Goal: Task Accomplishment & Management: Complete application form

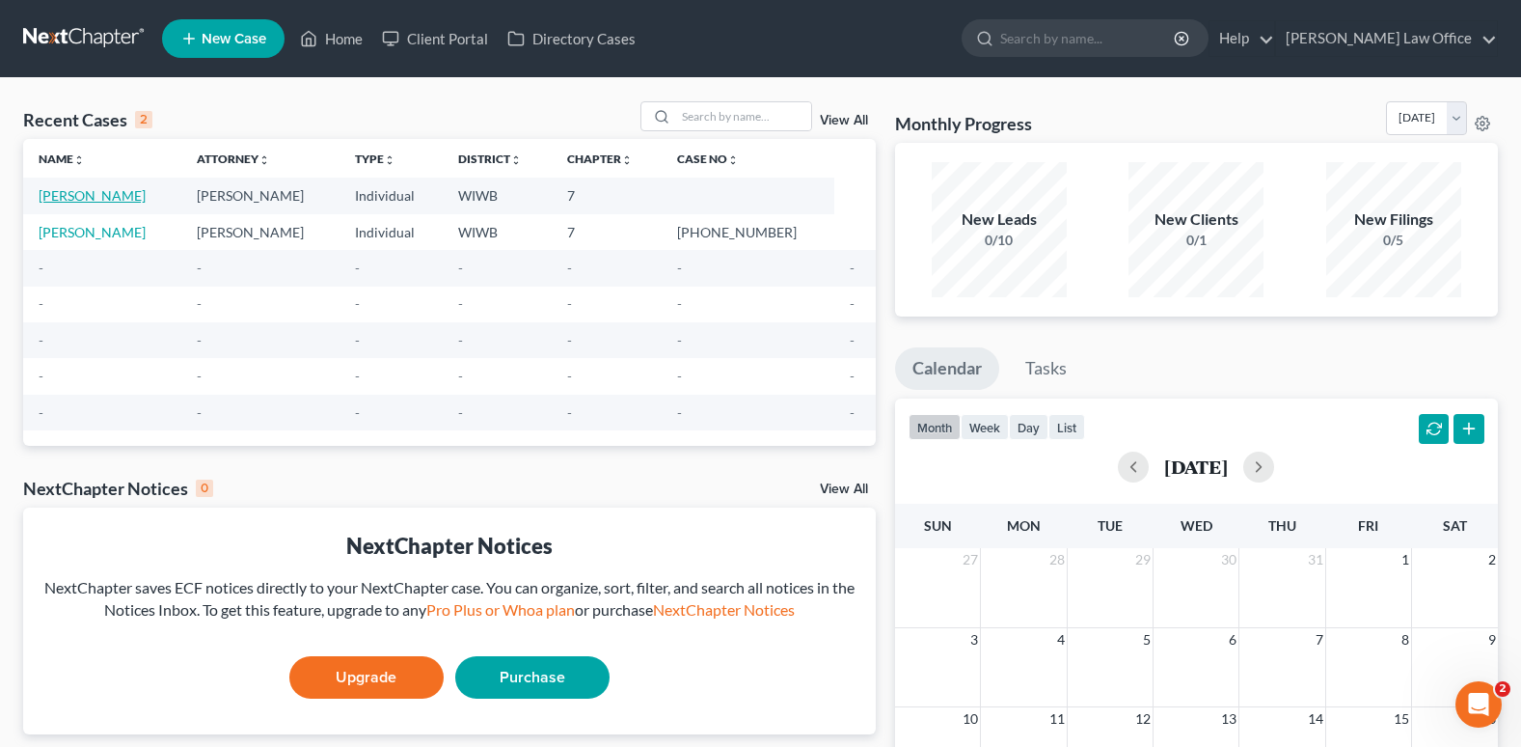
click at [116, 190] on link "[PERSON_NAME]" at bounding box center [92, 195] width 107 height 16
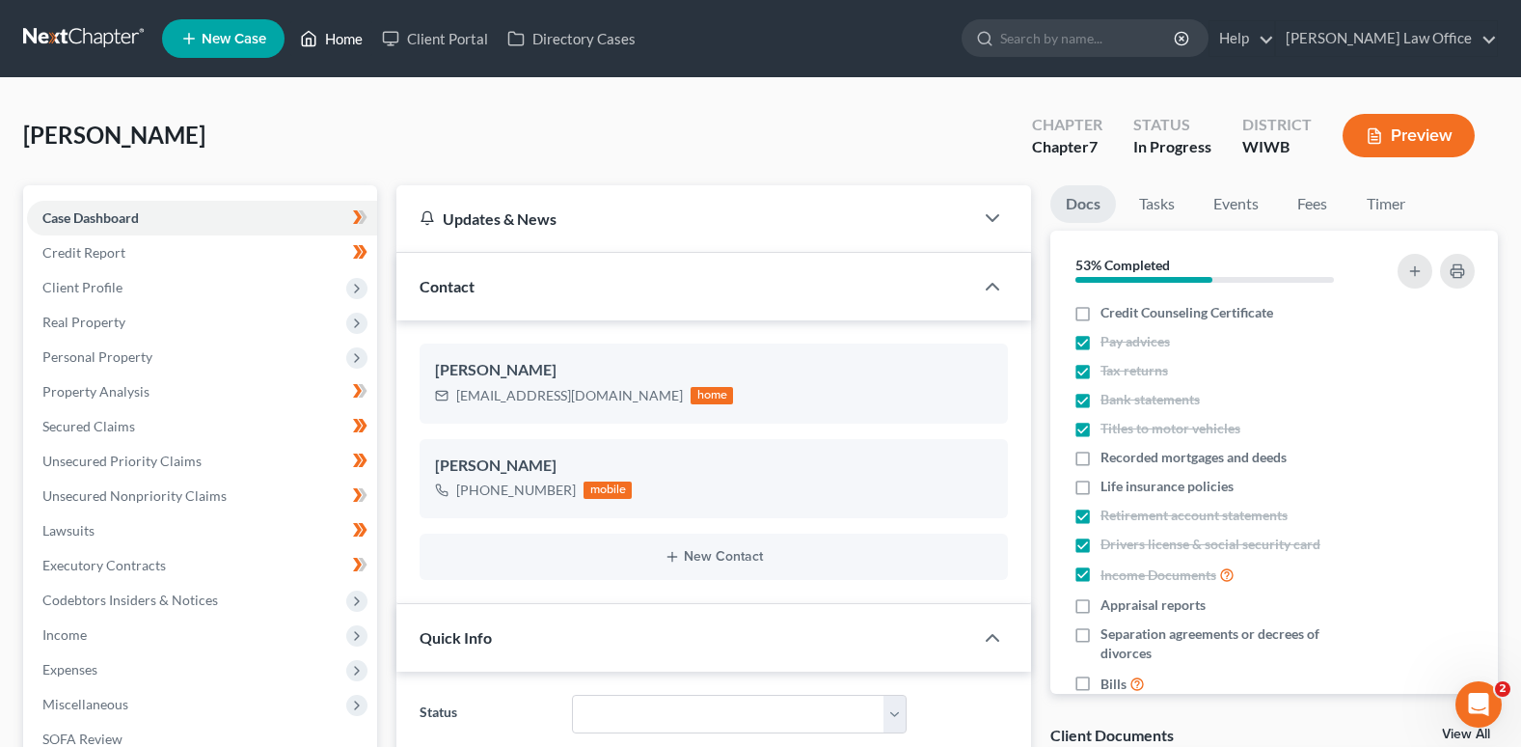
click at [348, 30] on link "Home" at bounding box center [331, 38] width 82 height 35
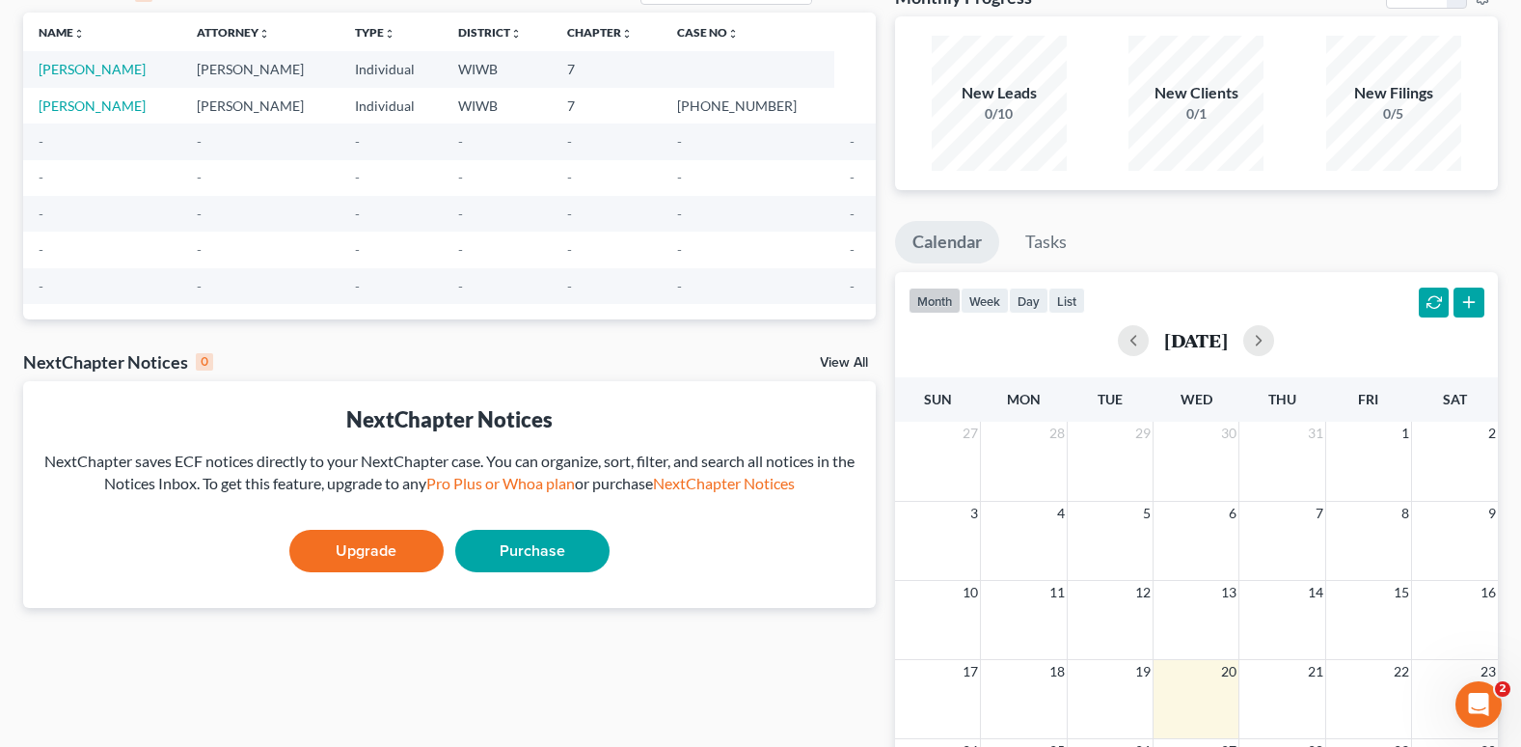
scroll to position [368, 0]
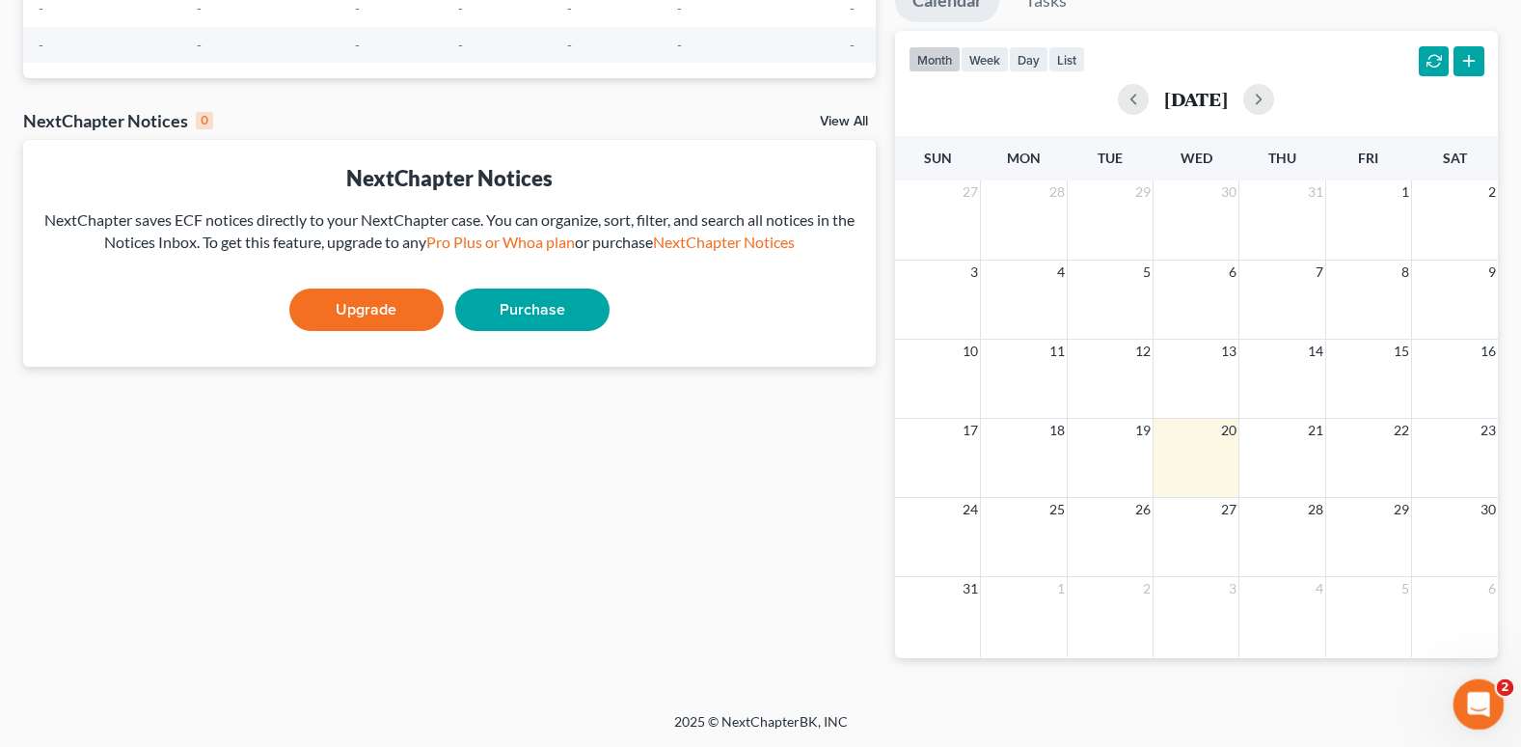
click at [1477, 693] on icon "Open Intercom Messenger" at bounding box center [1477, 702] width 32 height 32
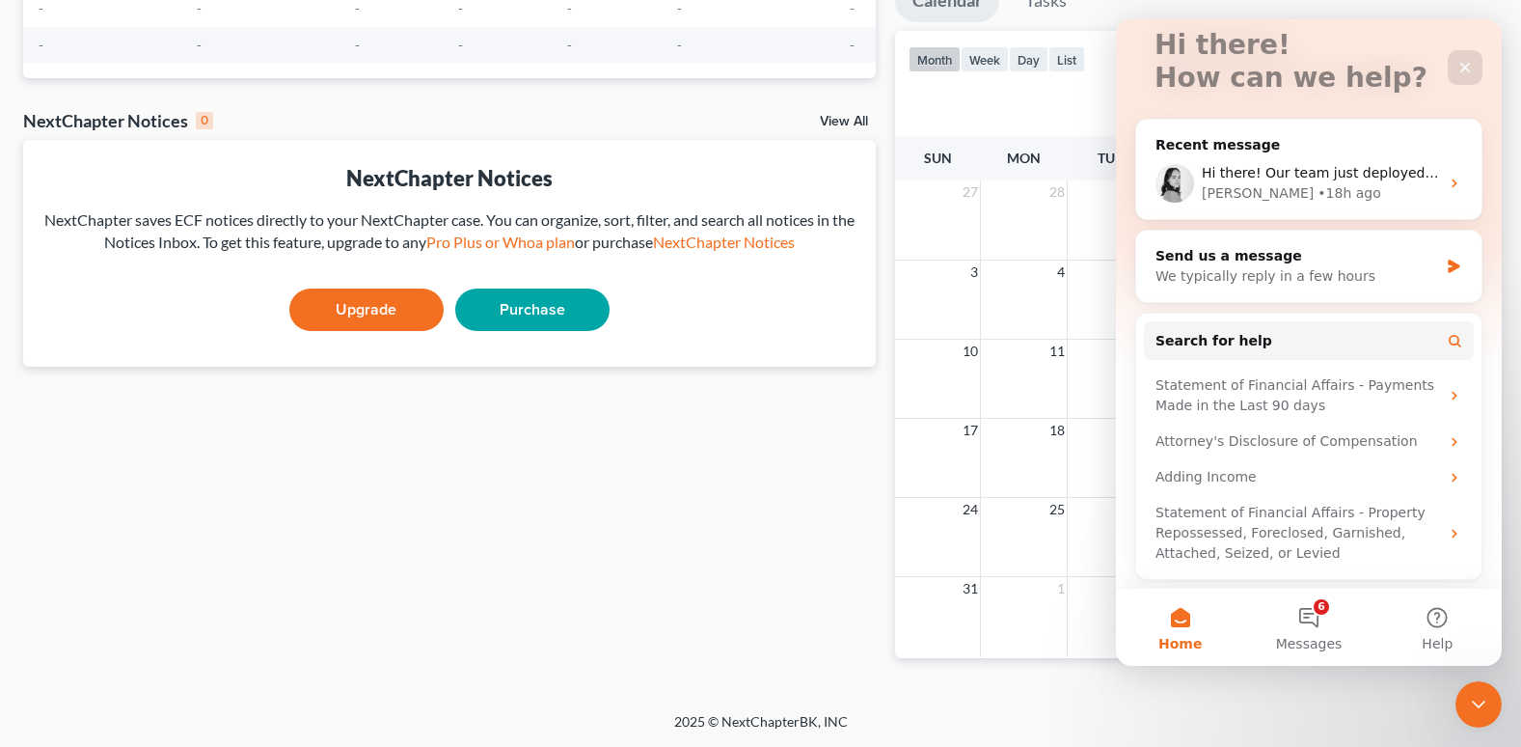
scroll to position [129, 0]
click at [1204, 334] on span "Search for help" at bounding box center [1214, 339] width 117 height 20
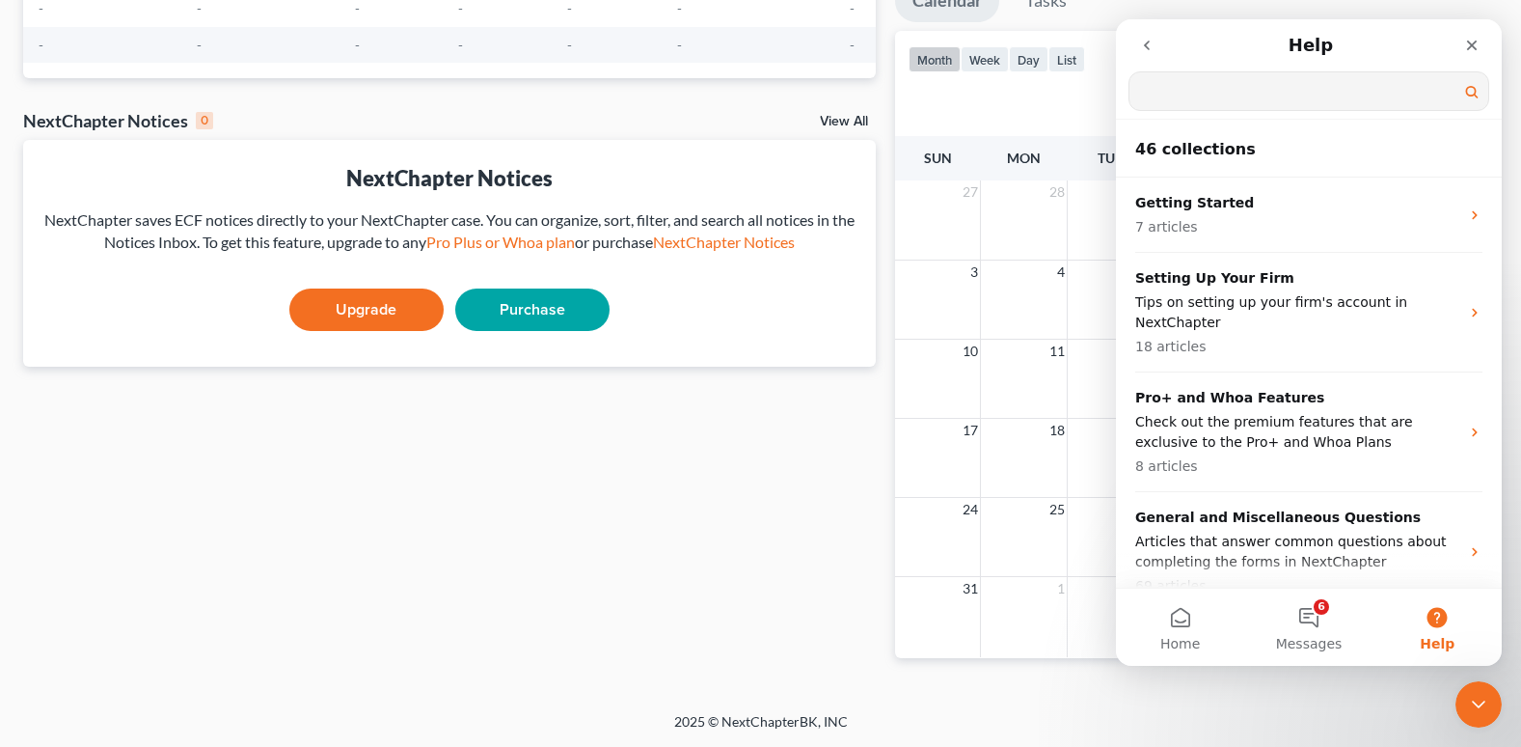
scroll to position [0, 0]
click at [767, 425] on div "Recent Cases 2 View All Name unfold_more expand_more expand_less Attorney unfol…" at bounding box center [450, 211] width 872 height 955
click at [1469, 41] on icon "Close" at bounding box center [1472, 46] width 11 height 11
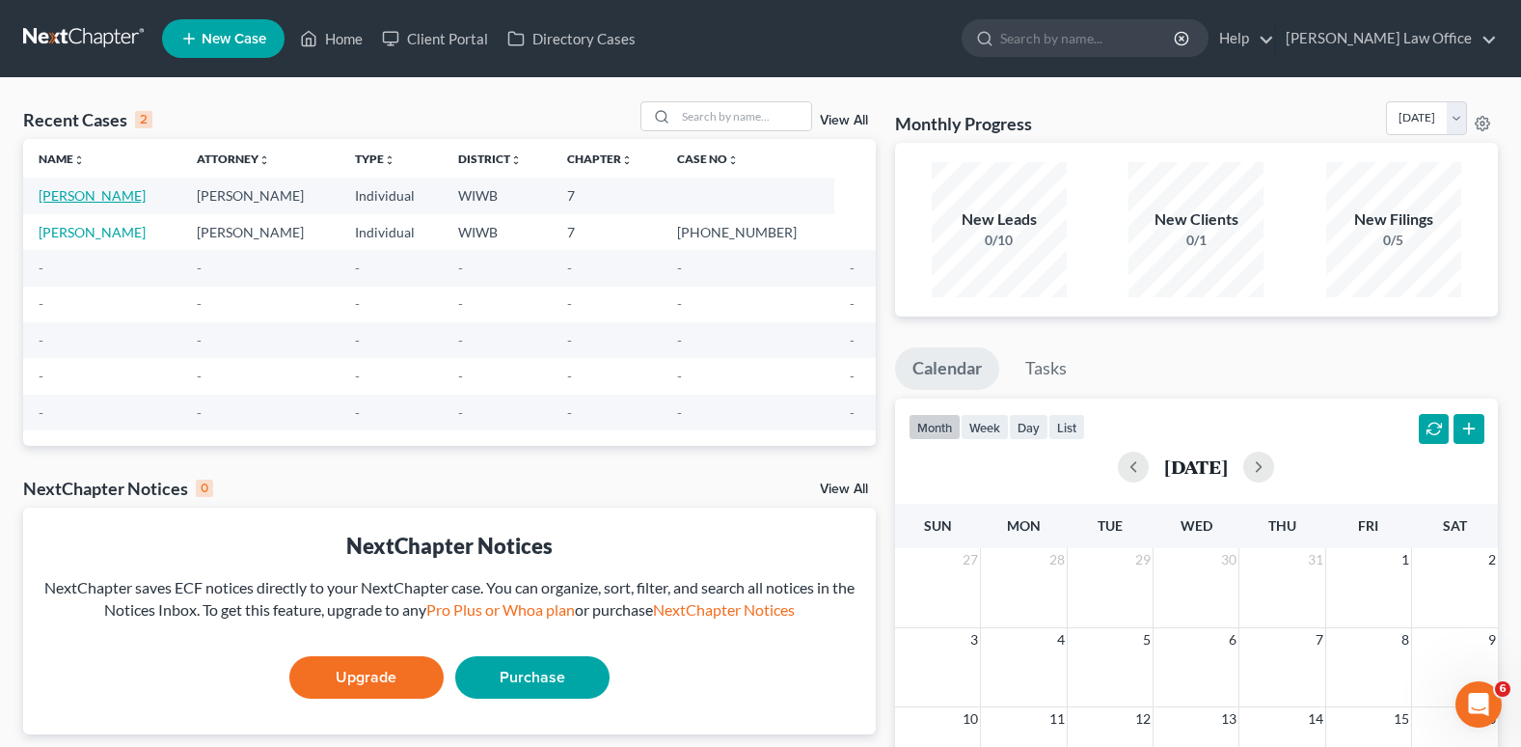
click at [130, 195] on link "[PERSON_NAME]" at bounding box center [92, 195] width 107 height 16
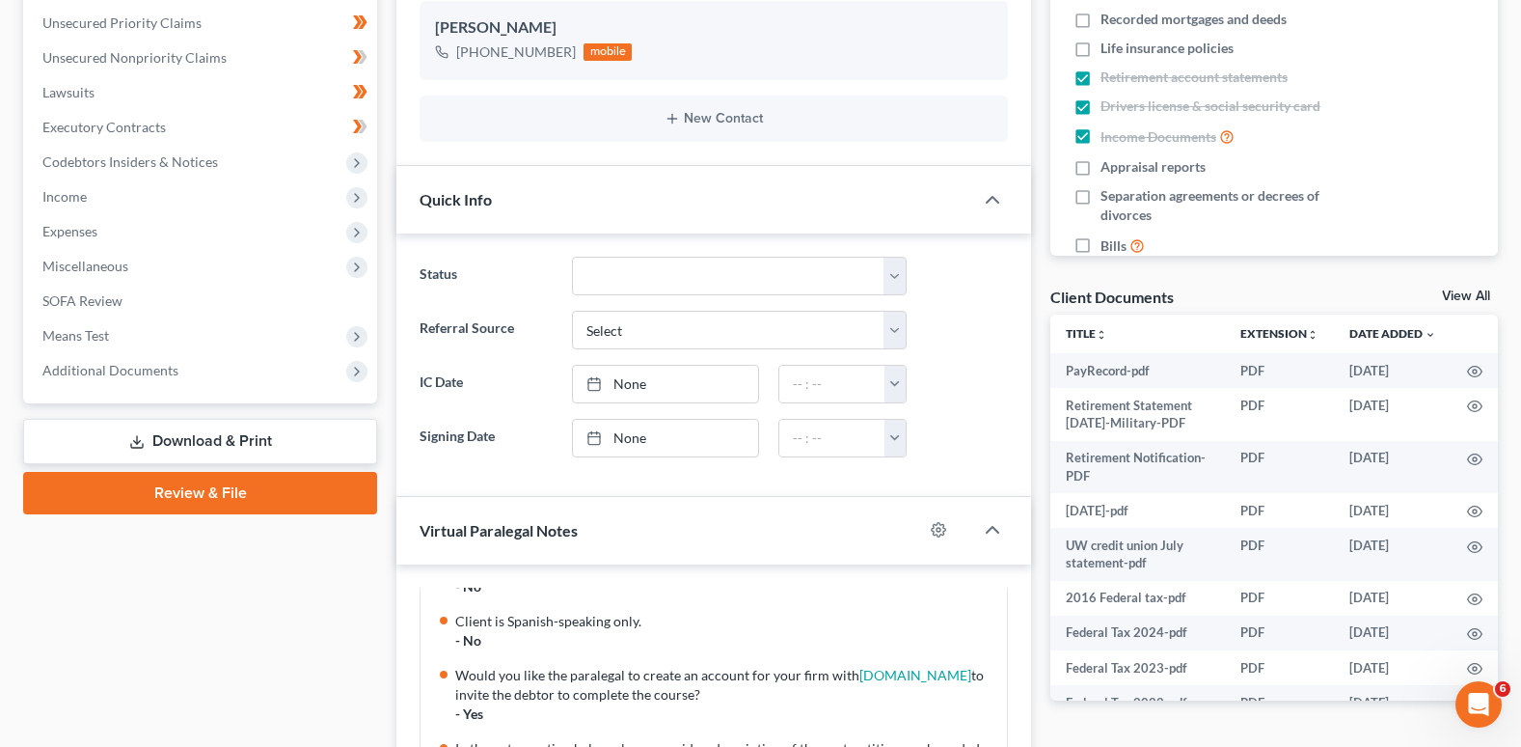
scroll to position [386, 0]
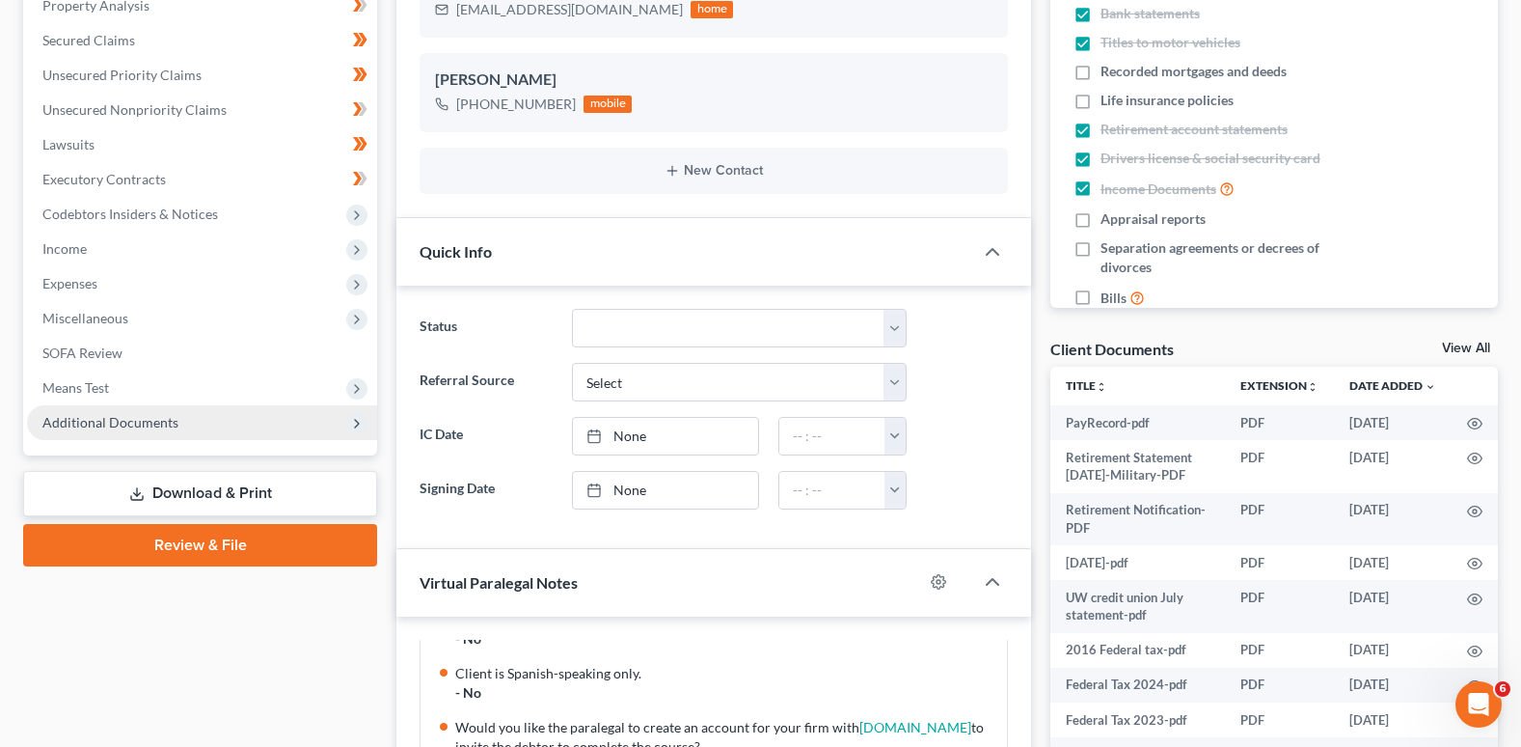
click at [349, 416] on icon at bounding box center [356, 423] width 21 height 21
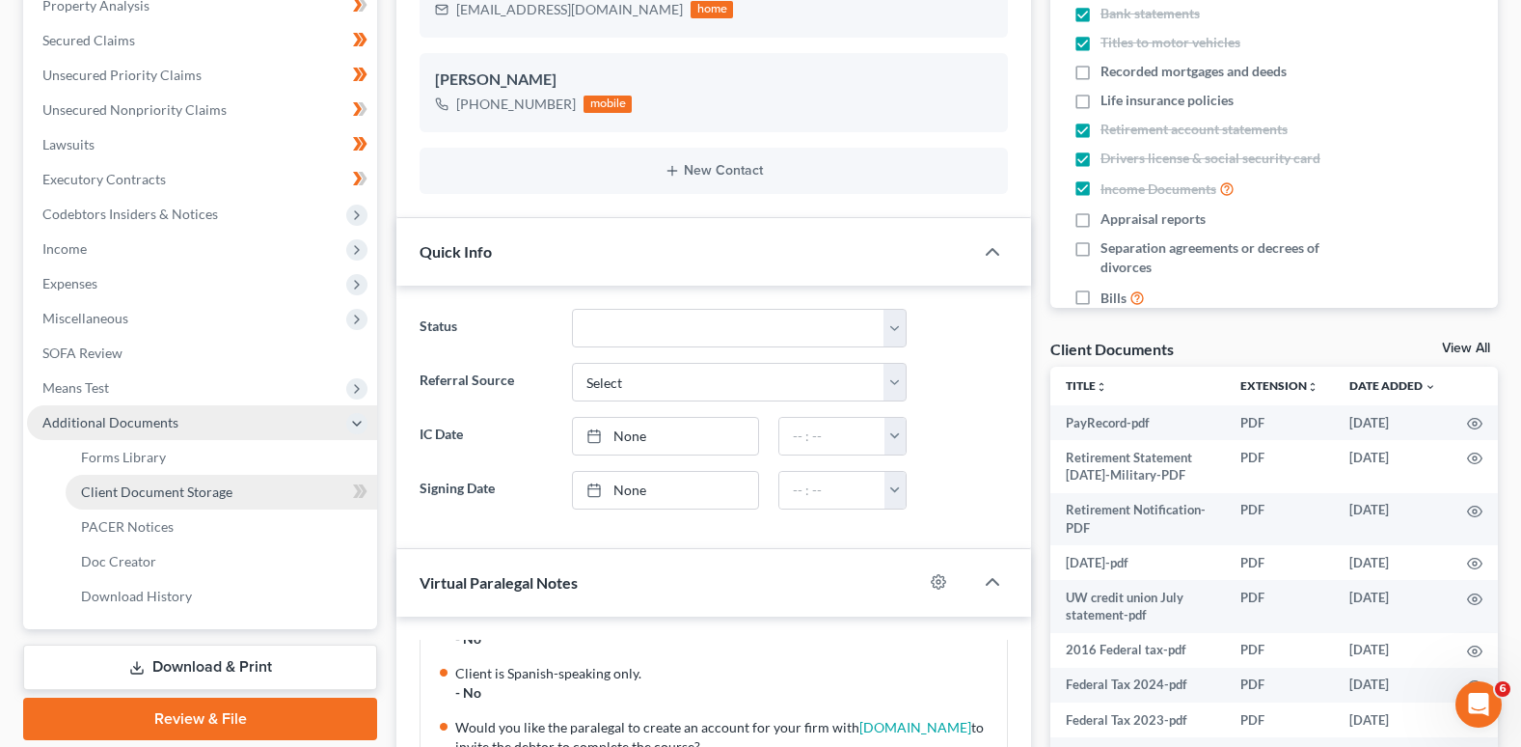
click at [210, 489] on span "Client Document Storage" at bounding box center [156, 491] width 151 height 16
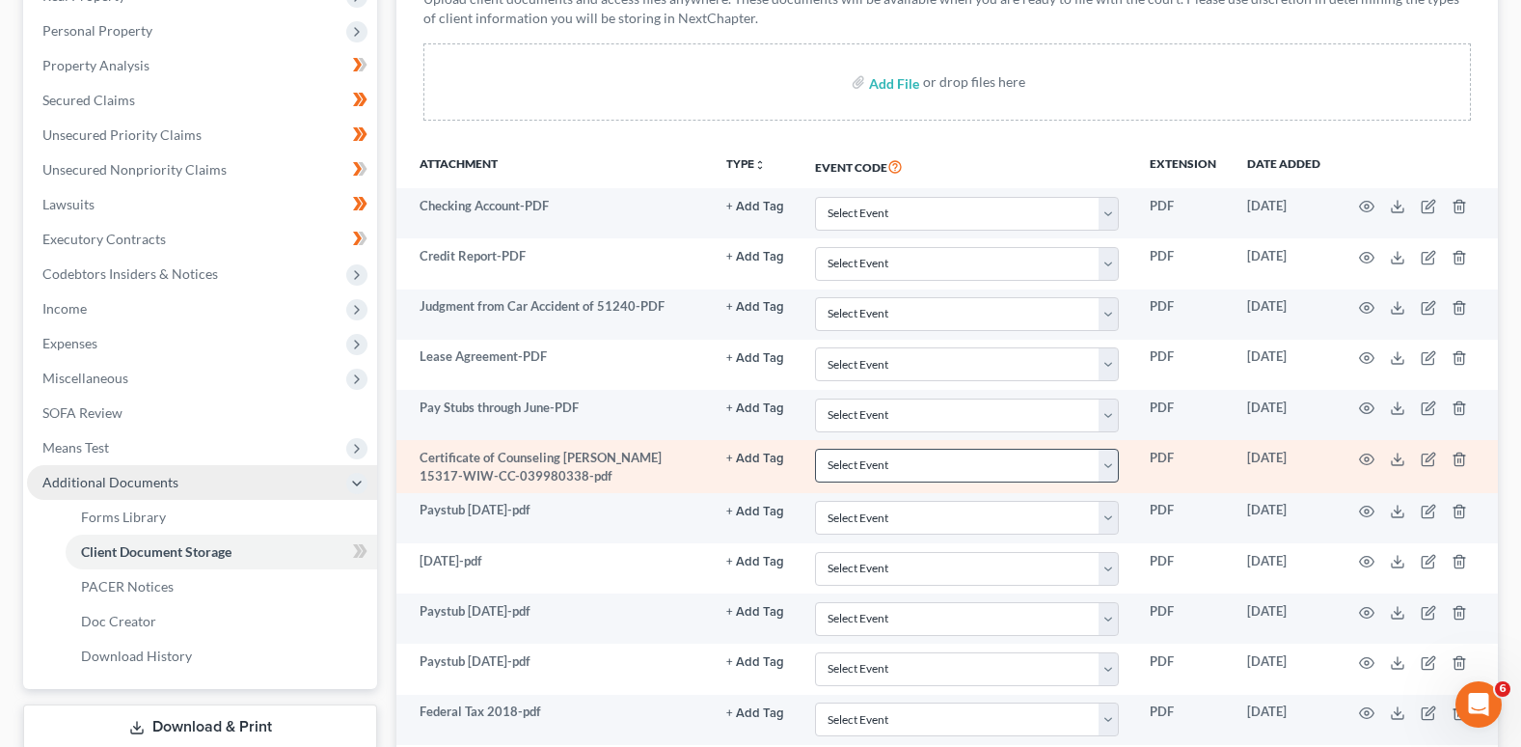
scroll to position [303, 0]
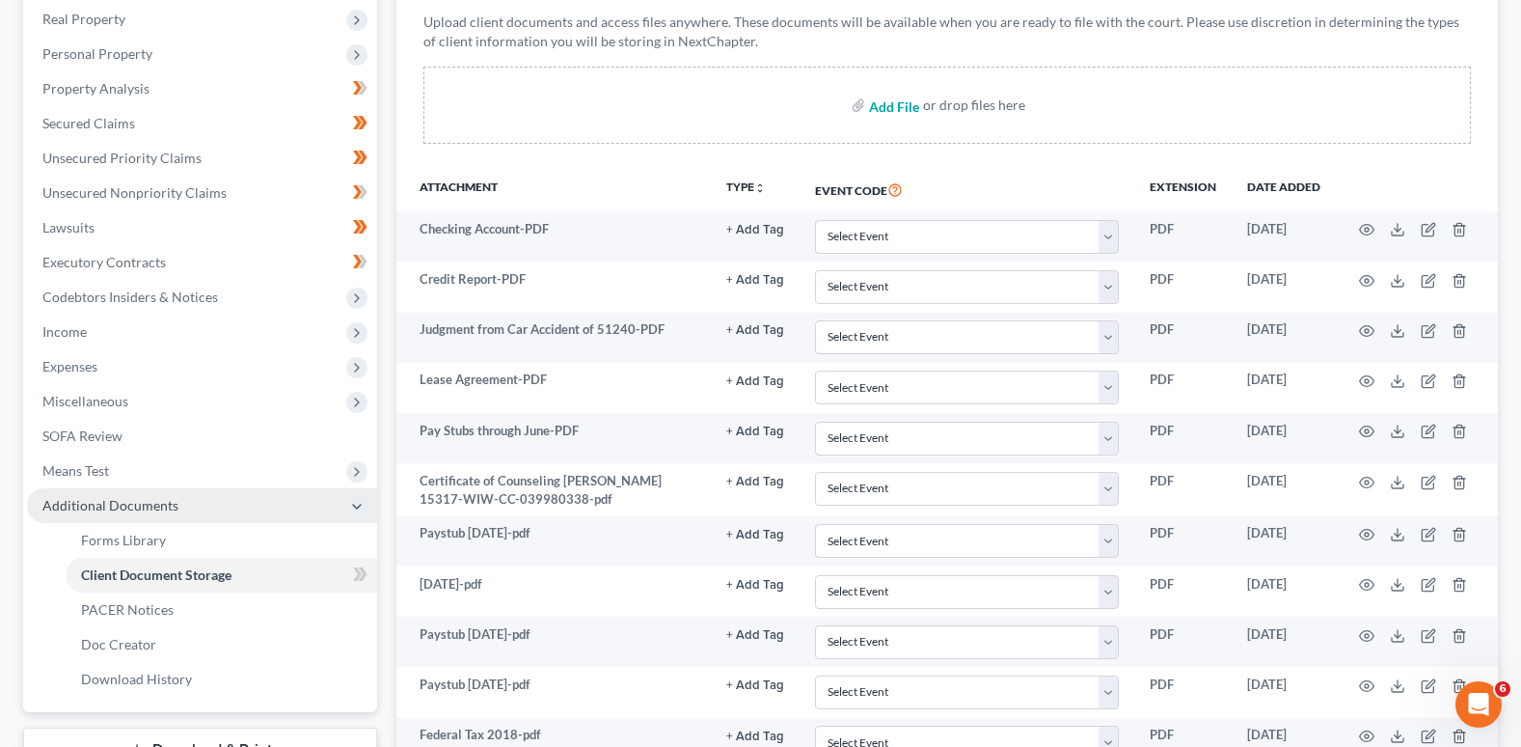
click at [906, 103] on input "file" at bounding box center [892, 105] width 46 height 35
type input "C:\fakepath\Statement of SS Number-.PDF"
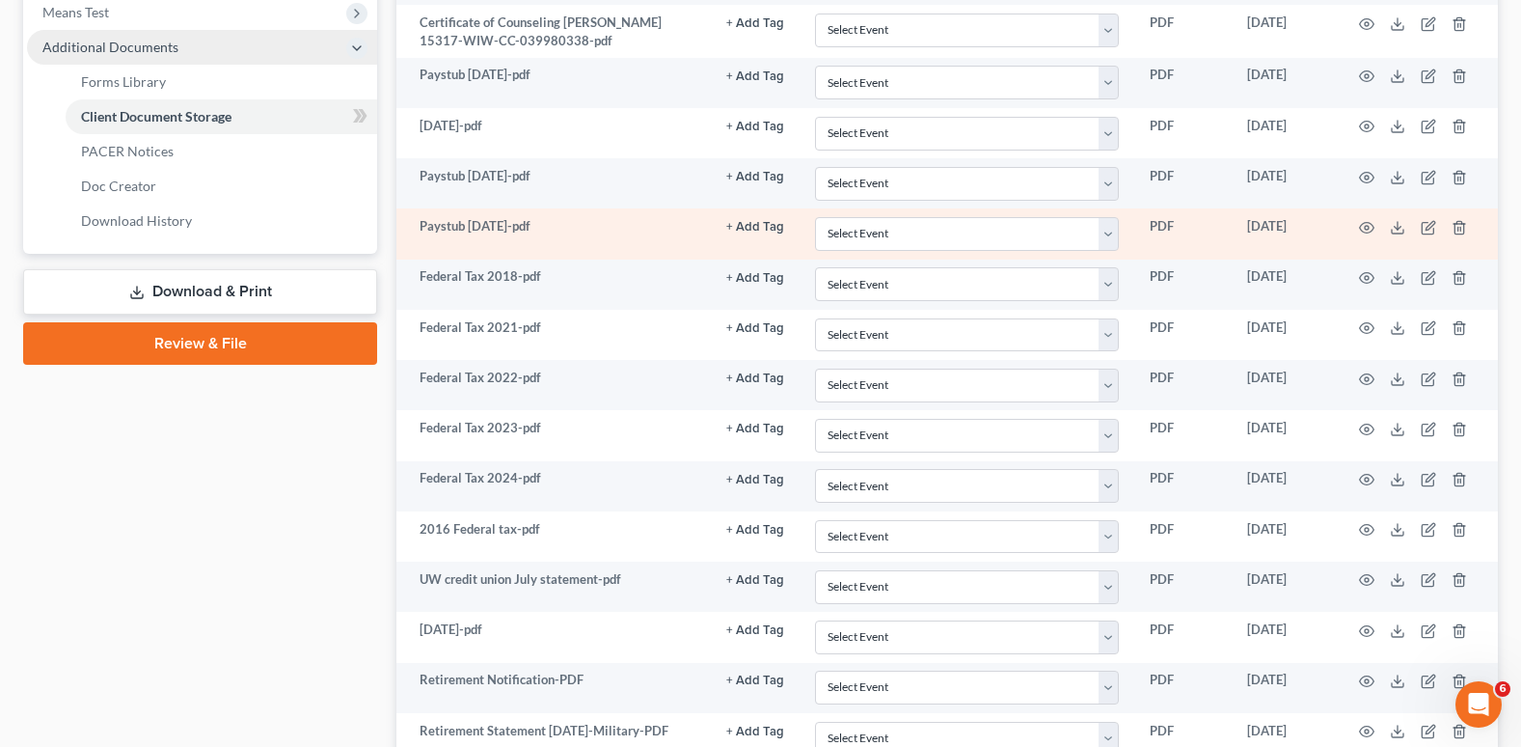
scroll to position [772, 0]
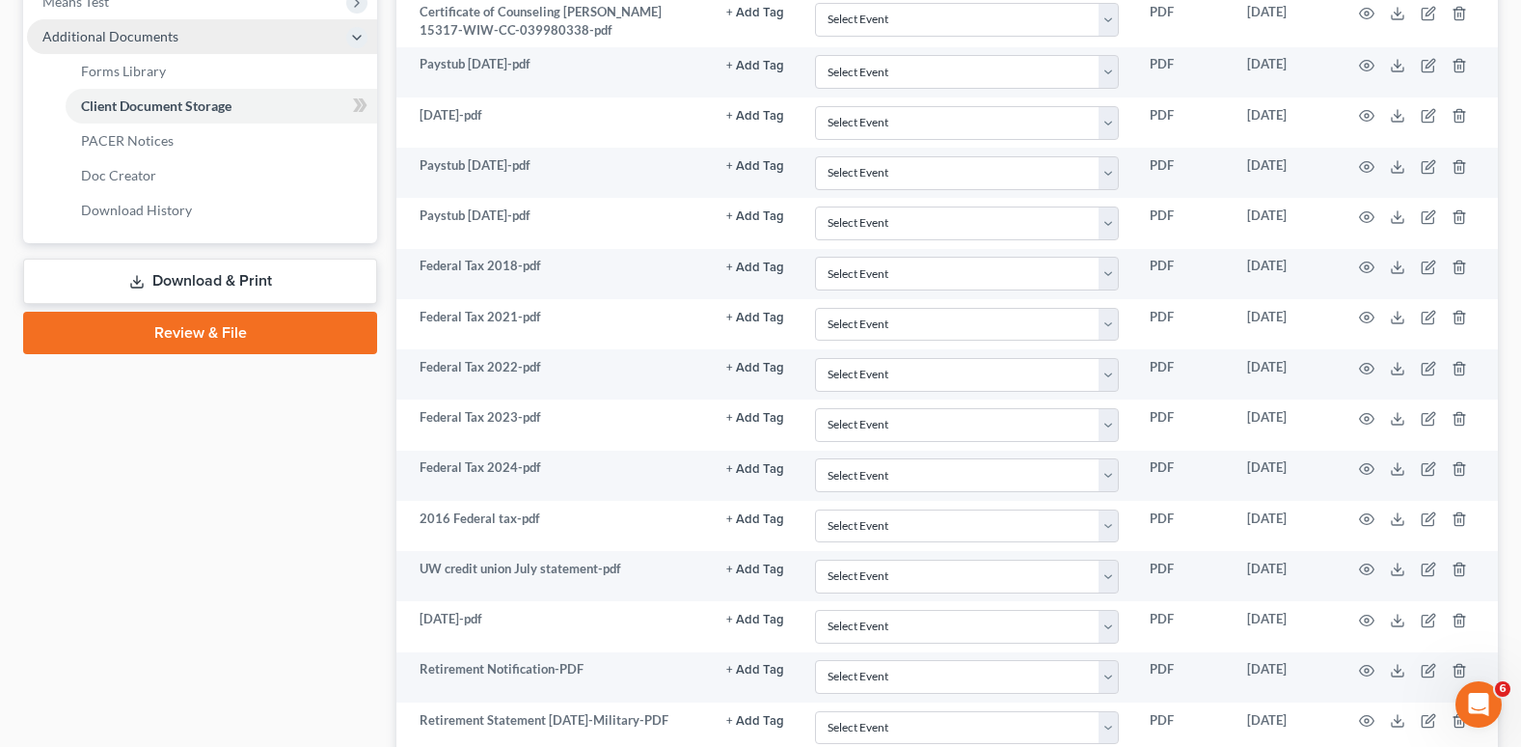
click at [258, 275] on link "Download & Print" at bounding box center [200, 281] width 354 height 45
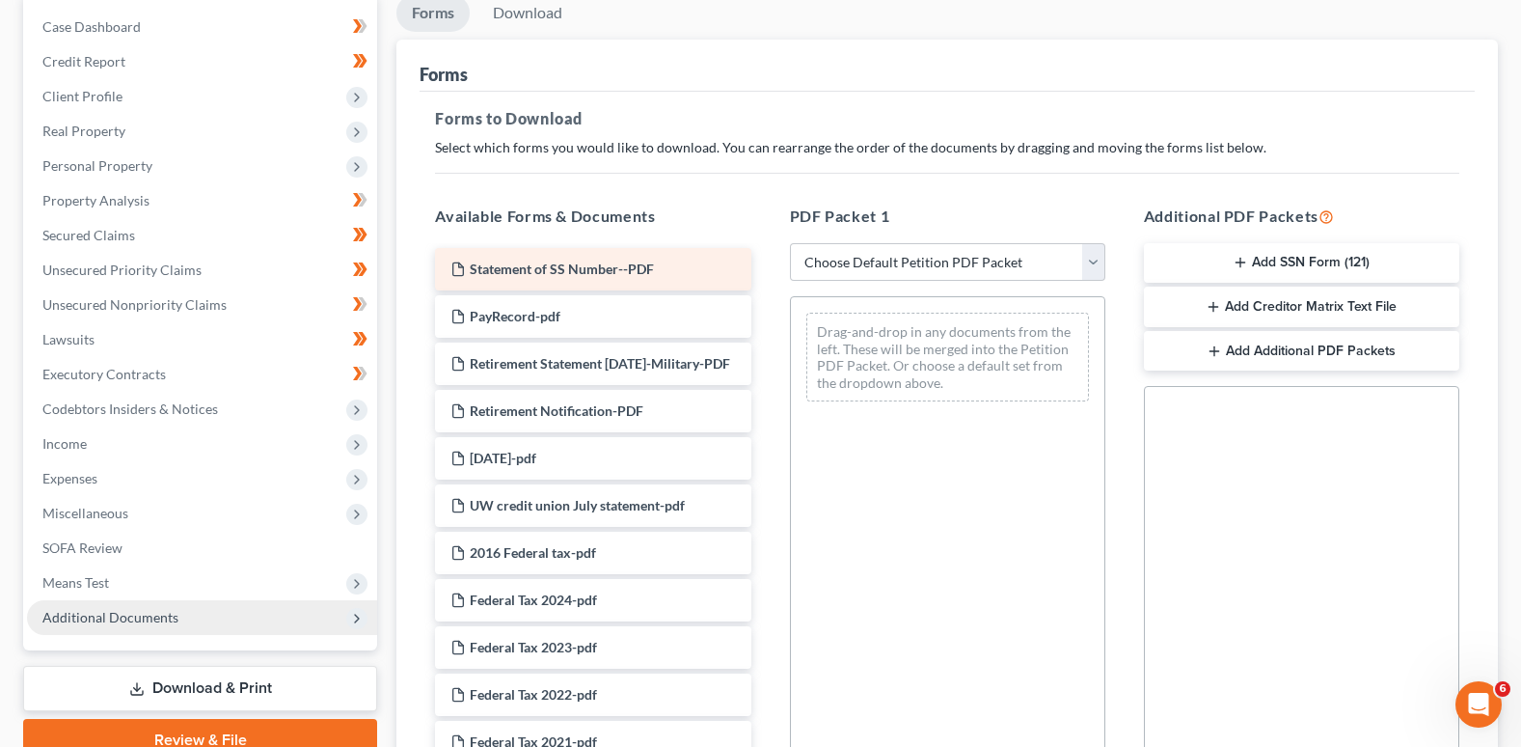
scroll to position [193, 0]
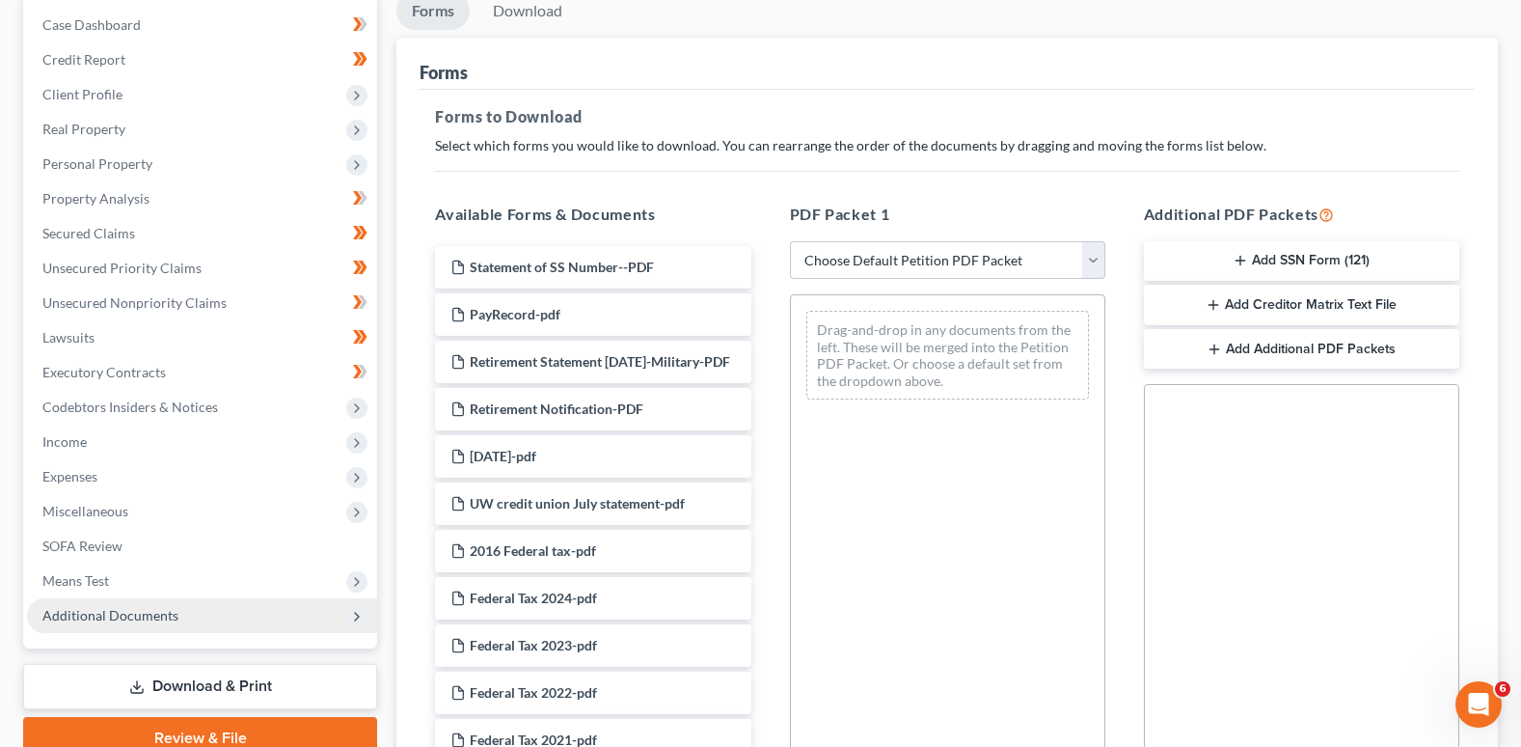
click at [1190, 433] on div "Social Security Number Statement of Social Security Number Creditor Matrix Text…" at bounding box center [1301, 603] width 315 height 439
click at [1296, 342] on button "Add Additional PDF Packets" at bounding box center [1301, 349] width 315 height 41
click at [1220, 485] on div "Drag documents here." at bounding box center [1302, 490] width 252 height 39
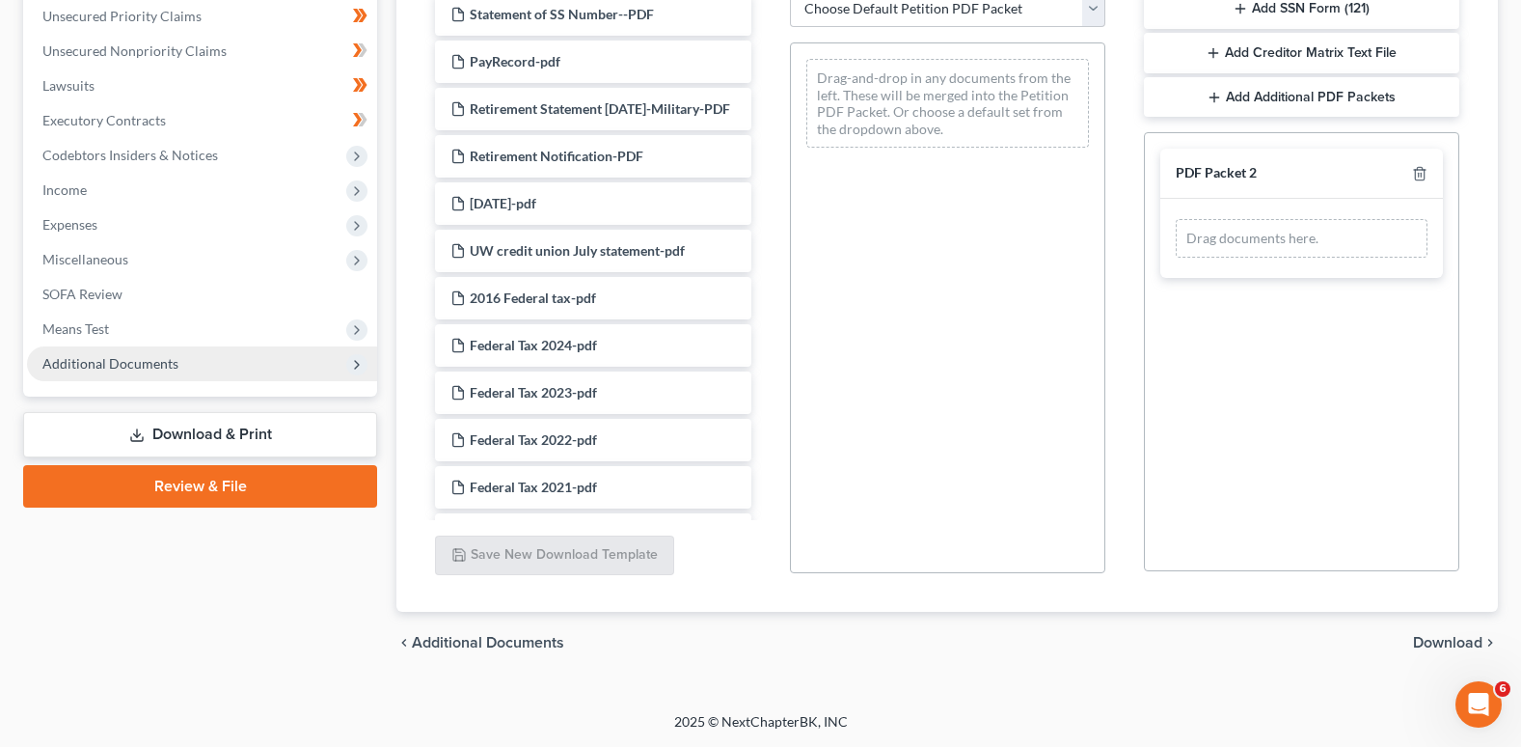
scroll to position [0, 0]
click at [603, 7] on span "Statement of SS Number--PDF" at bounding box center [562, 15] width 184 height 16
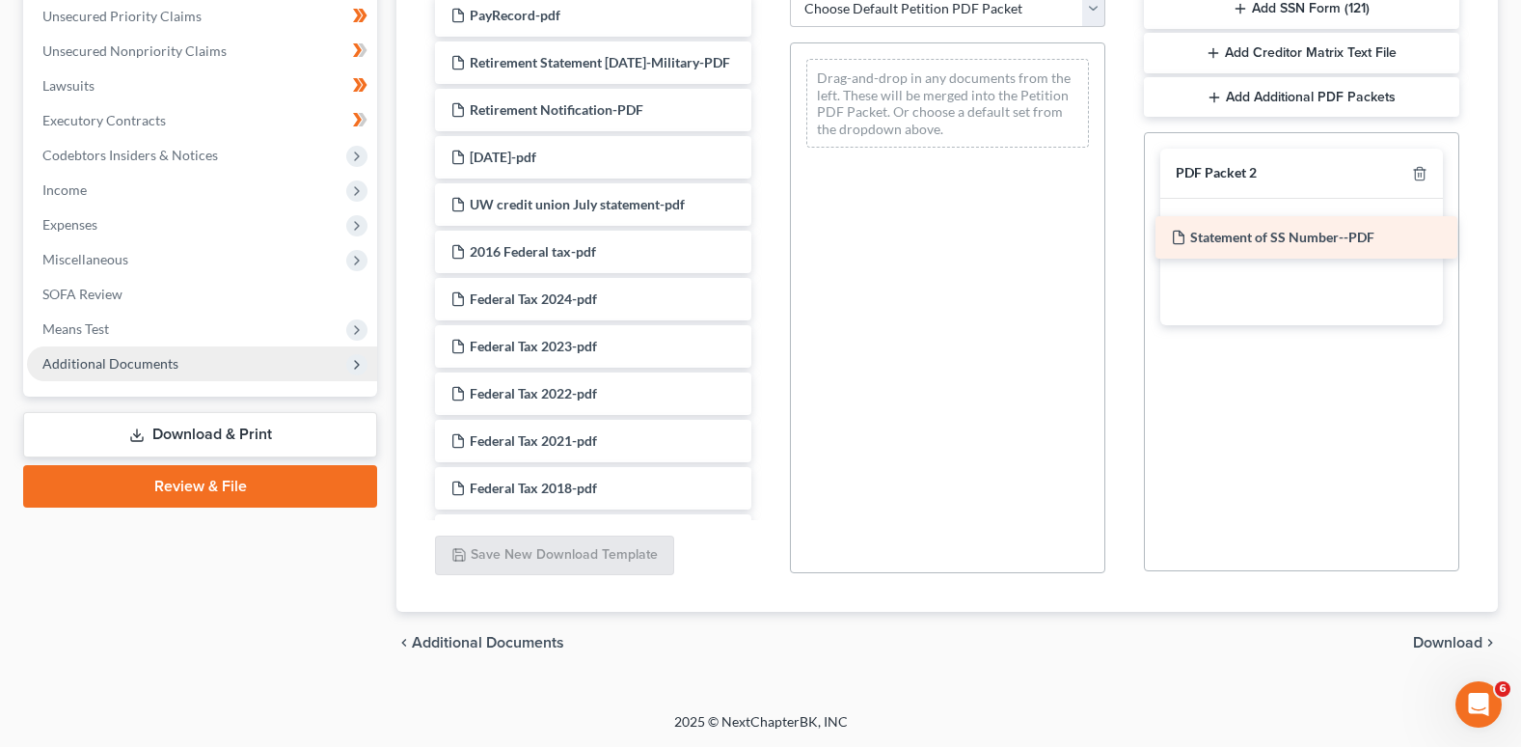
drag, startPoint x: 603, startPoint y: 7, endPoint x: 1324, endPoint y: 229, distance: 754.1
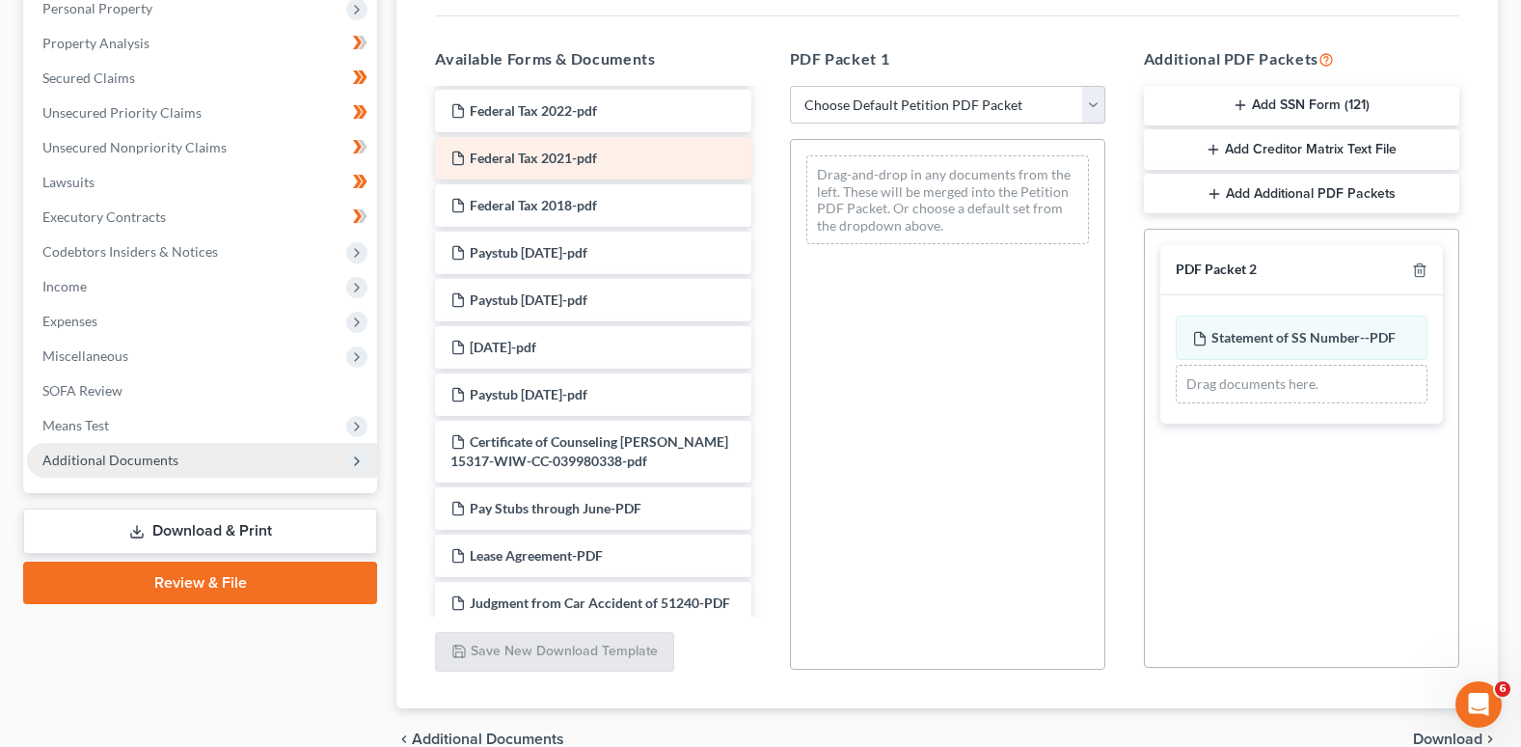
scroll to position [604, 0]
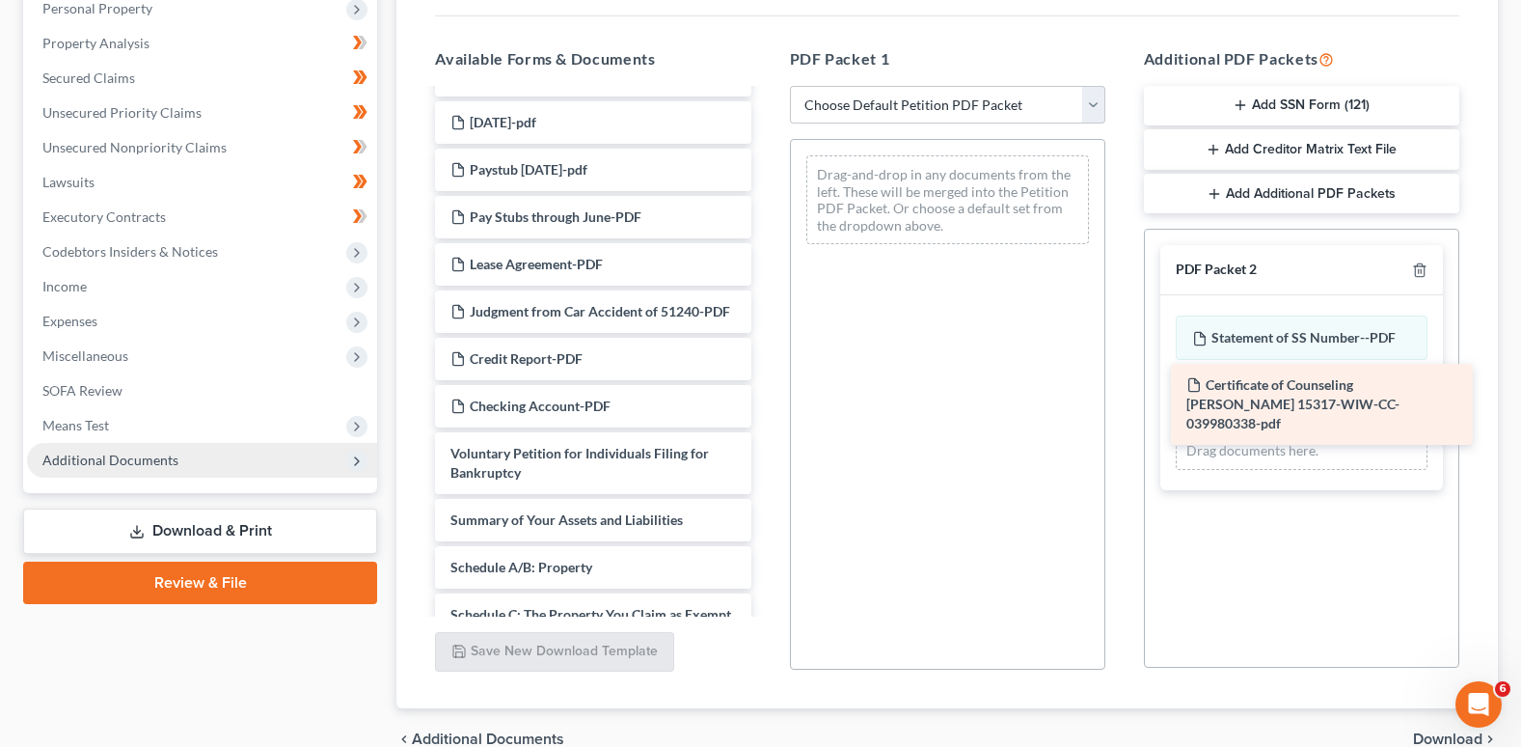
drag, startPoint x: 579, startPoint y: 241, endPoint x: 1315, endPoint y: 390, distance: 751.0
click at [766, 390] on div "Certificate of Counseling Simmons, Susanne 15317-WIW-CC-039980338-pdf PayRecord…" at bounding box center [593, 469] width 346 height 1965
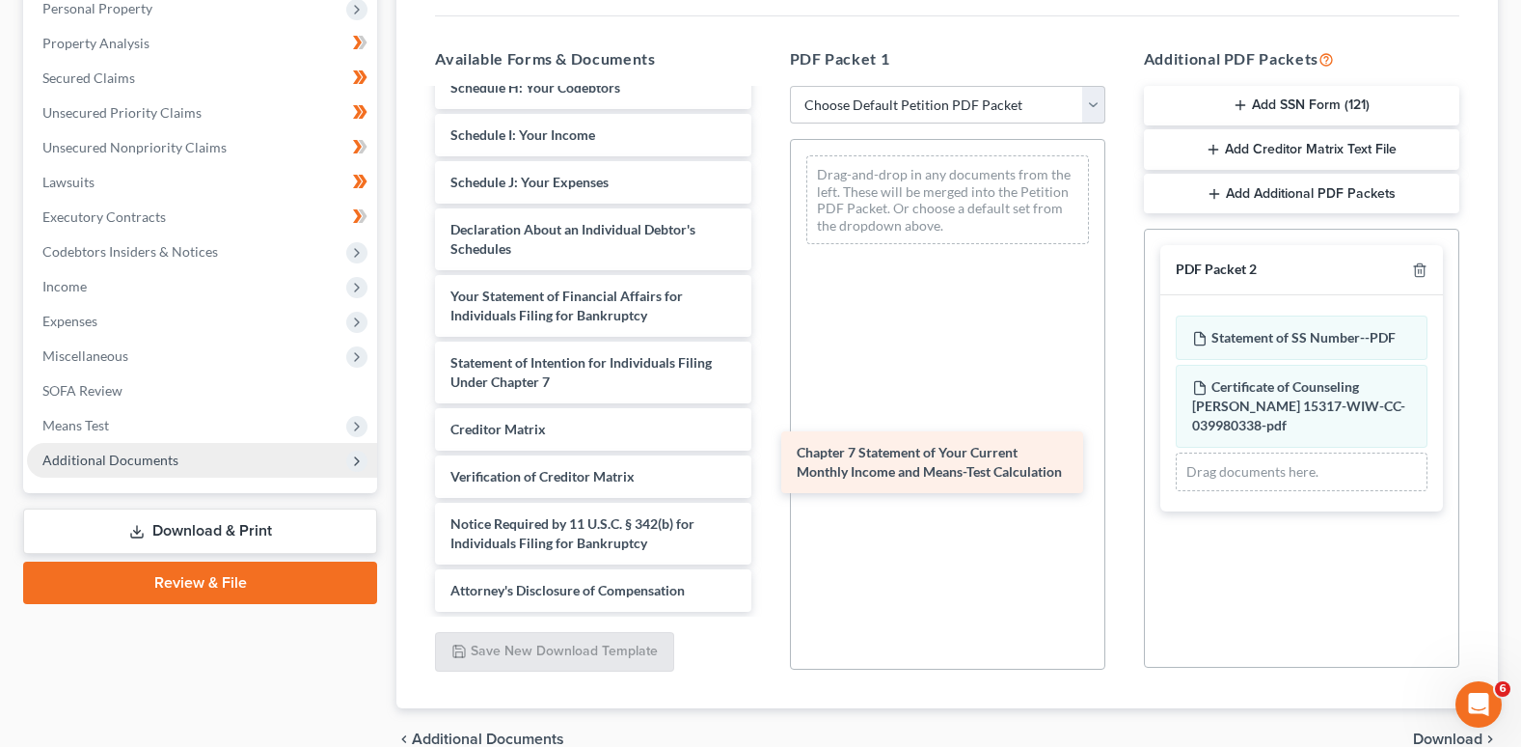
scroll to position [1436, 0]
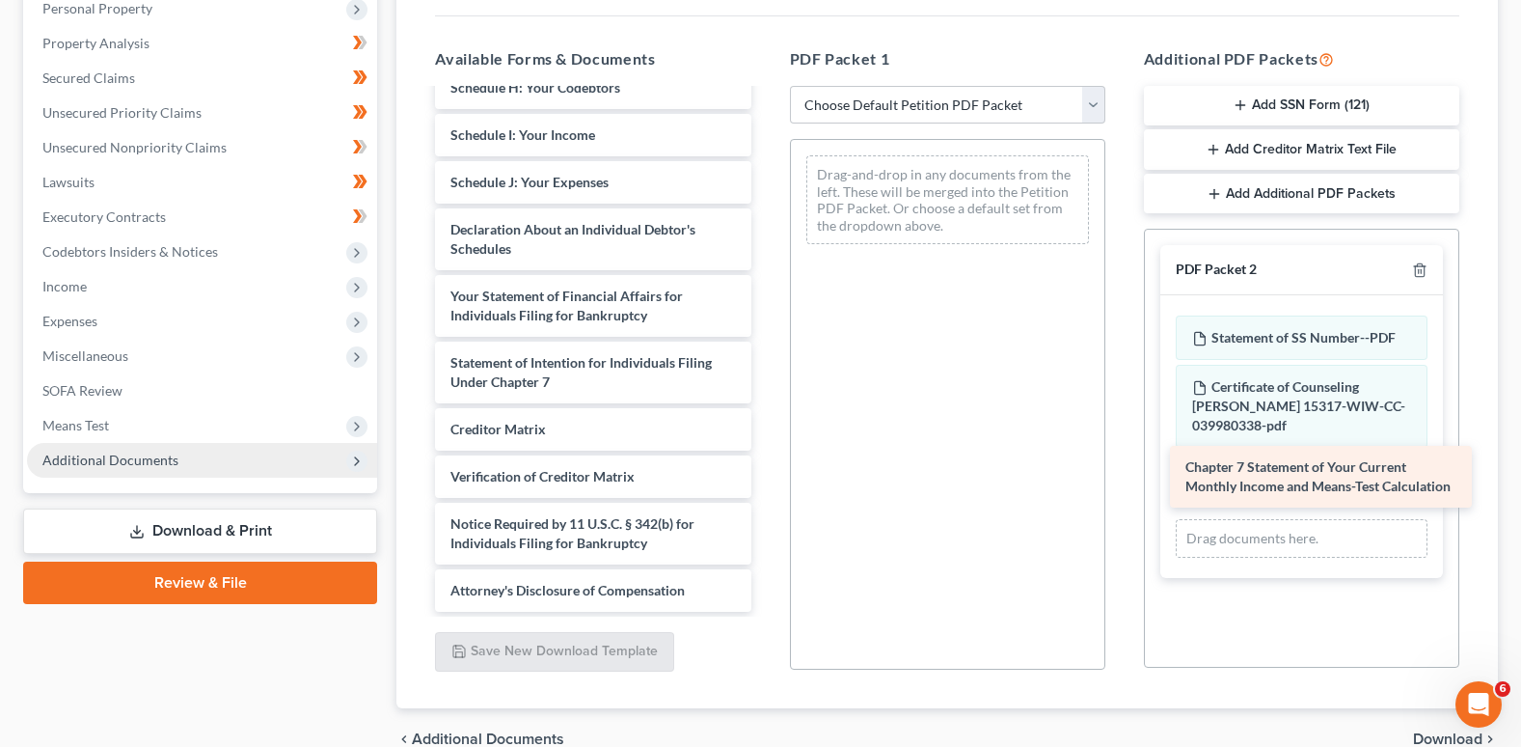
drag, startPoint x: 591, startPoint y: 397, endPoint x: 1327, endPoint y: 471, distance: 738.9
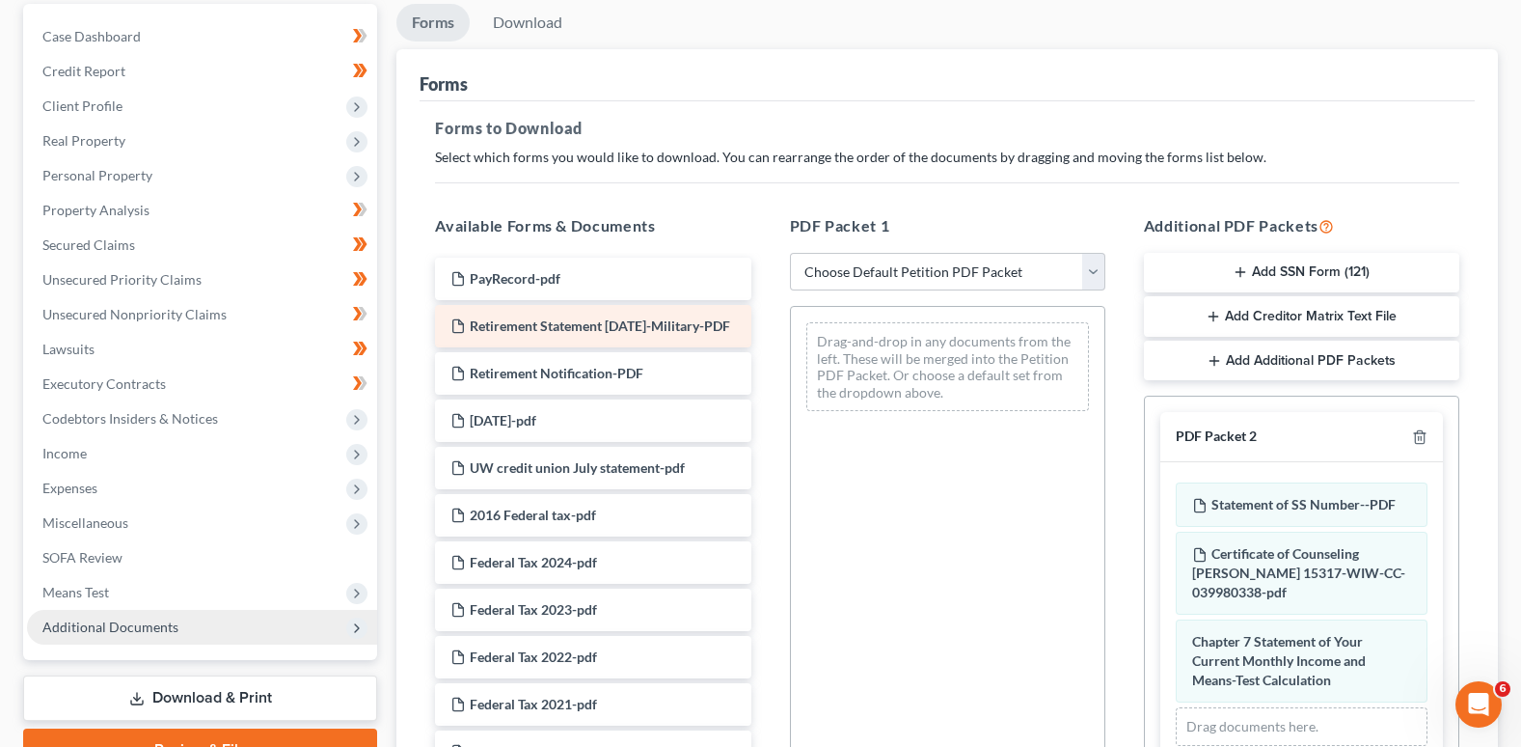
scroll to position [193, 0]
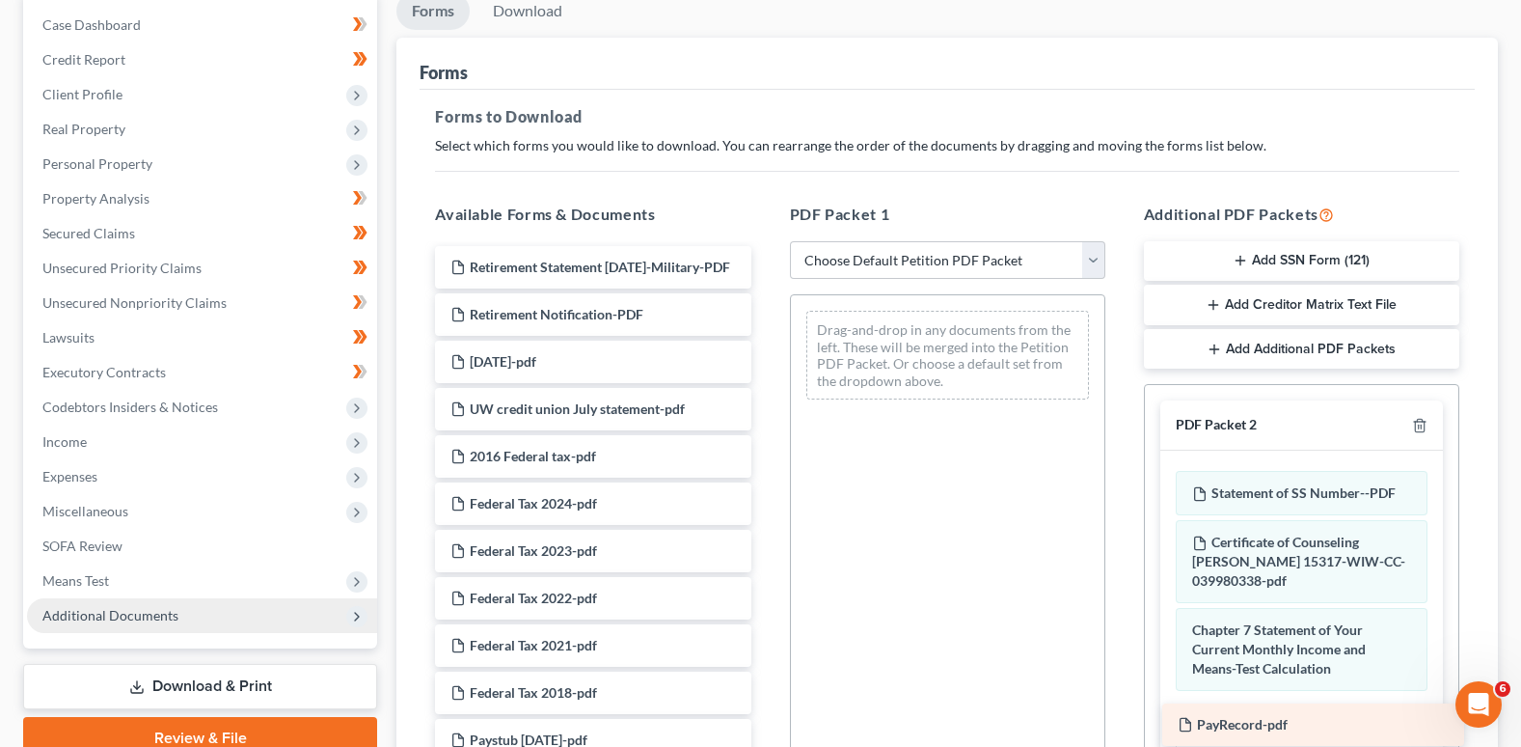
drag, startPoint x: 552, startPoint y: 263, endPoint x: 1279, endPoint y: 721, distance: 859.3
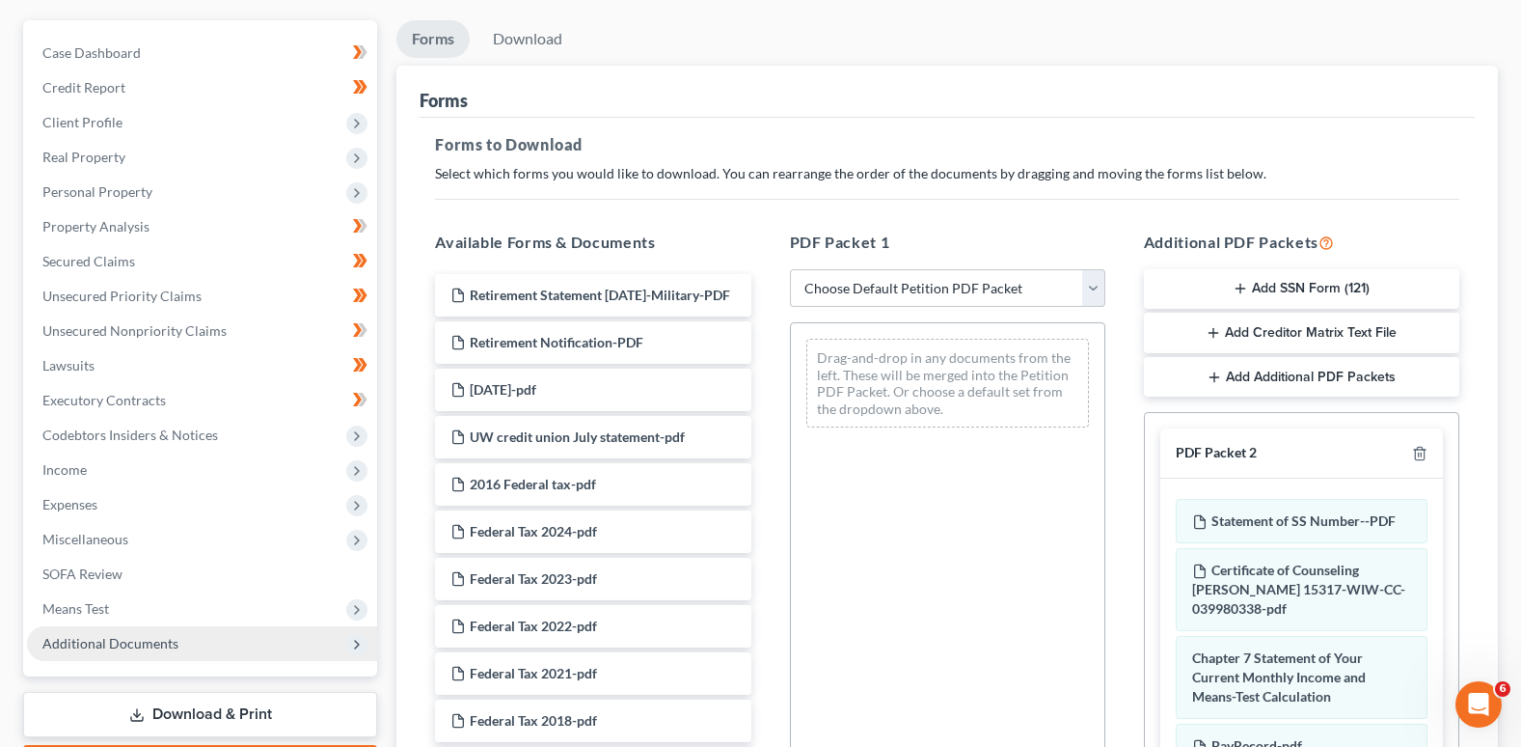
scroll to position [155, 0]
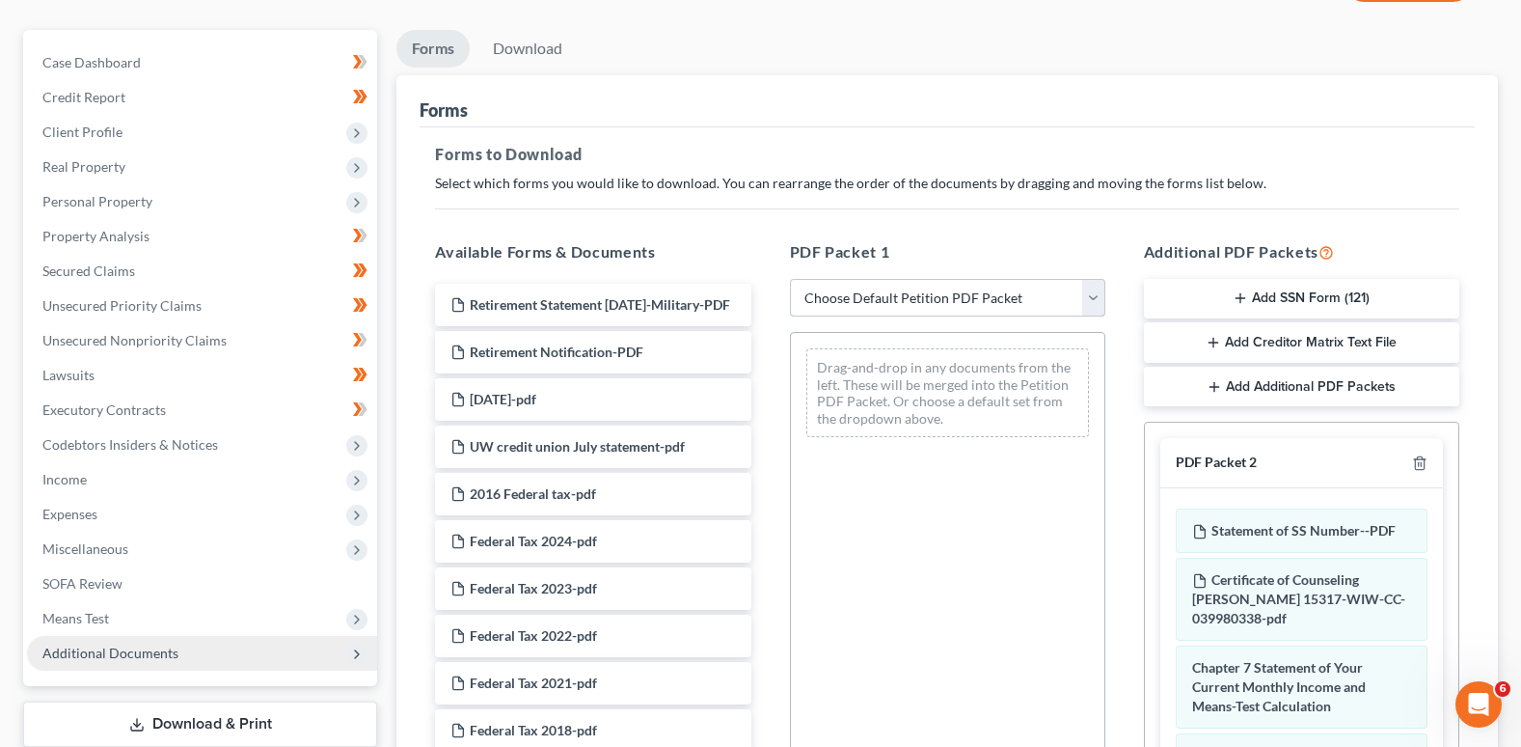
click at [1094, 295] on select "Choose Default Petition PDF Packet Complete Bankruptcy Petition (all forms and …" at bounding box center [947, 298] width 315 height 39
click at [790, 279] on select "Choose Default Petition PDF Packet Complete Bankruptcy Petition (all forms and …" at bounding box center [947, 298] width 315 height 39
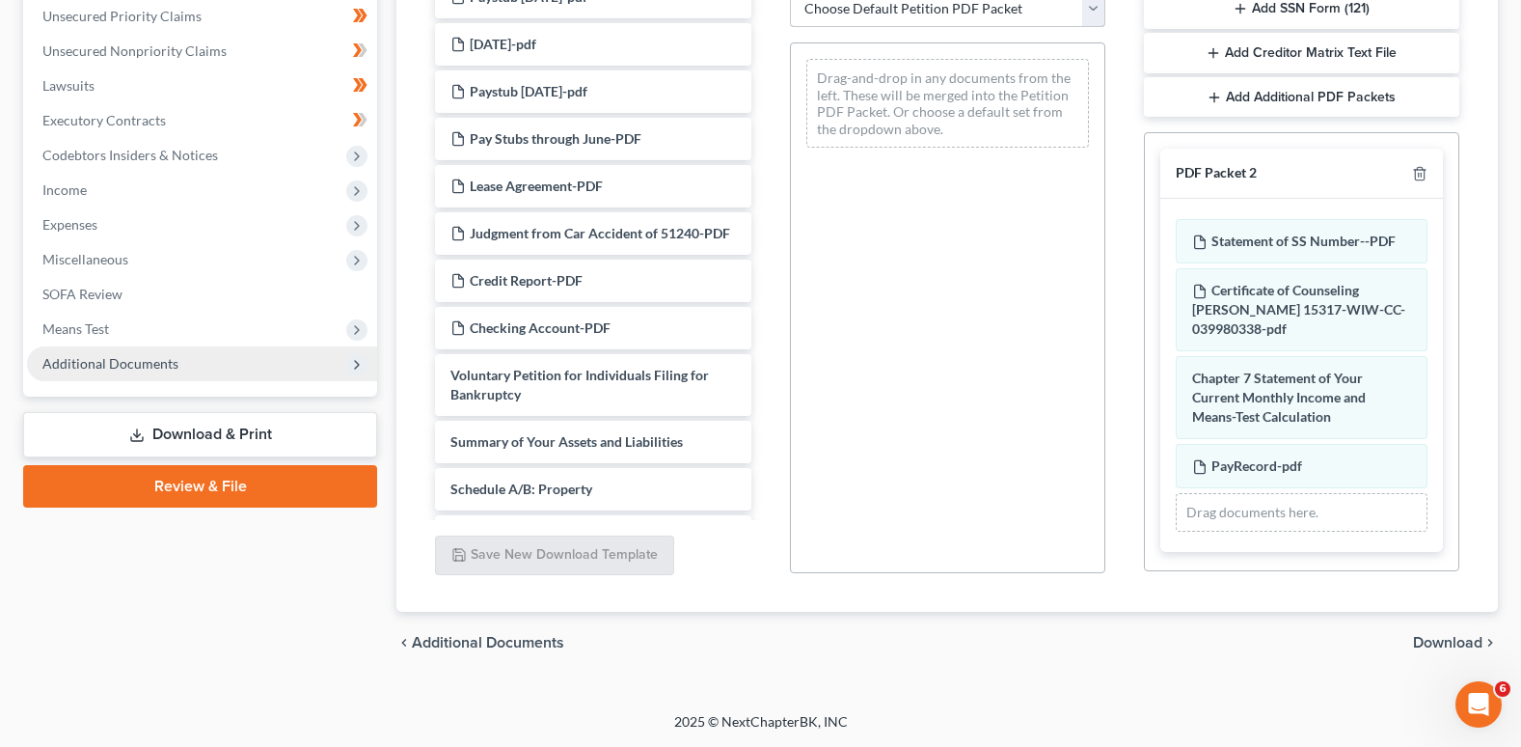
scroll to position [579, 0]
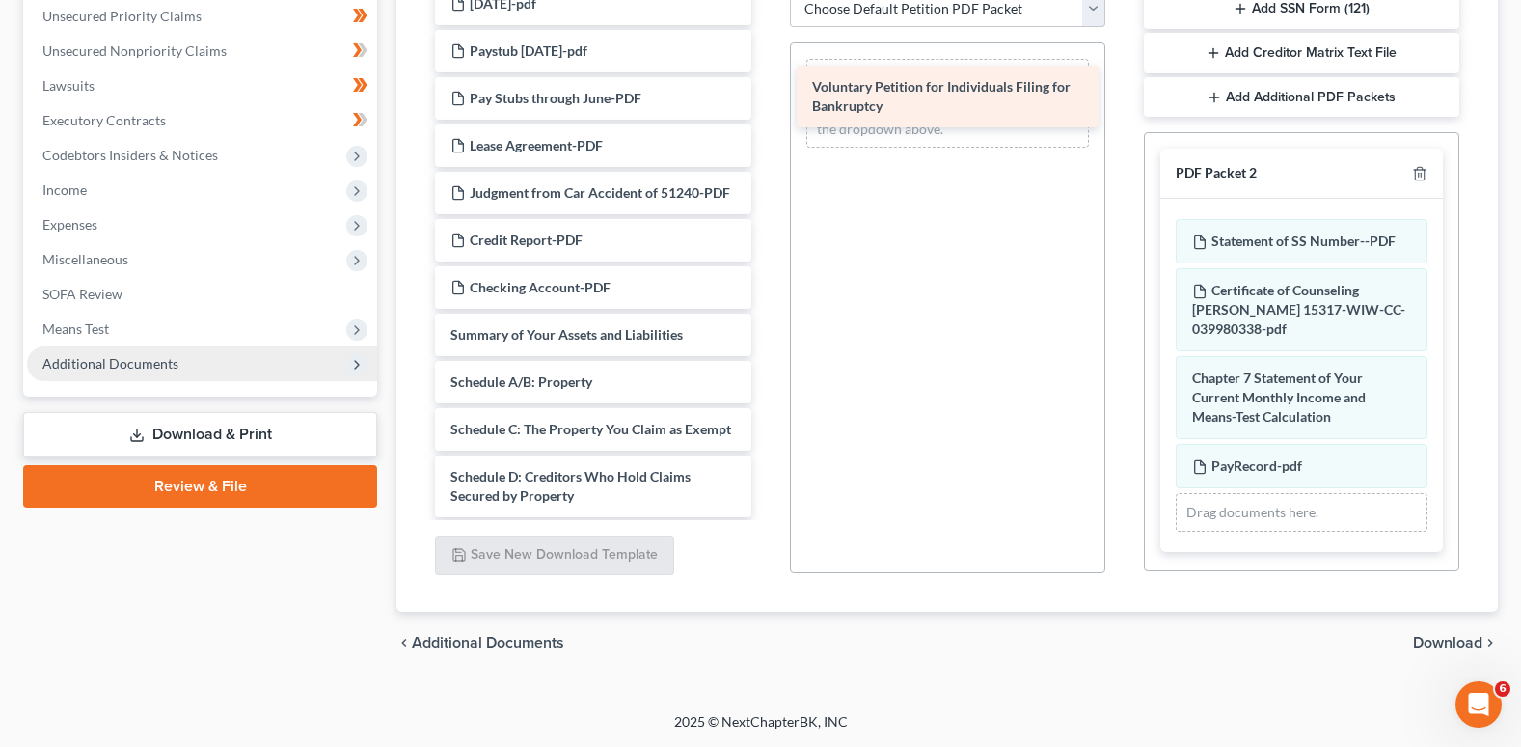
drag, startPoint x: 595, startPoint y: 370, endPoint x: 955, endPoint y: 84, distance: 459.4
click at [766, 84] on div "Voluntary Petition for Individuals Filing for Bankruptcy Retirement Statement A…" at bounding box center [593, 307] width 346 height 1785
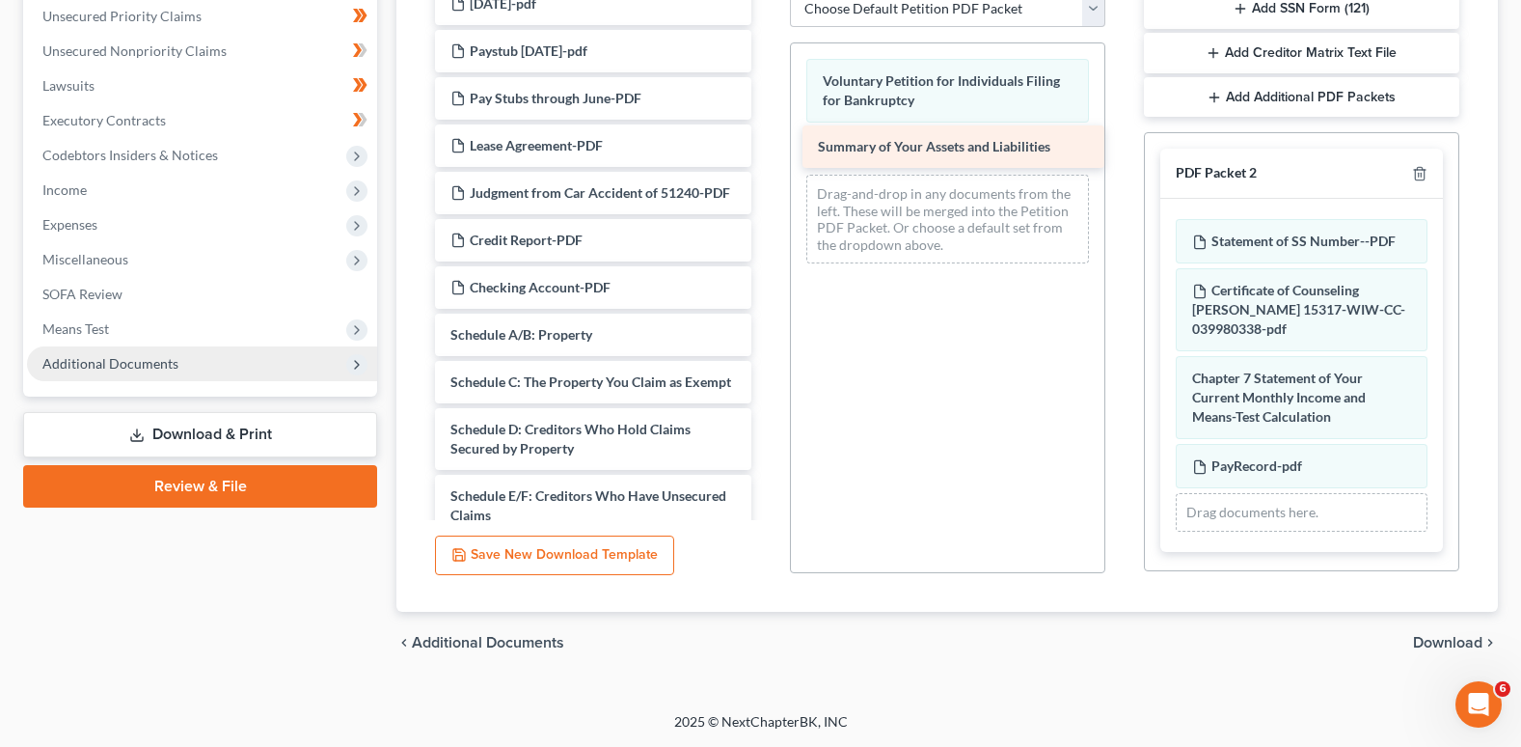
drag, startPoint x: 580, startPoint y: 369, endPoint x: 947, endPoint y: 142, distance: 431.9
click at [766, 142] on div "Summary of Your Assets and Liabilities Retirement Statement Aug 2025-Military-P…" at bounding box center [593, 284] width 346 height 1738
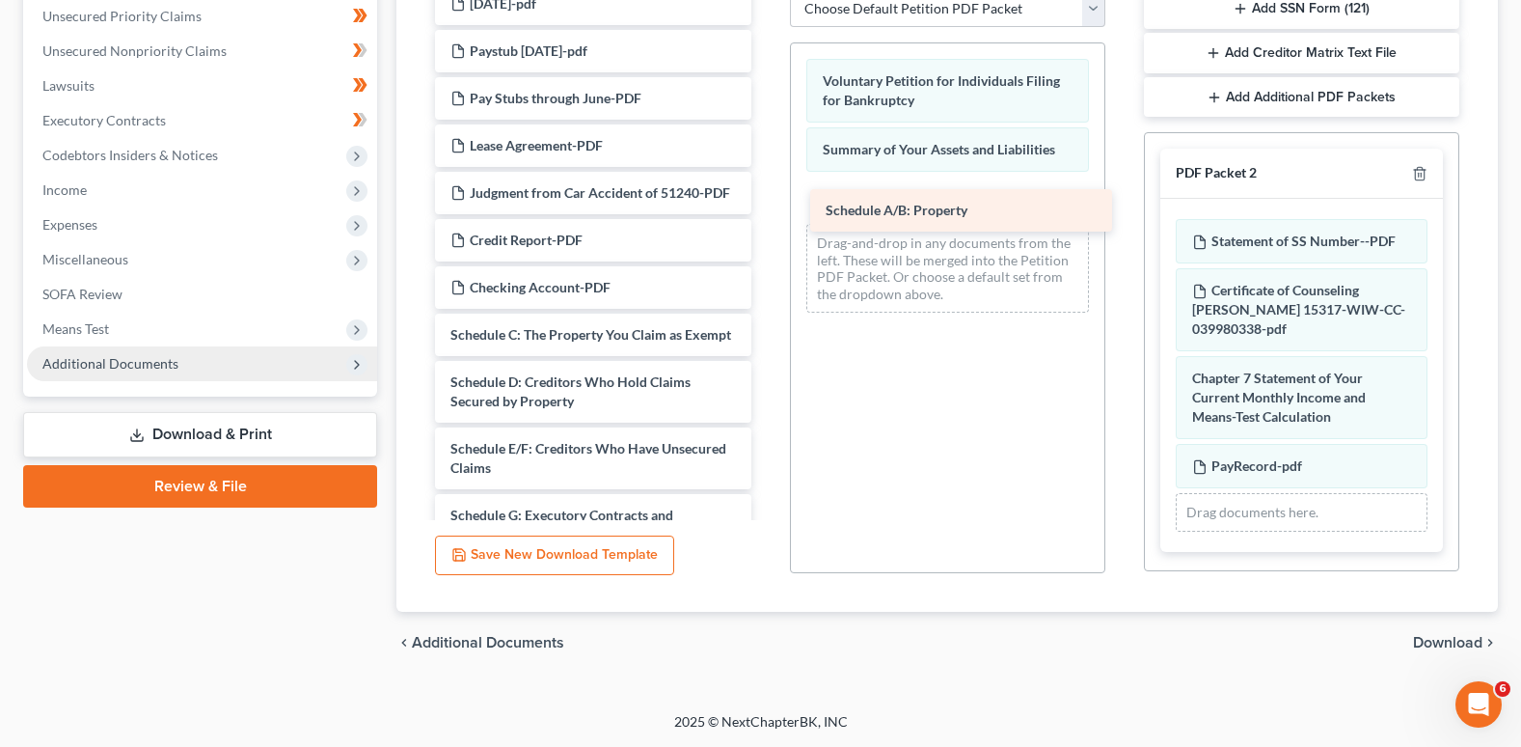
drag, startPoint x: 578, startPoint y: 373, endPoint x: 953, endPoint y: 210, distance: 409.2
click at [766, 210] on div "Schedule A/B: Property Retirement Statement Aug 2025-Military-PDF Retirement No…" at bounding box center [593, 260] width 346 height 1690
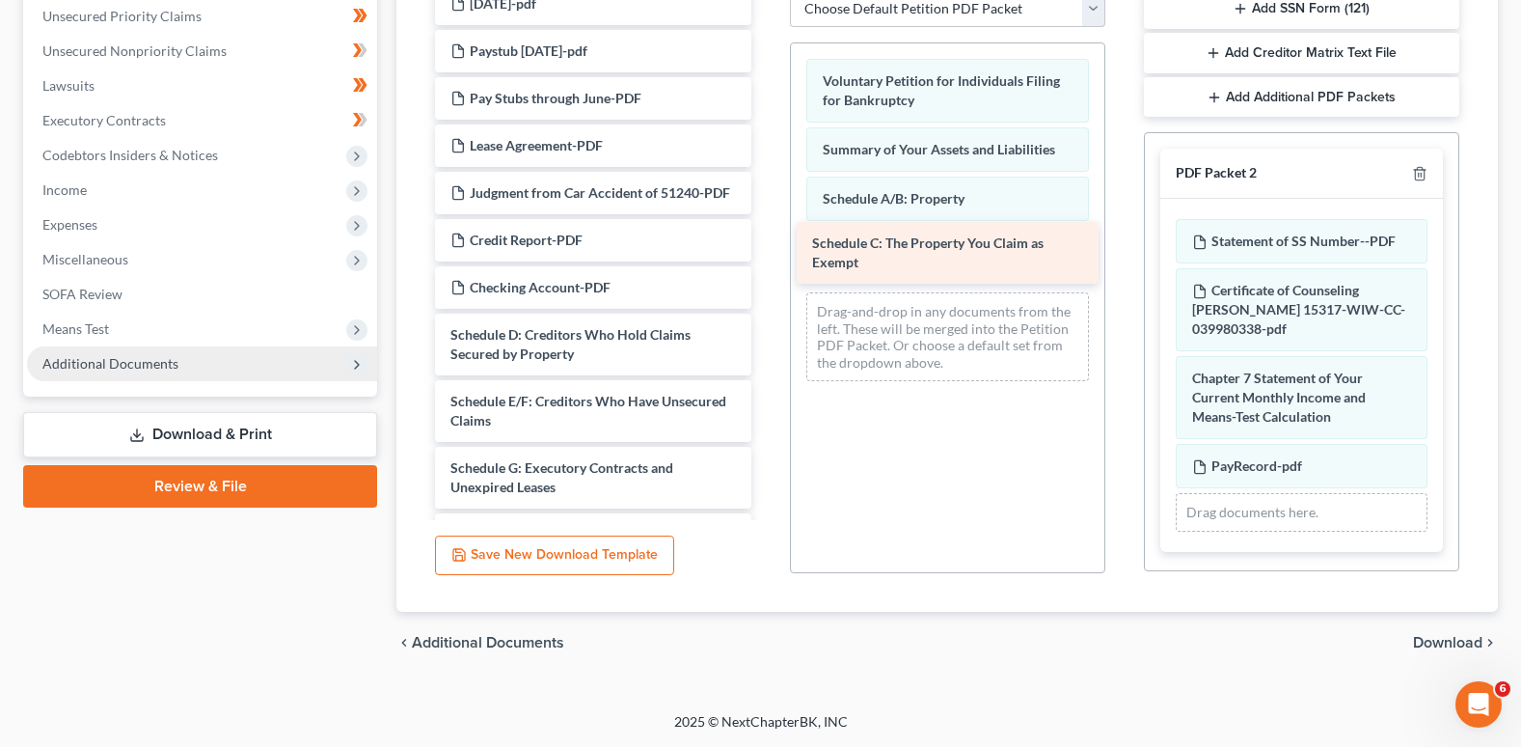
drag, startPoint x: 553, startPoint y: 374, endPoint x: 915, endPoint y: 244, distance: 384.5
click at [766, 244] on div "Schedule C: The Property You Claim as Exempt Retirement Statement Aug 2025-Mili…" at bounding box center [593, 236] width 346 height 1643
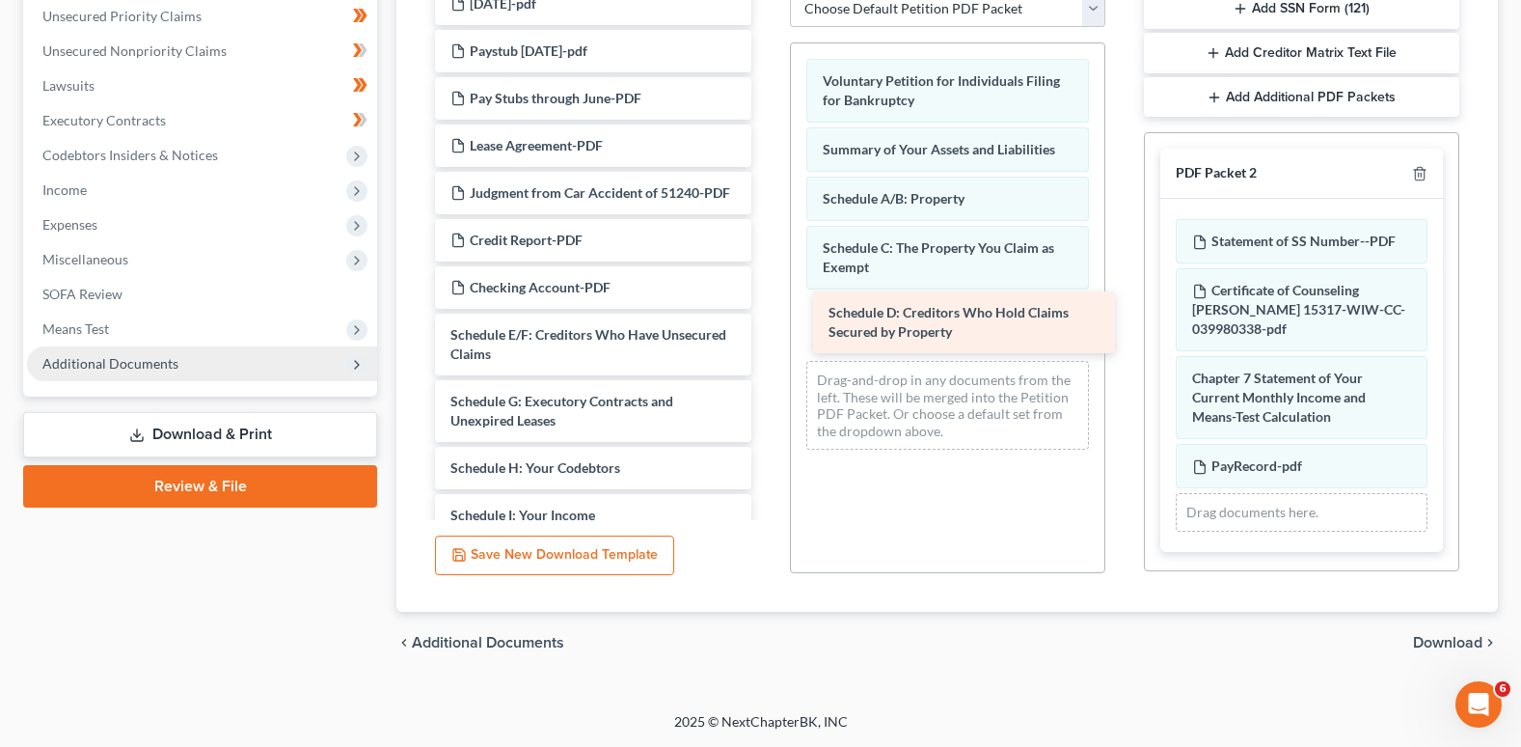
drag, startPoint x: 540, startPoint y: 381, endPoint x: 918, endPoint y: 320, distance: 383.1
click at [766, 320] on div "Schedule D: Creditors Who Hold Claims Secured by Property Retirement Statement …" at bounding box center [593, 203] width 346 height 1576
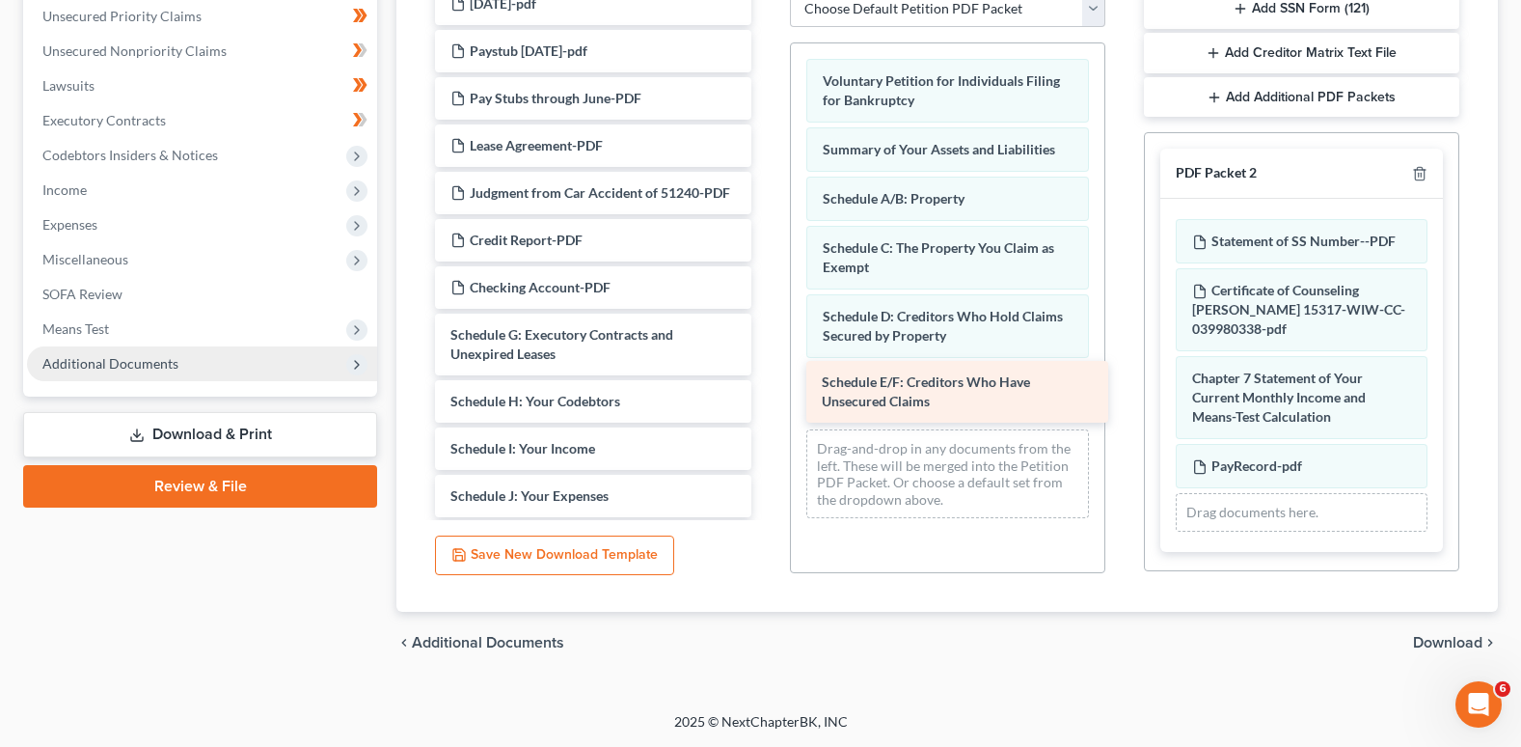
drag, startPoint x: 542, startPoint y: 373, endPoint x: 912, endPoint y: 382, distance: 369.6
click at [766, 382] on div "Schedule E/F: Creditors Who Have Unsecured Claims Retirement Statement Aug 2025…" at bounding box center [593, 170] width 346 height 1510
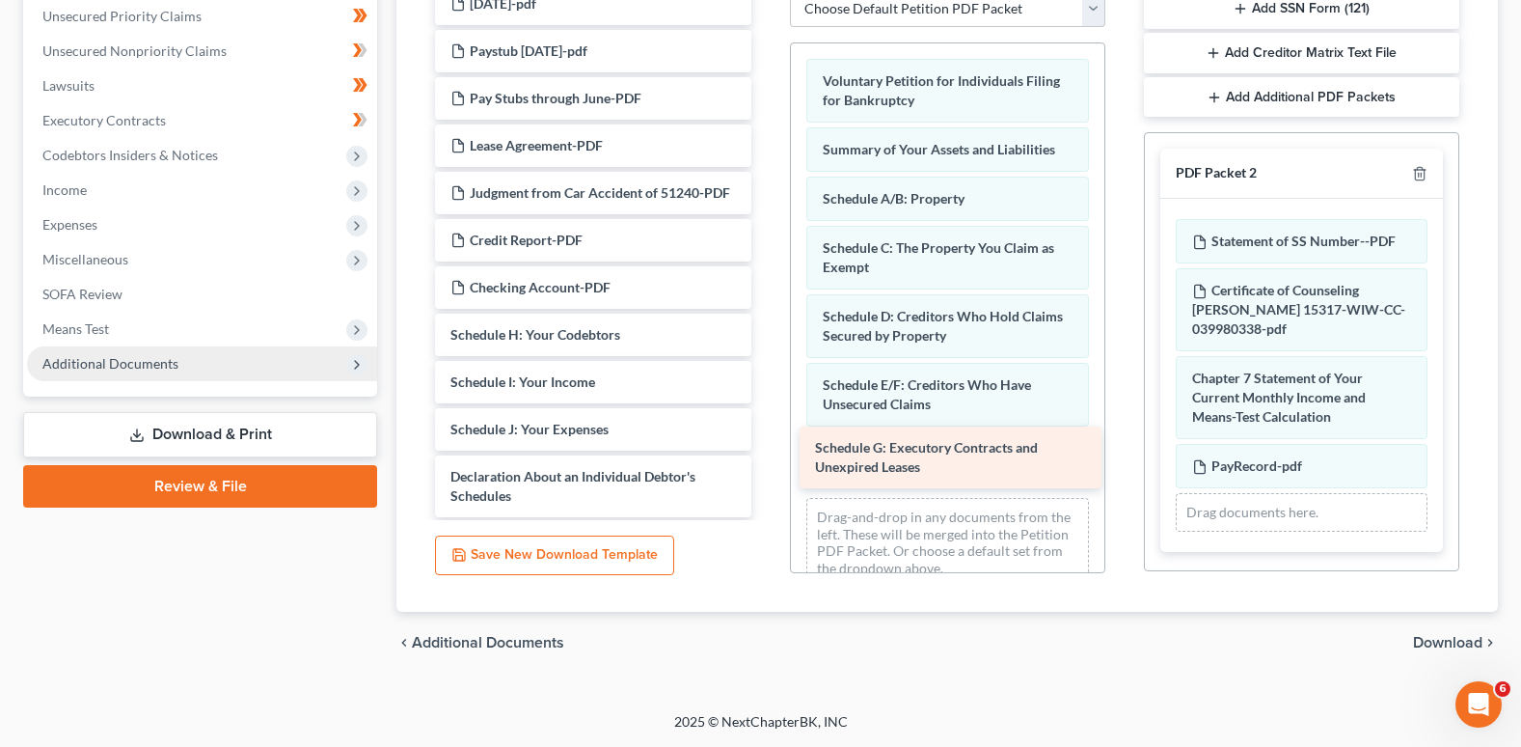
drag, startPoint x: 523, startPoint y: 374, endPoint x: 888, endPoint y: 449, distance: 372.2
click at [766, 449] on div "Schedule G: Executory Contracts and Unexpired Leases Retirement Statement Aug 2…" at bounding box center [593, 136] width 346 height 1443
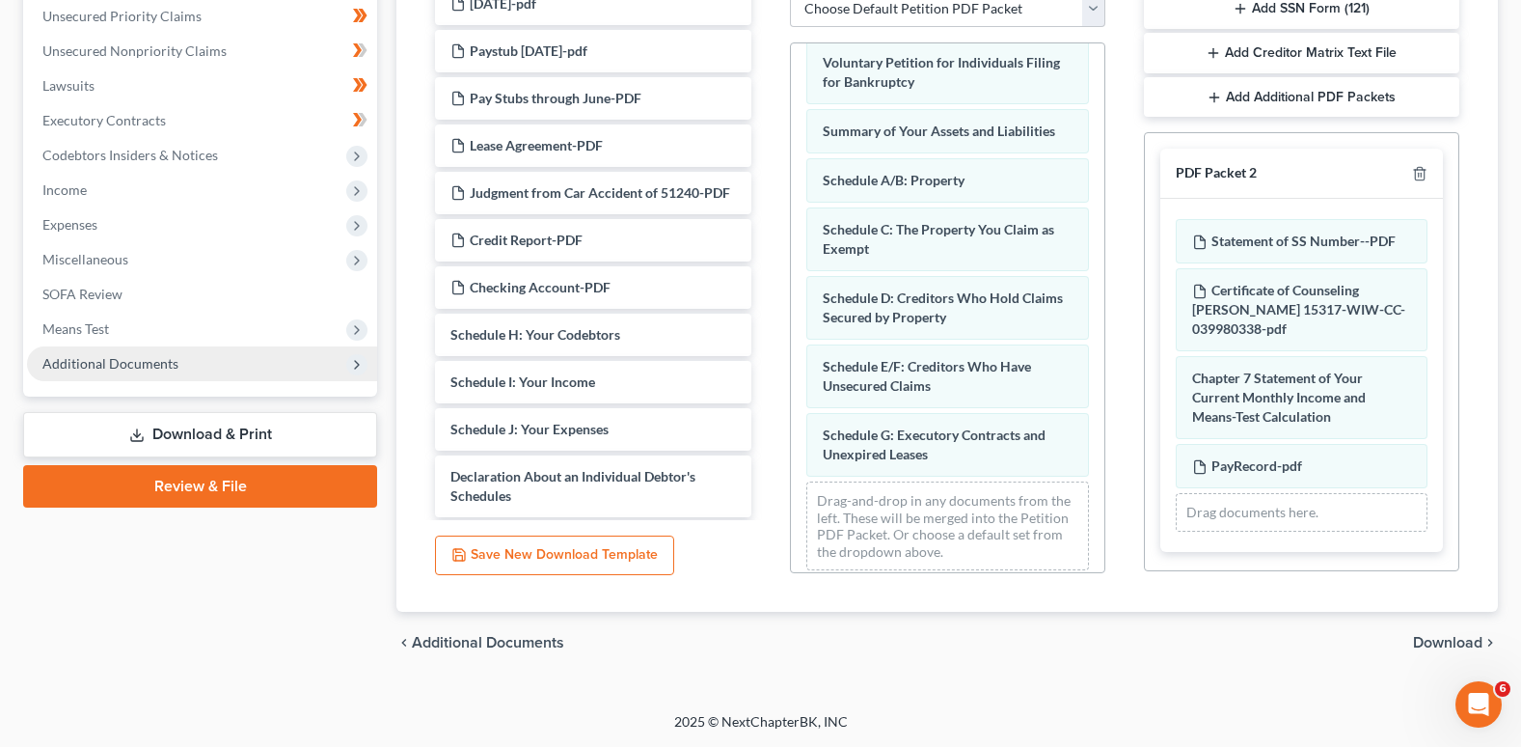
scroll to position [32, 0]
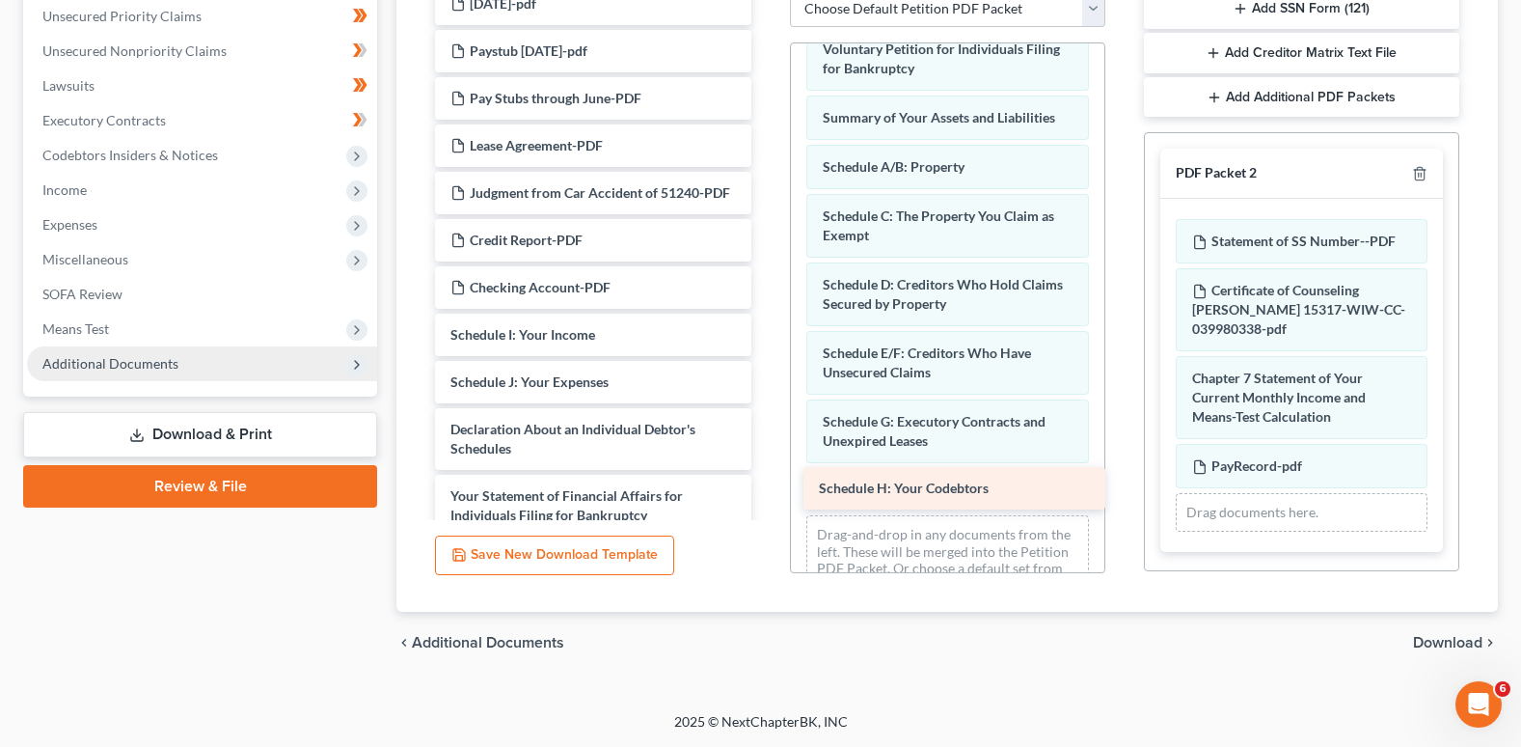
drag, startPoint x: 514, startPoint y: 369, endPoint x: 883, endPoint y: 483, distance: 386.0
click at [766, 483] on div "Schedule H: Your Codebtors Retirement Statement Aug 2025-Military-PDF Retiremen…" at bounding box center [593, 113] width 346 height 1396
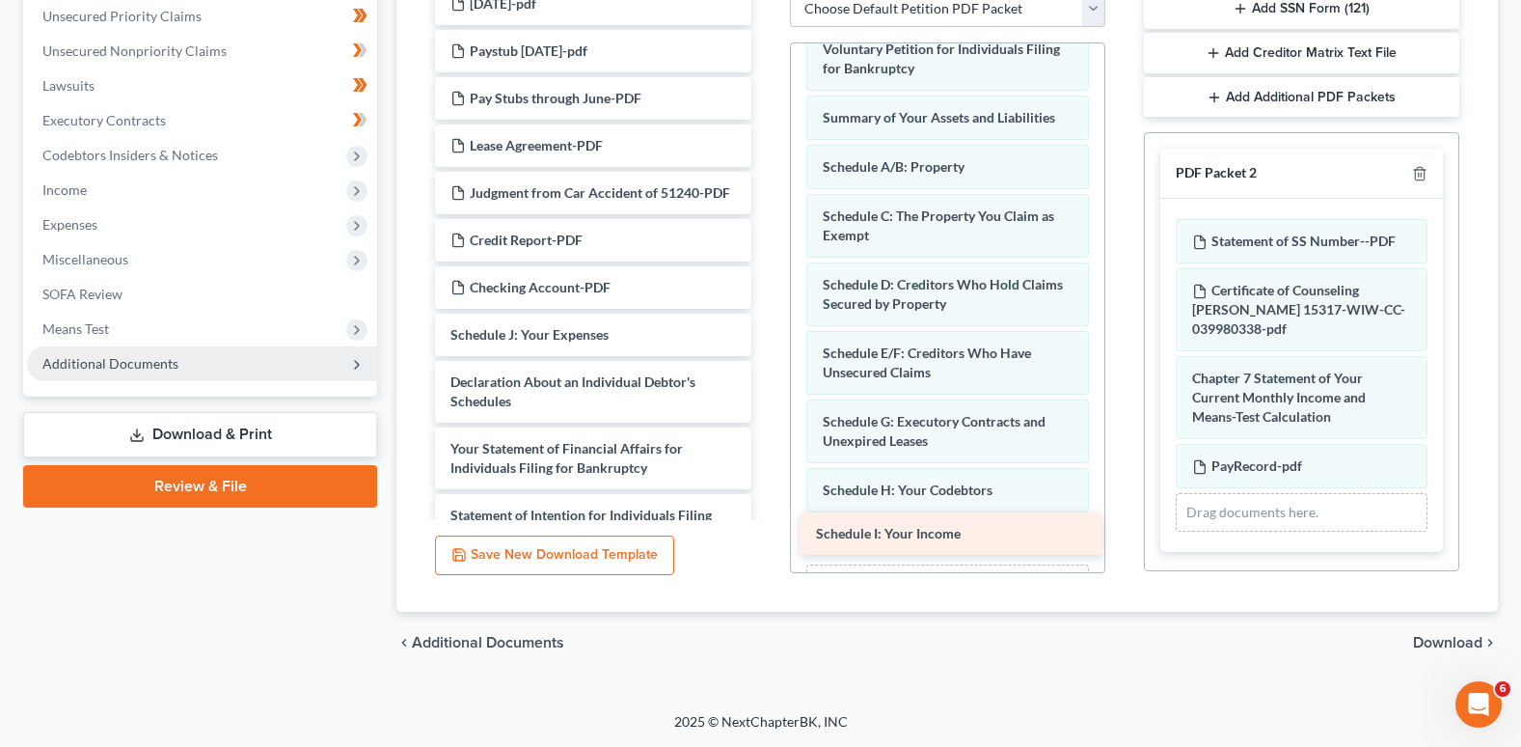
drag, startPoint x: 517, startPoint y: 370, endPoint x: 883, endPoint y: 531, distance: 399.2
click at [766, 531] on div "Schedule I: Your Income Retirement Statement Aug 2025-Military-PDF Retirement N…" at bounding box center [593, 89] width 346 height 1349
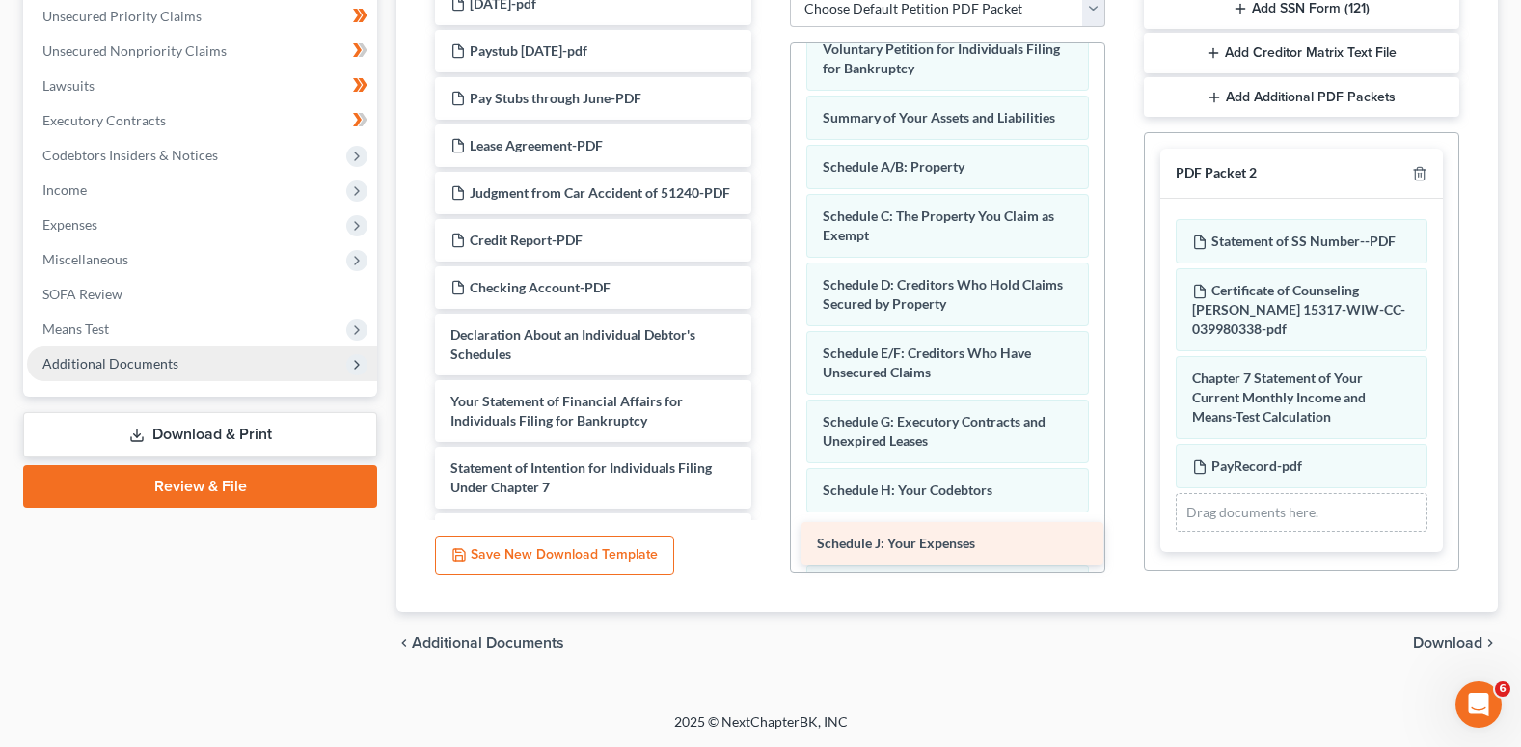
drag, startPoint x: 506, startPoint y: 372, endPoint x: 872, endPoint y: 542, distance: 404.0
click at [766, 542] on div "Schedule J: Your Expenses Retirement Statement Aug 2025-Military-PDF Retirement…" at bounding box center [593, 65] width 346 height 1301
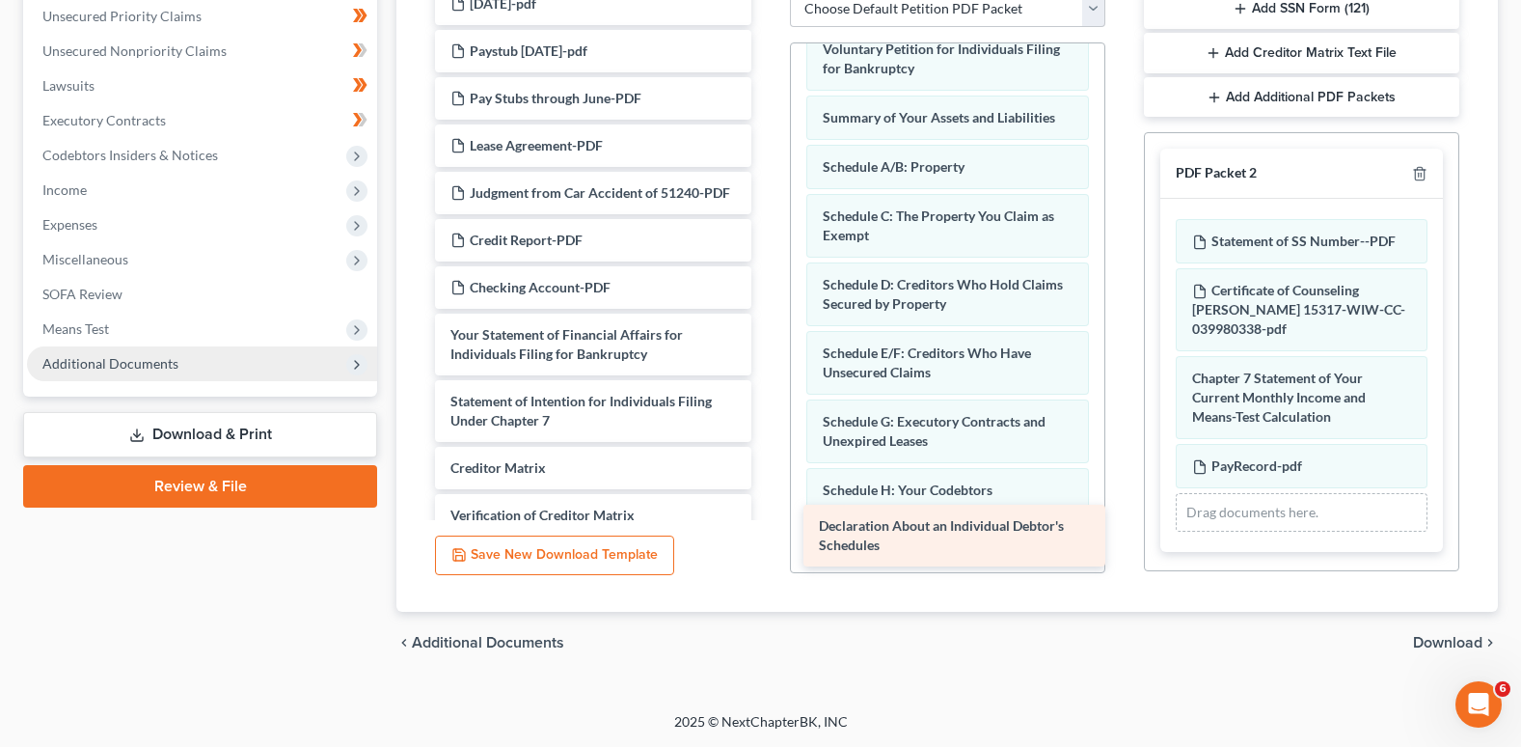
drag, startPoint x: 607, startPoint y: 381, endPoint x: 975, endPoint y: 534, distance: 398.8
click at [766, 534] on div "Declaration About an Individual Debtor's Schedules Retirement Statement Aug 202…" at bounding box center [593, 32] width 346 height 1235
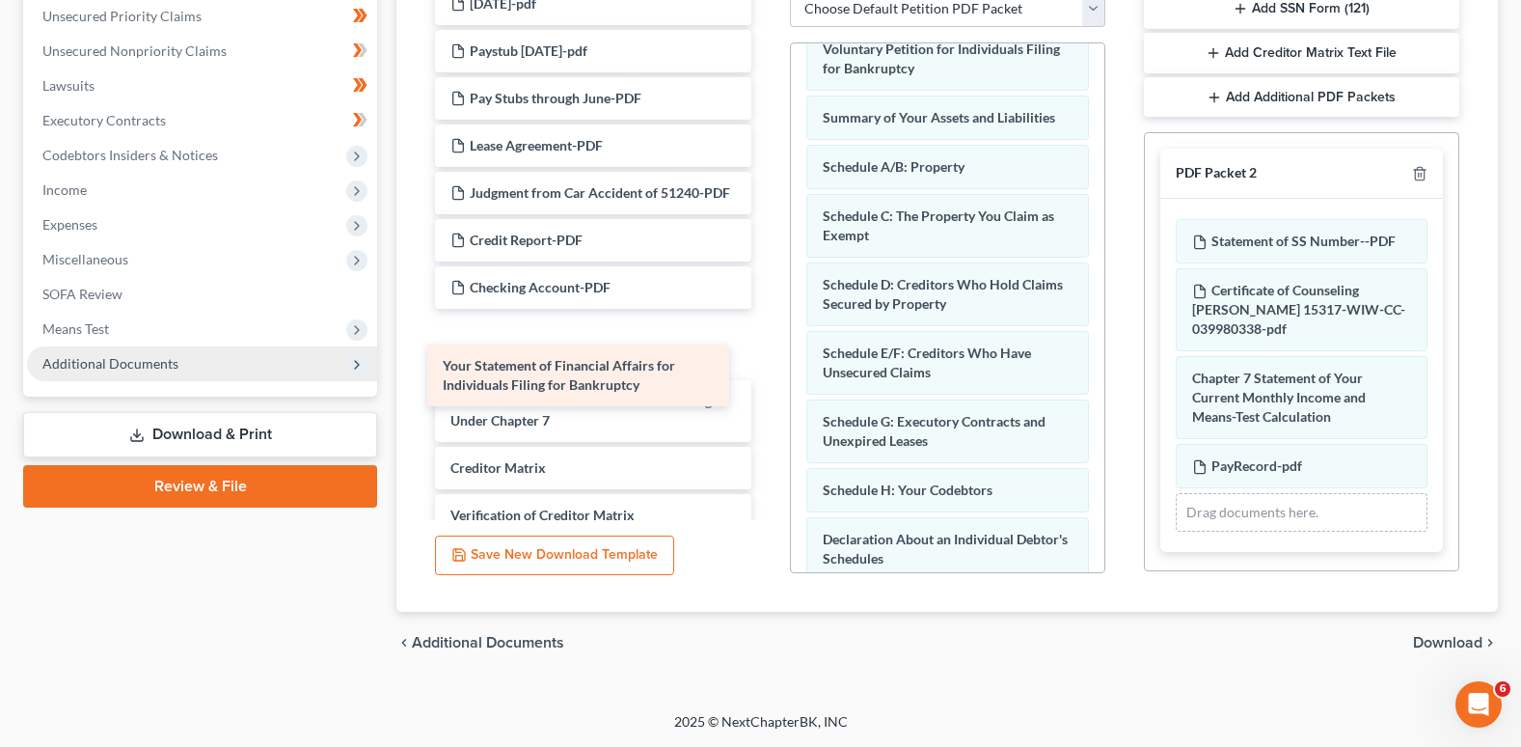
drag, startPoint x: 593, startPoint y: 382, endPoint x: 586, endPoint y: 375, distance: 10.3
click at [586, 375] on div "Your Statement of Financial Affairs for Individuals Filing for Bankruptcy Retir…" at bounding box center [593, 32] width 346 height 1235
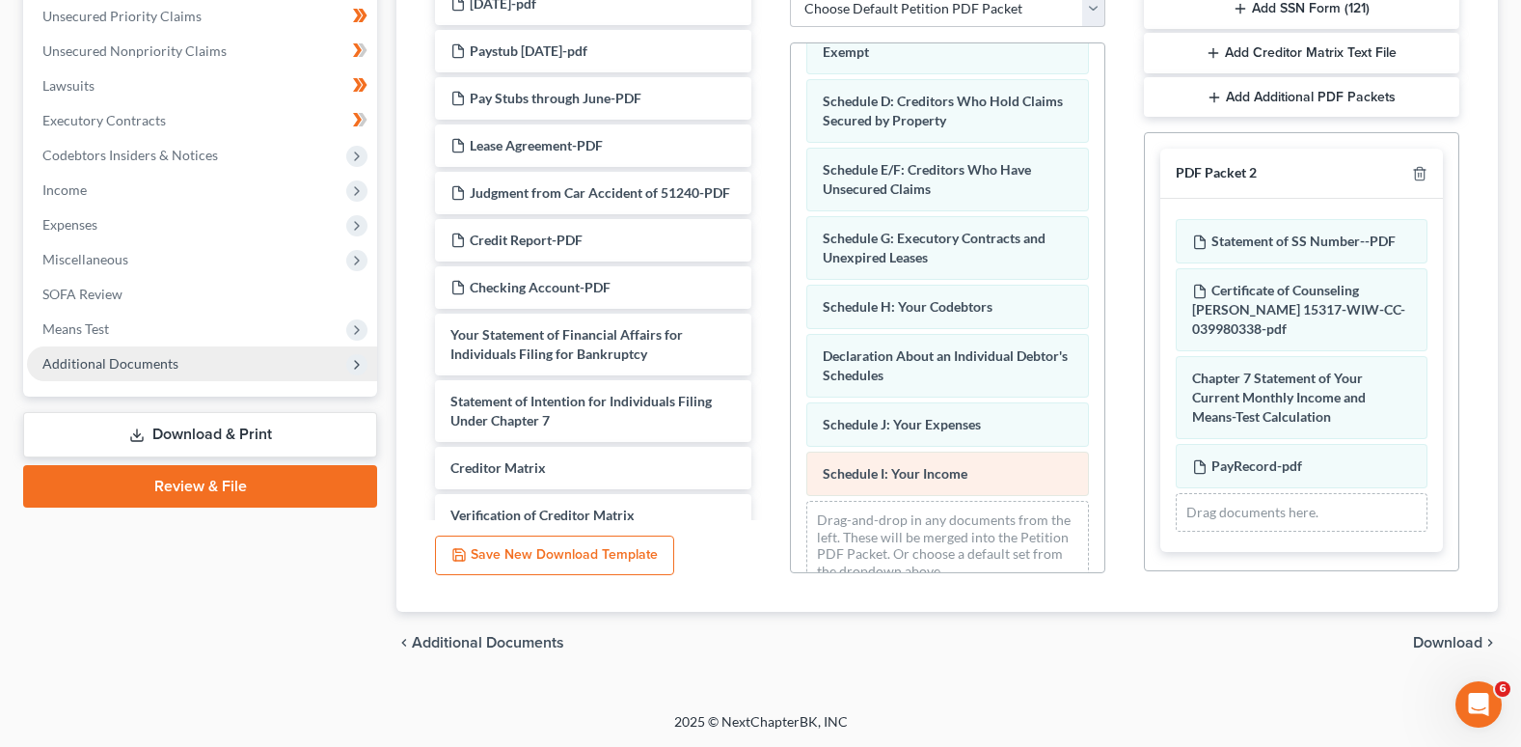
scroll to position [248, 0]
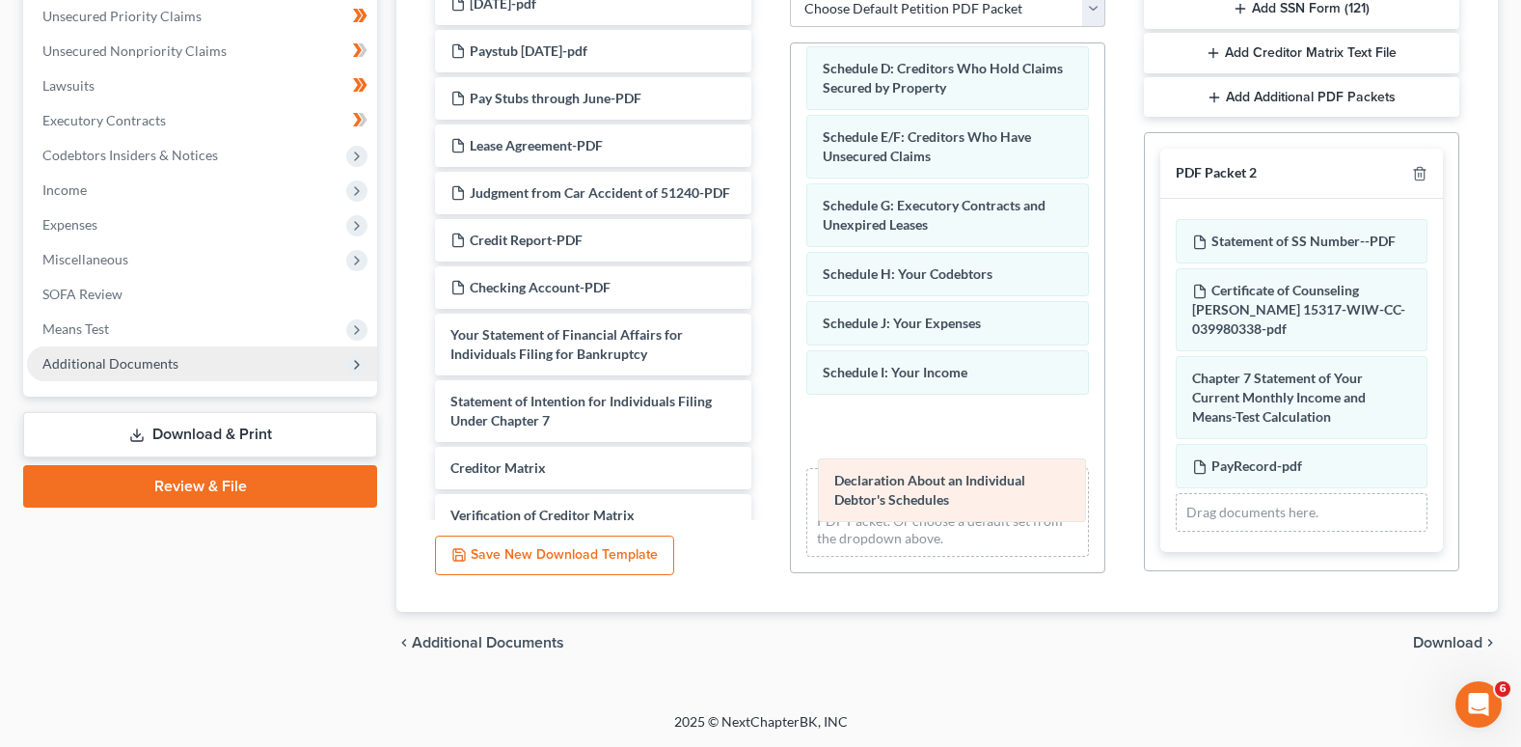
drag, startPoint x: 867, startPoint y: 325, endPoint x: 879, endPoint y: 482, distance: 157.7
click at [879, 482] on div "Declaration About an Individual Debtor's Schedules Voluntary Petition for Indiv…" at bounding box center [948, 183] width 314 height 777
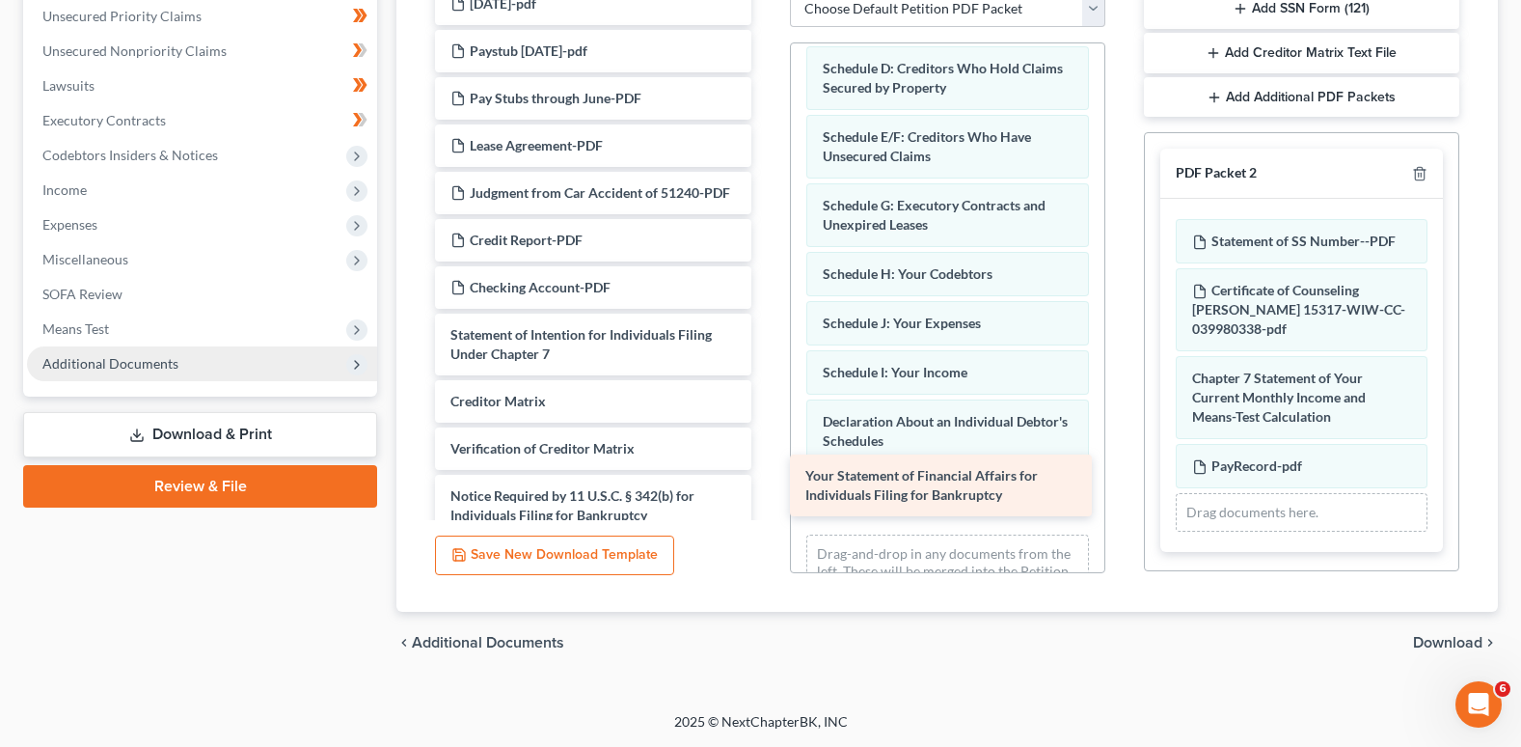
drag, startPoint x: 577, startPoint y: 373, endPoint x: 932, endPoint y: 476, distance: 369.5
click at [766, 476] on div "Your Statement of Financial Affairs for Individuals Filing for Bankruptcy Retir…" at bounding box center [593, -1] width 346 height 1168
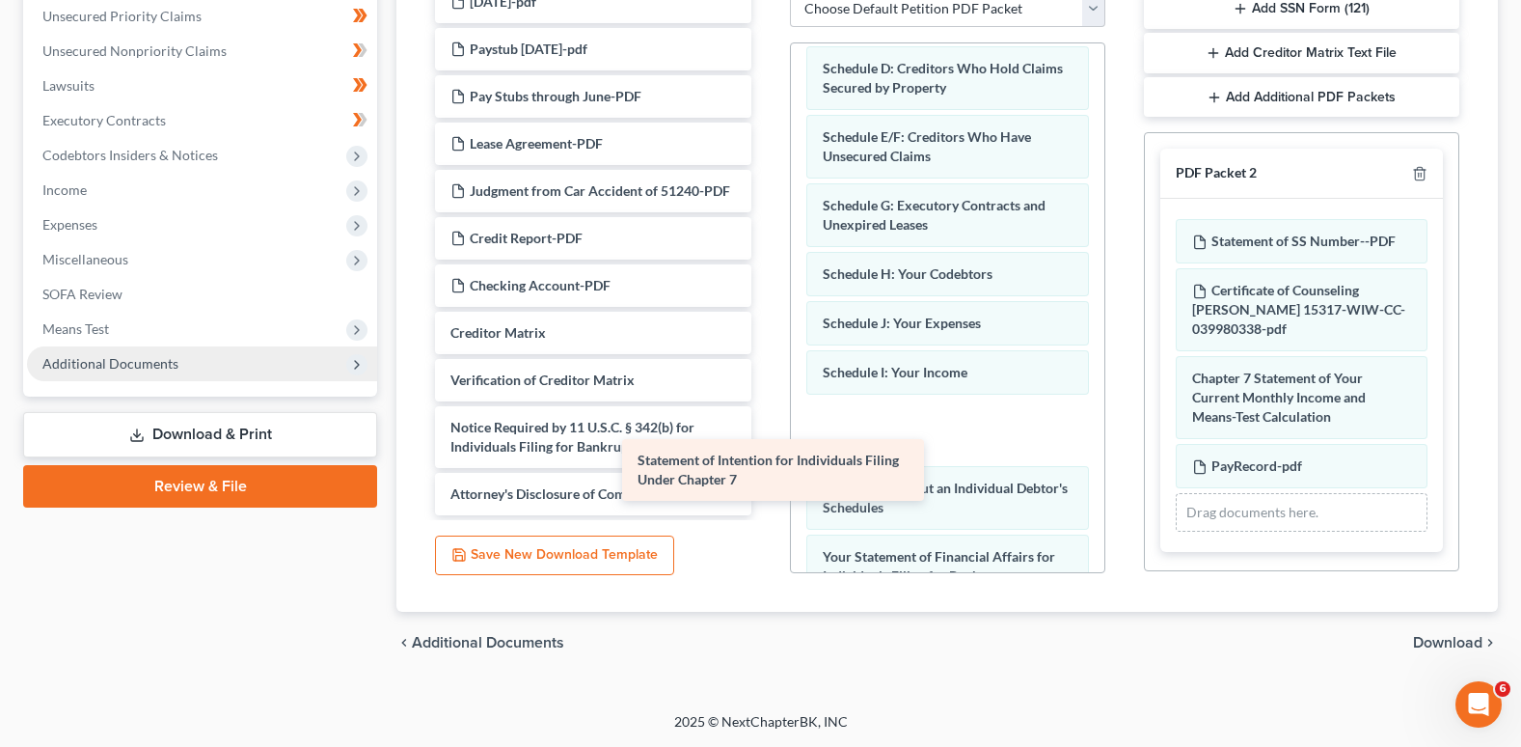
scroll to position [619, 0]
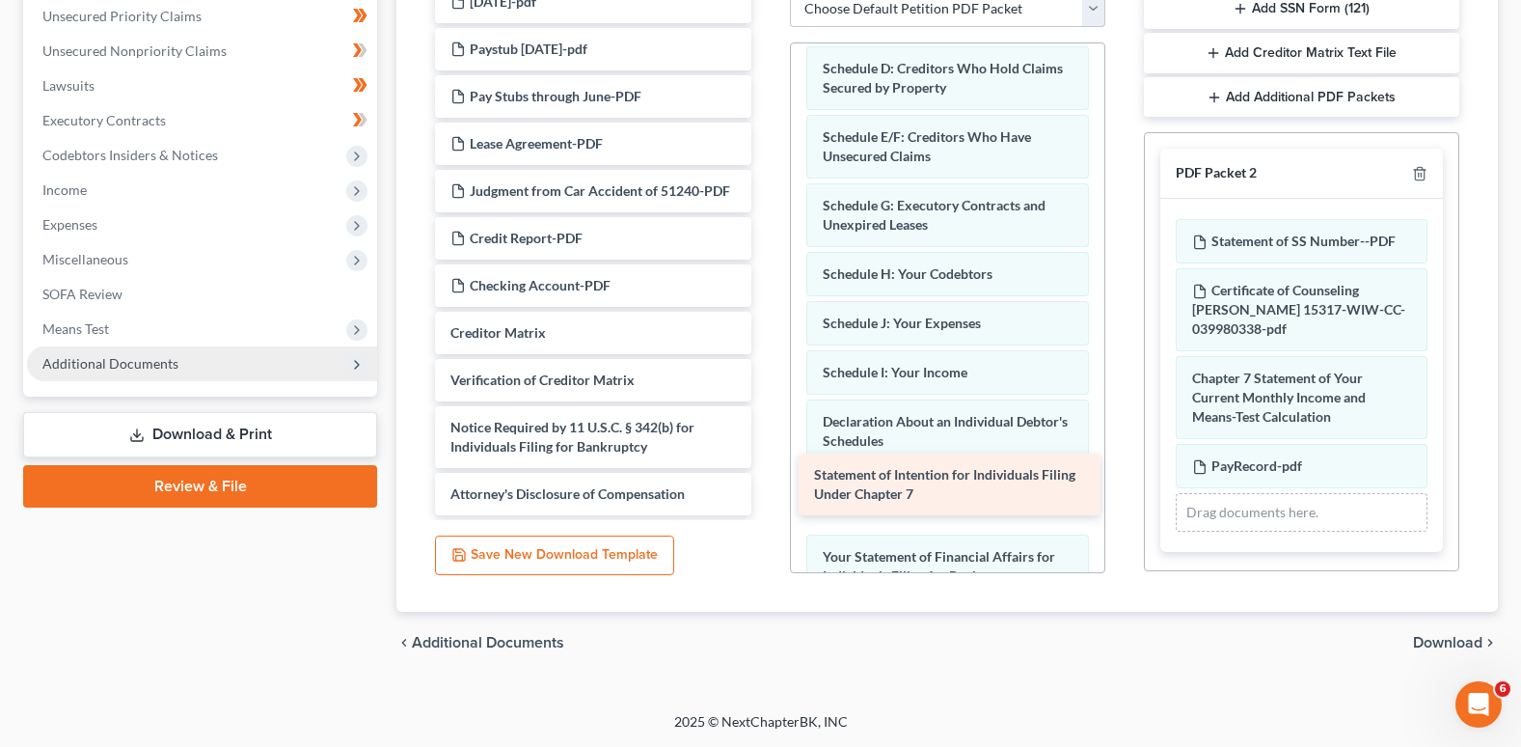
drag, startPoint x: 640, startPoint y: 281, endPoint x: 1003, endPoint y: 479, distance: 414.0
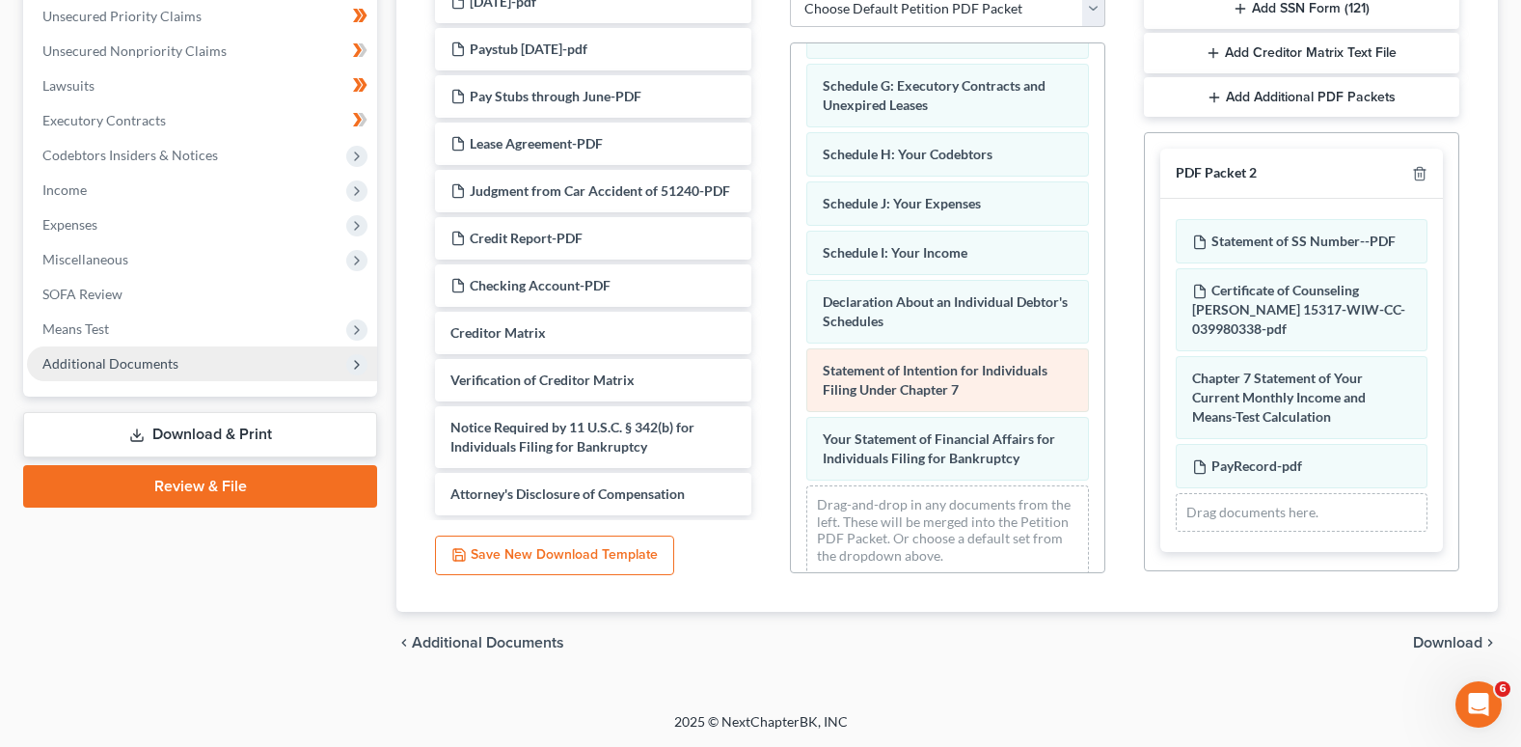
scroll to position [385, 0]
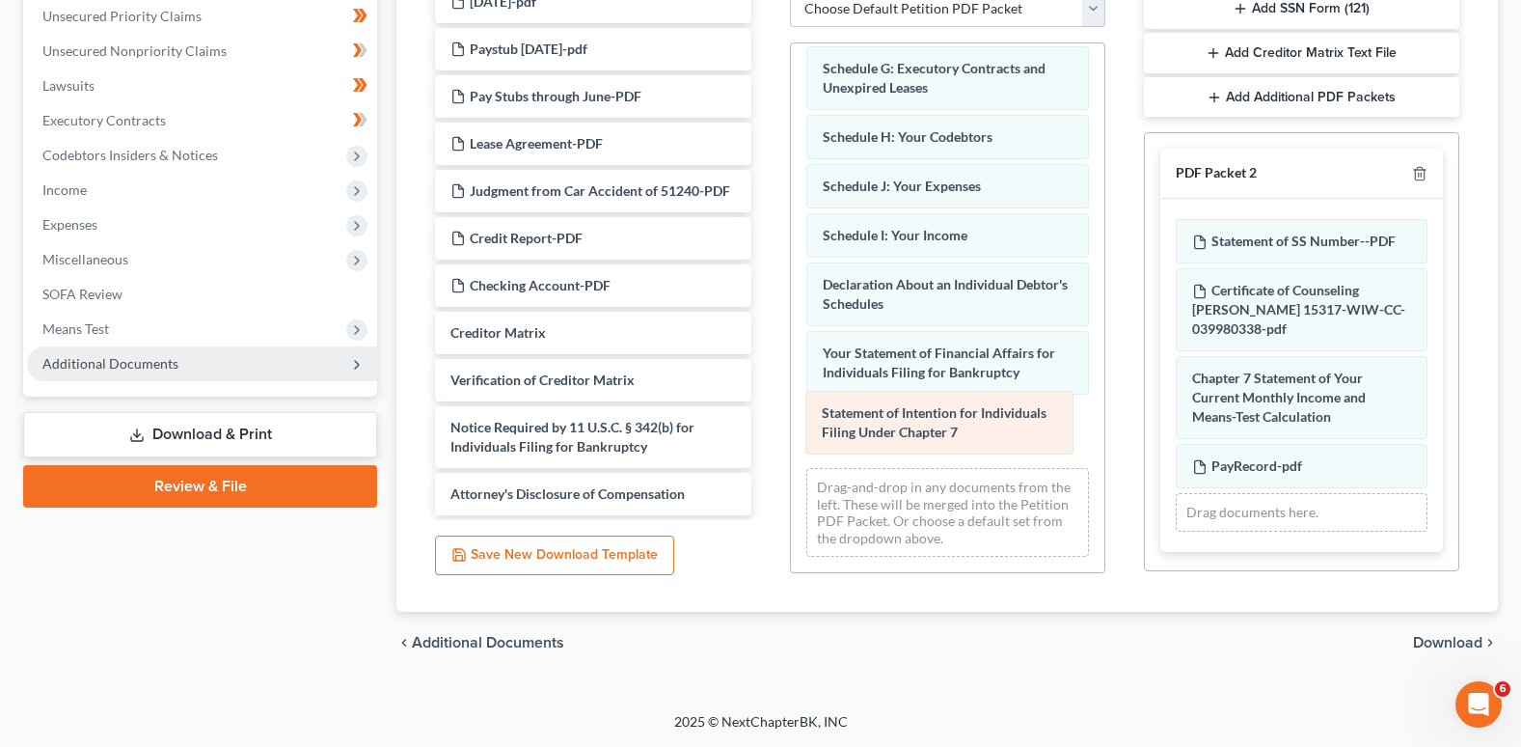
drag, startPoint x: 836, startPoint y: 346, endPoint x: 835, endPoint y: 406, distance: 59.8
click at [835, 406] on div "Statement of Intention for Individuals Filing Under Chapter 7 Voluntary Petitio…" at bounding box center [948, 115] width 314 height 914
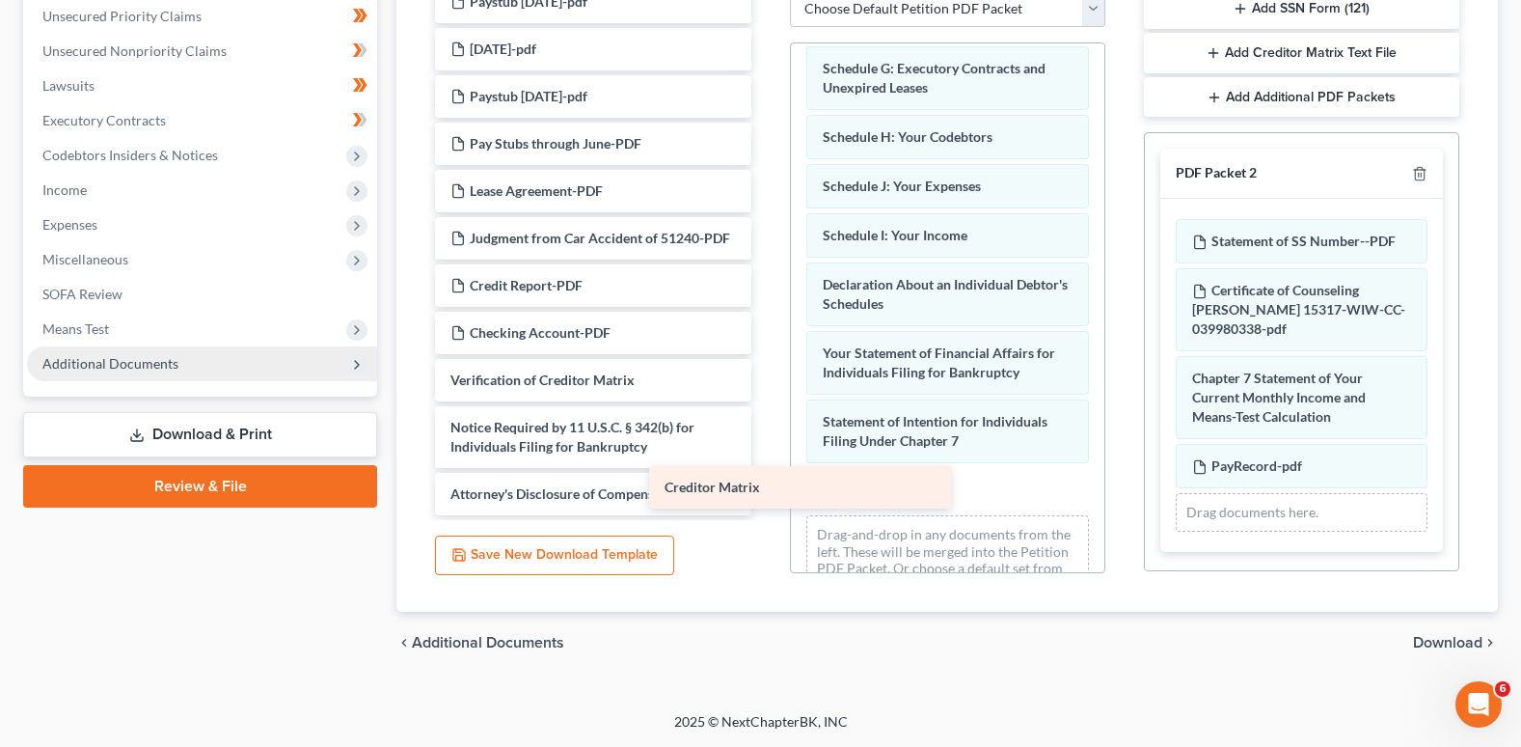
scroll to position [572, 0]
drag, startPoint x: 562, startPoint y: 334, endPoint x: 922, endPoint y: 483, distance: 390.6
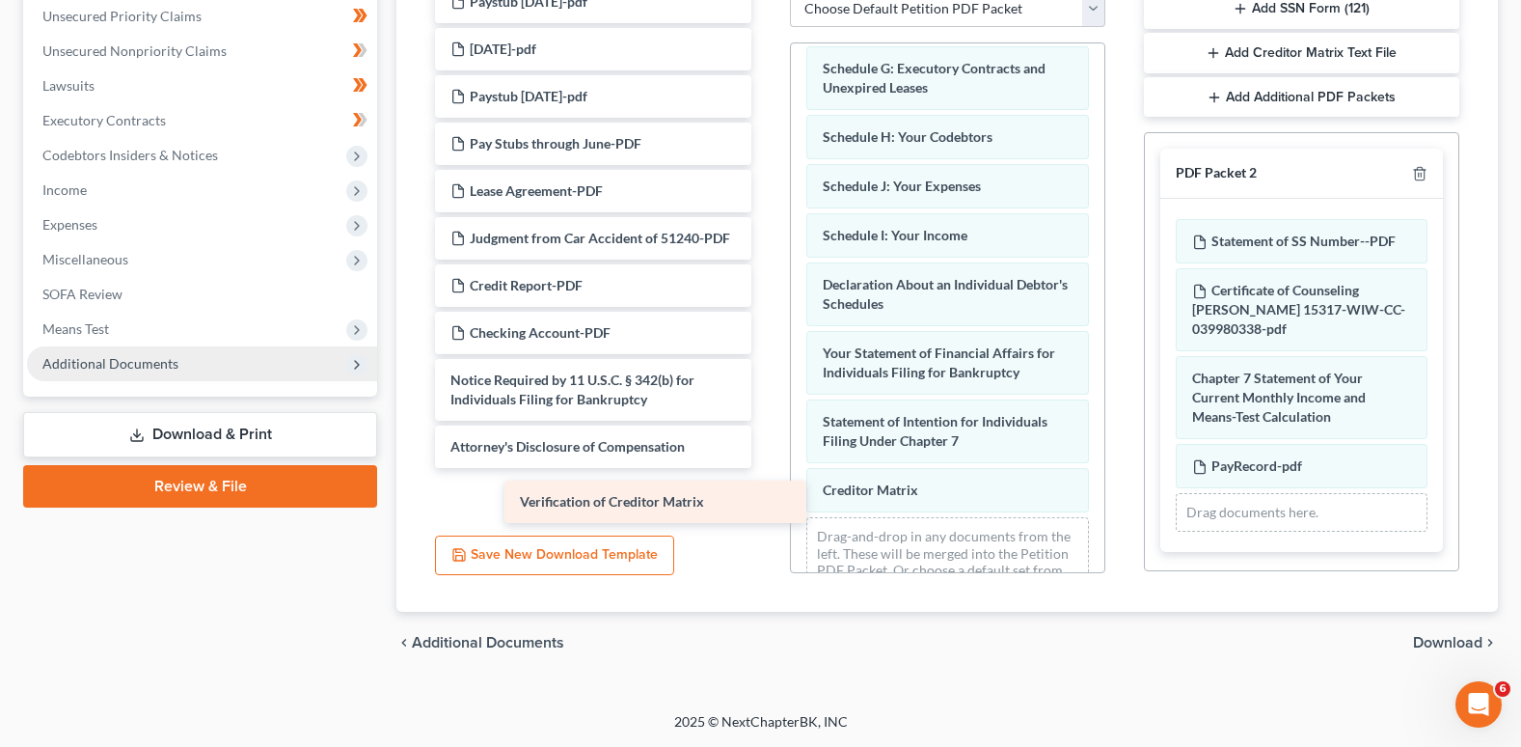
scroll to position [525, 0]
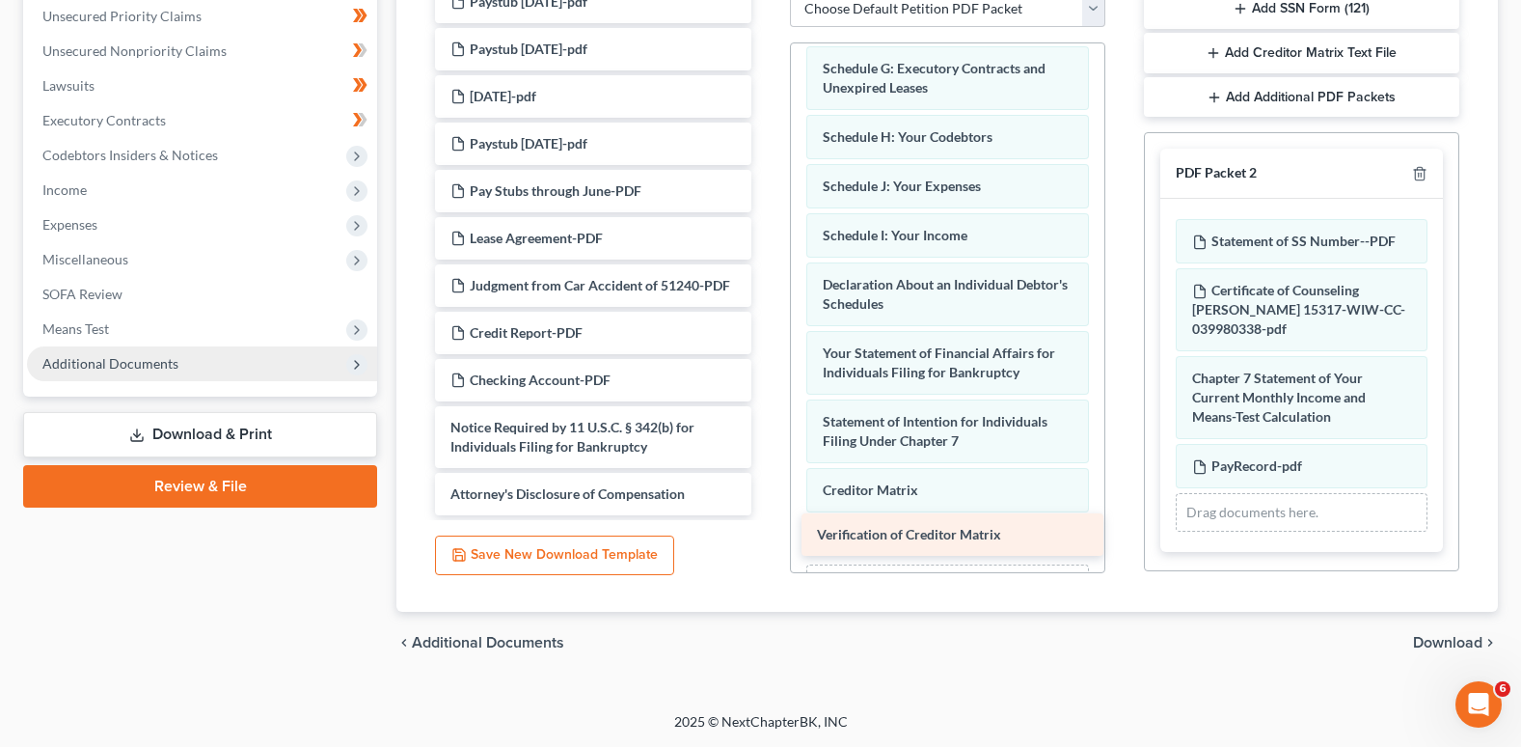
drag, startPoint x: 593, startPoint y: 376, endPoint x: 960, endPoint y: 531, distance: 397.8
click at [766, 515] on div "Verification of Creditor Matrix Retirement Statement Aug 2025-Military-PDF Reti…" at bounding box center [593, 11] width 346 height 1007
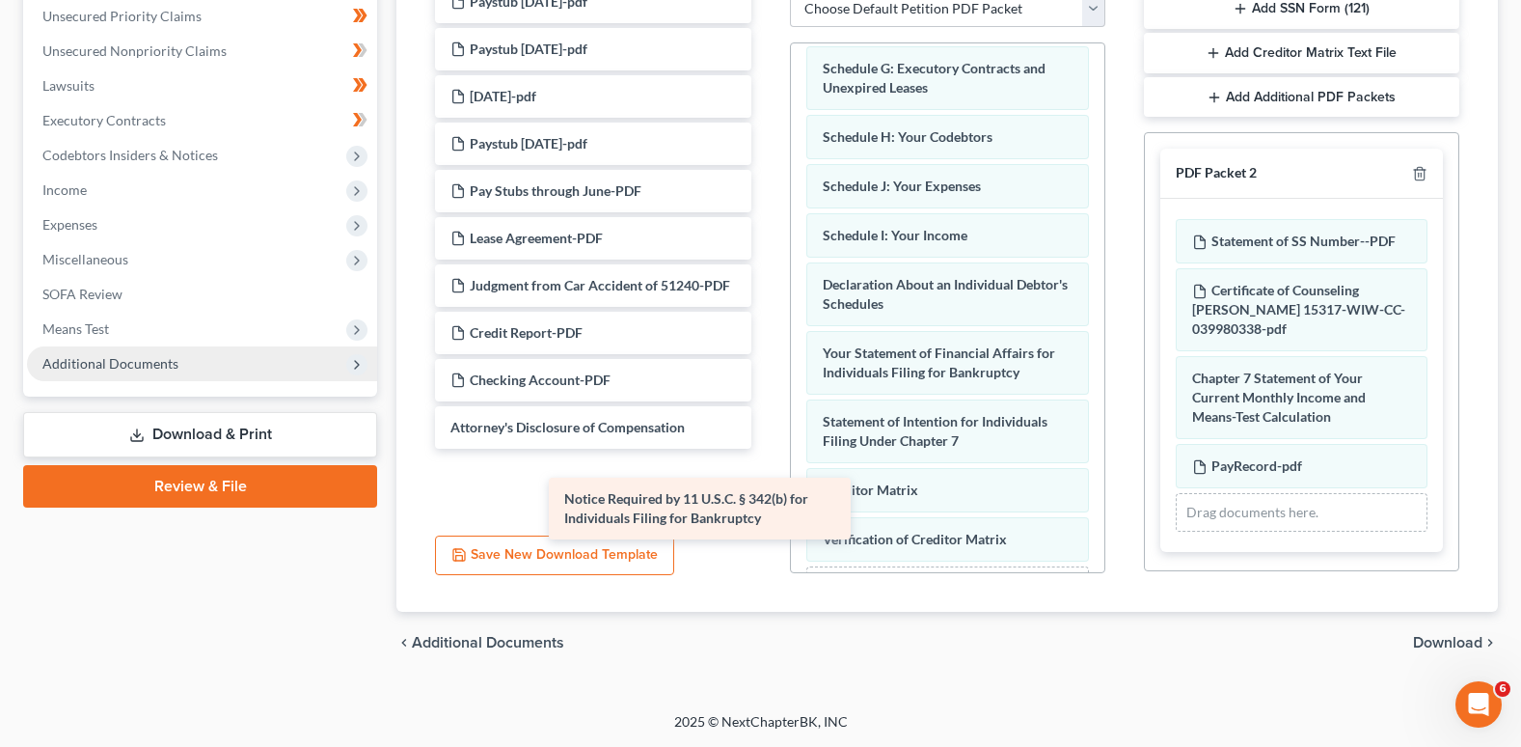
scroll to position [458, 0]
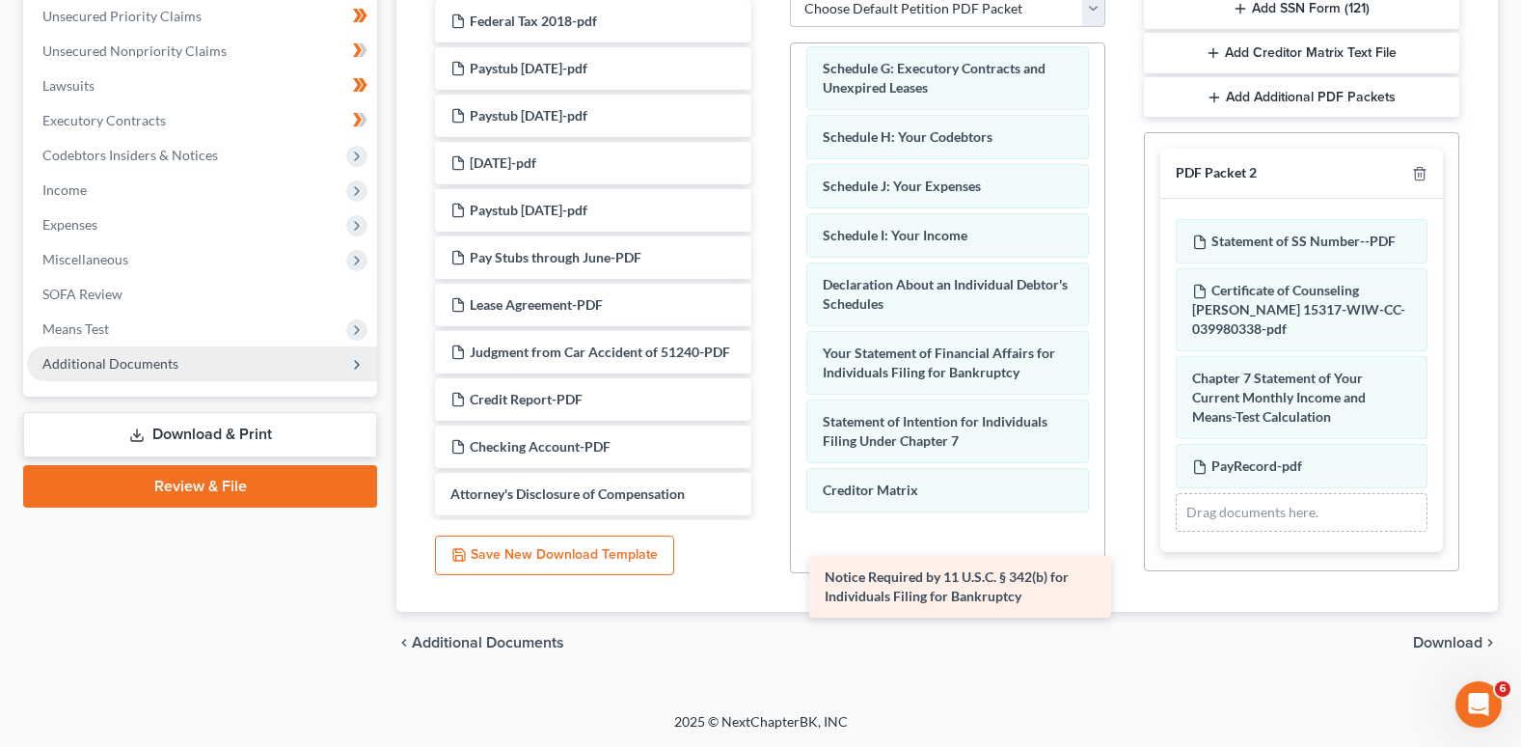
drag, startPoint x: 614, startPoint y: 425, endPoint x: 988, endPoint y: 574, distance: 402.7
click at [766, 515] on div "Notice Required by 11 U.S.C. § 342(b) for Individuals Filing for Bankruptcy Ret…" at bounding box center [593, 45] width 346 height 941
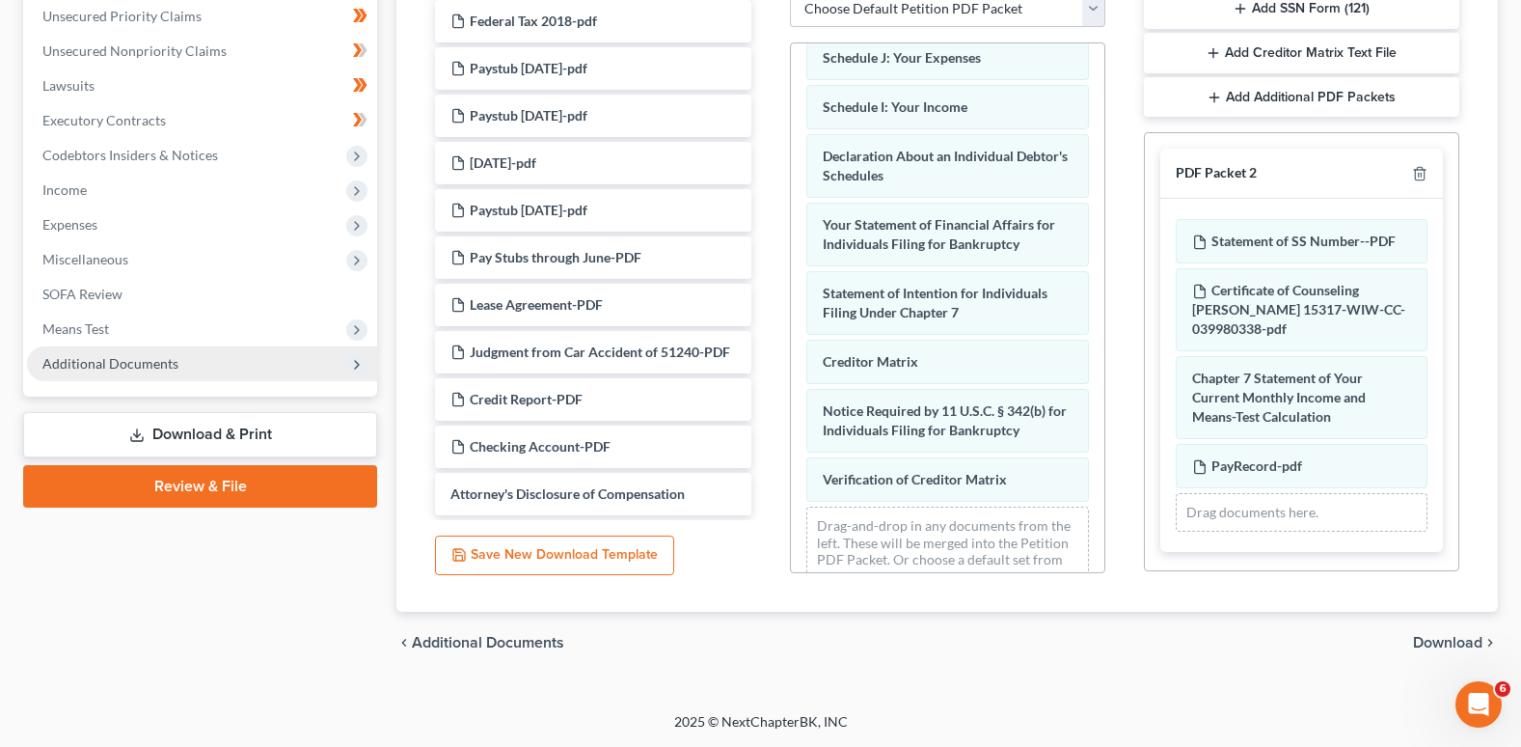
scroll to position [552, 0]
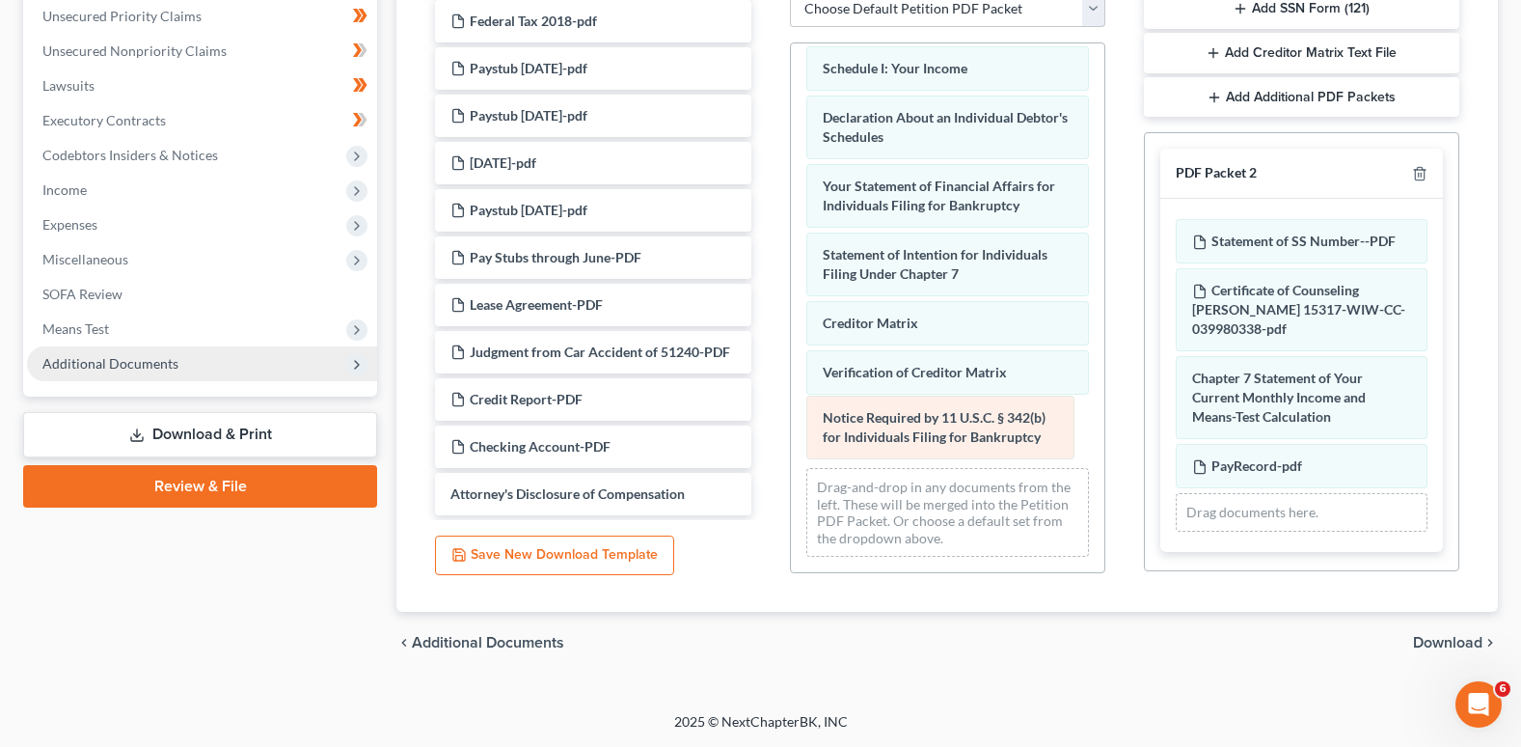
drag, startPoint x: 890, startPoint y: 380, endPoint x: 890, endPoint y: 425, distance: 45.3
click at [890, 425] on div "Notice Required by 11 U.S.C. § 342(b) for Individuals Filing for Bankruptcy Vol…" at bounding box center [948, 32] width 314 height 1081
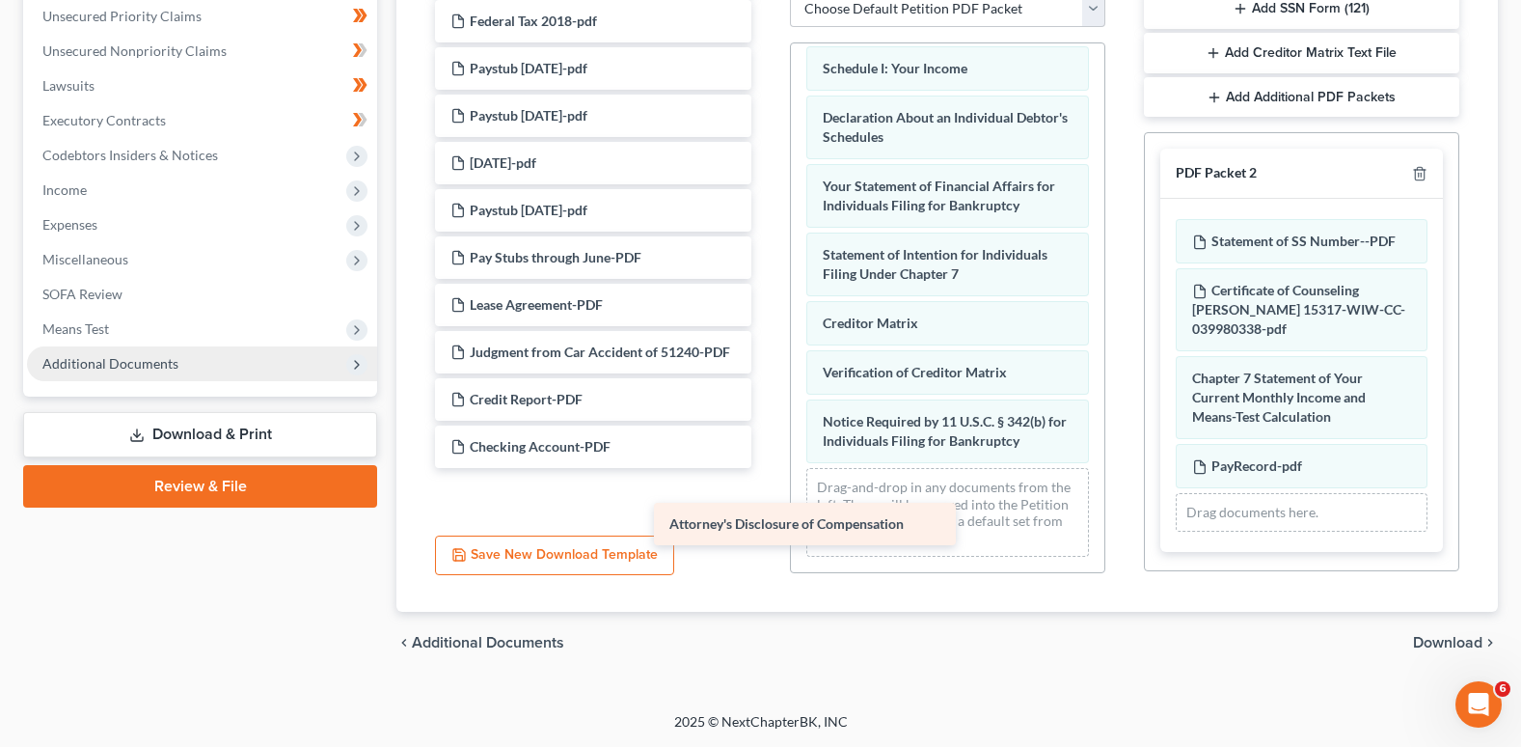
scroll to position [411, 0]
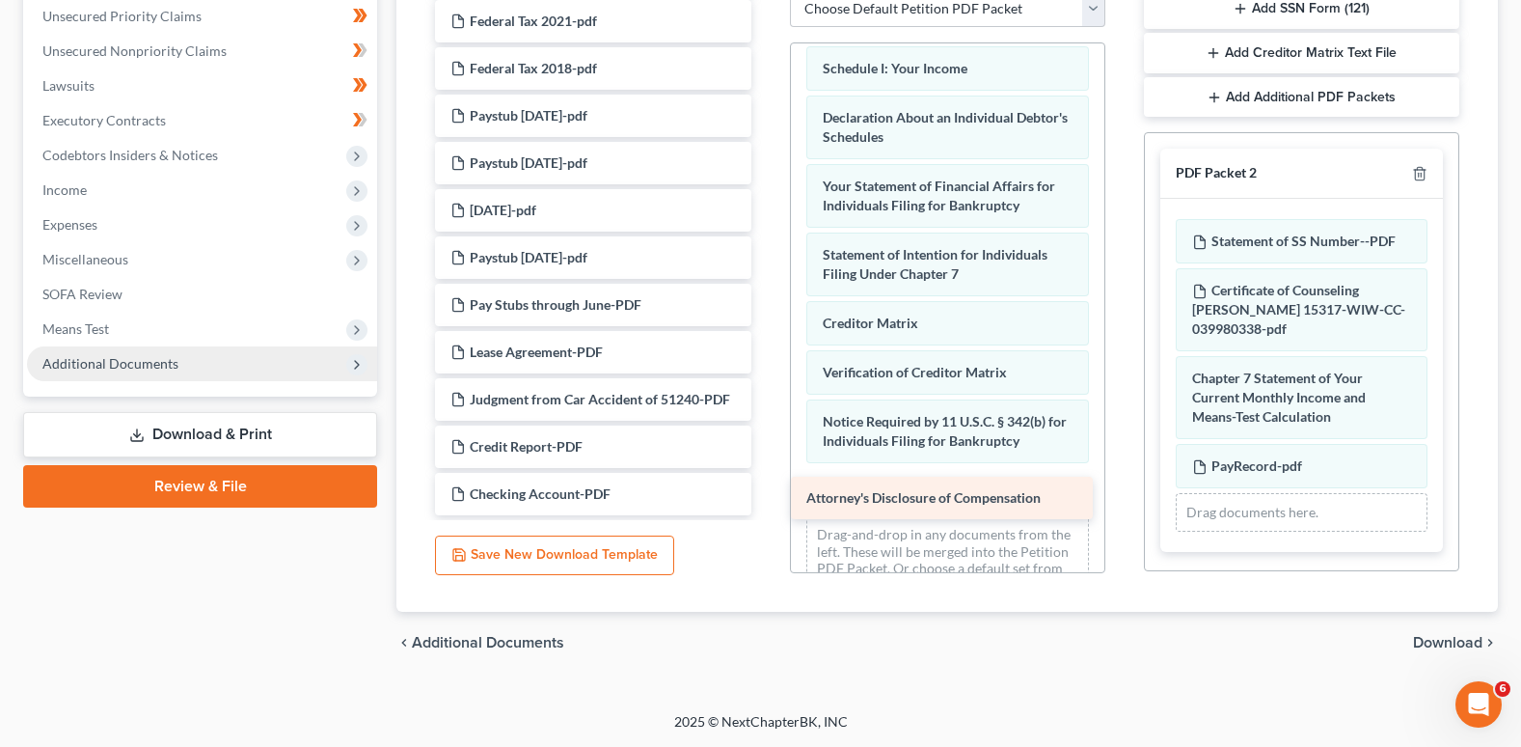
drag, startPoint x: 545, startPoint y: 494, endPoint x: 901, endPoint y: 498, distance: 356.0
click at [766, 498] on div "Attorney's Disclosure of Compensation Retirement Statement Aug 2025-Military-PD…" at bounding box center [593, 68] width 346 height 893
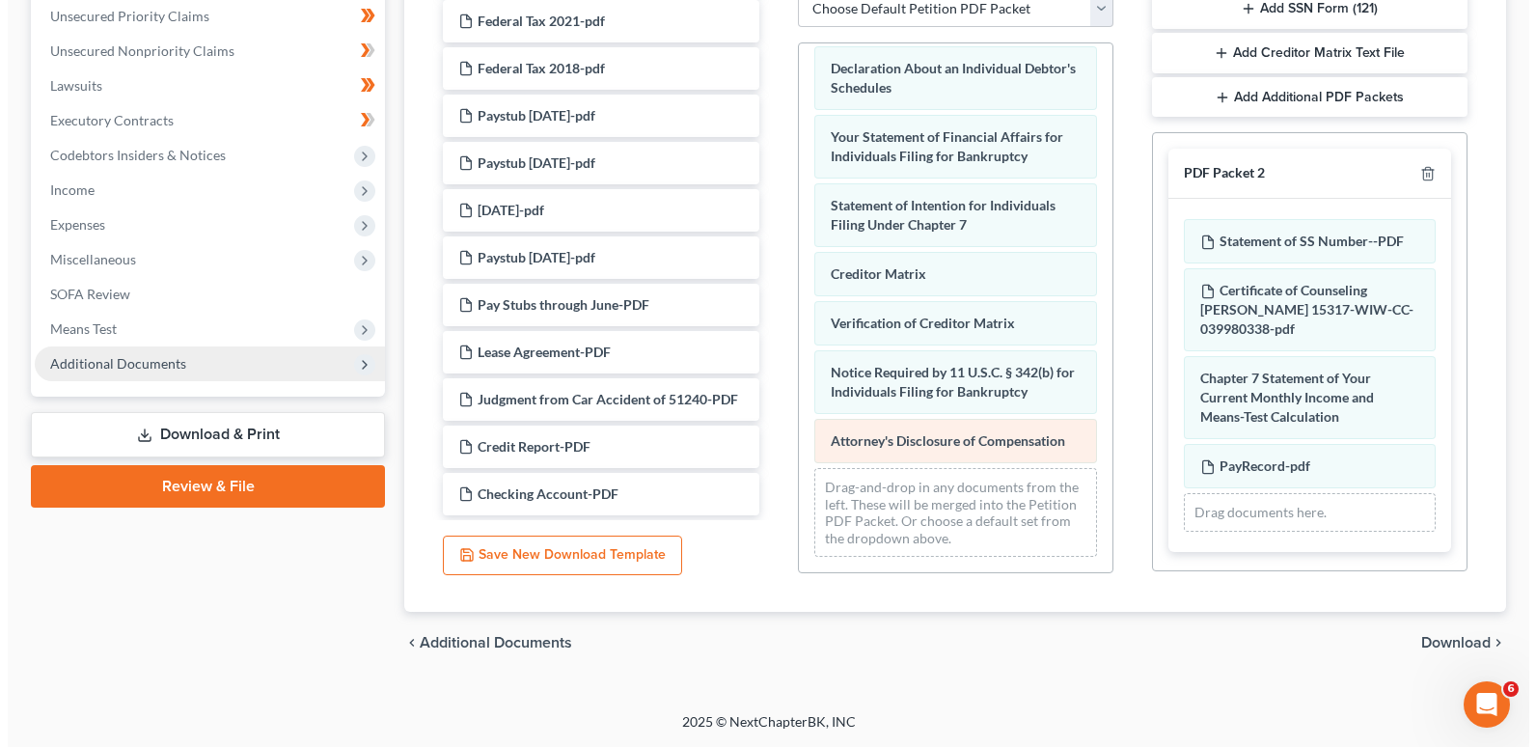
scroll to position [620, 0]
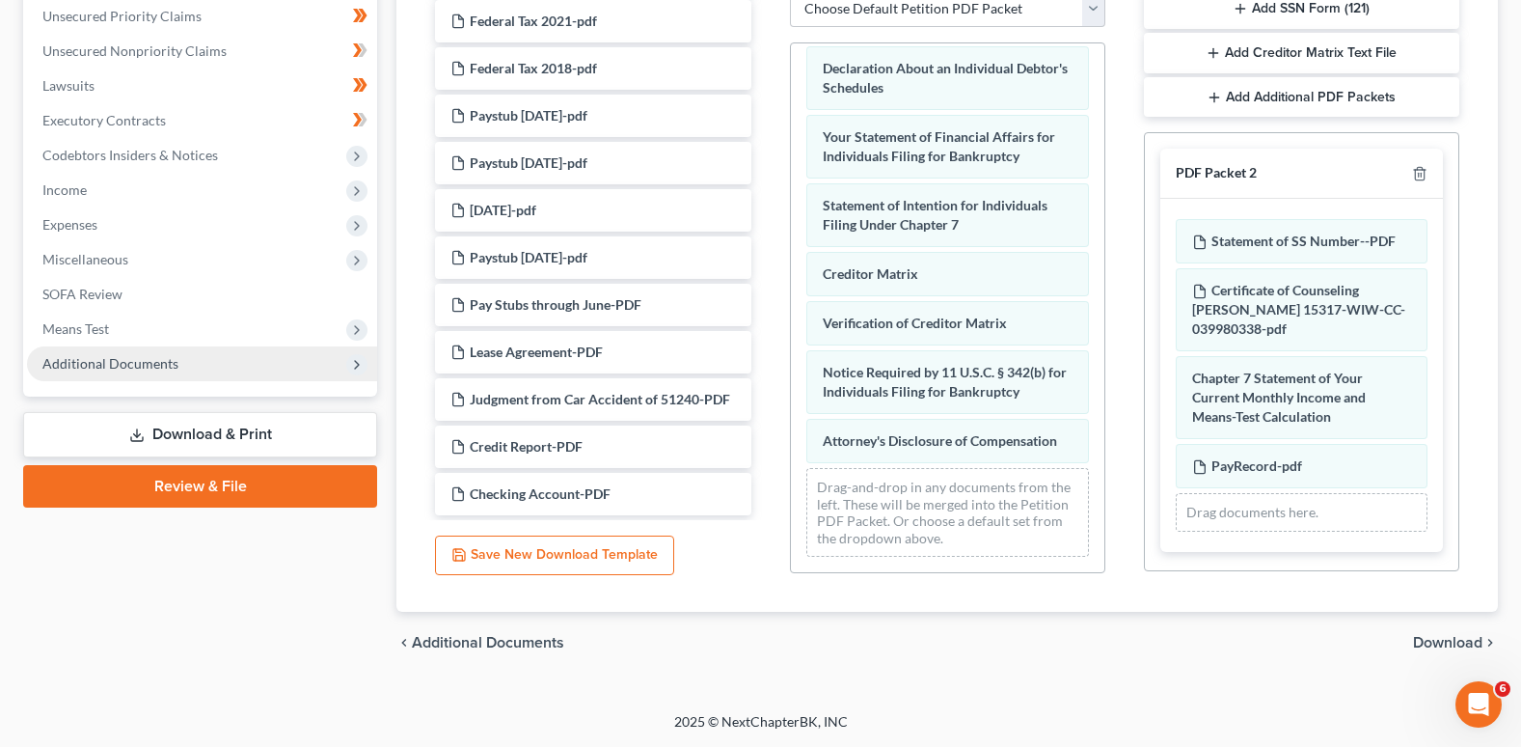
click at [541, 553] on button "Save New Download Template" at bounding box center [554, 555] width 239 height 41
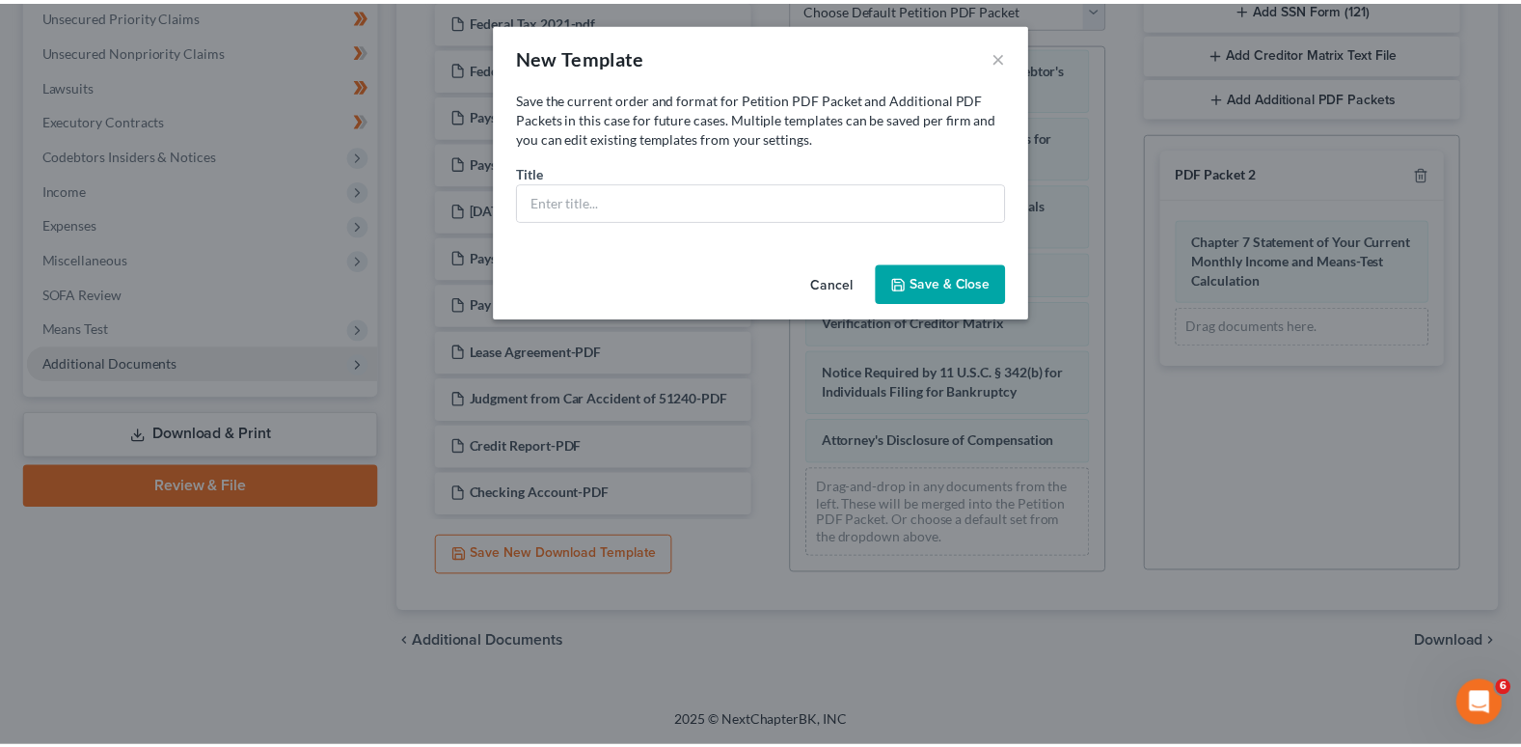
scroll to position [601, 0]
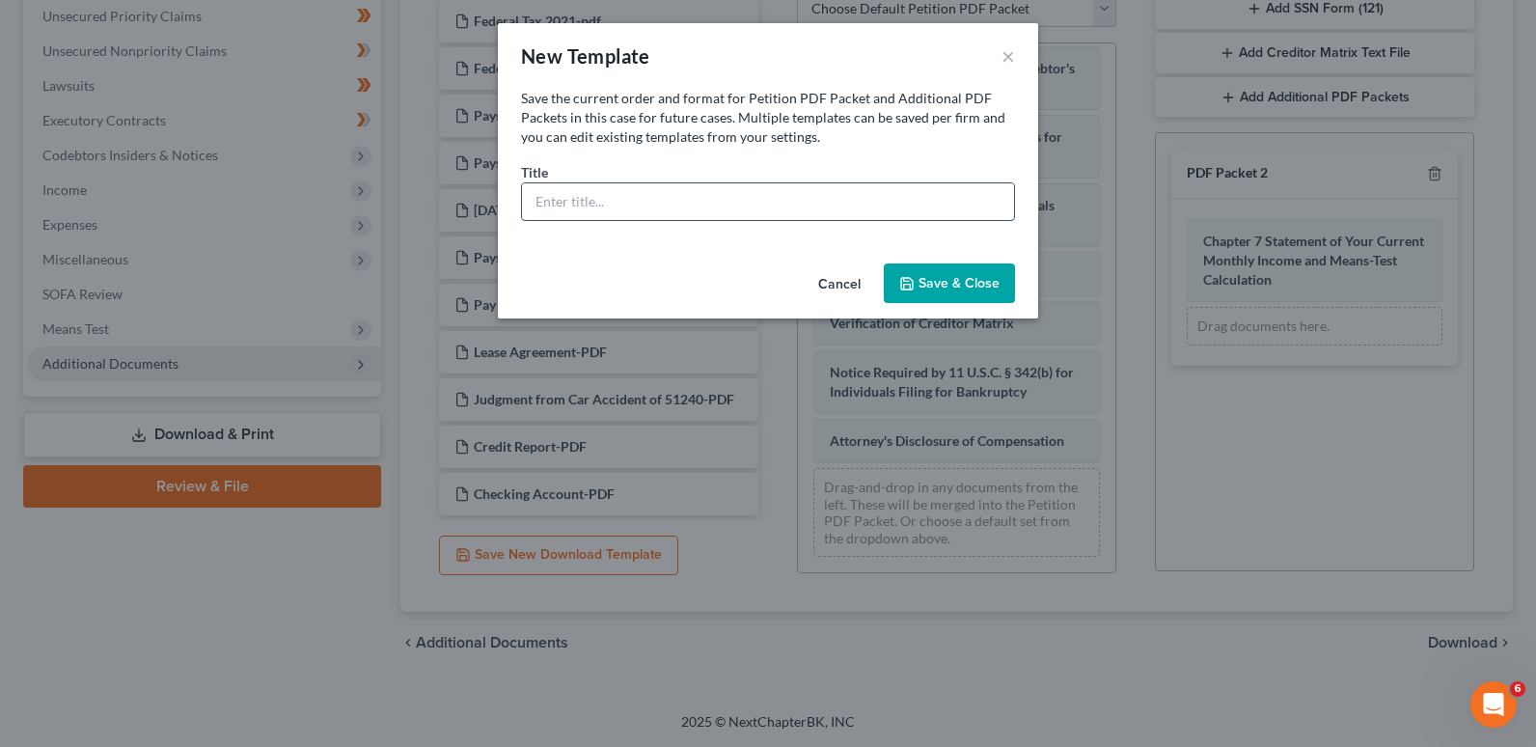
click at [592, 200] on input "text" at bounding box center [768, 201] width 492 height 37
type input "D"
type input "P"
type input "Ready for Download"
click at [957, 275] on button "Save & Close" at bounding box center [949, 283] width 131 height 41
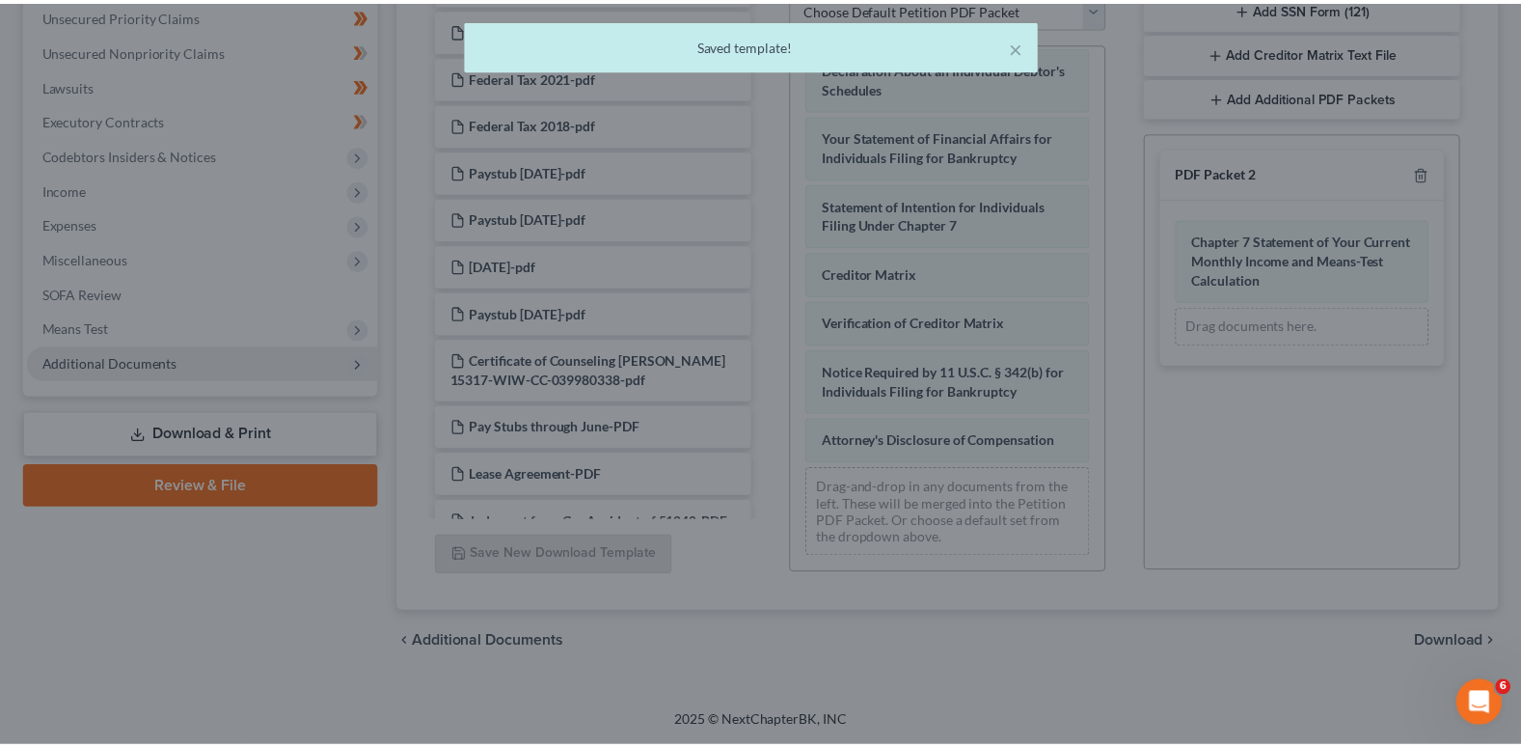
scroll to position [620, 0]
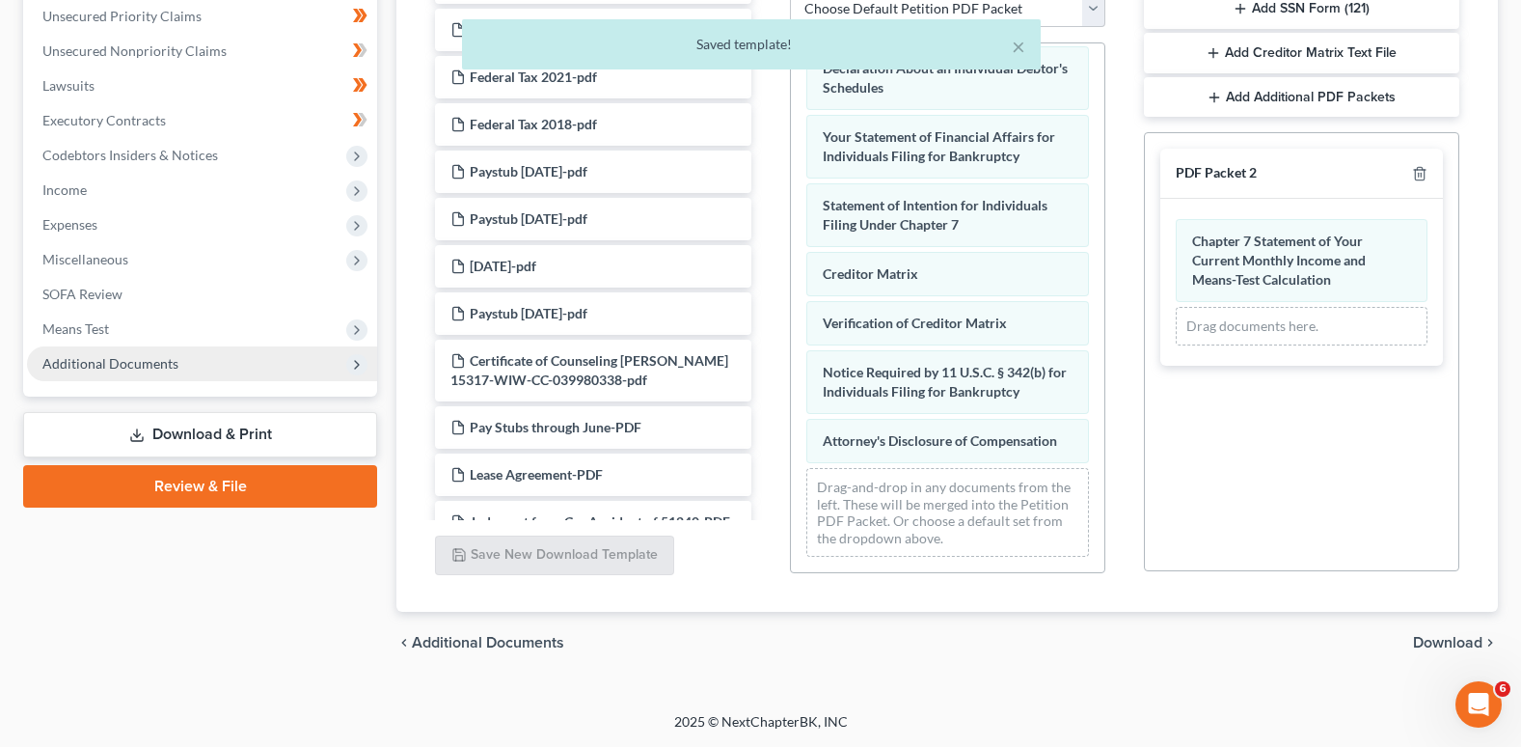
click at [1438, 641] on span "Download" at bounding box center [1447, 642] width 69 height 15
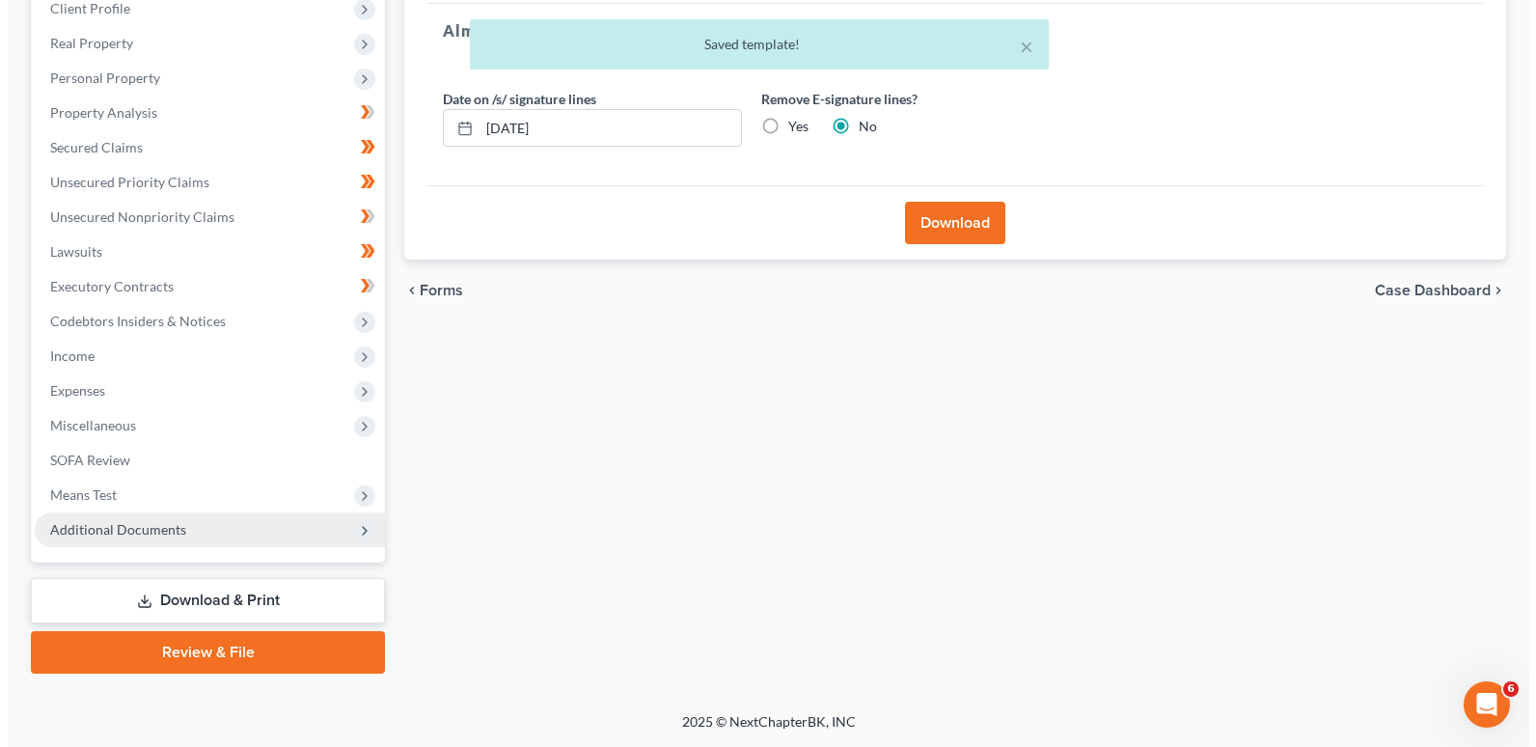
scroll to position [279, 0]
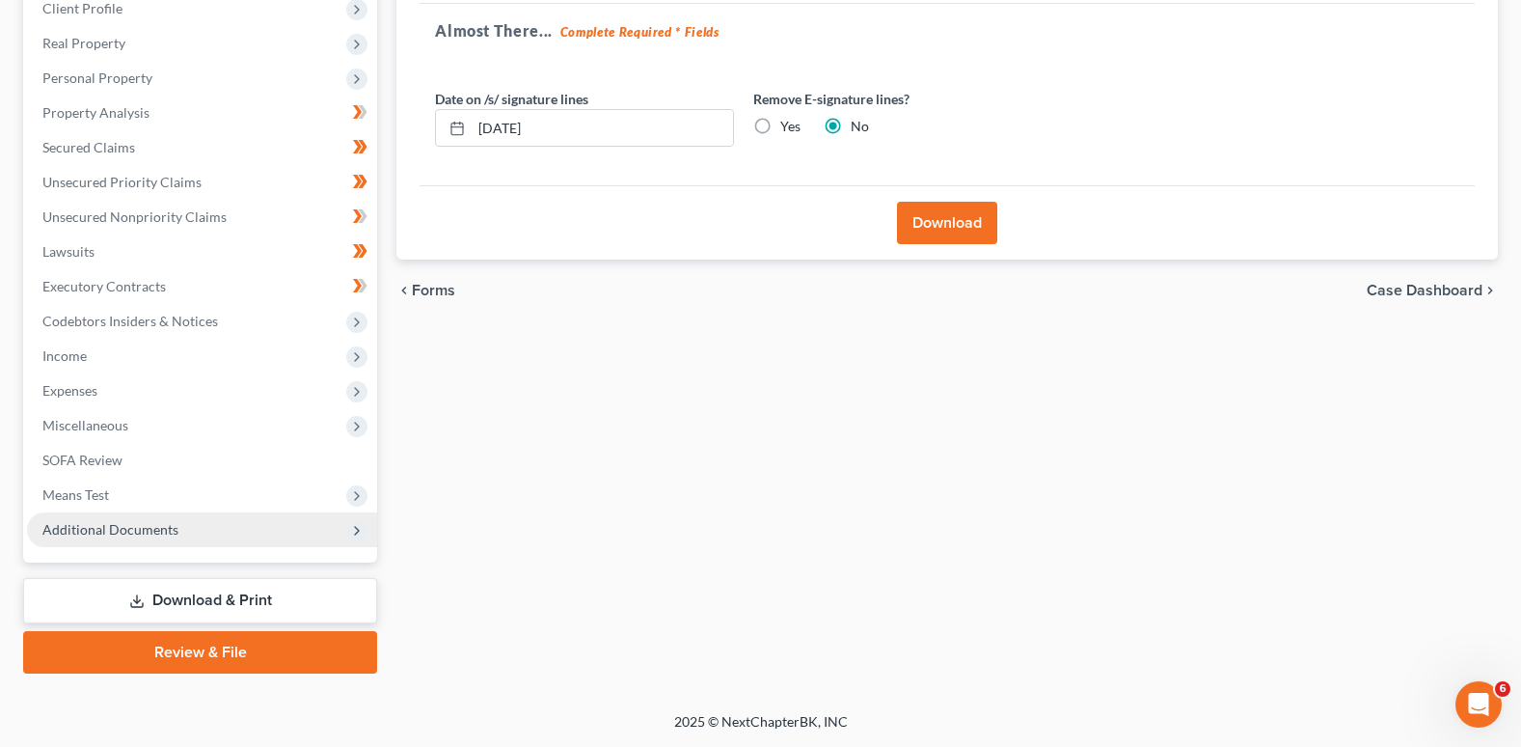
click at [931, 216] on button "Download" at bounding box center [947, 223] width 100 height 42
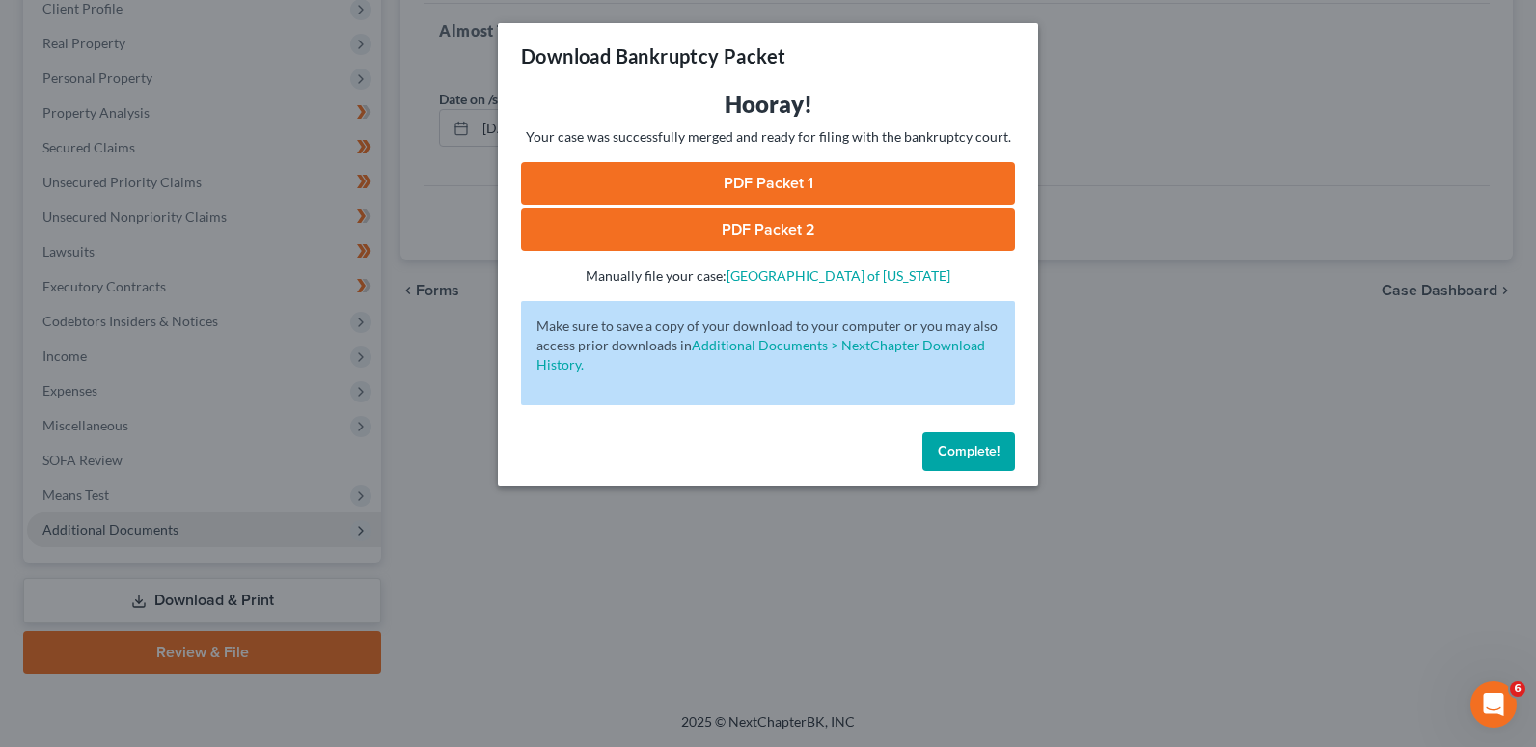
click at [762, 224] on link "PDF Packet 2" at bounding box center [768, 229] width 494 height 42
click at [779, 221] on link "PDF Packet 2" at bounding box center [768, 229] width 494 height 42
click at [729, 171] on link "PDF Packet 1" at bounding box center [768, 183] width 494 height 42
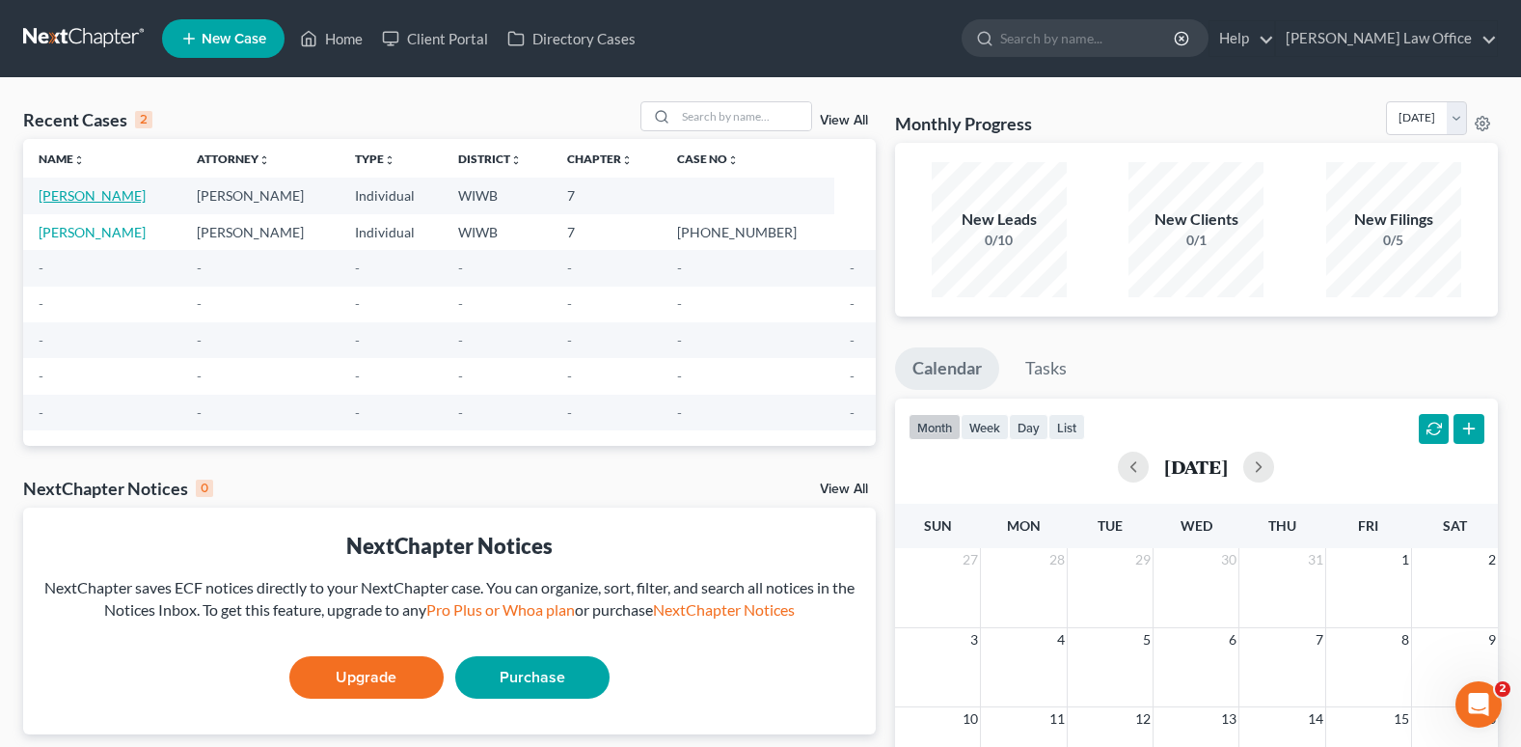
click at [88, 189] on link "[PERSON_NAME]" at bounding box center [92, 195] width 107 height 16
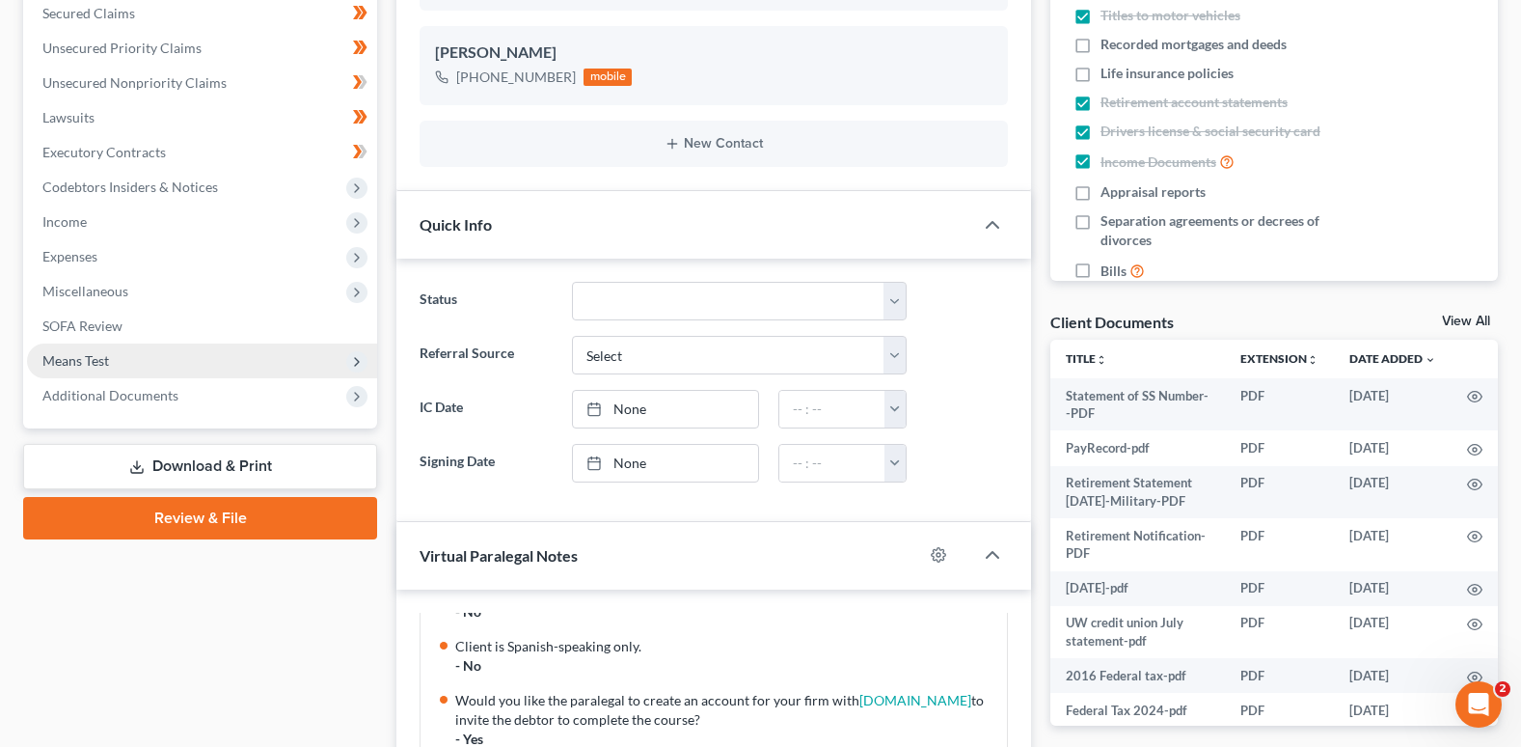
scroll to position [386, 0]
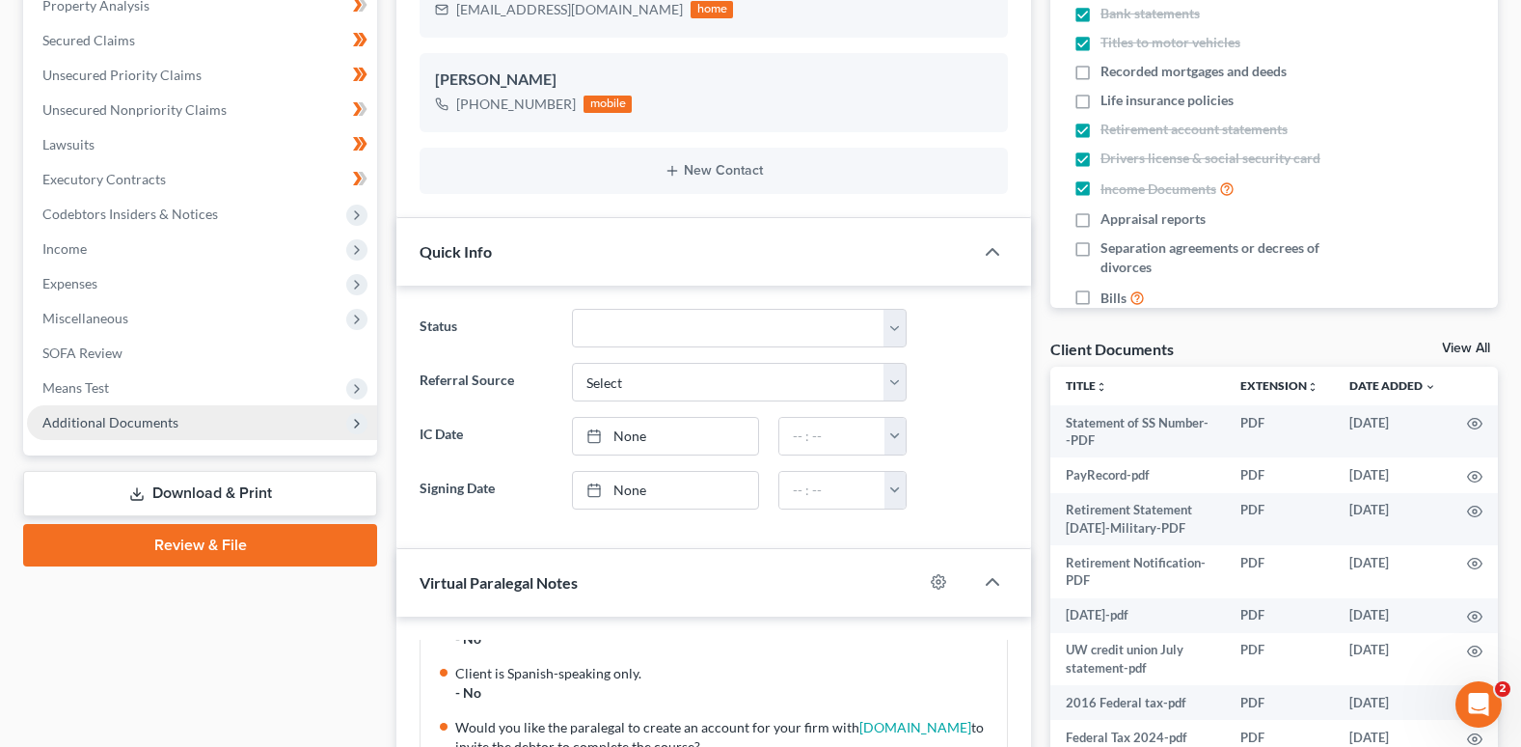
click at [145, 419] on span "Additional Documents" at bounding box center [110, 422] width 136 height 16
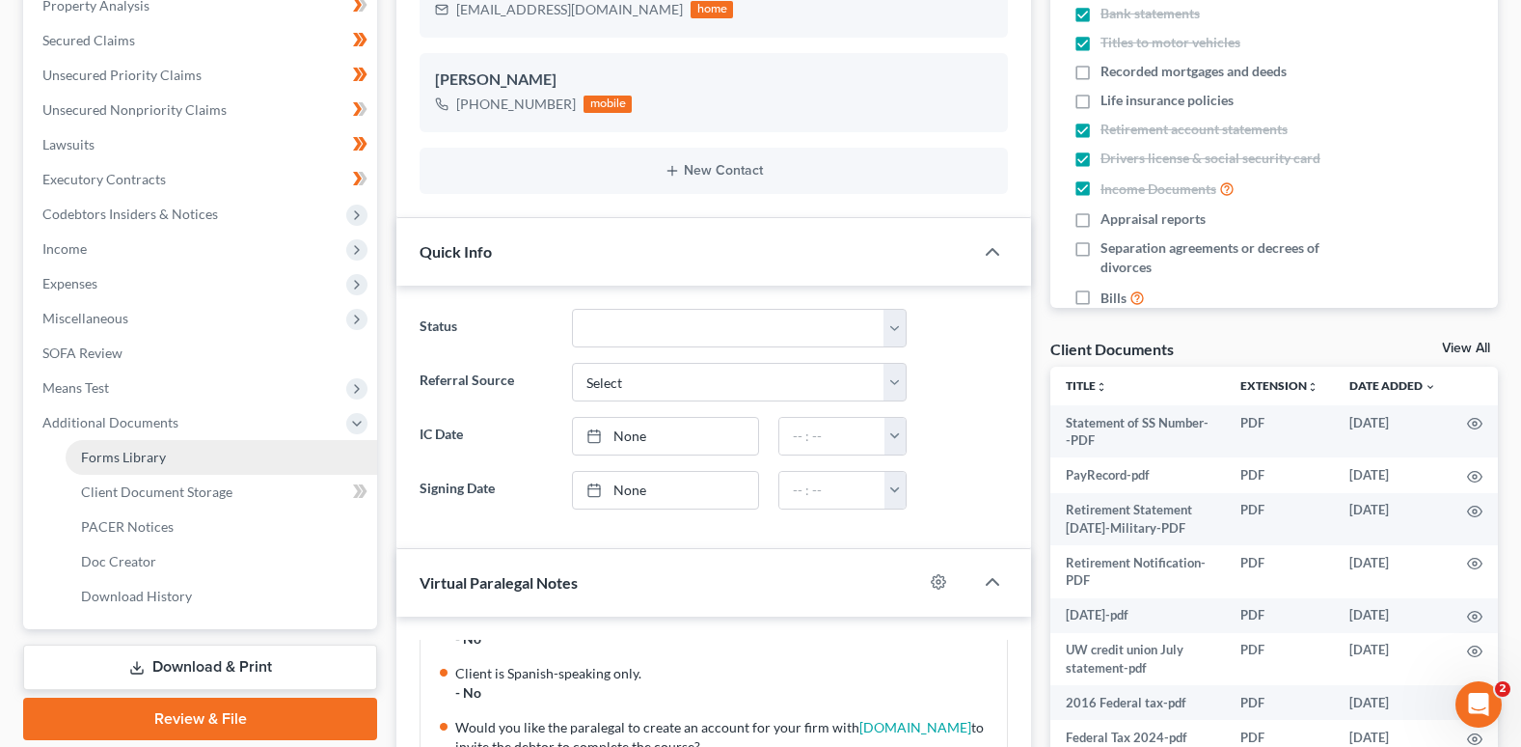
click at [161, 455] on span "Forms Library" at bounding box center [123, 457] width 85 height 16
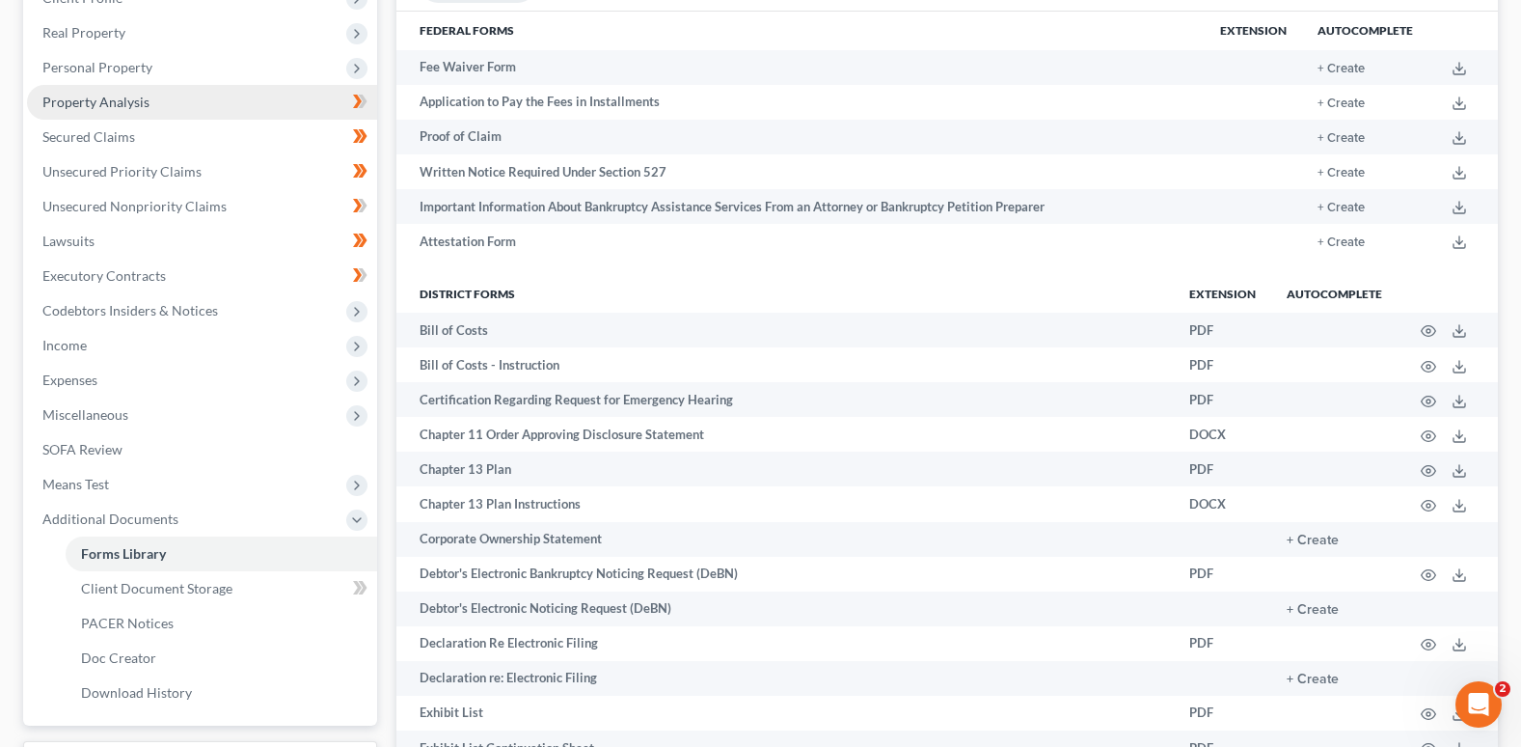
scroll to position [772, 0]
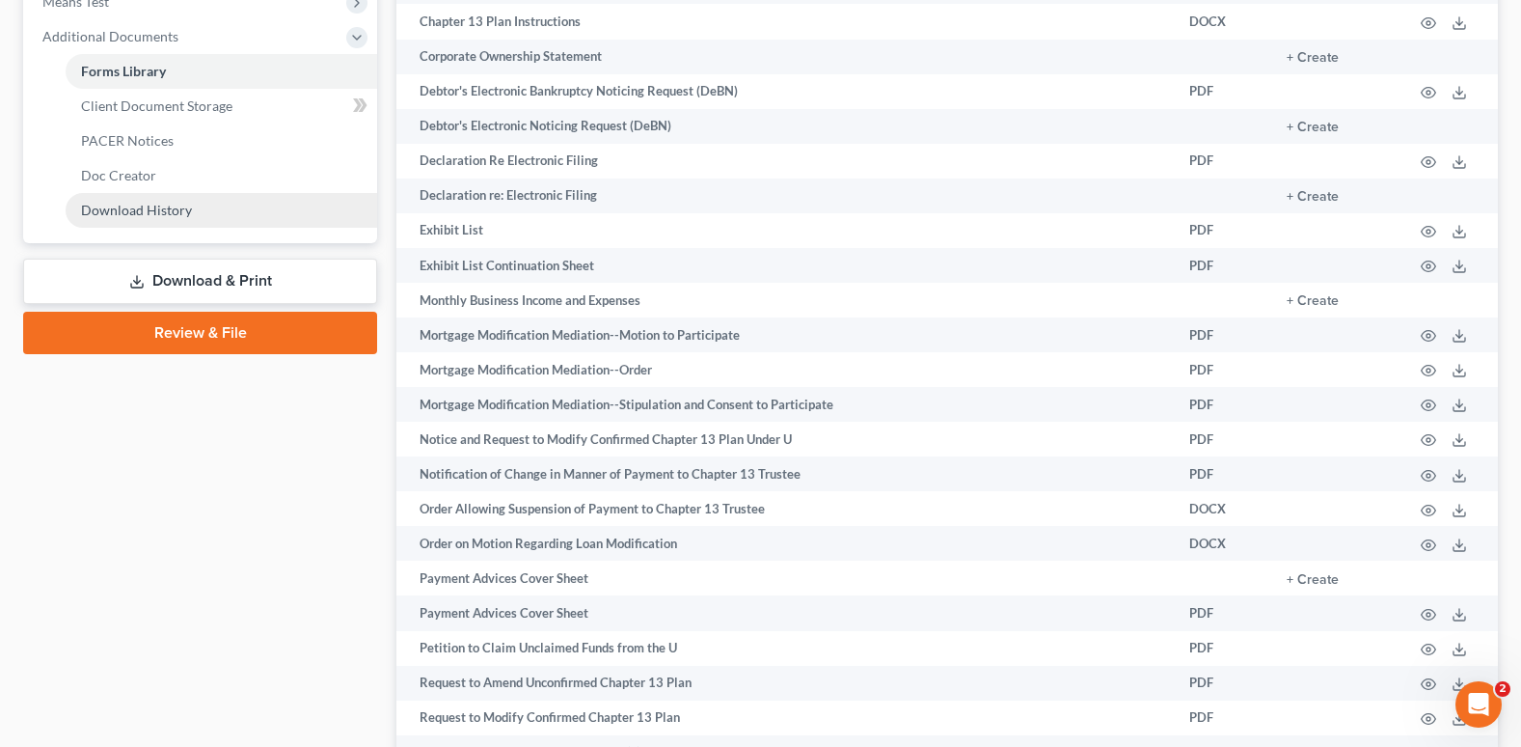
click at [160, 207] on span "Download History" at bounding box center [136, 210] width 111 height 16
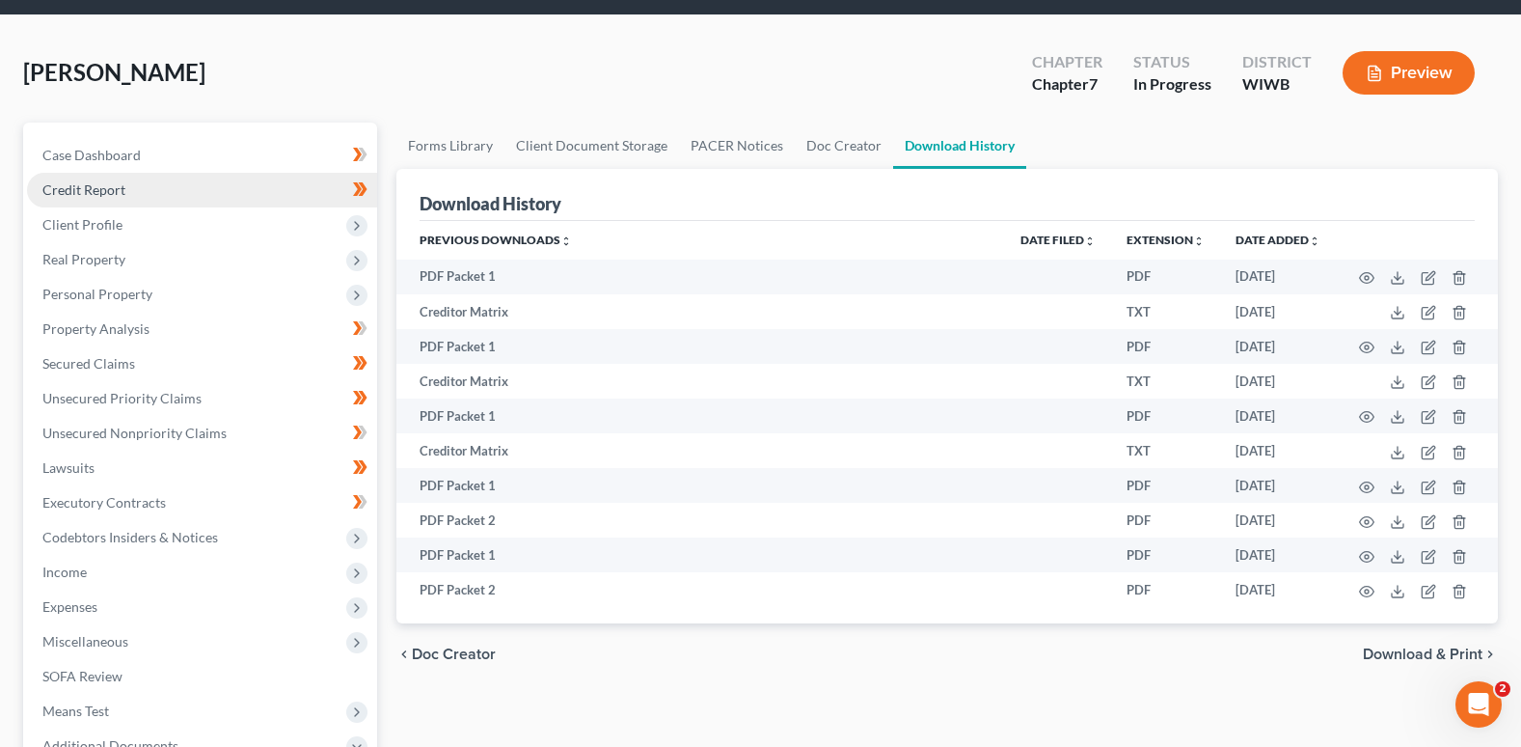
scroll to position [96, 0]
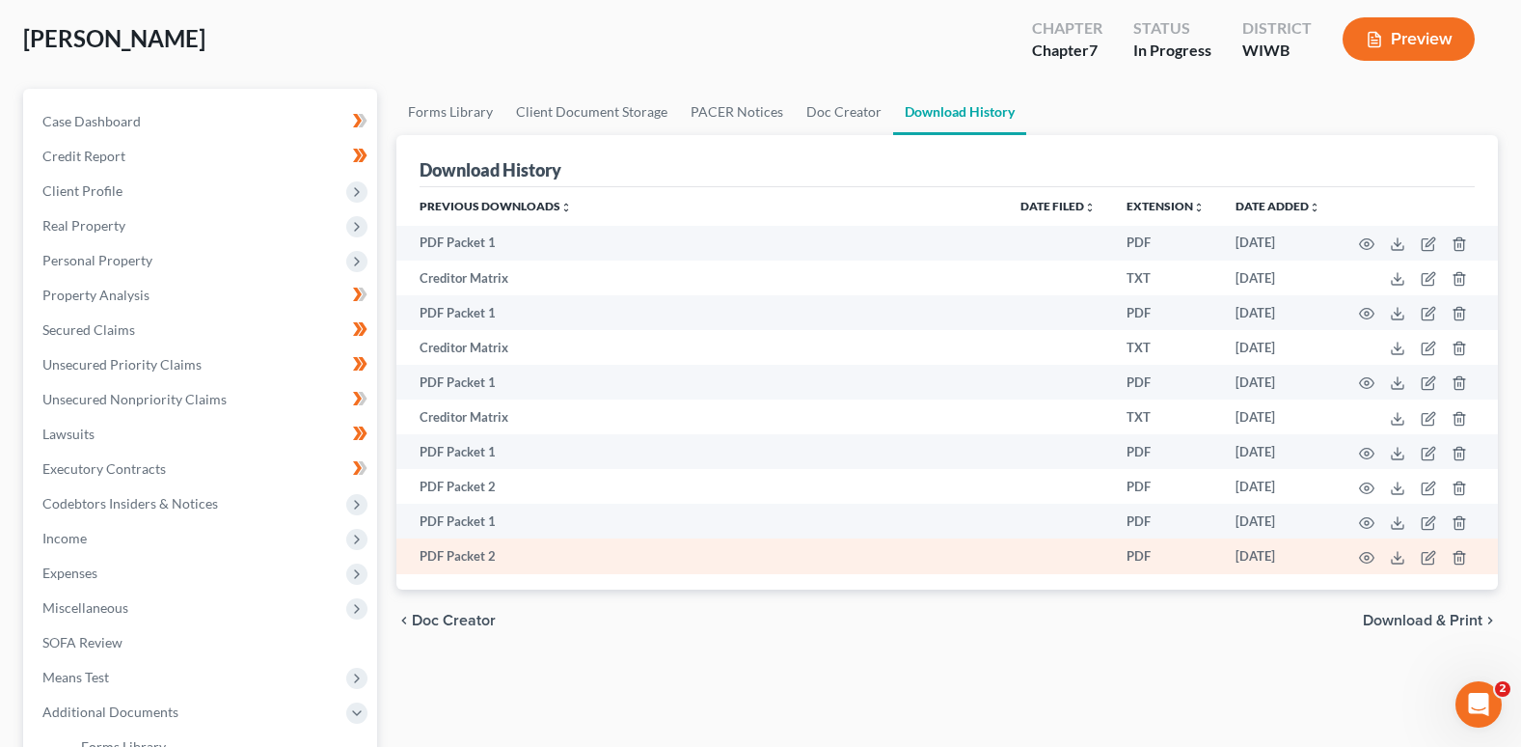
click at [1137, 559] on td "PDF" at bounding box center [1165, 555] width 109 height 35
click at [1242, 553] on td "[DATE]" at bounding box center [1278, 555] width 116 height 35
click at [1361, 557] on icon "button" at bounding box center [1366, 557] width 15 height 15
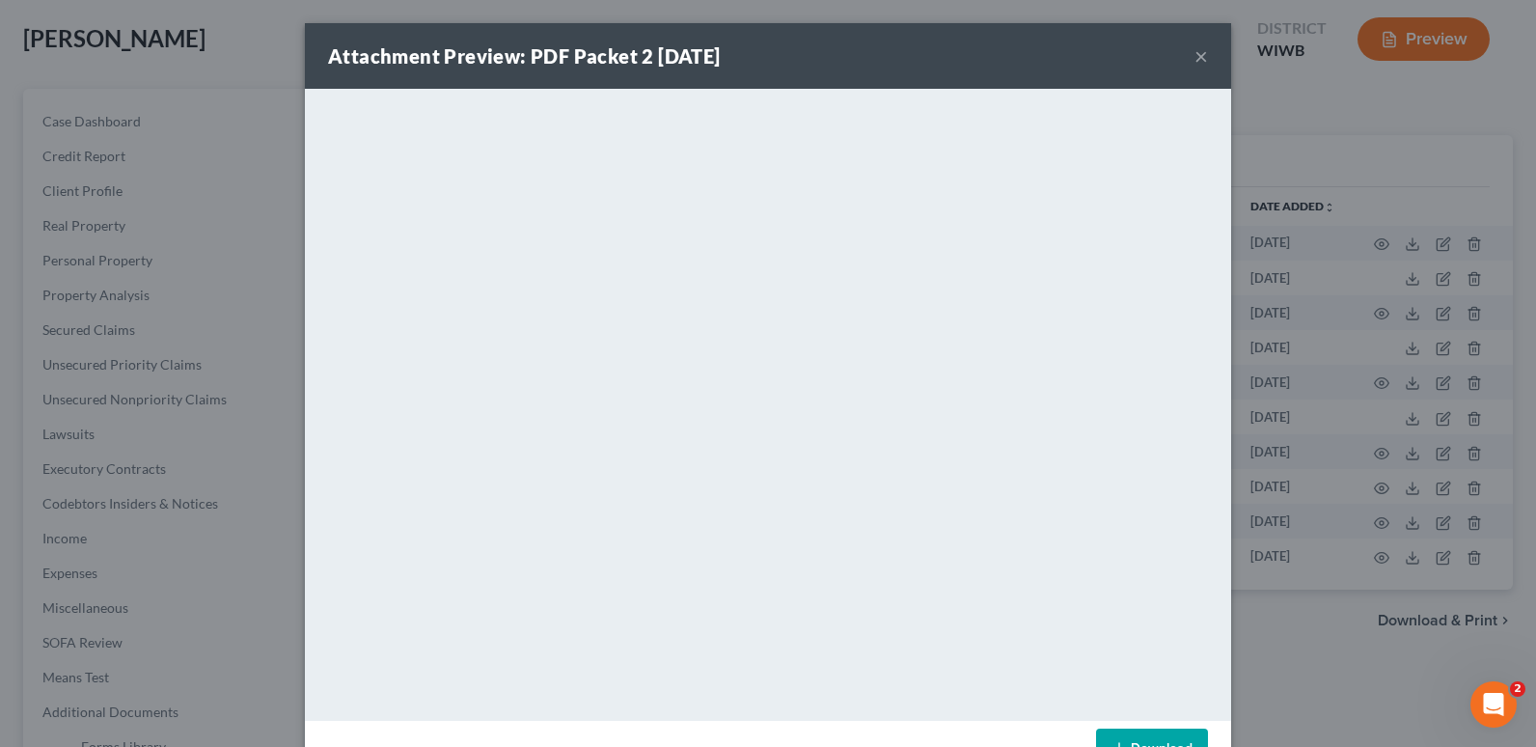
click at [1194, 54] on button "×" at bounding box center [1201, 55] width 14 height 23
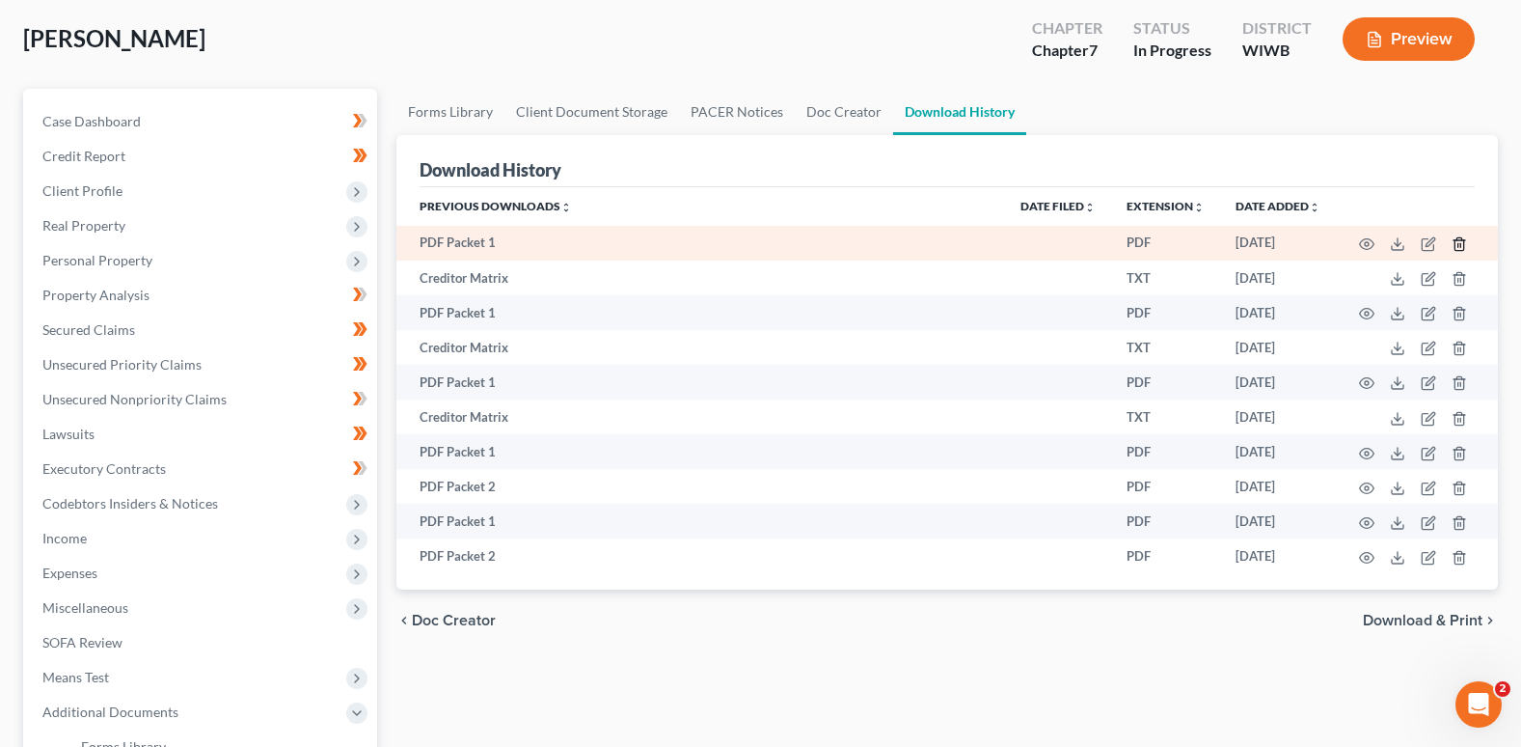
click at [1458, 240] on icon "button" at bounding box center [1459, 243] width 9 height 13
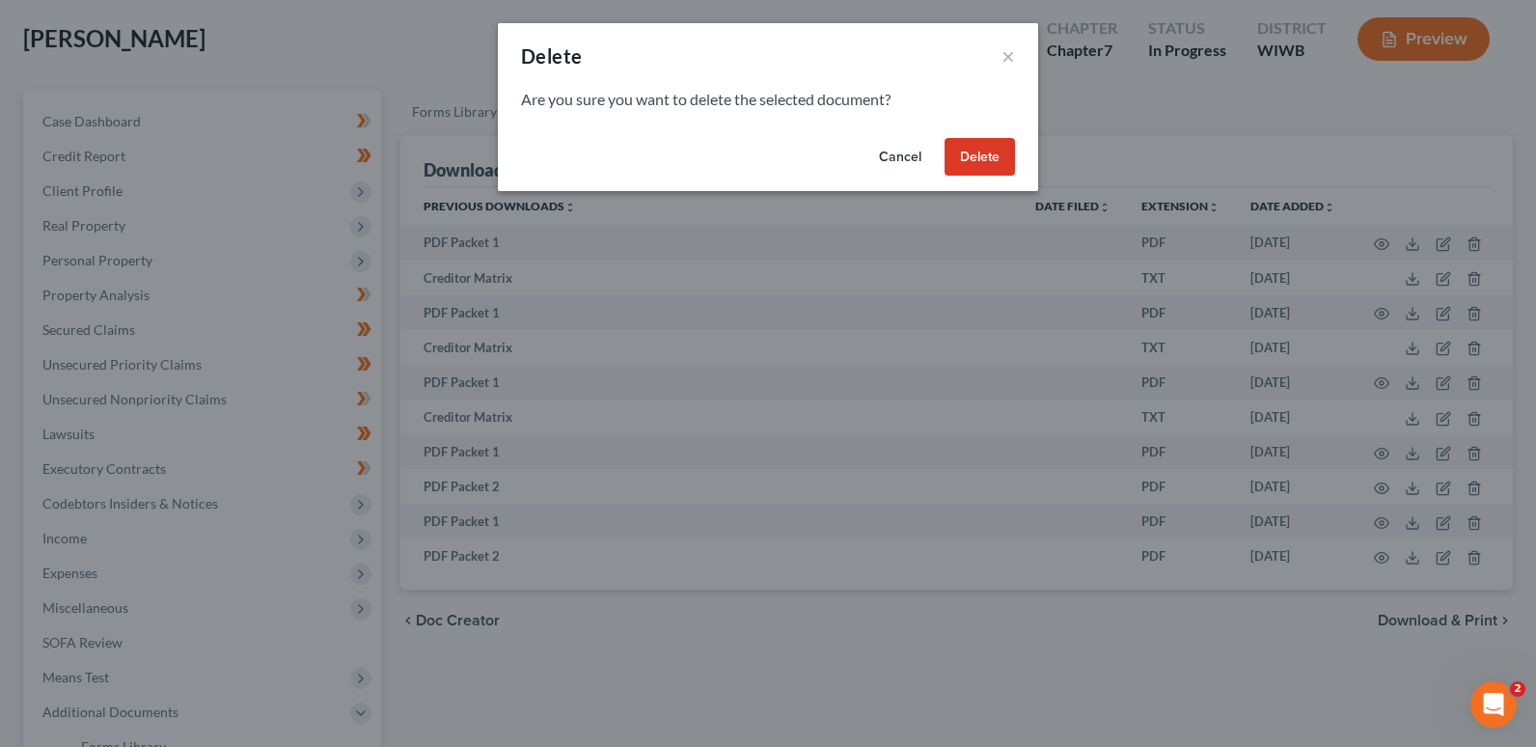
click at [988, 153] on button "Delete" at bounding box center [980, 157] width 70 height 39
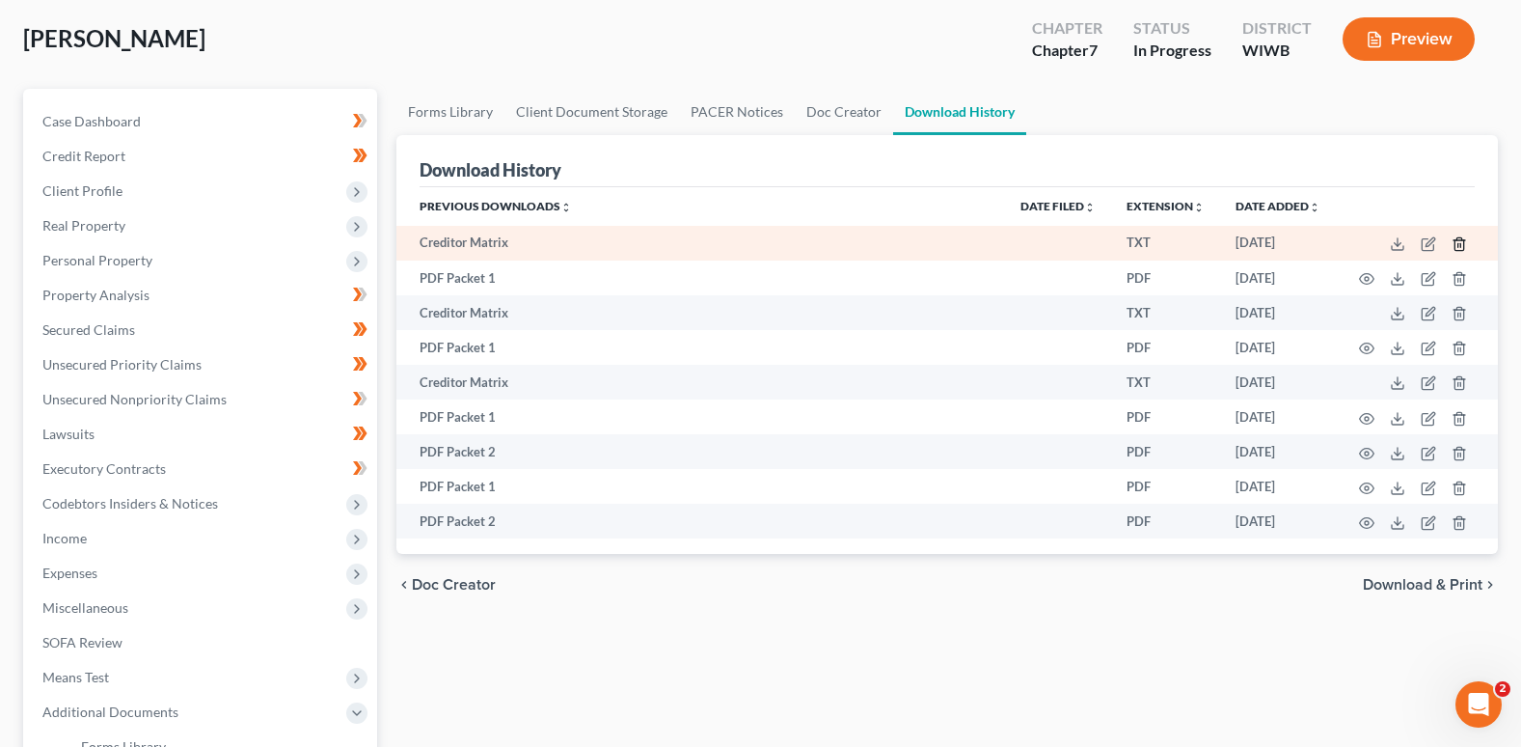
click at [1458, 236] on icon "button" at bounding box center [1459, 243] width 15 height 15
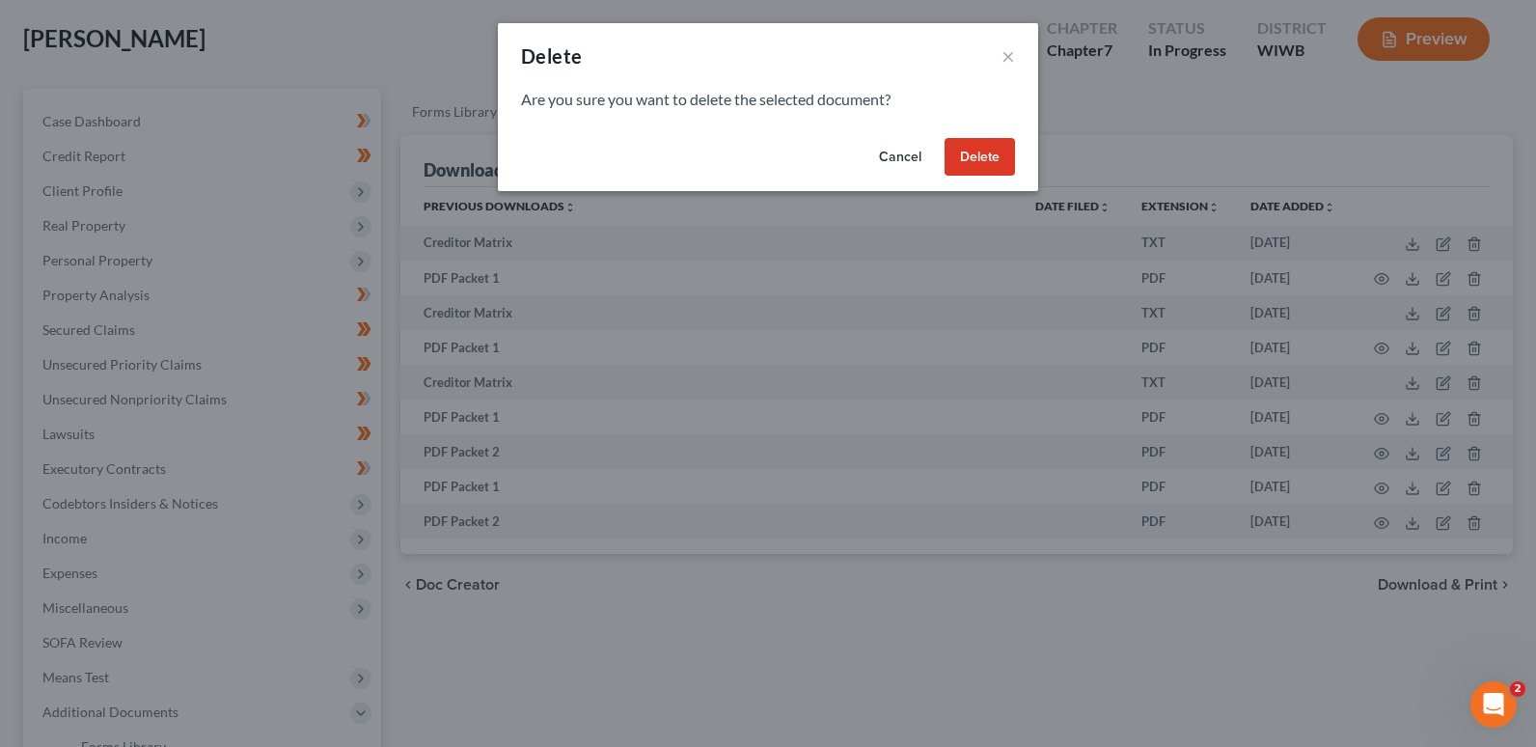
click at [973, 156] on button "Delete" at bounding box center [980, 157] width 70 height 39
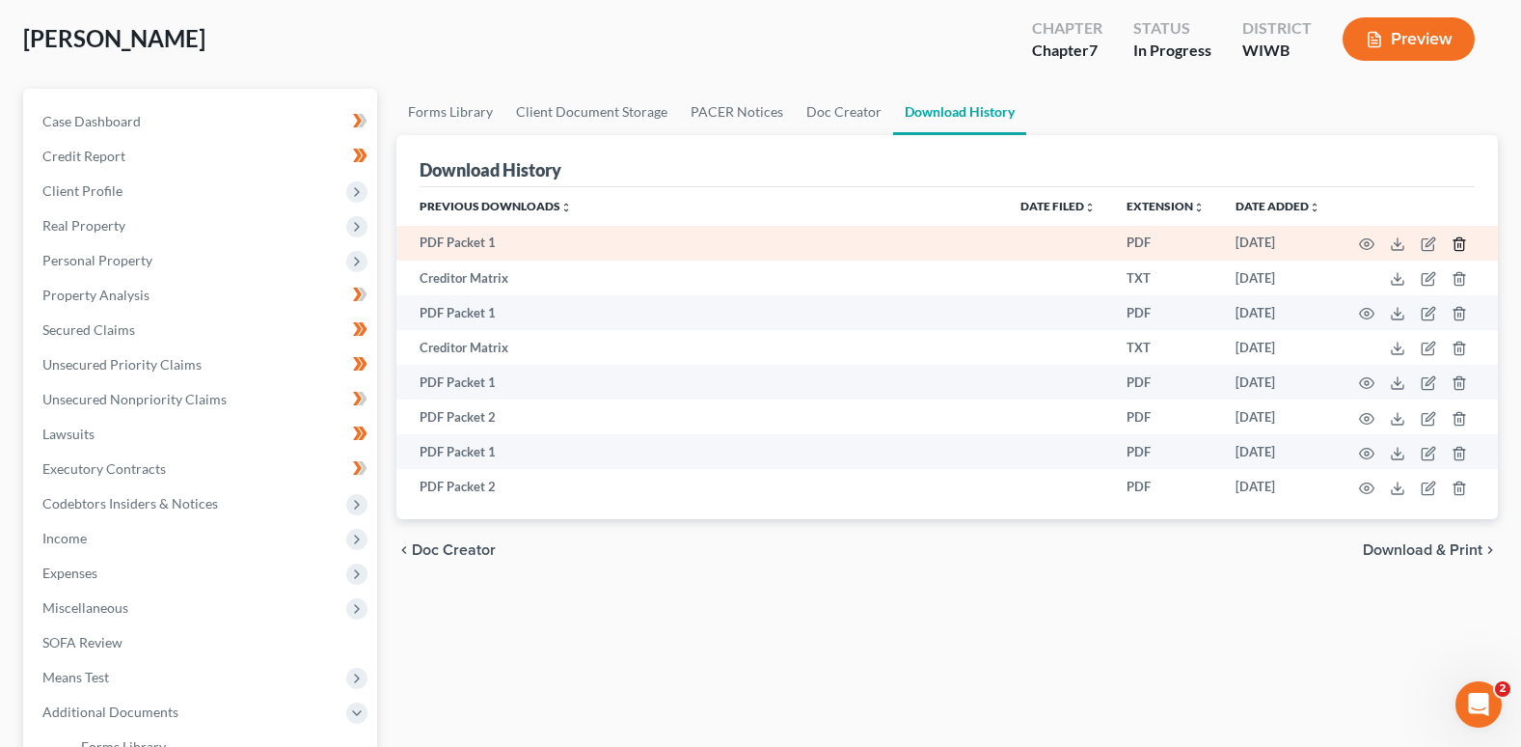
click at [1455, 240] on icon "button" at bounding box center [1459, 243] width 9 height 13
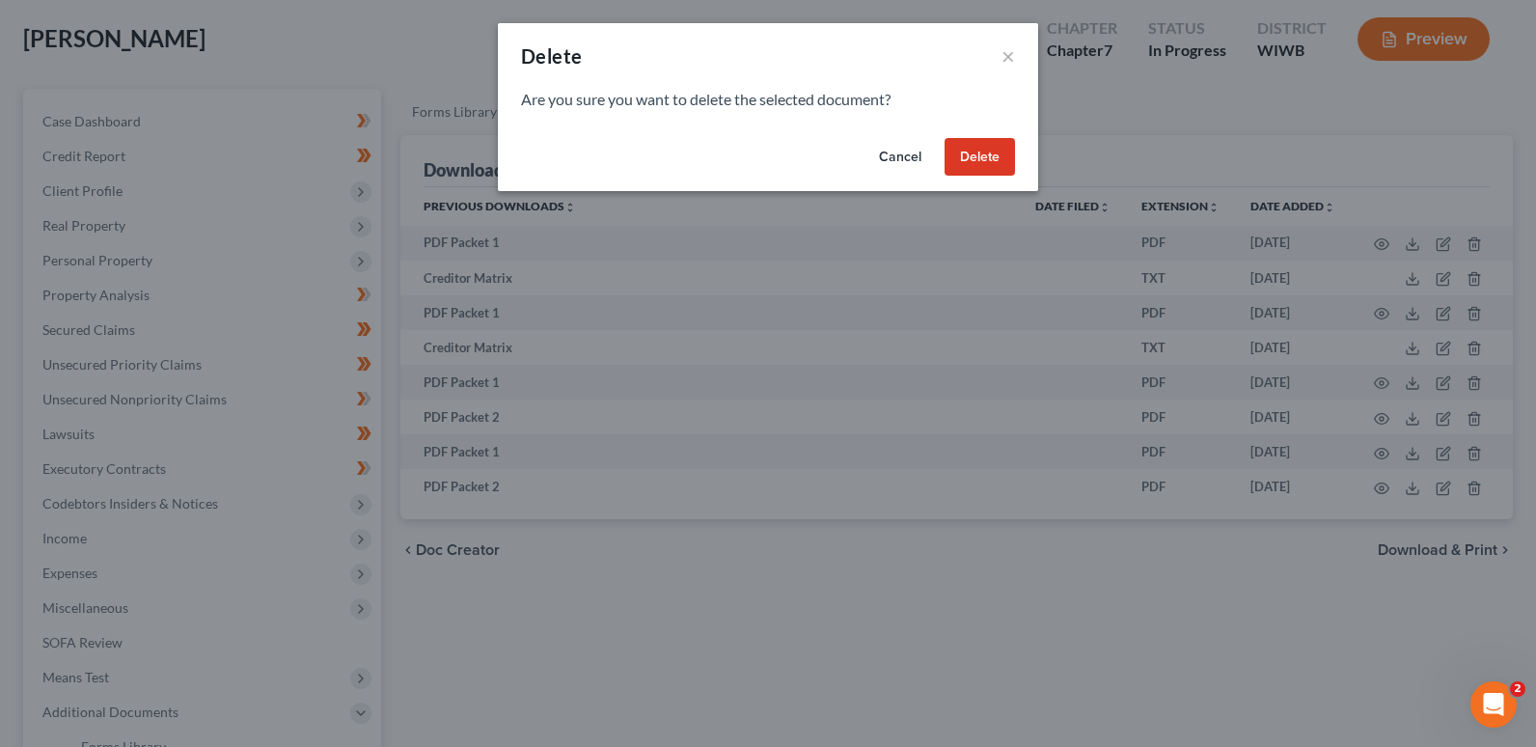
click at [994, 155] on button "Delete" at bounding box center [980, 157] width 70 height 39
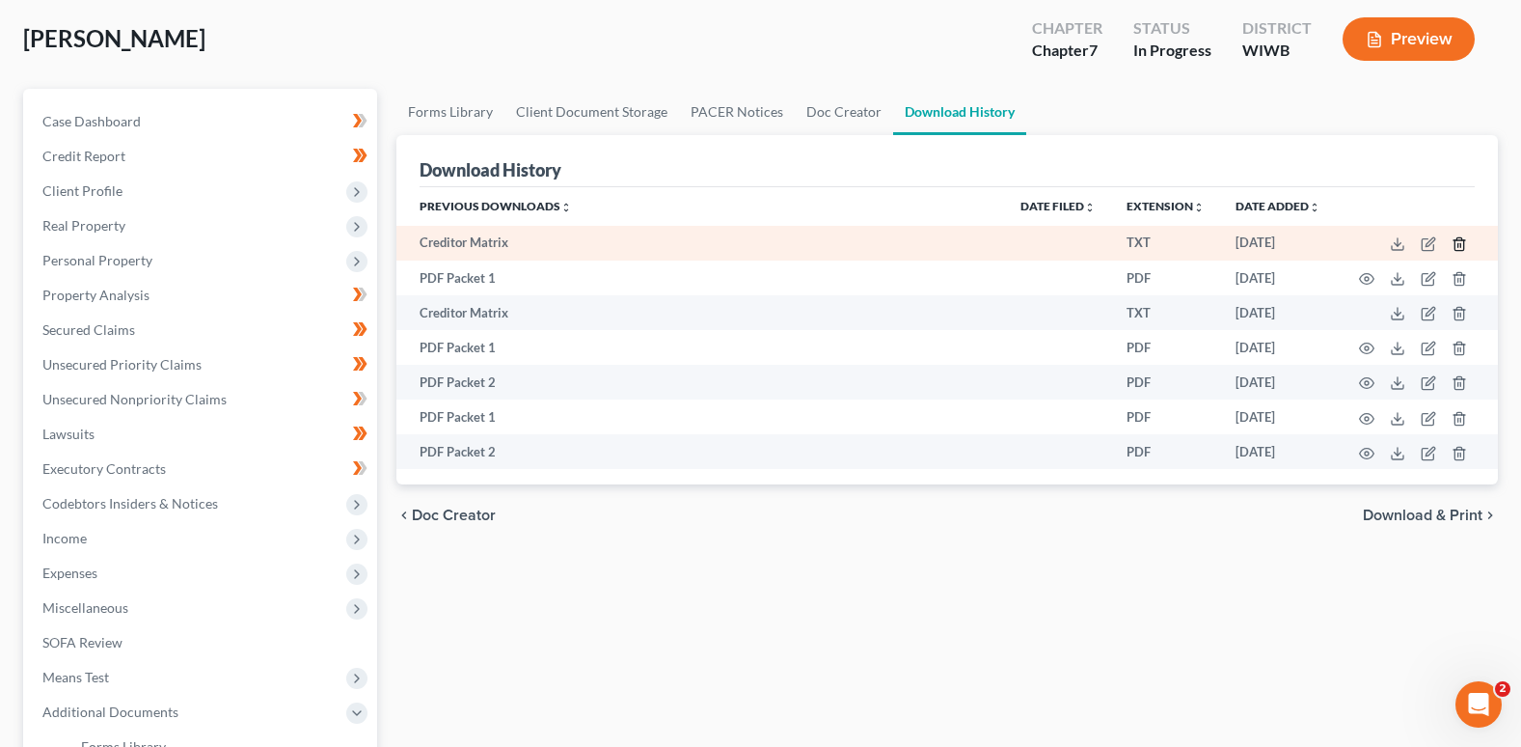
click at [1455, 241] on icon "button" at bounding box center [1459, 243] width 15 height 15
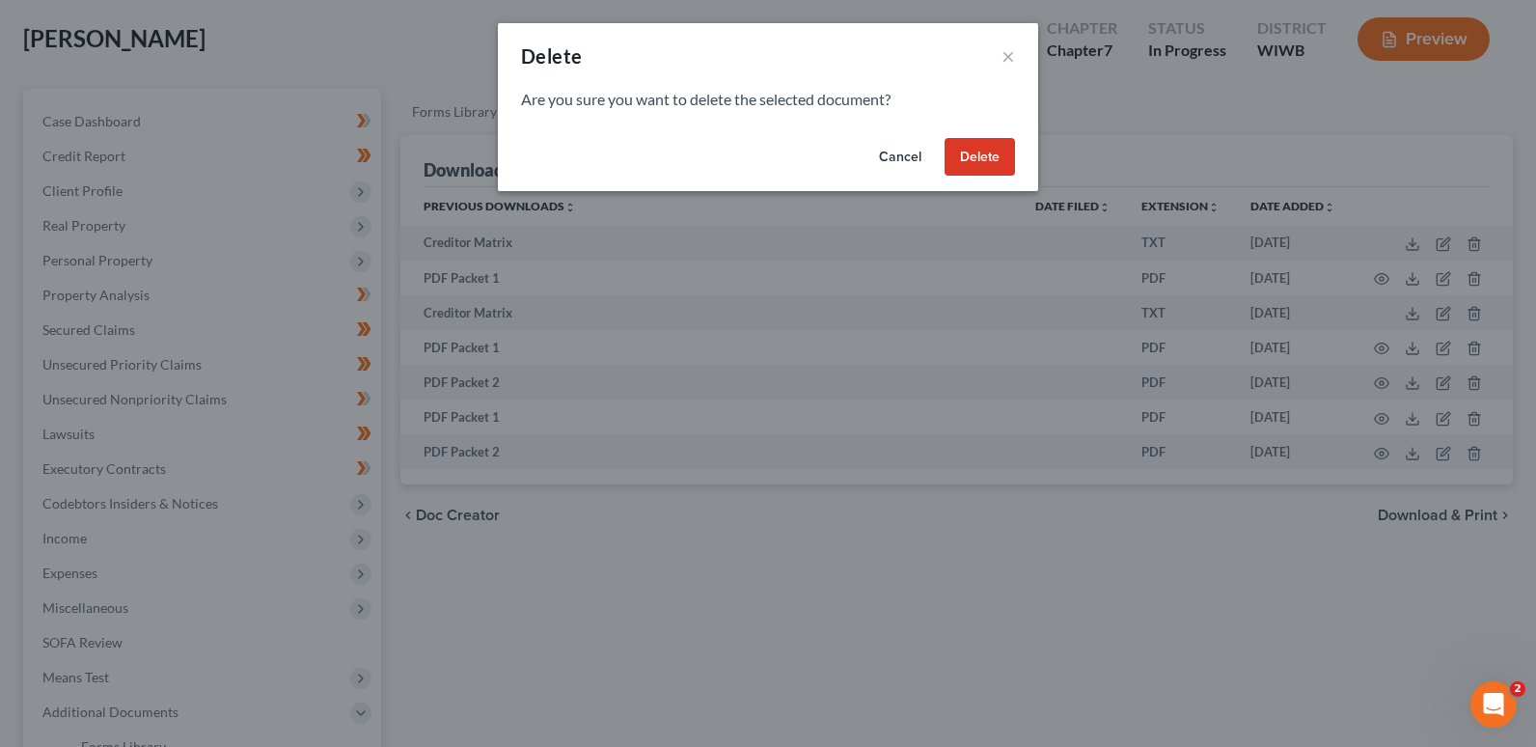
click at [995, 152] on button "Delete" at bounding box center [980, 157] width 70 height 39
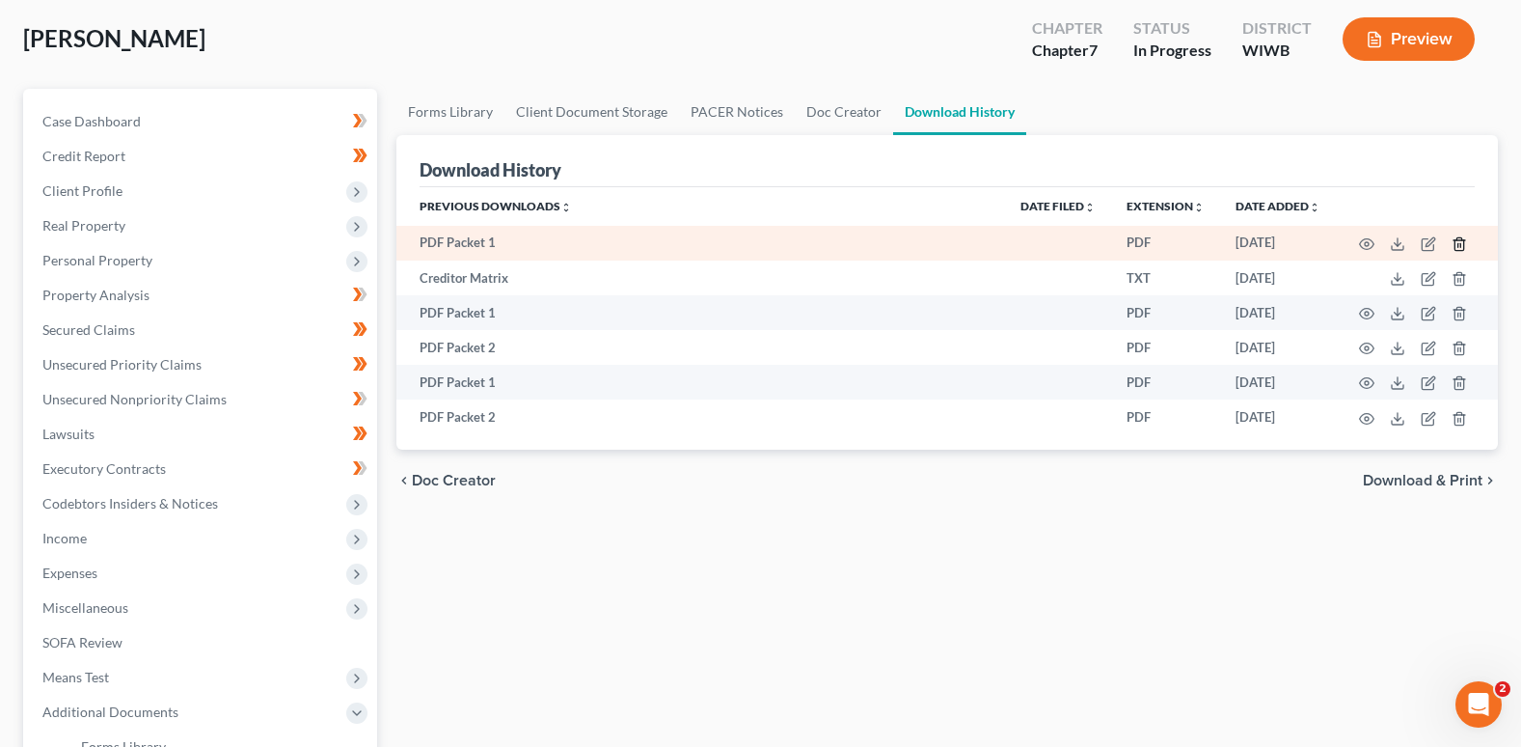
click at [1459, 238] on icon "button" at bounding box center [1459, 243] width 9 height 13
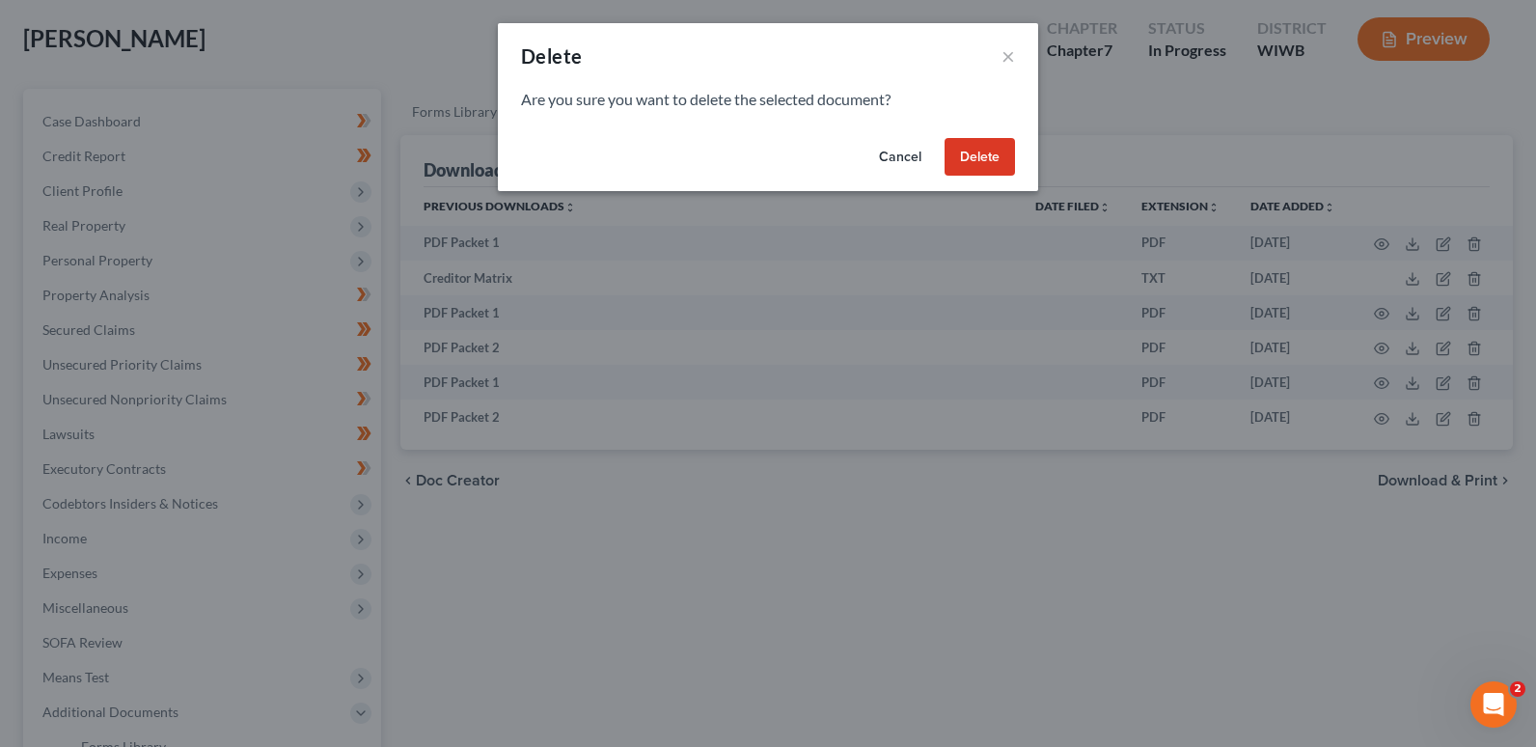
click at [978, 149] on button "Delete" at bounding box center [980, 157] width 70 height 39
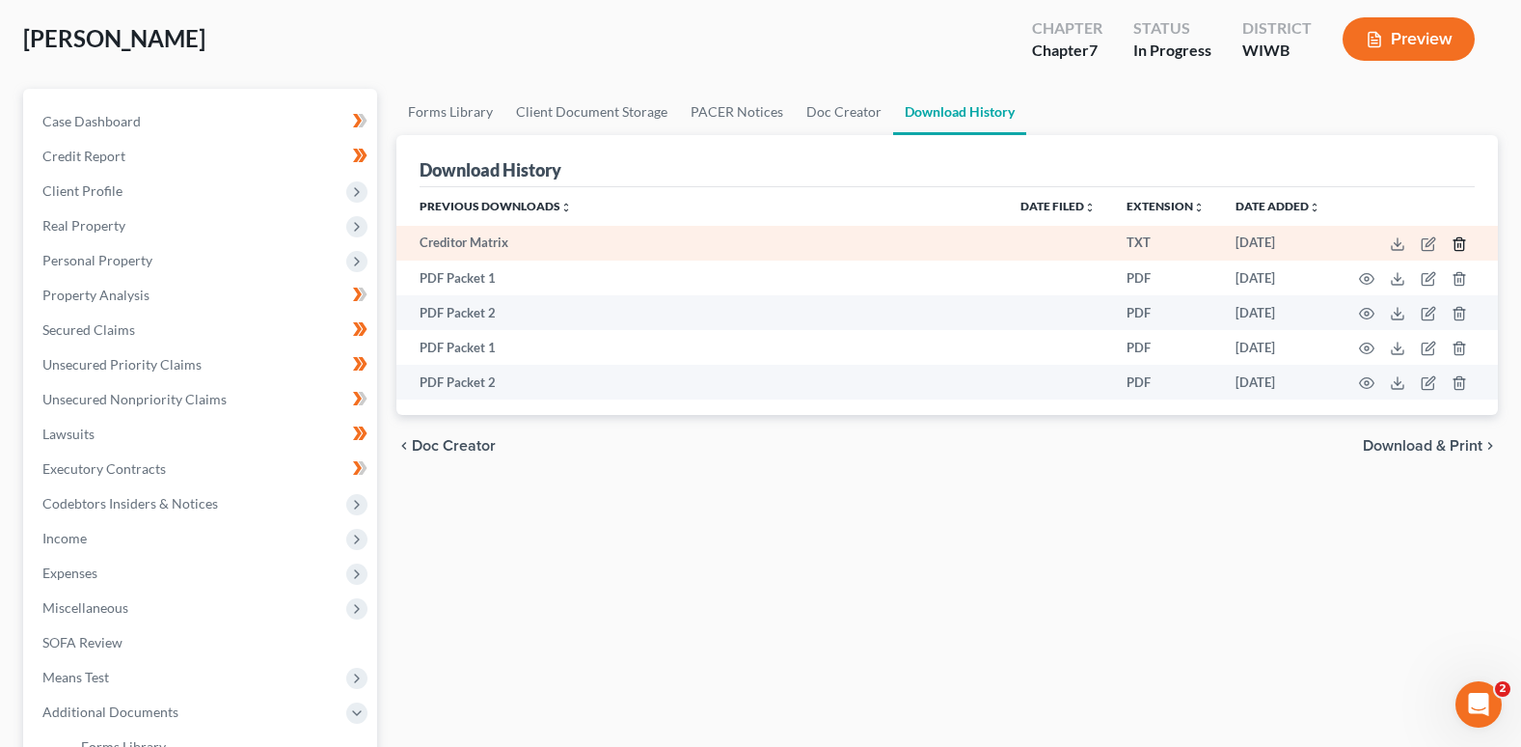
click at [1456, 241] on icon "button" at bounding box center [1459, 243] width 9 height 13
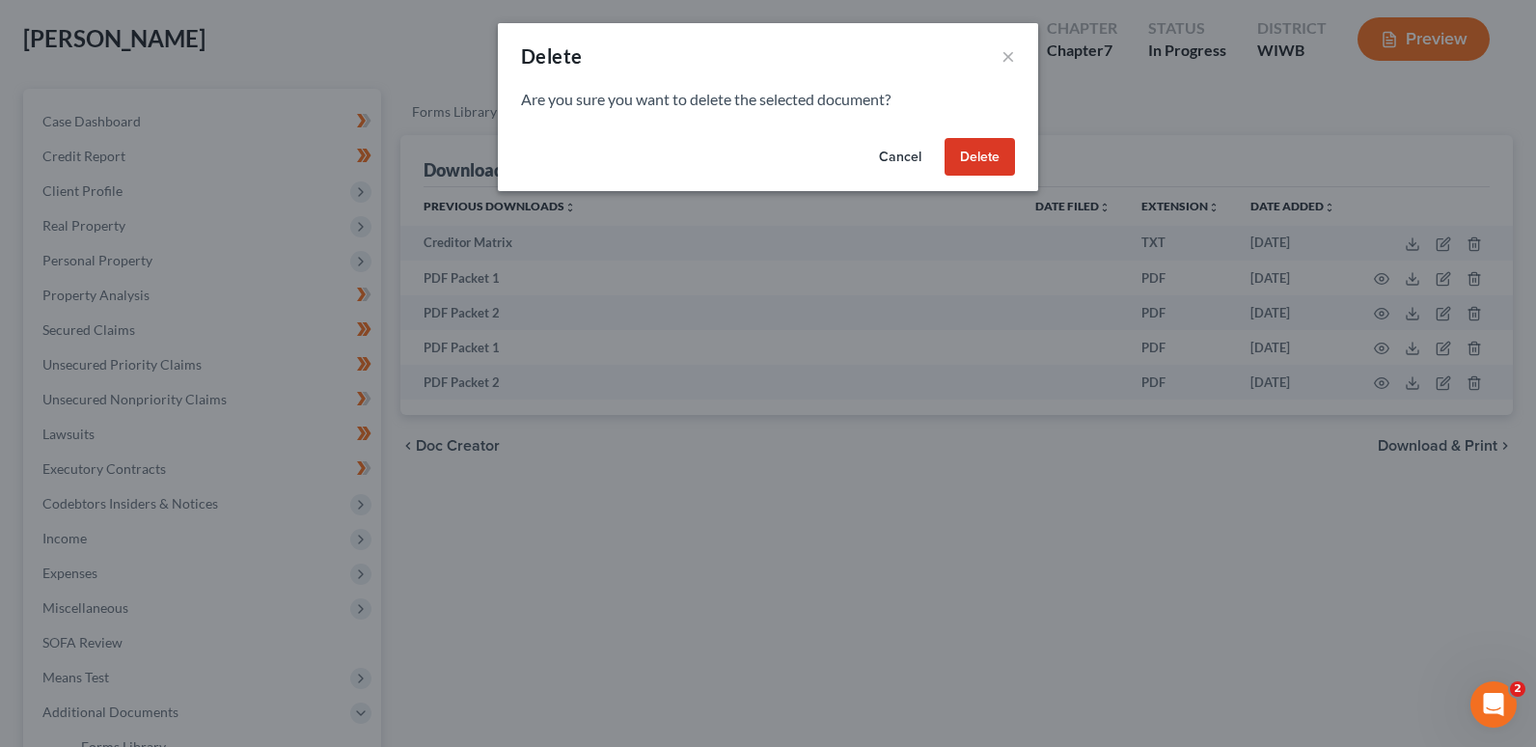
click at [980, 151] on button "Delete" at bounding box center [980, 157] width 70 height 39
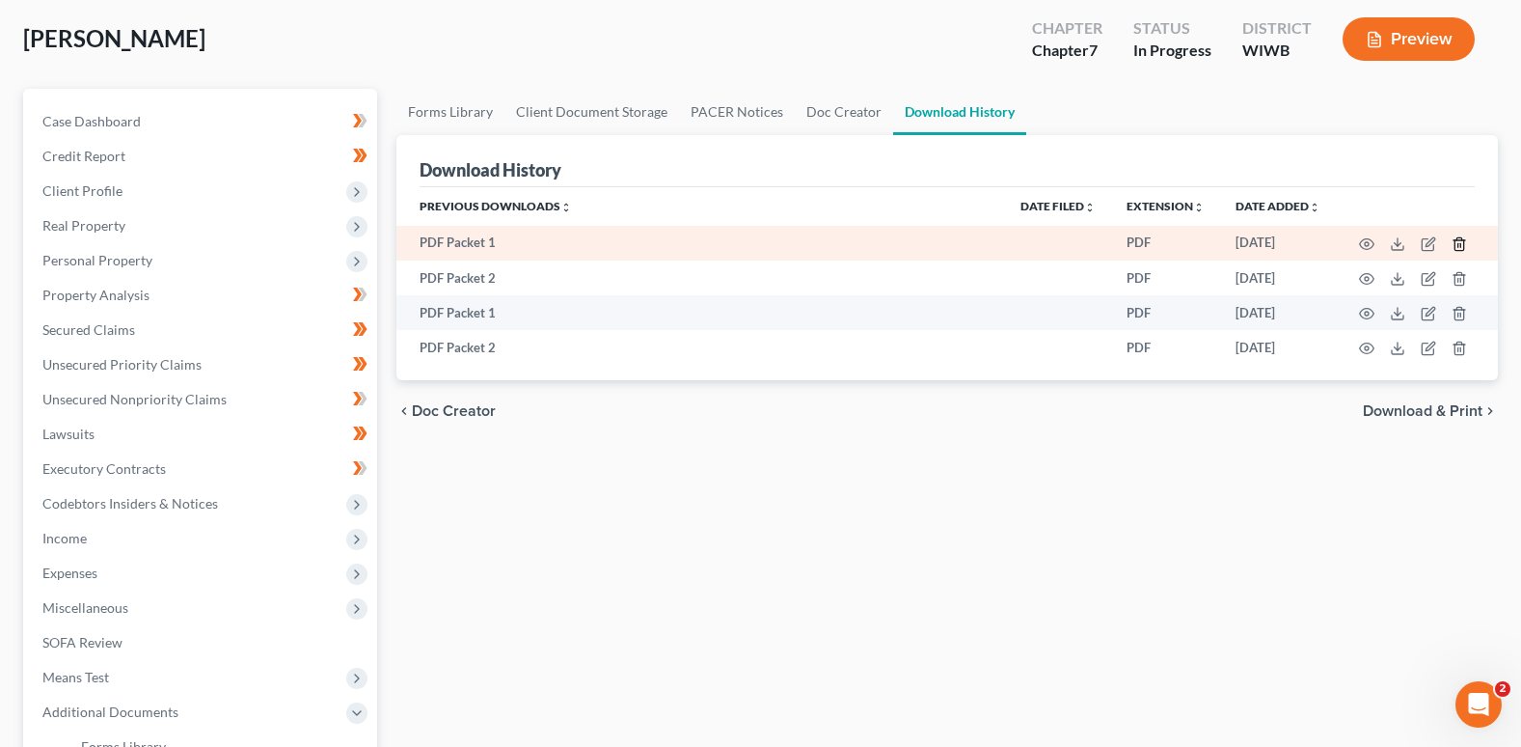
click at [1466, 243] on icon "button" at bounding box center [1459, 243] width 15 height 15
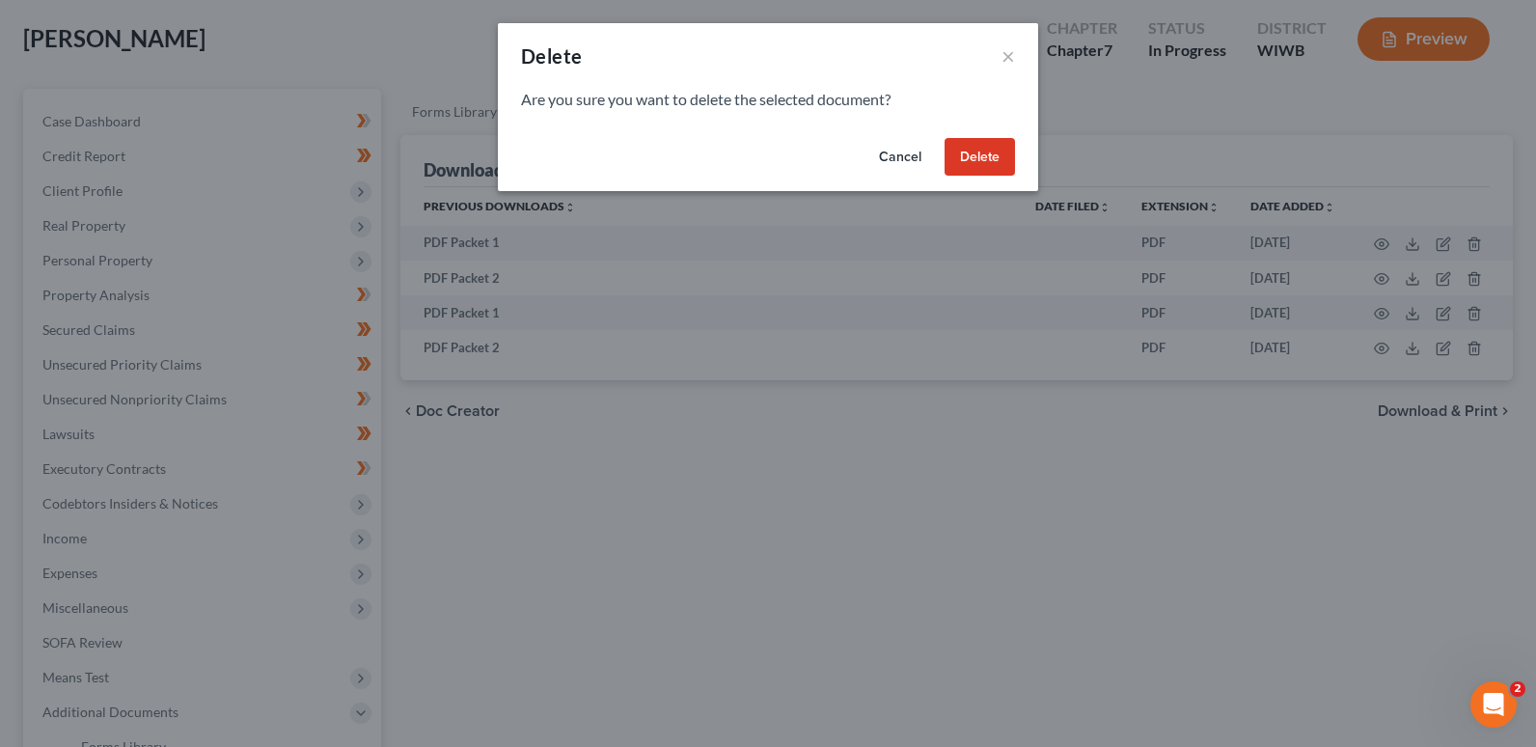
click at [988, 152] on button "Delete" at bounding box center [980, 157] width 70 height 39
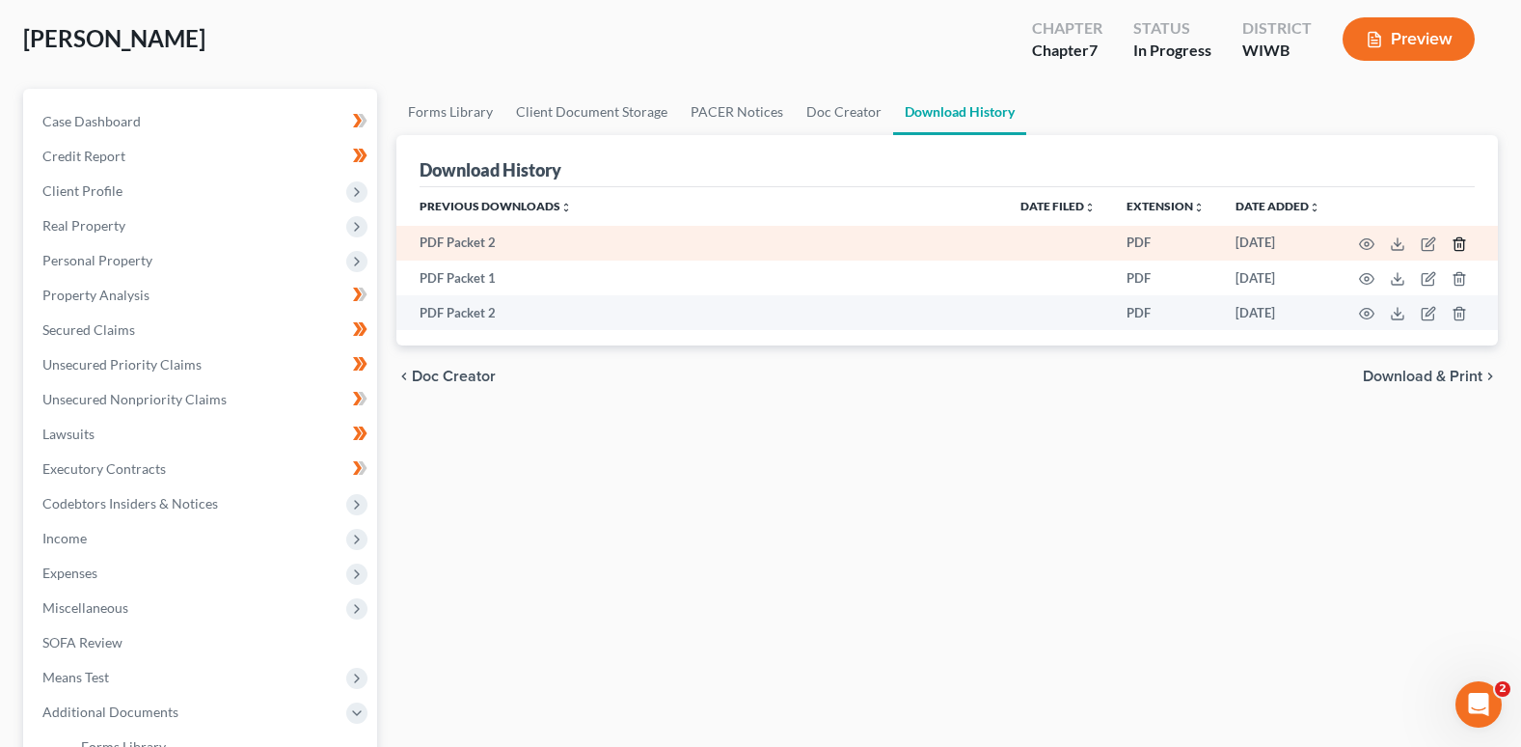
click at [1458, 242] on icon "button" at bounding box center [1459, 243] width 15 height 15
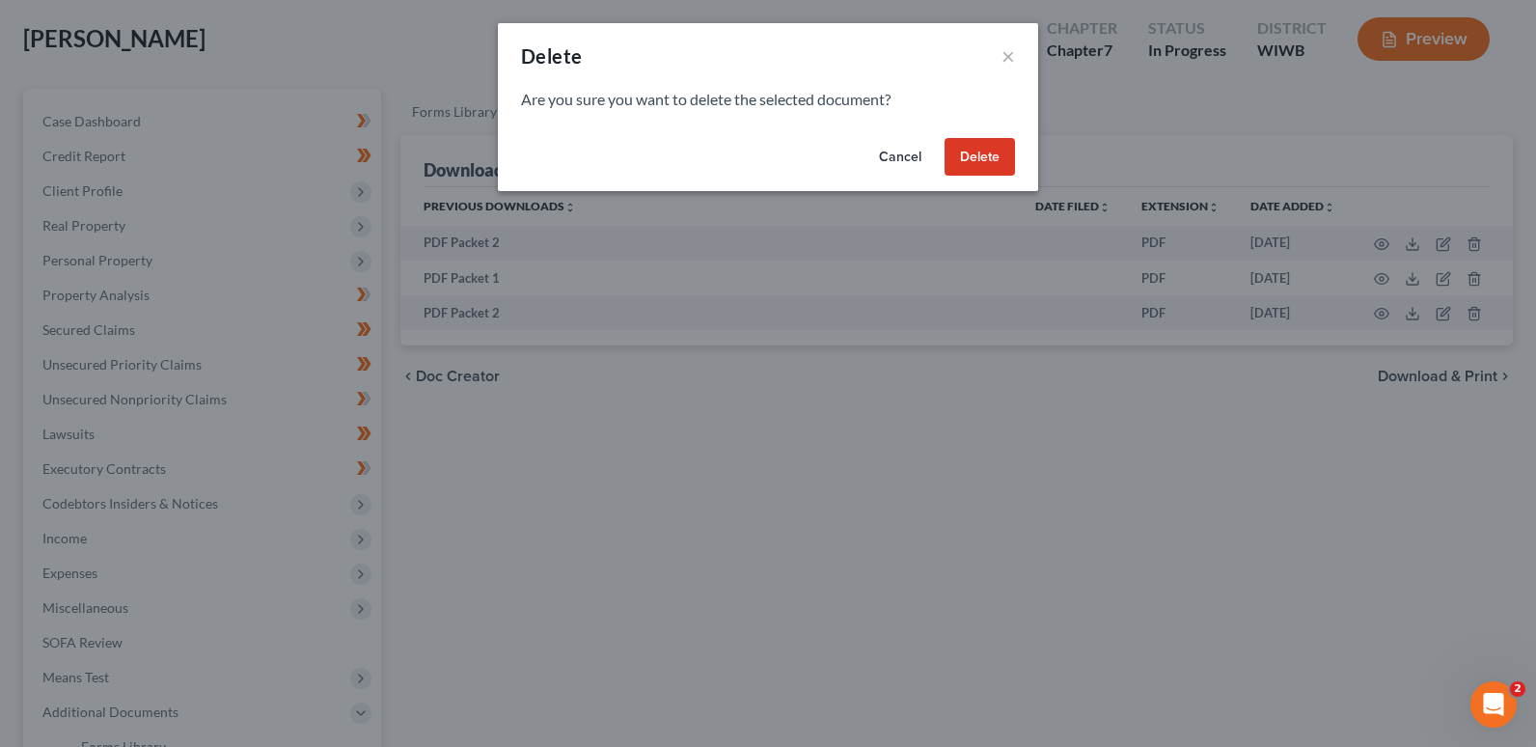
click at [971, 152] on button "Delete" at bounding box center [980, 157] width 70 height 39
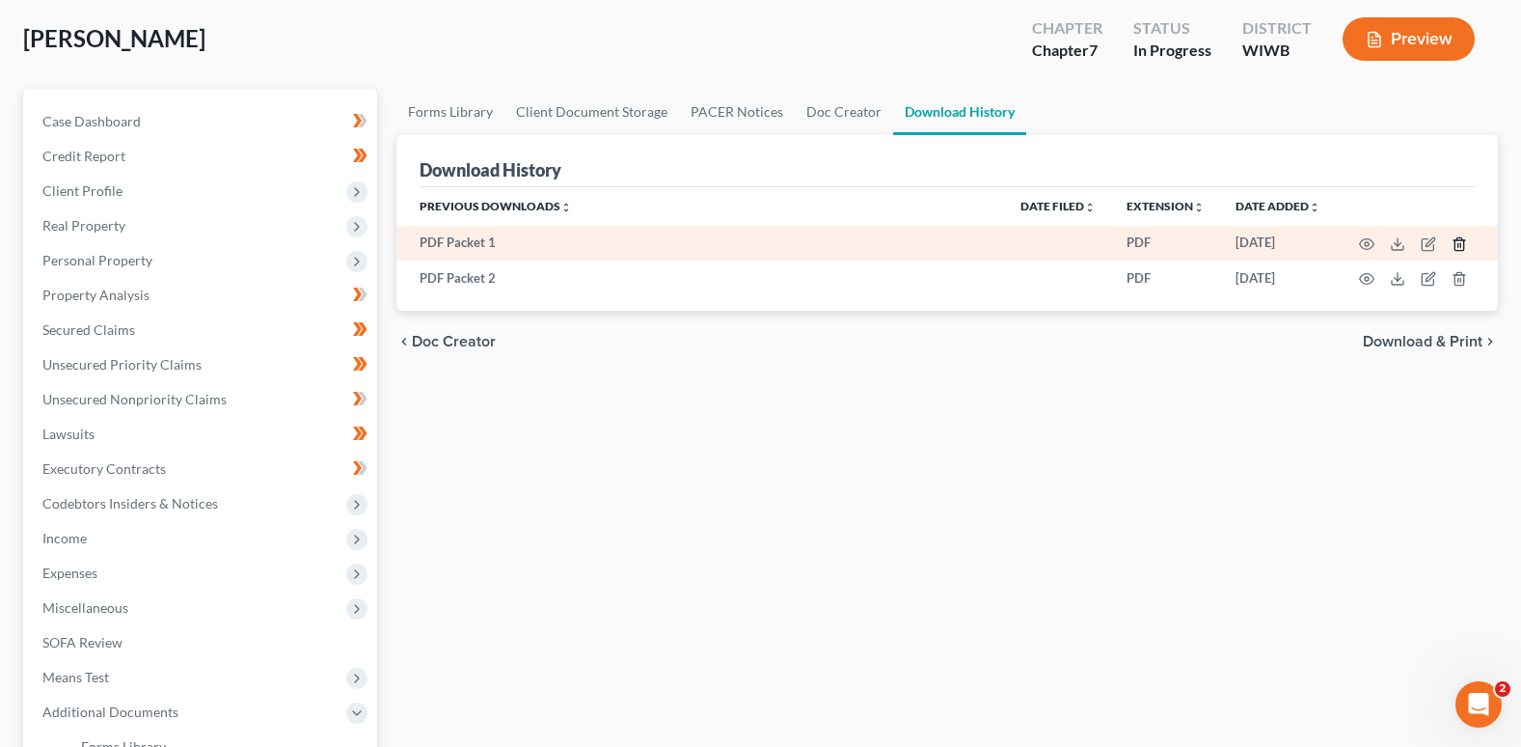
click at [1460, 242] on icon "button" at bounding box center [1459, 243] width 15 height 15
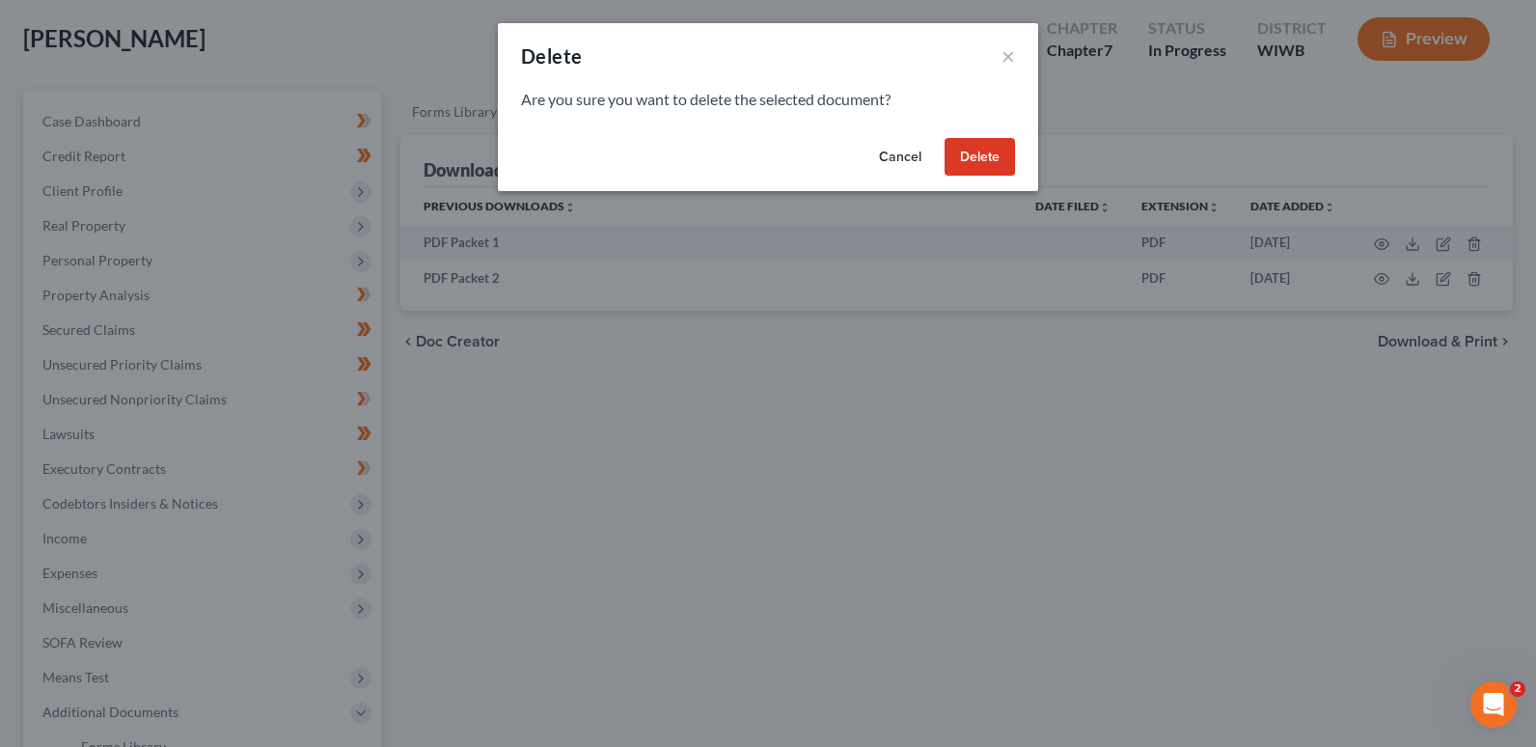
click at [989, 152] on button "Delete" at bounding box center [980, 157] width 70 height 39
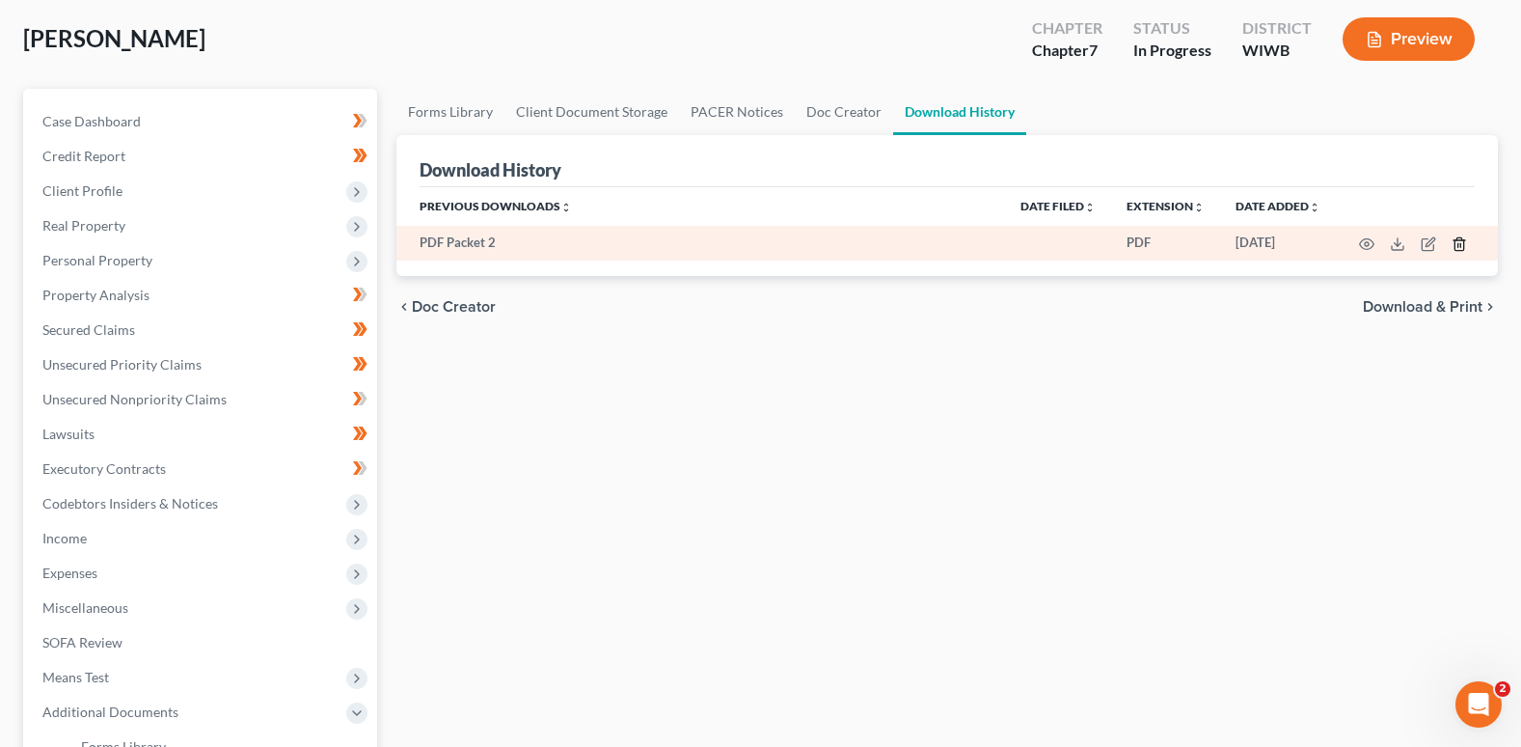
click at [1458, 242] on icon "button" at bounding box center [1459, 243] width 15 height 15
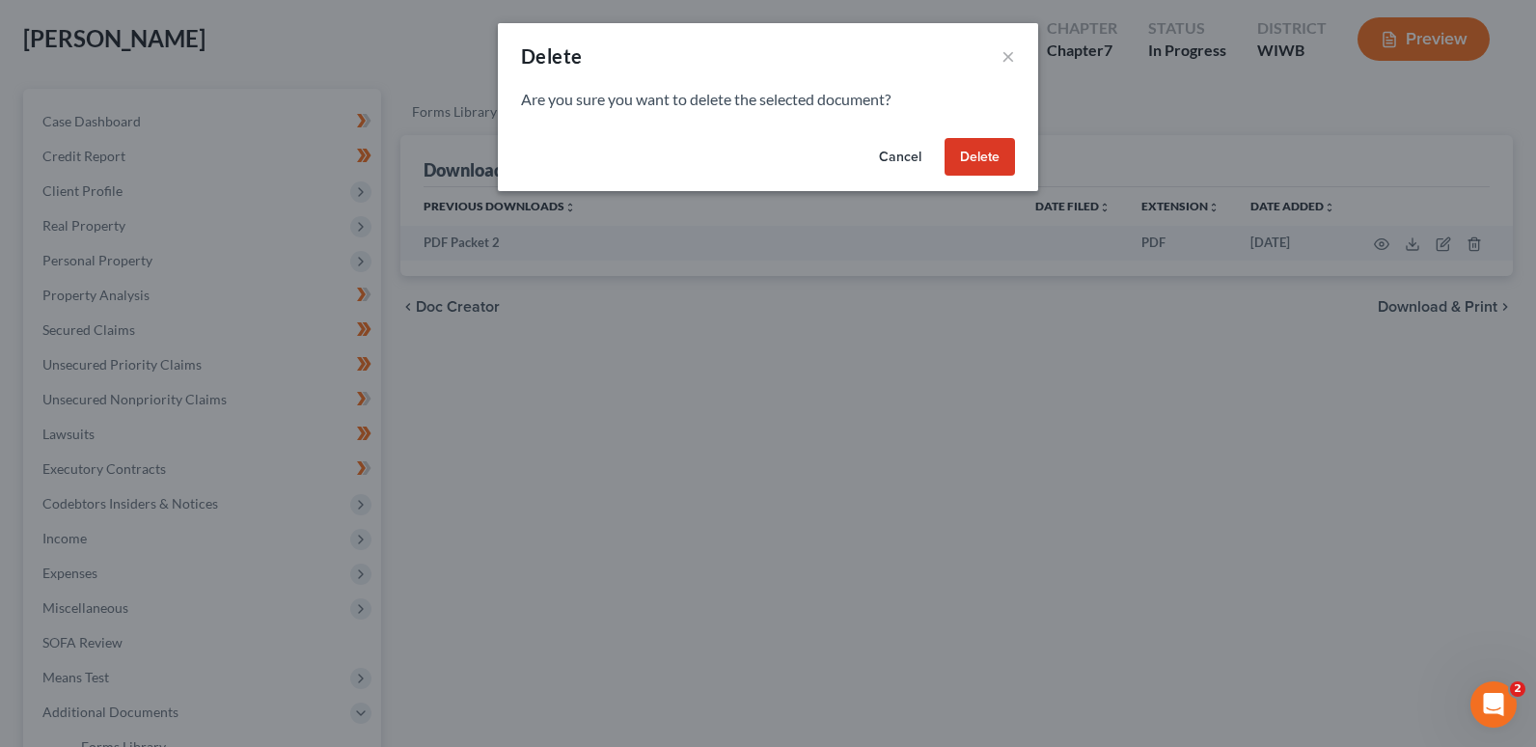
click at [990, 153] on button "Delete" at bounding box center [980, 157] width 70 height 39
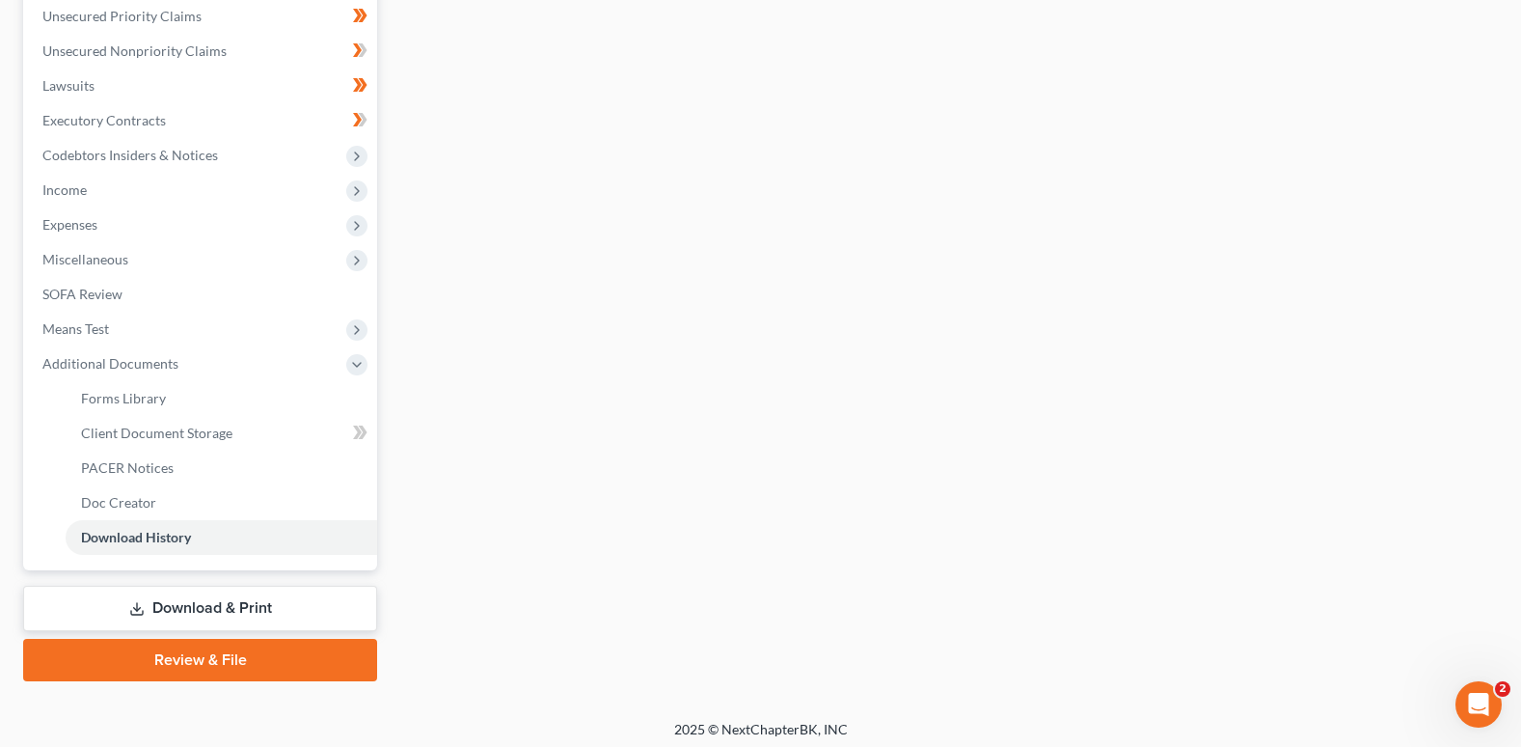
scroll to position [452, 0]
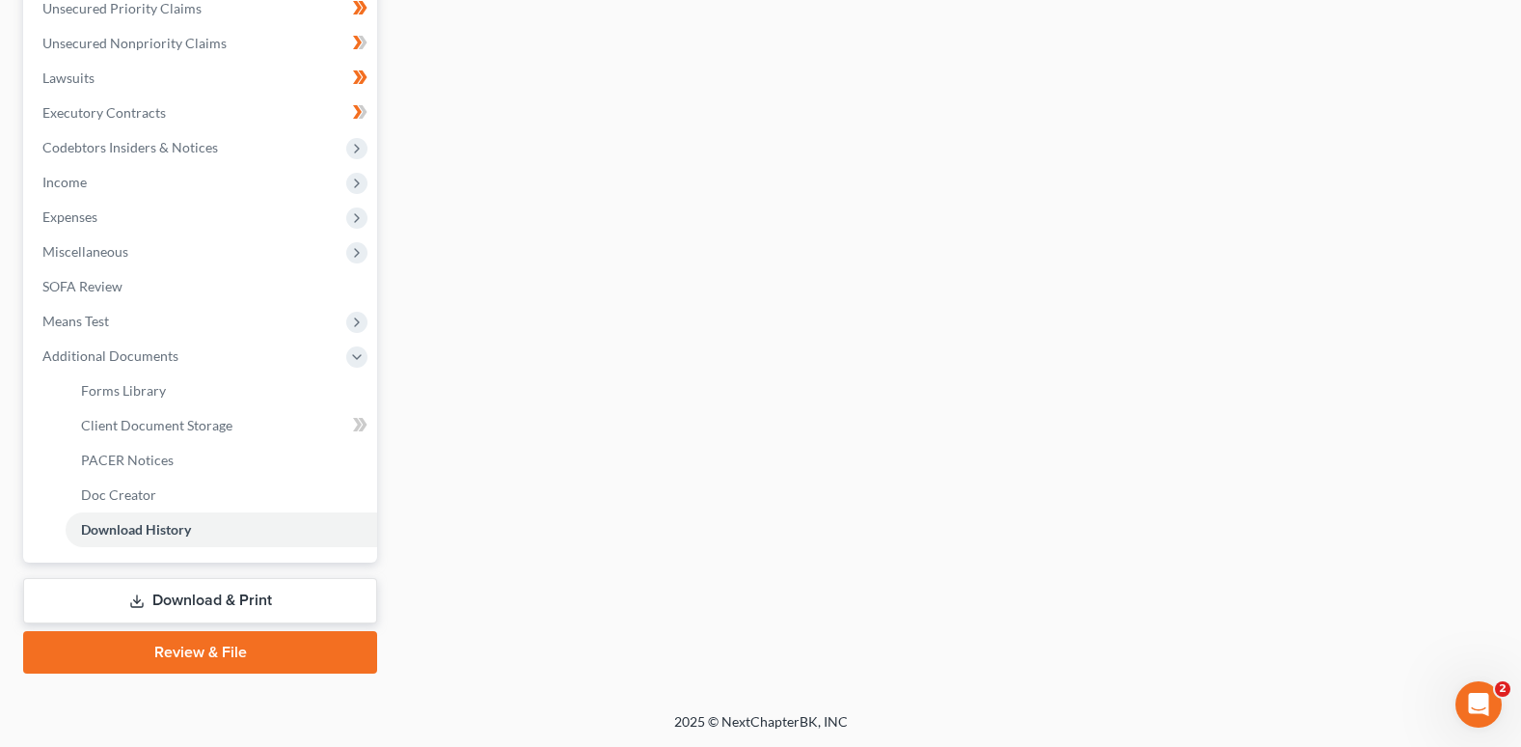
click at [229, 597] on link "Download & Print" at bounding box center [200, 600] width 354 height 45
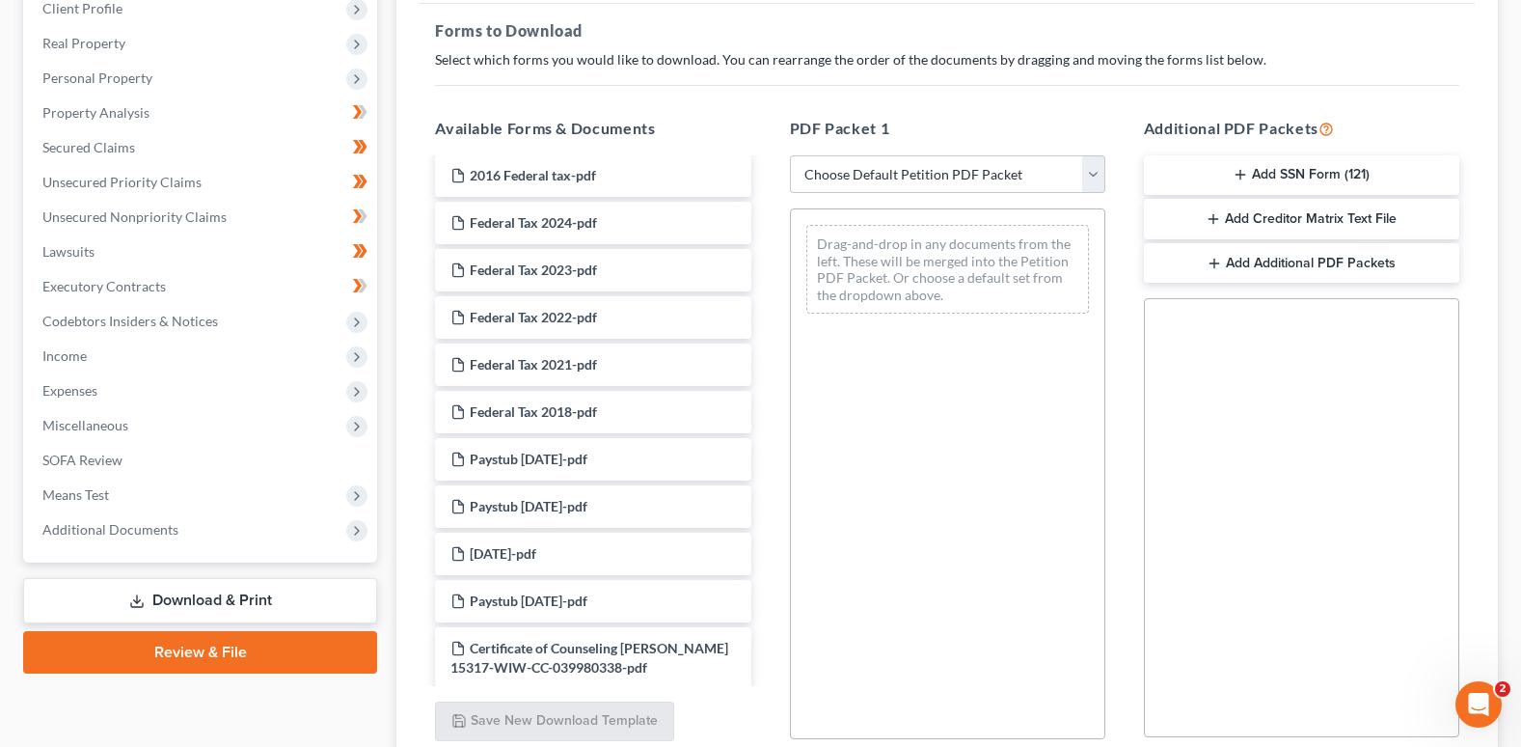
scroll to position [289, 0]
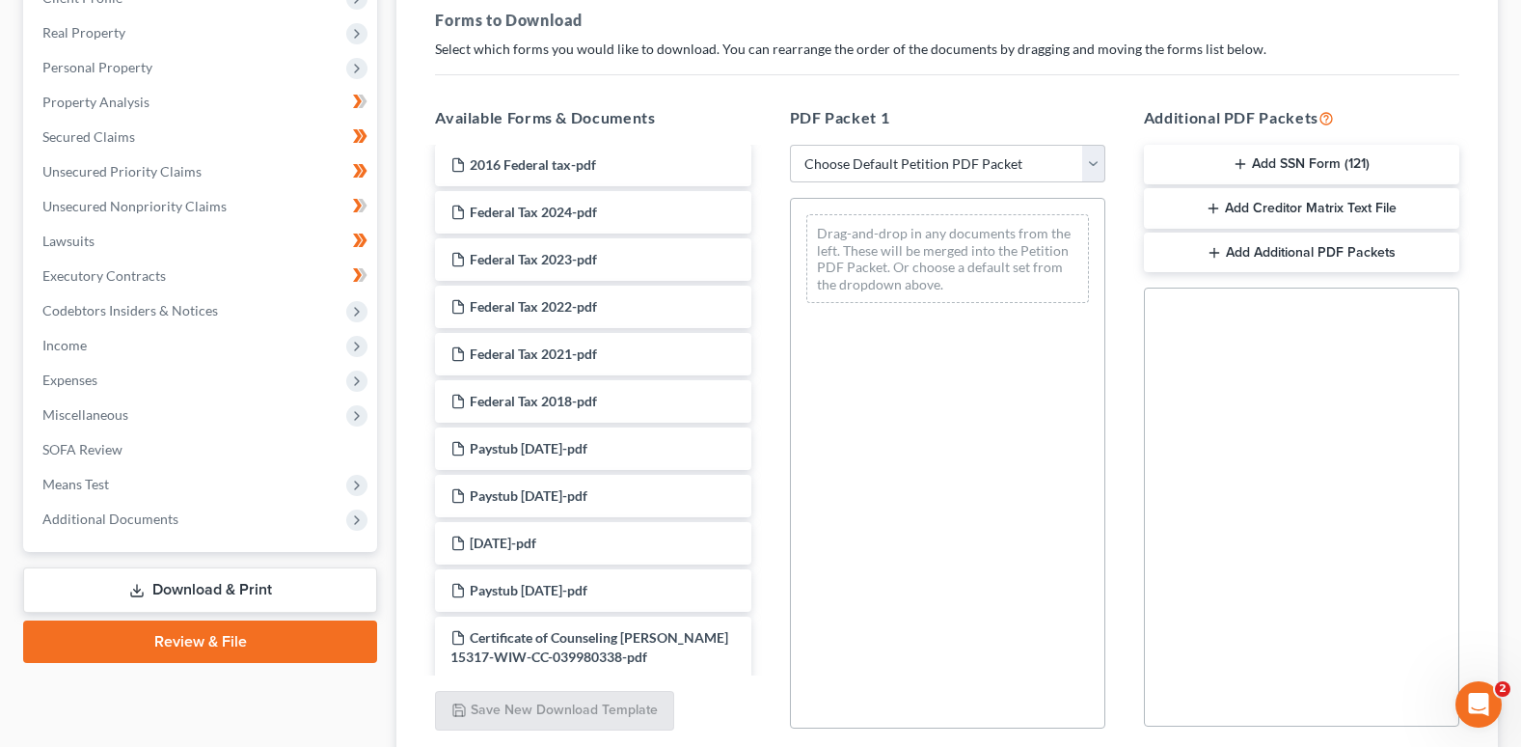
click at [1290, 120] on h5 "Additional PDF Packets" at bounding box center [1301, 117] width 315 height 23
click at [1220, 246] on icon "button" at bounding box center [1214, 252] width 15 height 15
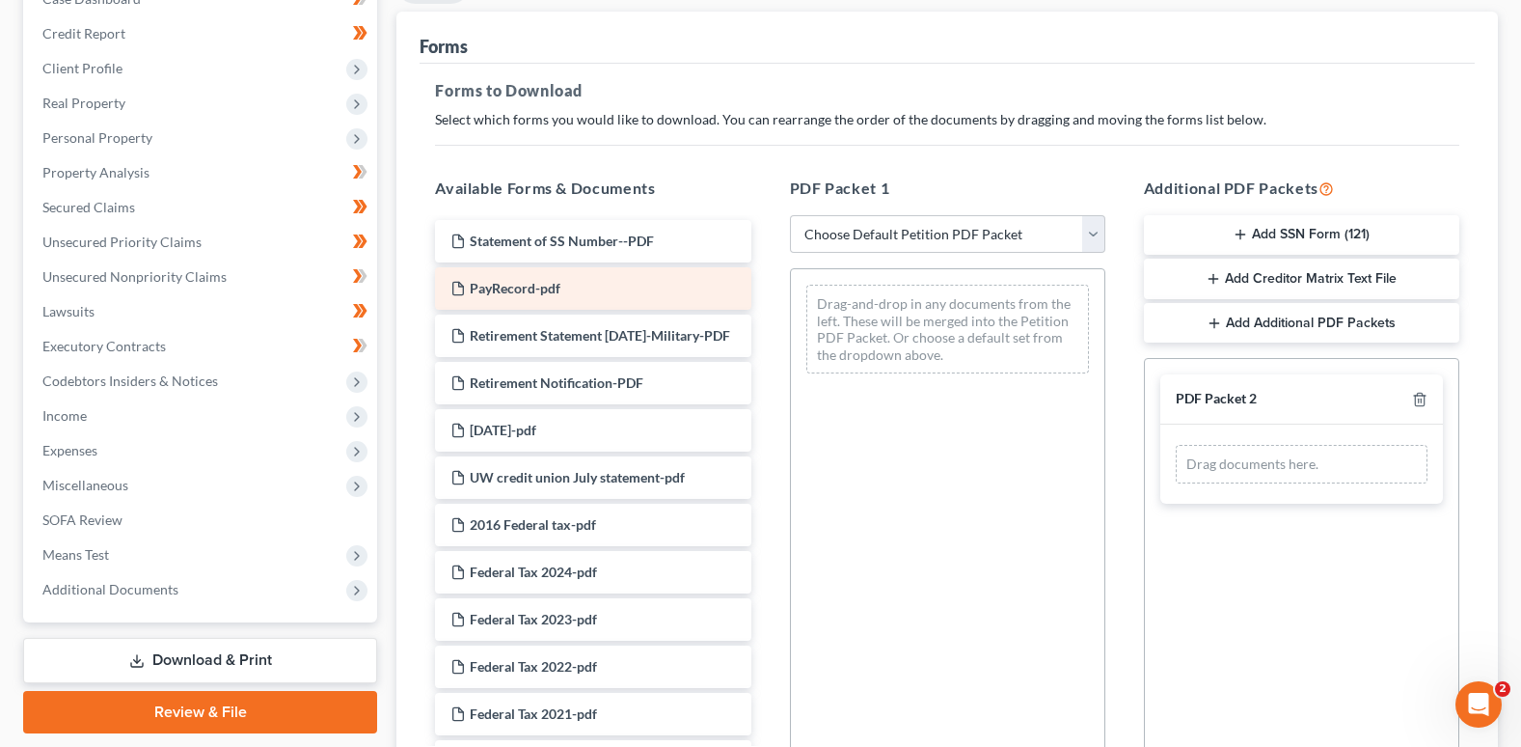
scroll to position [193, 0]
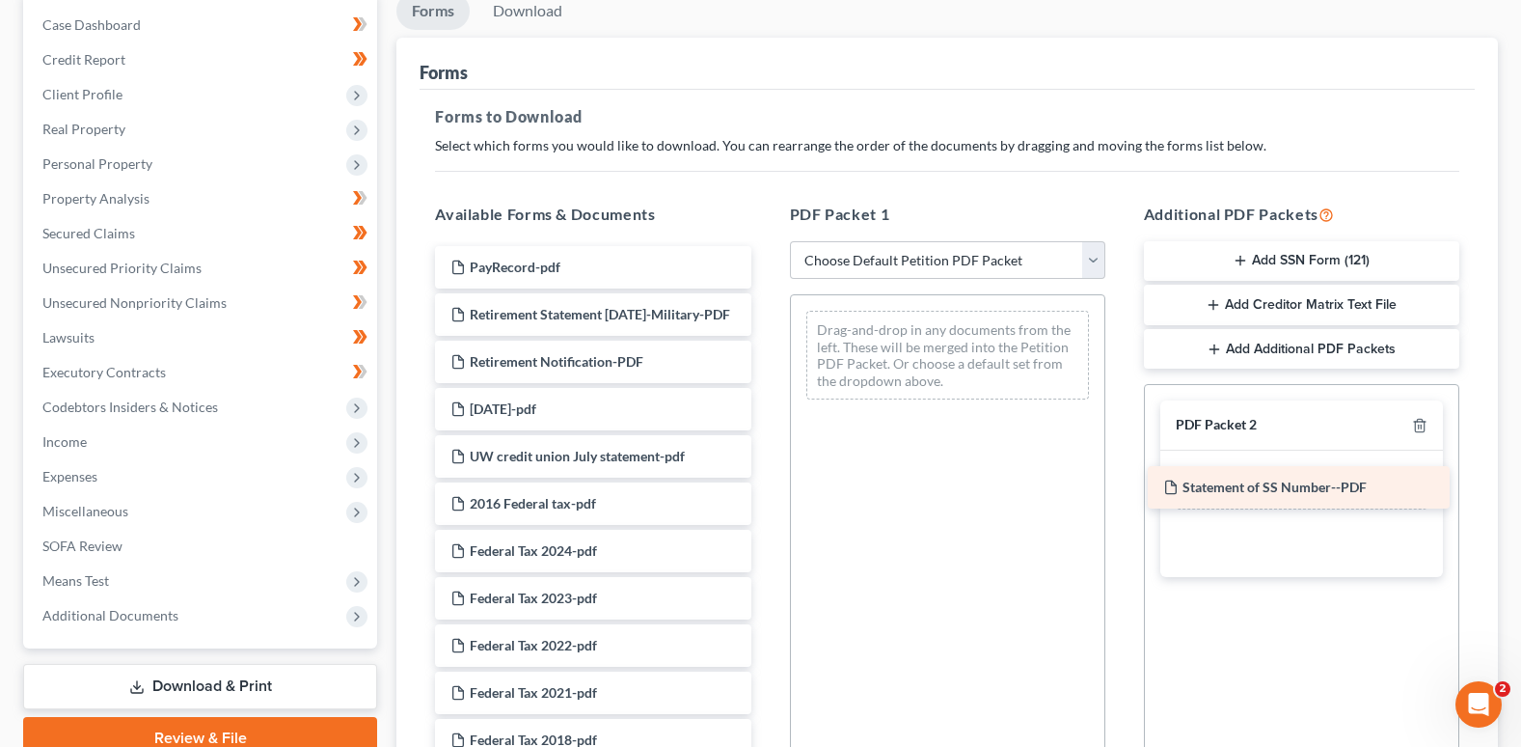
drag, startPoint x: 609, startPoint y: 256, endPoint x: 1322, endPoint y: 476, distance: 746.1
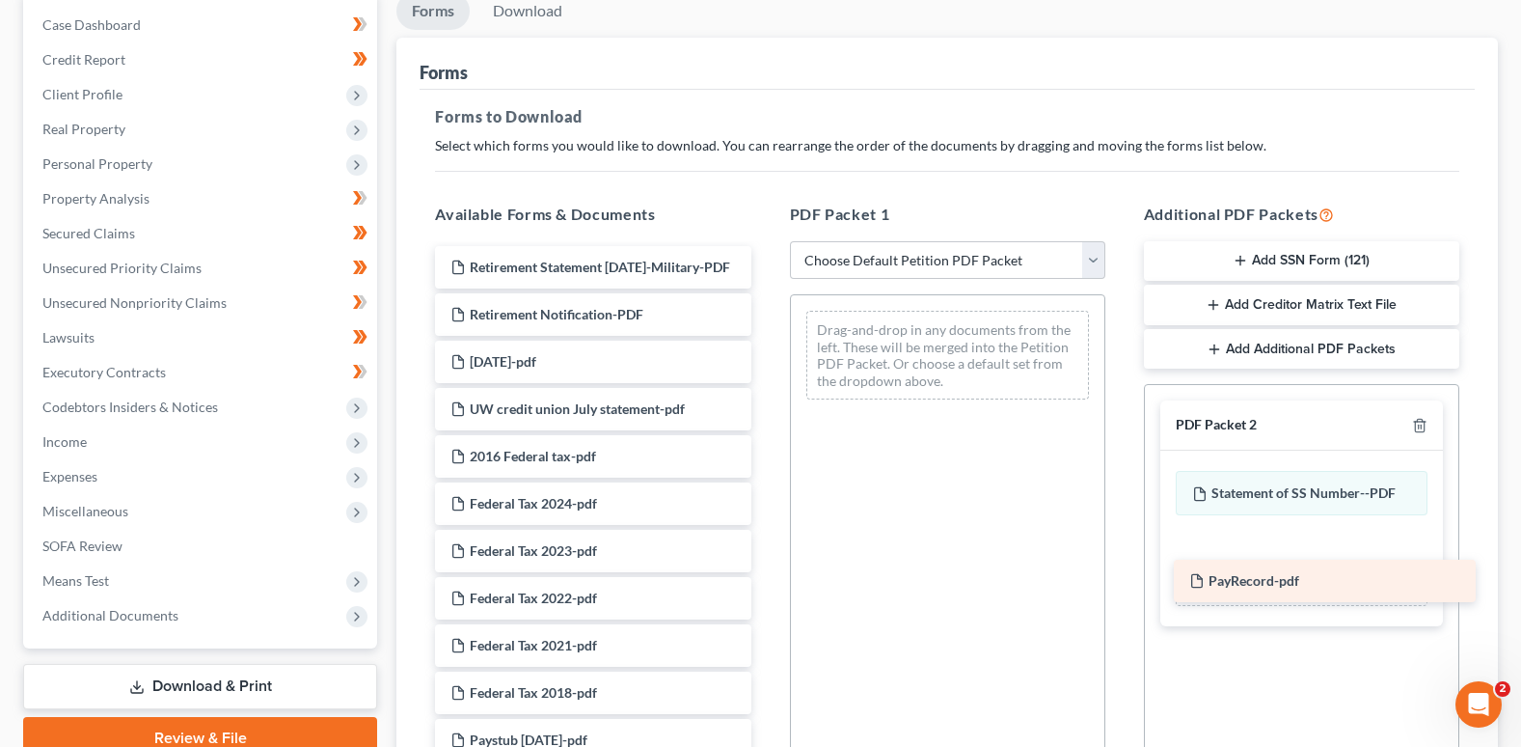
drag, startPoint x: 492, startPoint y: 261, endPoint x: 1231, endPoint y: 576, distance: 803.2
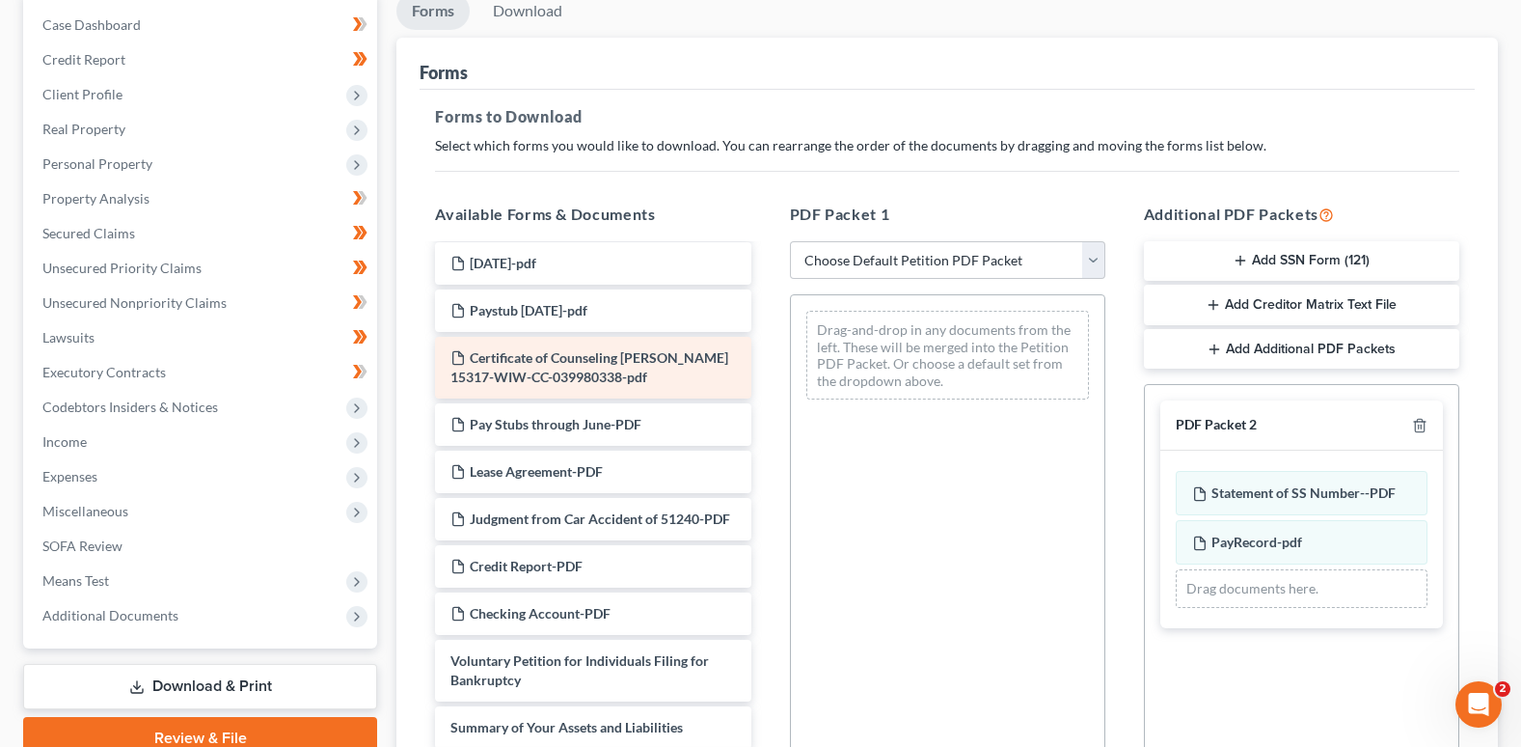
scroll to position [579, 0]
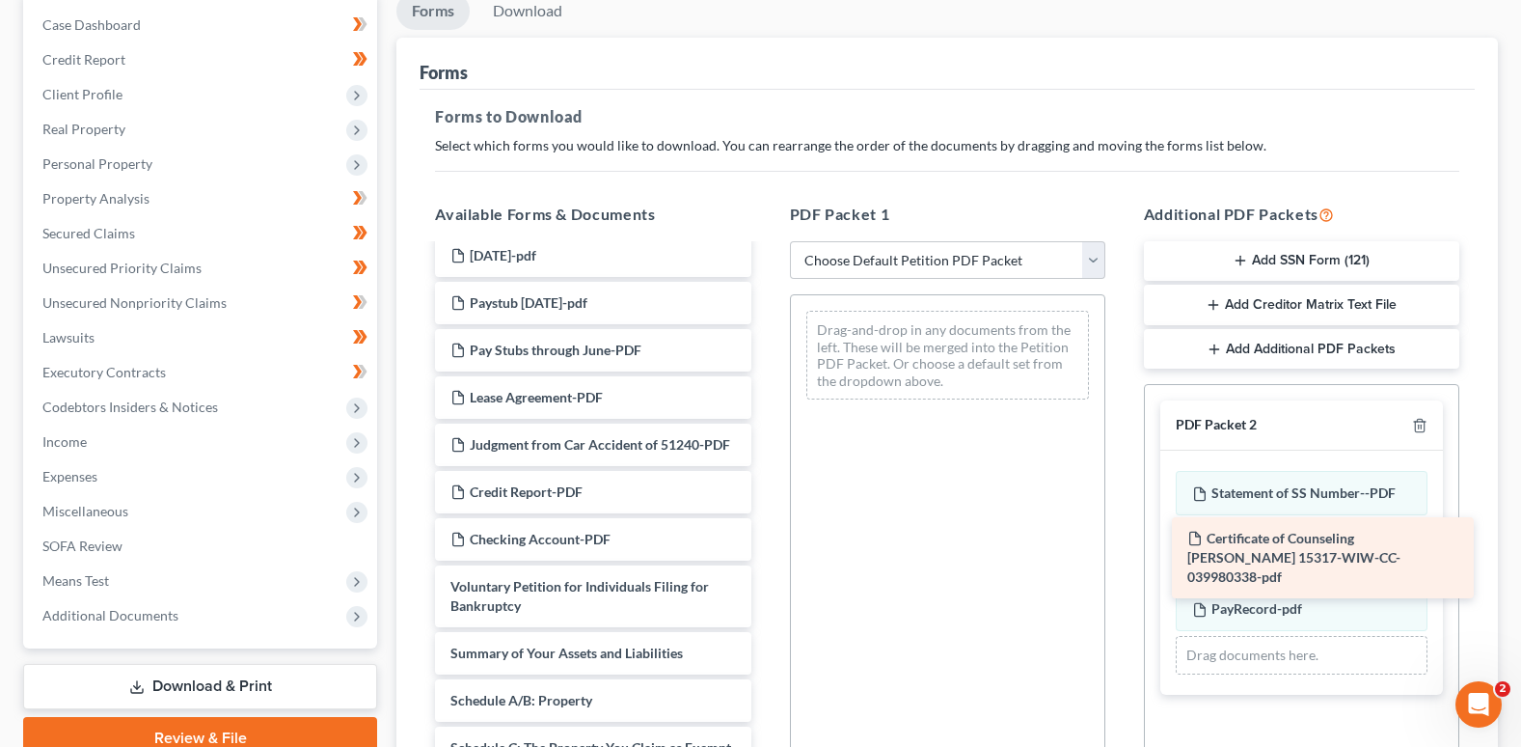
drag, startPoint x: 604, startPoint y: 371, endPoint x: 1341, endPoint y: 538, distance: 755.8
click at [766, 538] on div "Certificate of Counseling [PERSON_NAME] 15317-WIW-CC-039980338-pdf Retirement S…" at bounding box center [593, 626] width 346 height 1918
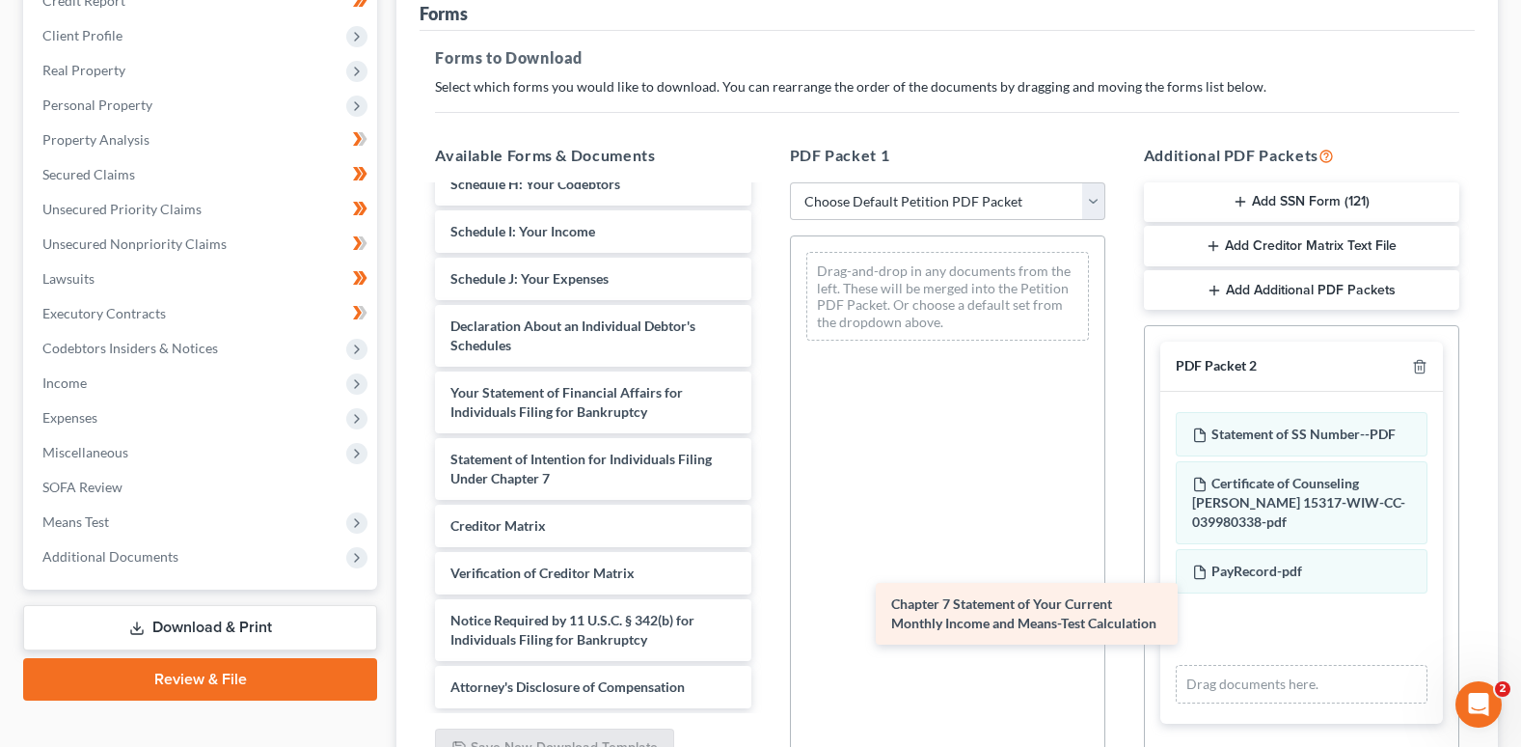
scroll to position [1388, 0]
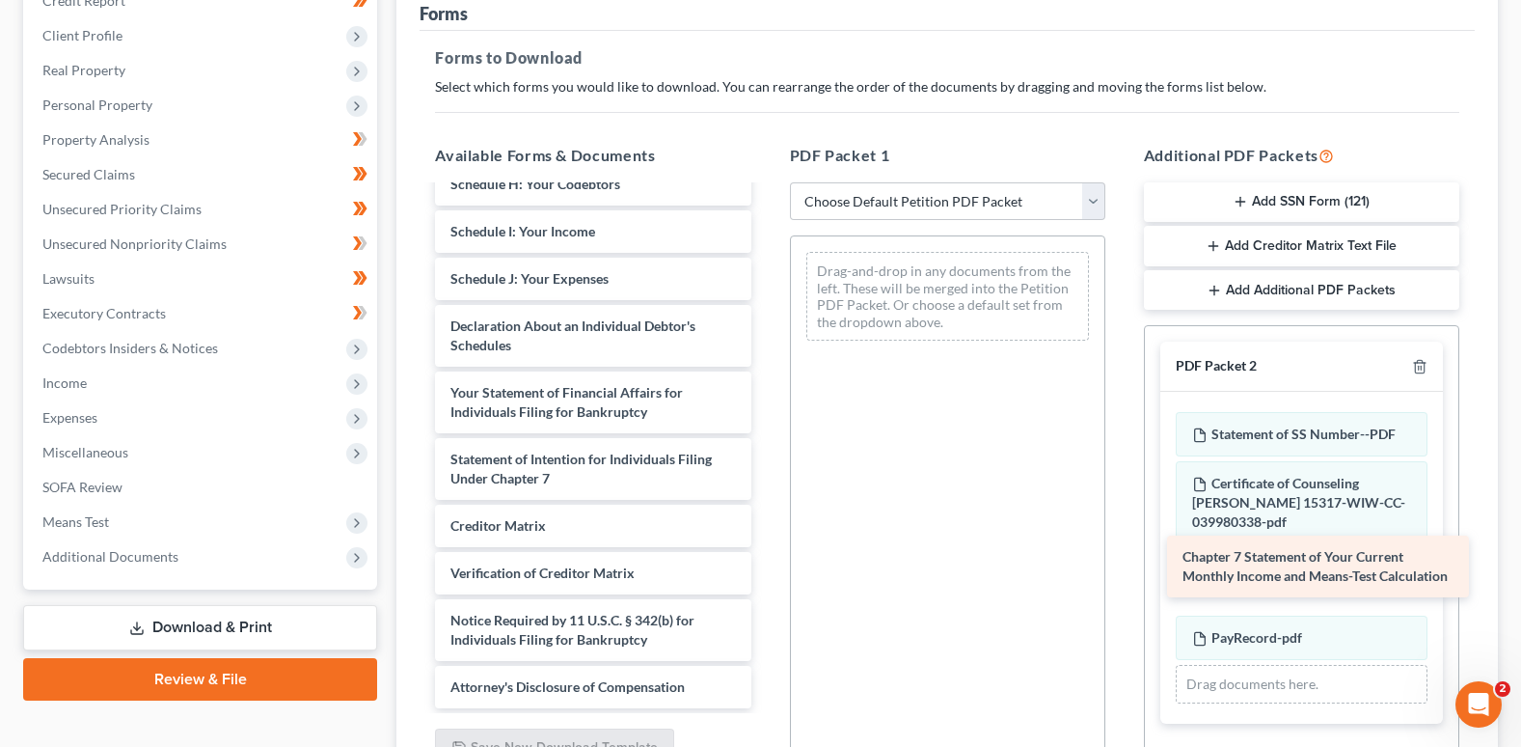
drag, startPoint x: 614, startPoint y: 513, endPoint x: 1346, endPoint y: 564, distance: 734.1
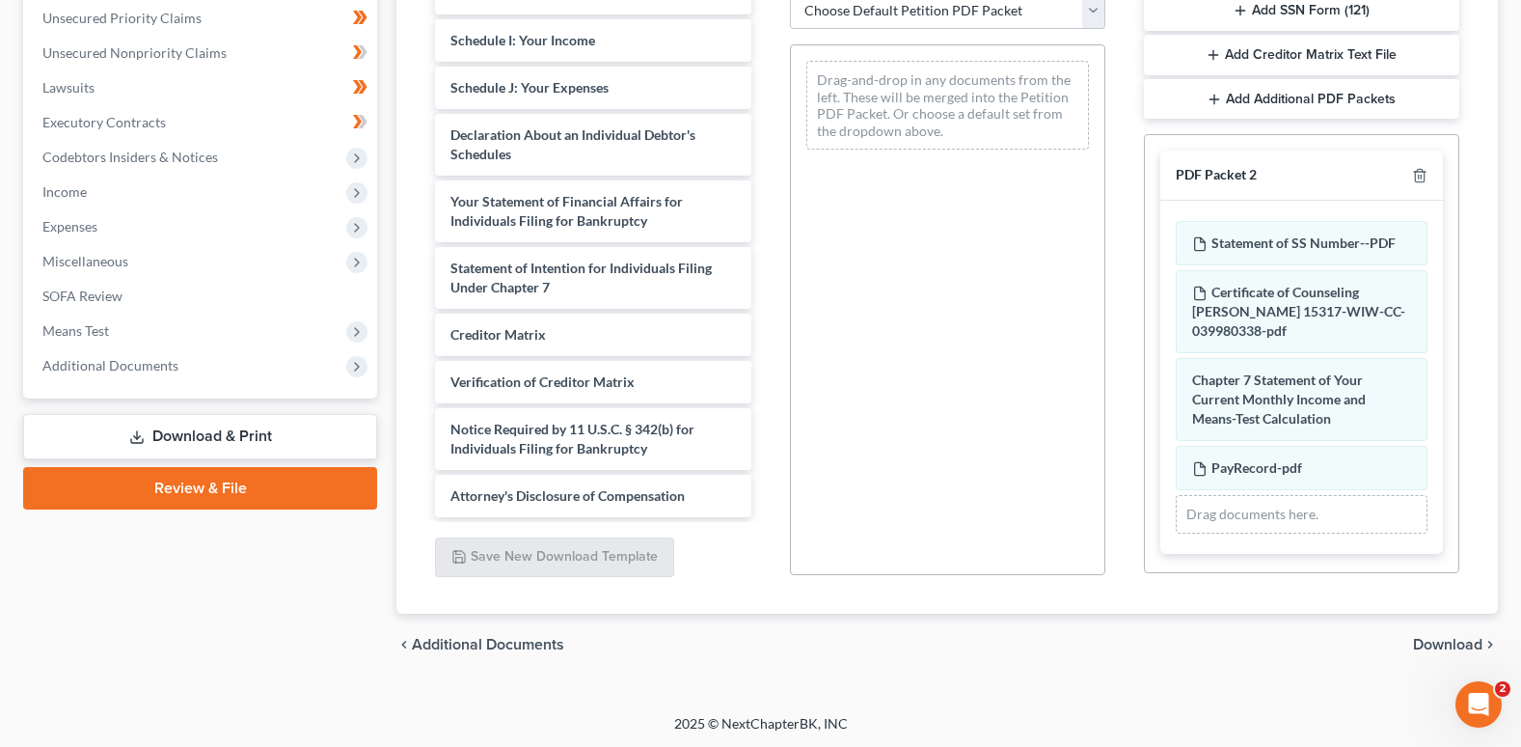
scroll to position [445, 0]
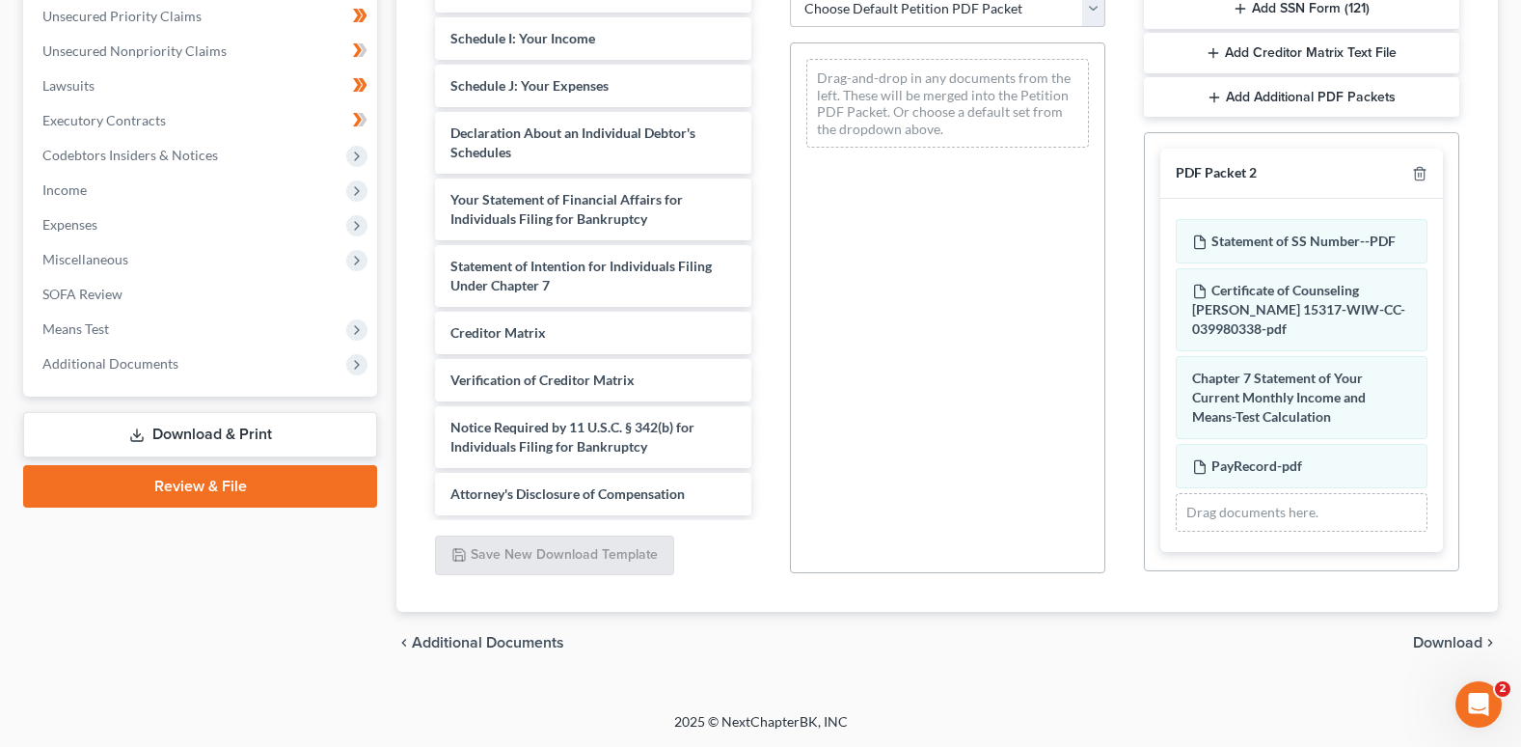
click at [1458, 641] on span "Download" at bounding box center [1447, 642] width 69 height 15
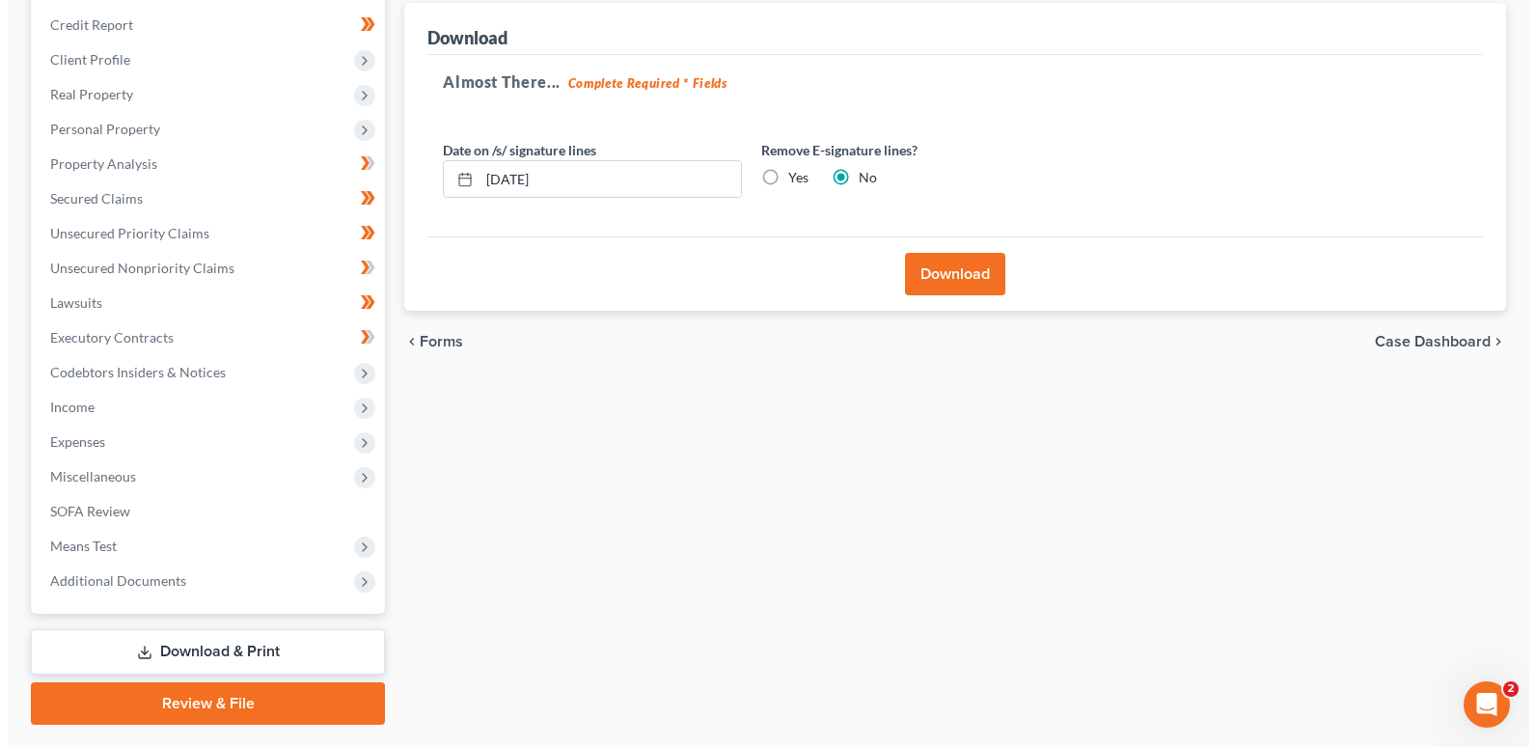
scroll to position [182, 0]
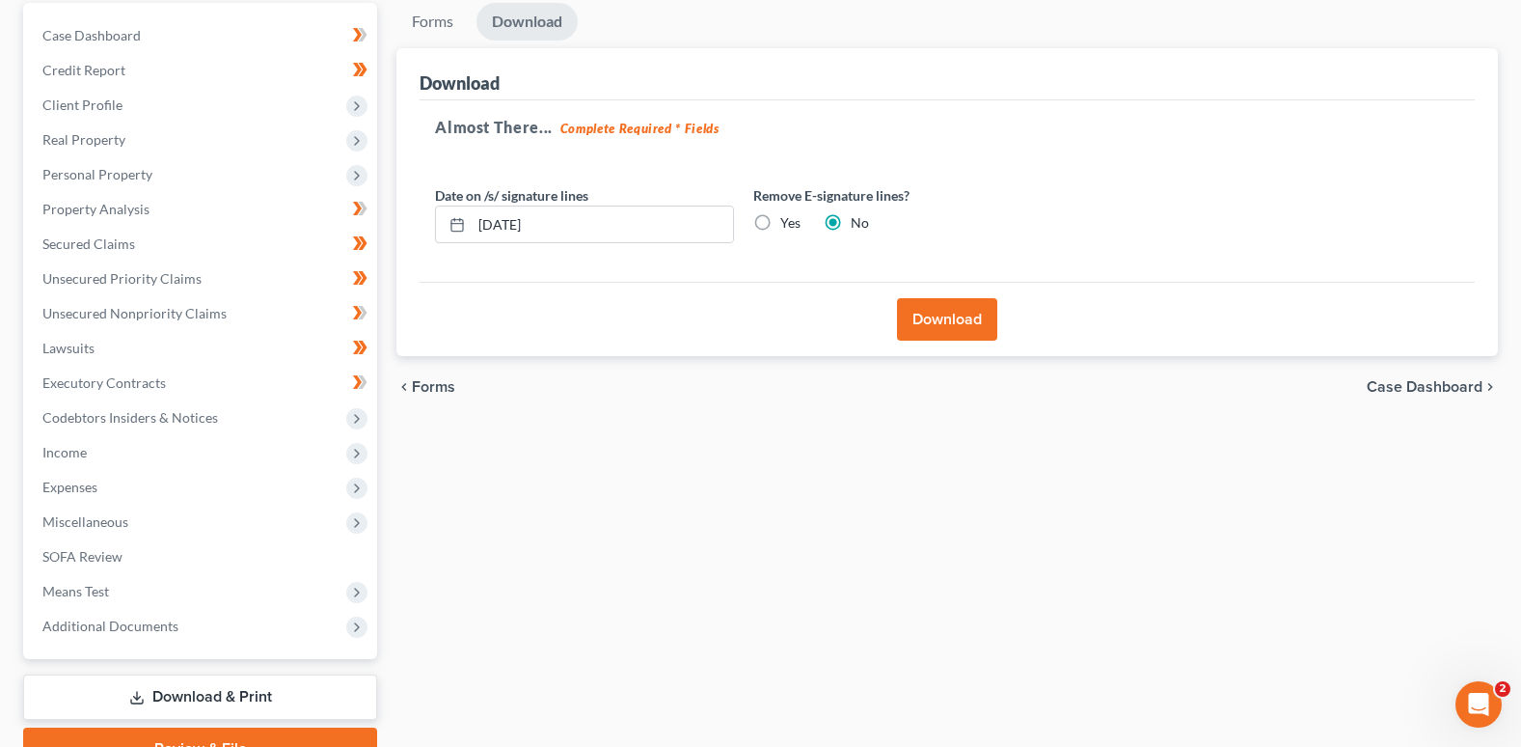
click at [932, 313] on button "Download" at bounding box center [947, 319] width 100 height 42
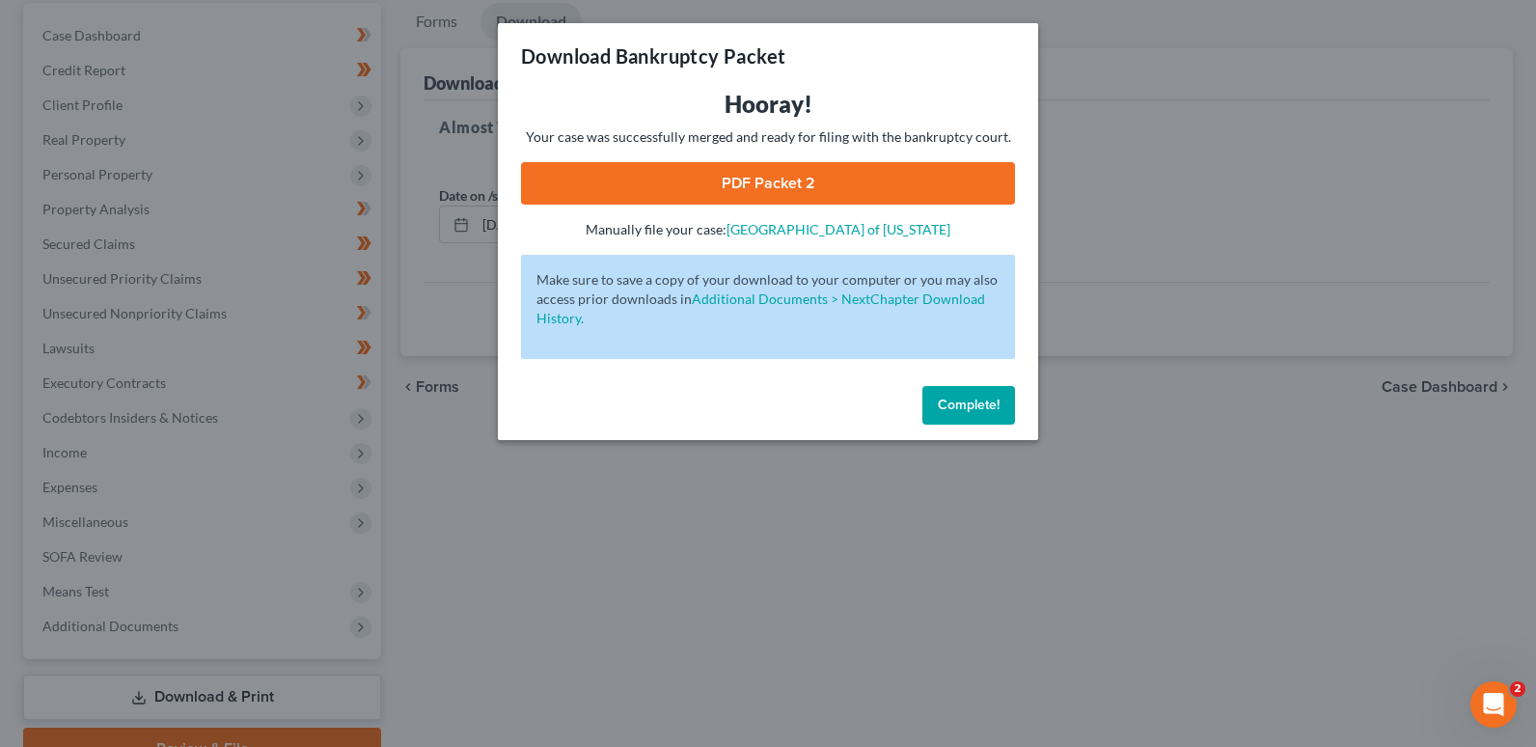
click at [805, 177] on link "PDF Packet 2" at bounding box center [768, 183] width 494 height 42
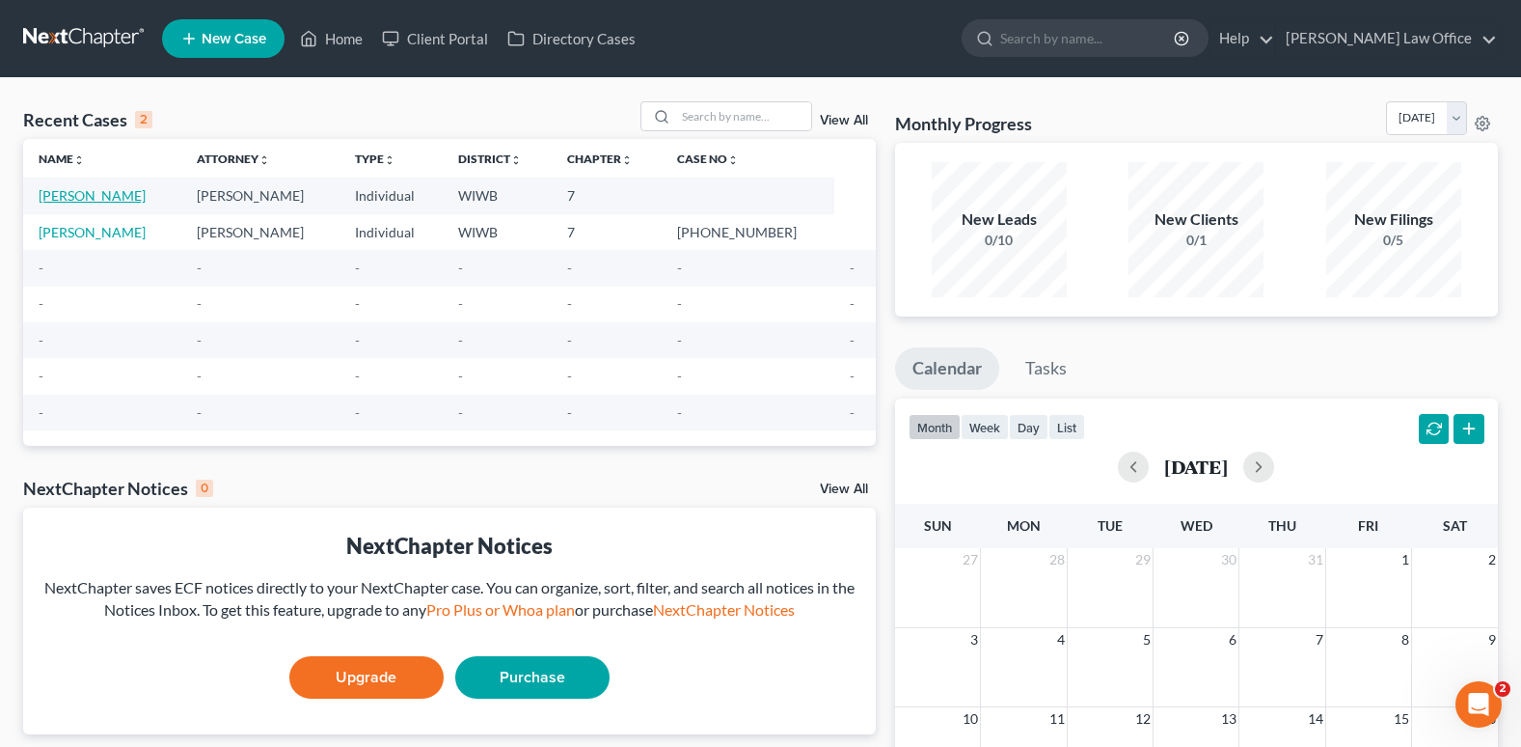
click at [106, 191] on link "[PERSON_NAME]" at bounding box center [92, 195] width 107 height 16
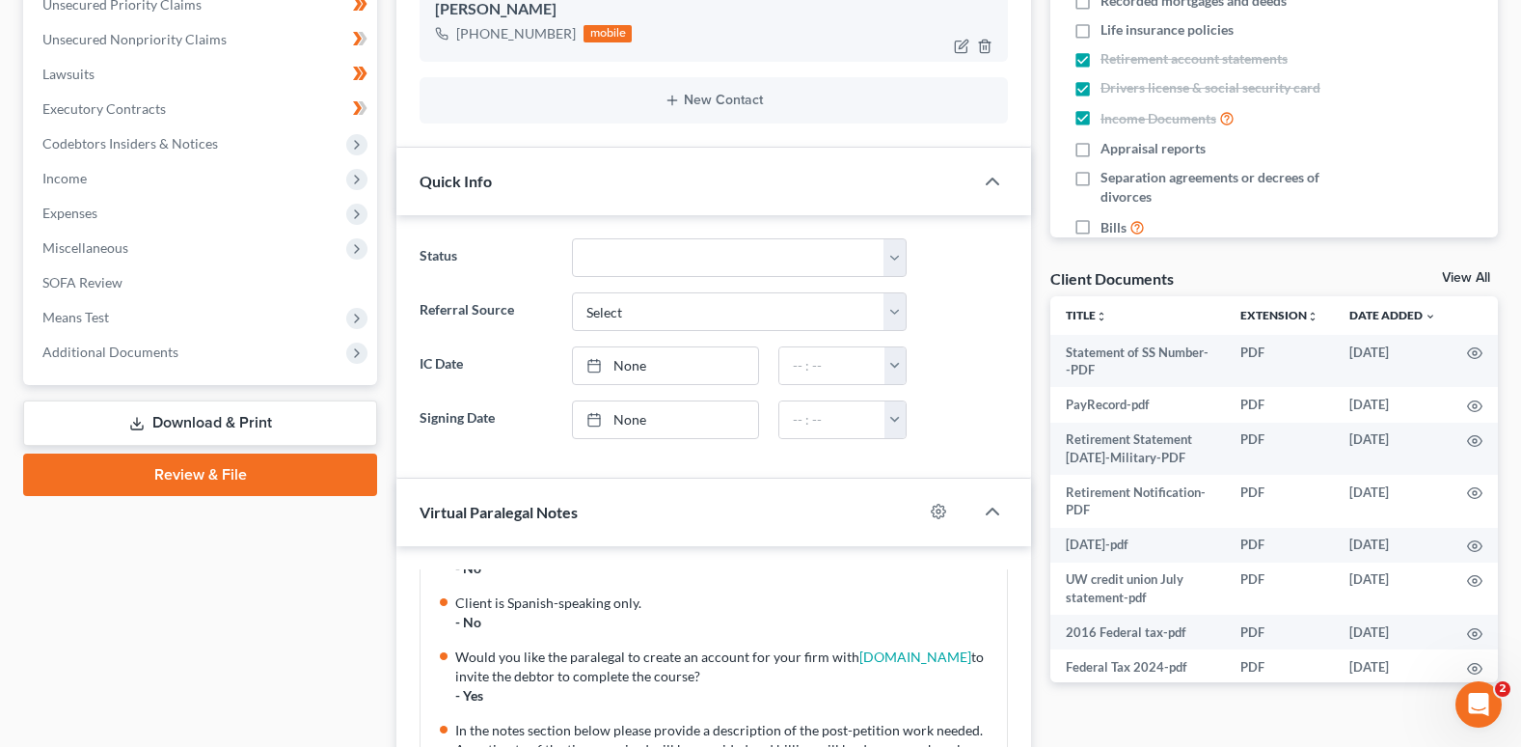
scroll to position [505, 0]
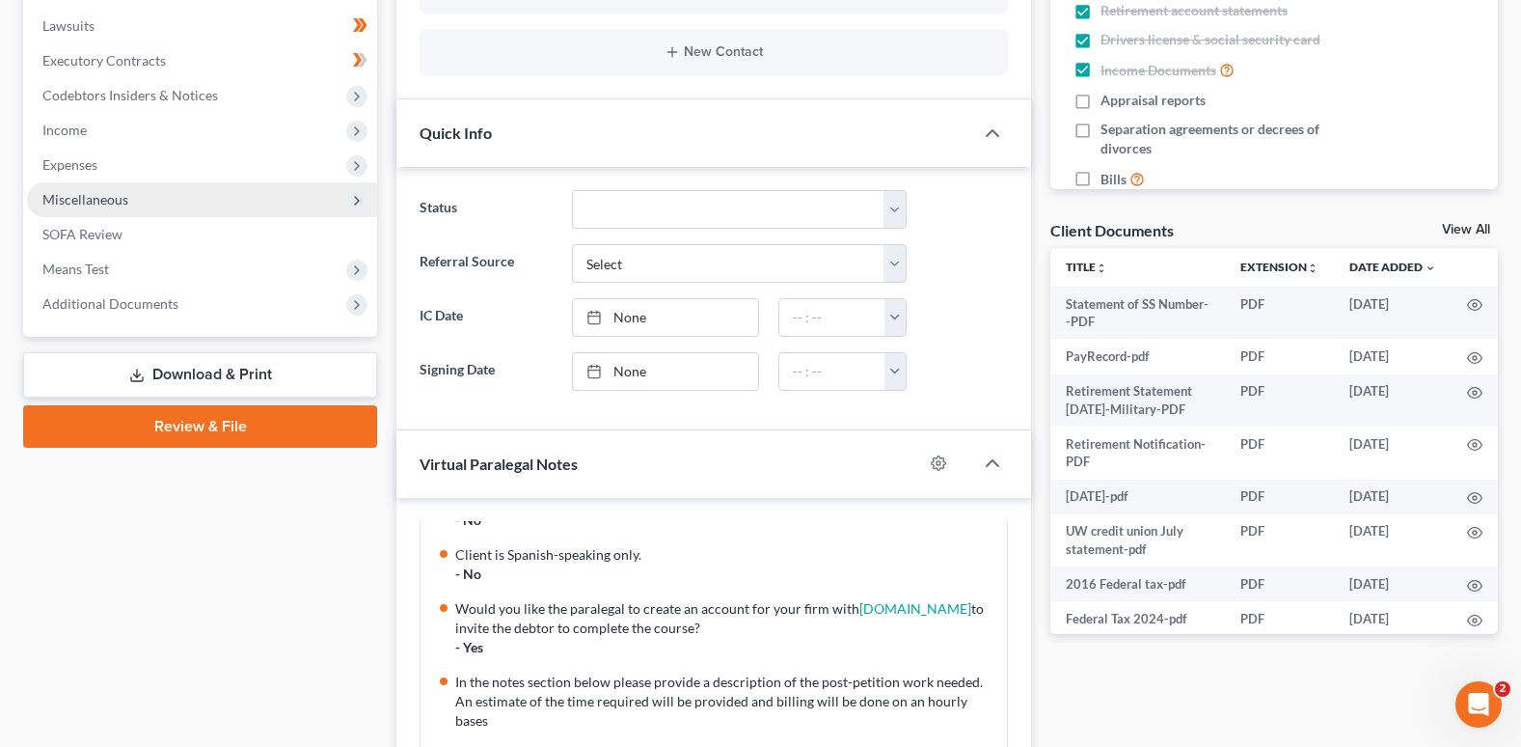
click at [284, 419] on link "Review & File" at bounding box center [200, 426] width 354 height 42
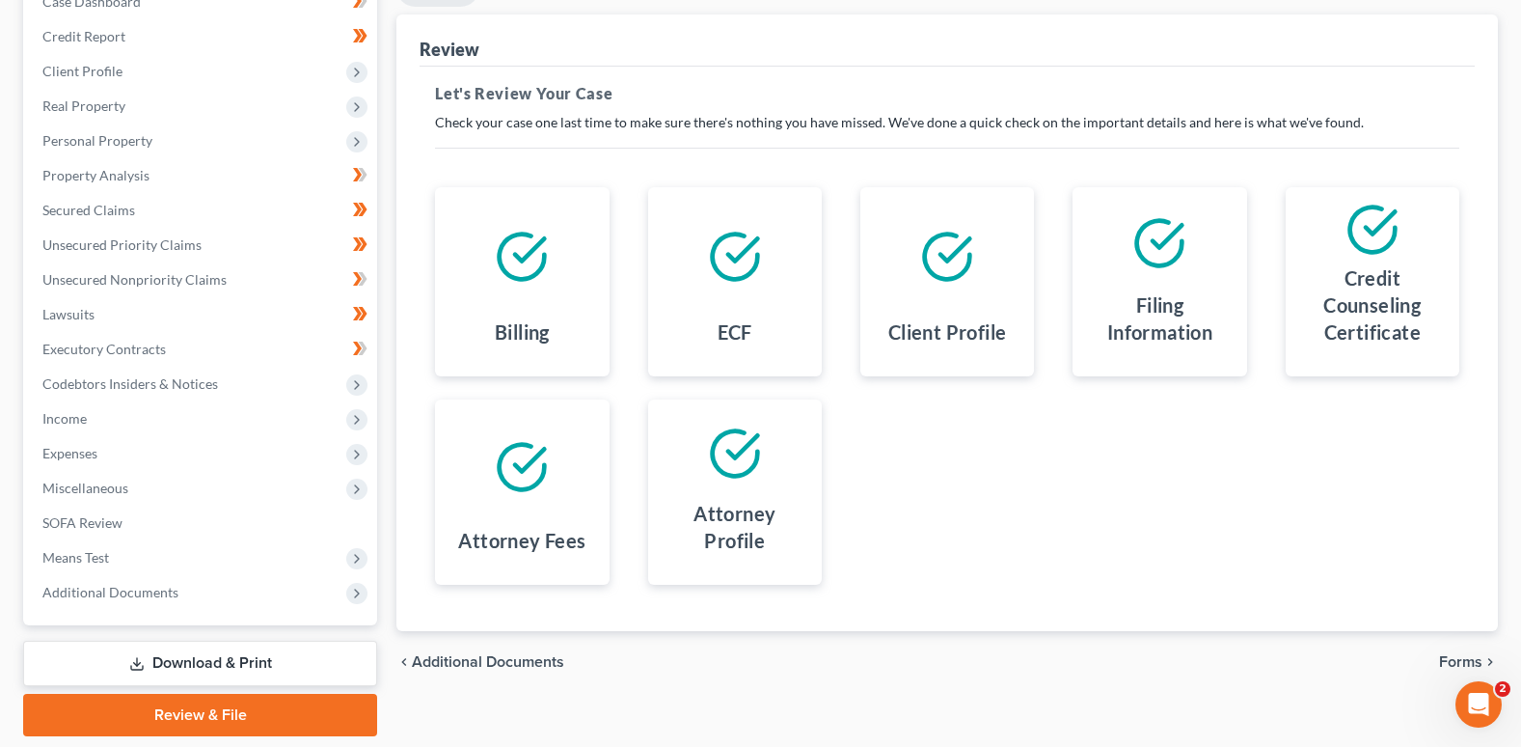
scroll to position [182, 0]
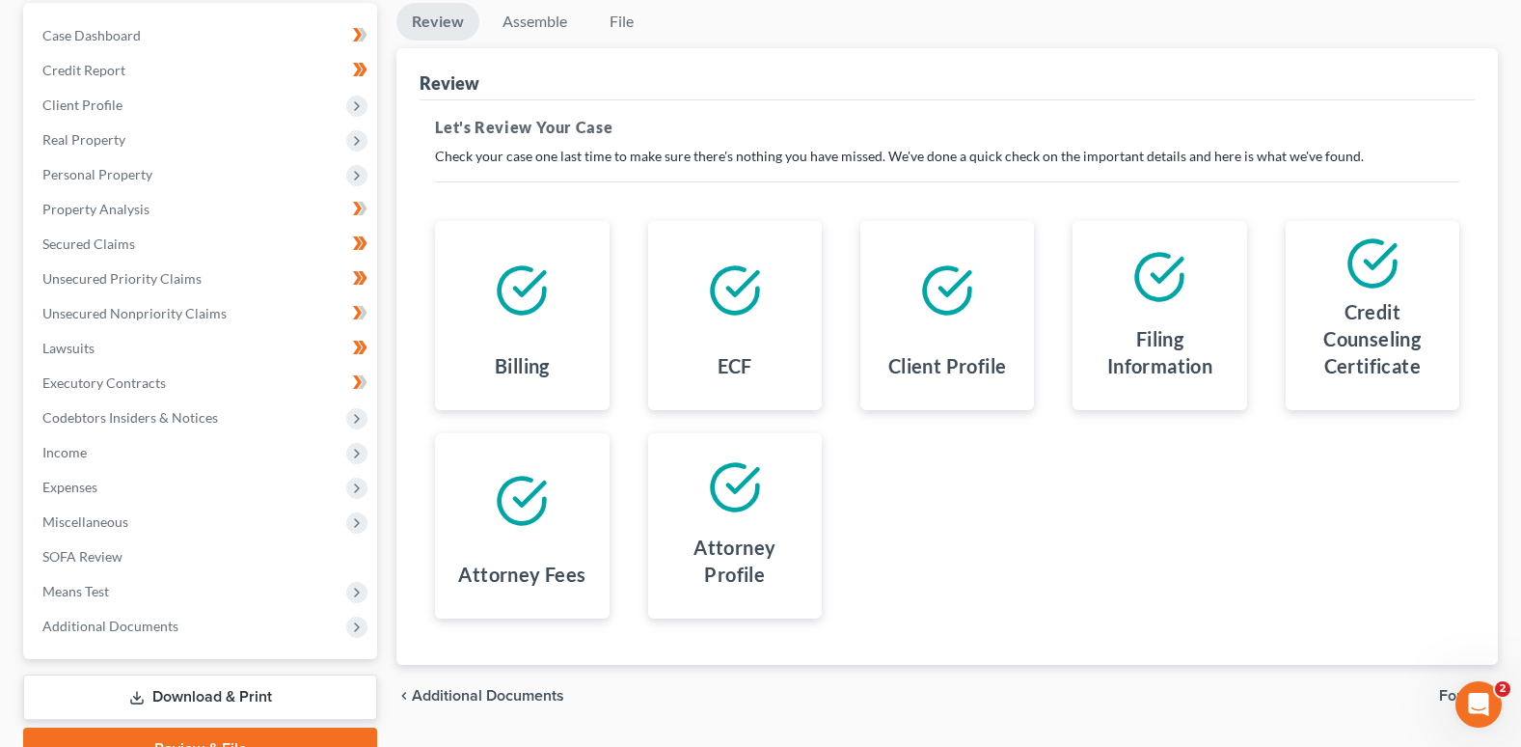
click at [520, 288] on icon at bounding box center [522, 290] width 54 height 54
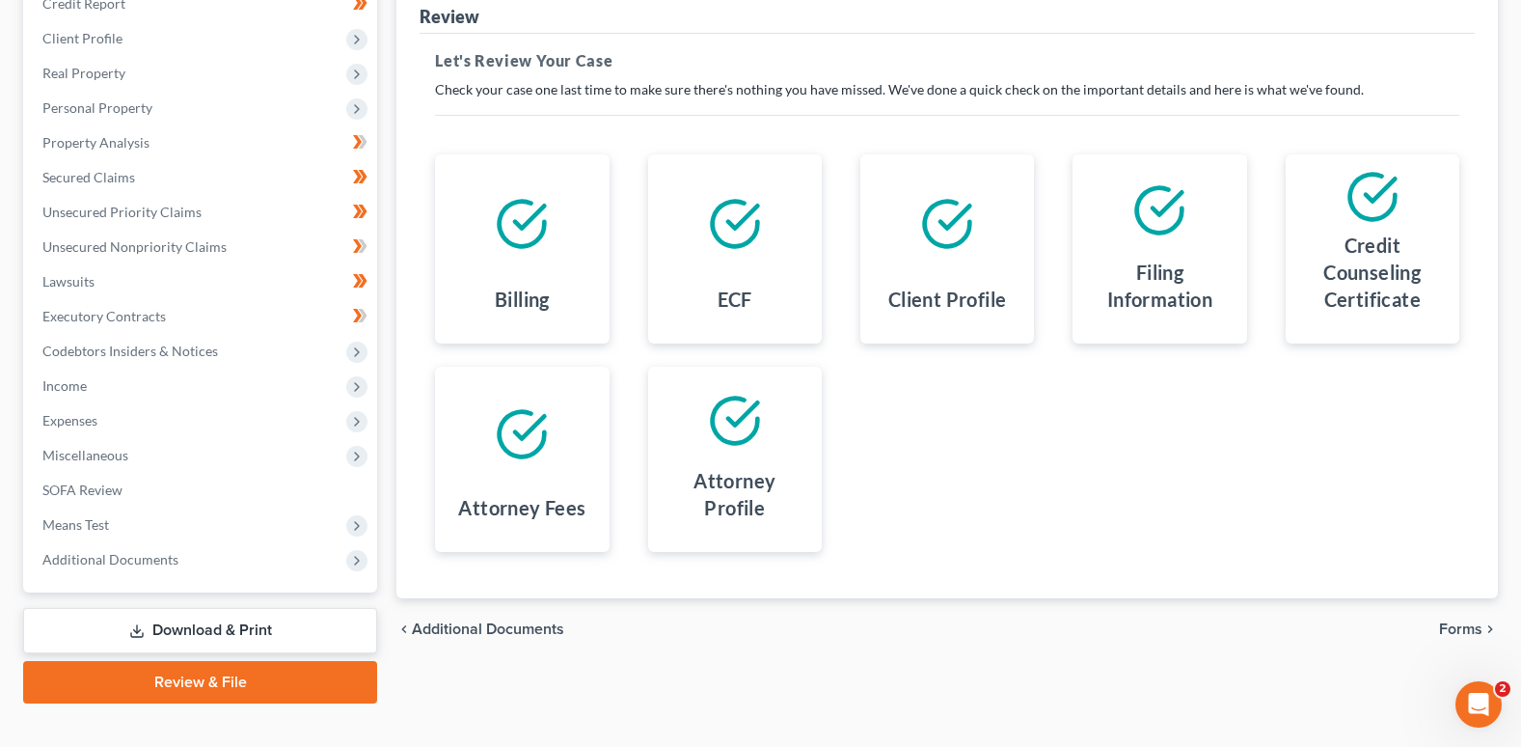
scroll to position [279, 0]
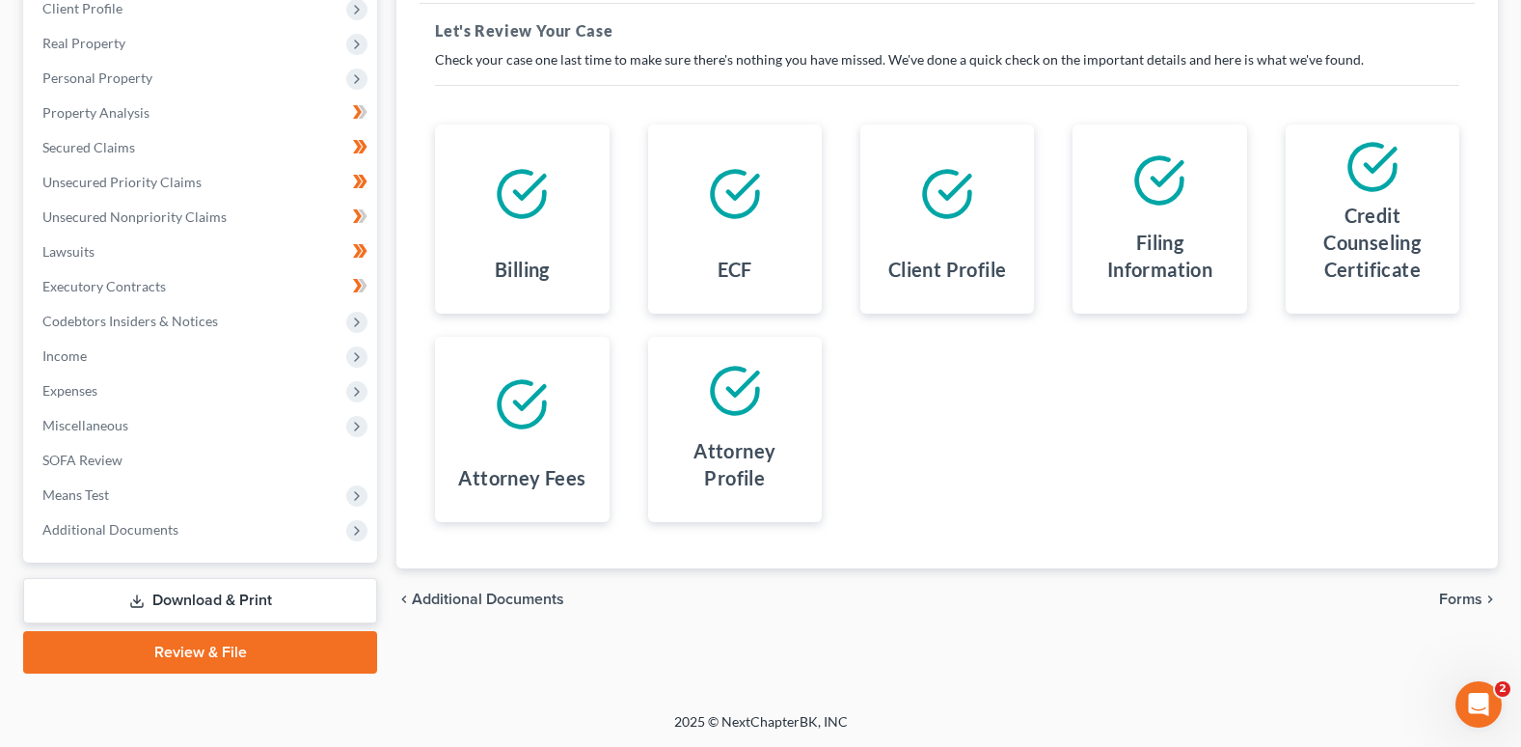
click at [1454, 596] on span "Forms" at bounding box center [1460, 598] width 43 height 15
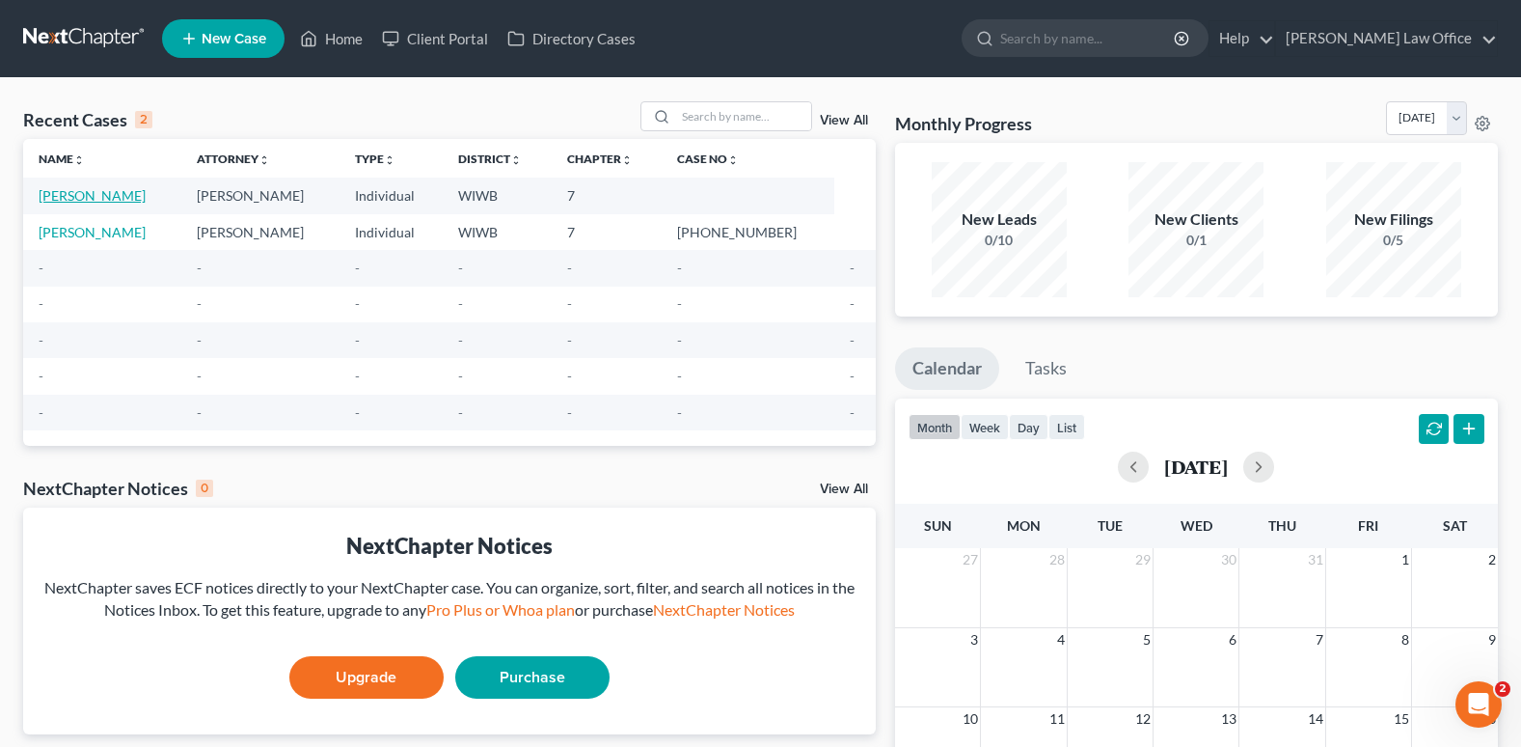
click at [132, 190] on link "[PERSON_NAME]" at bounding box center [92, 195] width 107 height 16
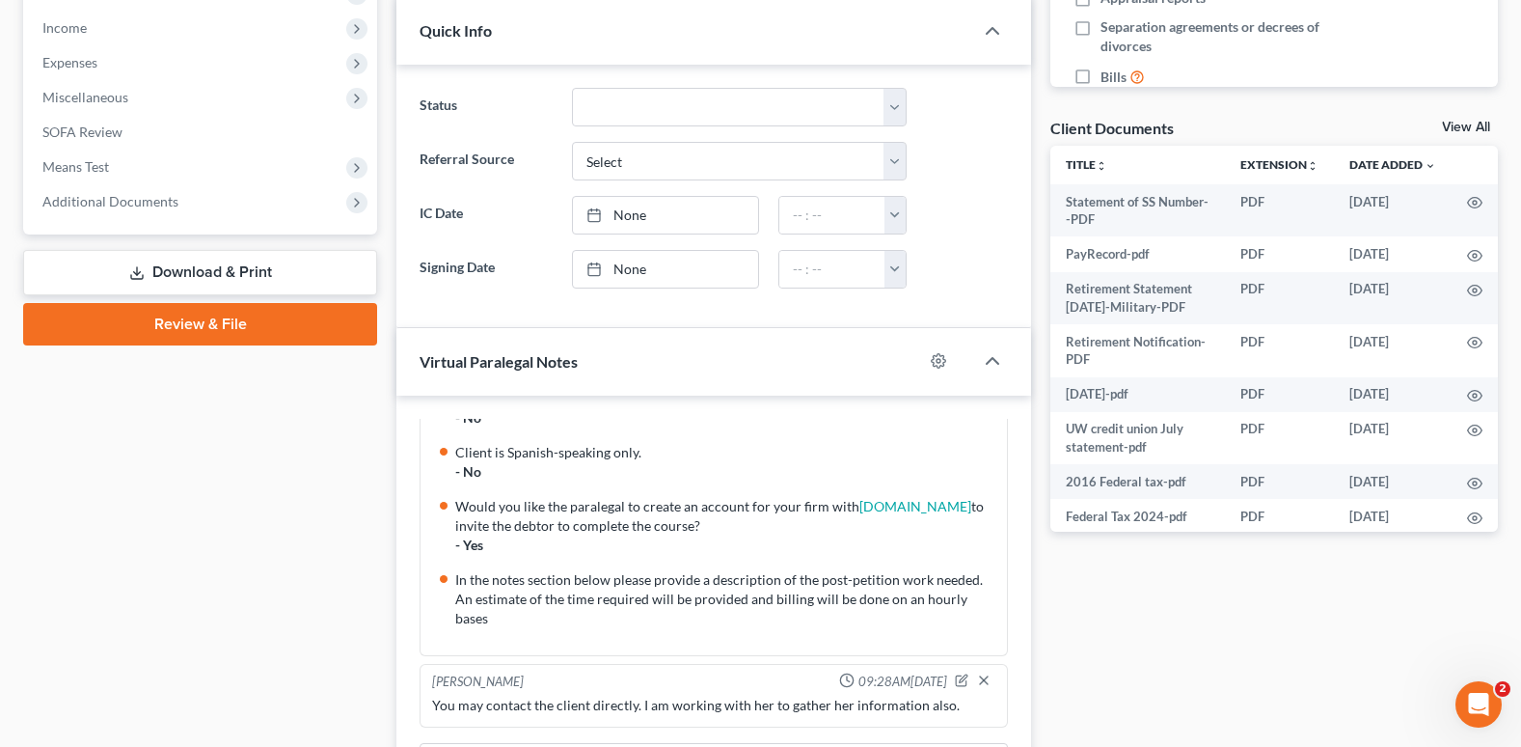
scroll to position [601, 0]
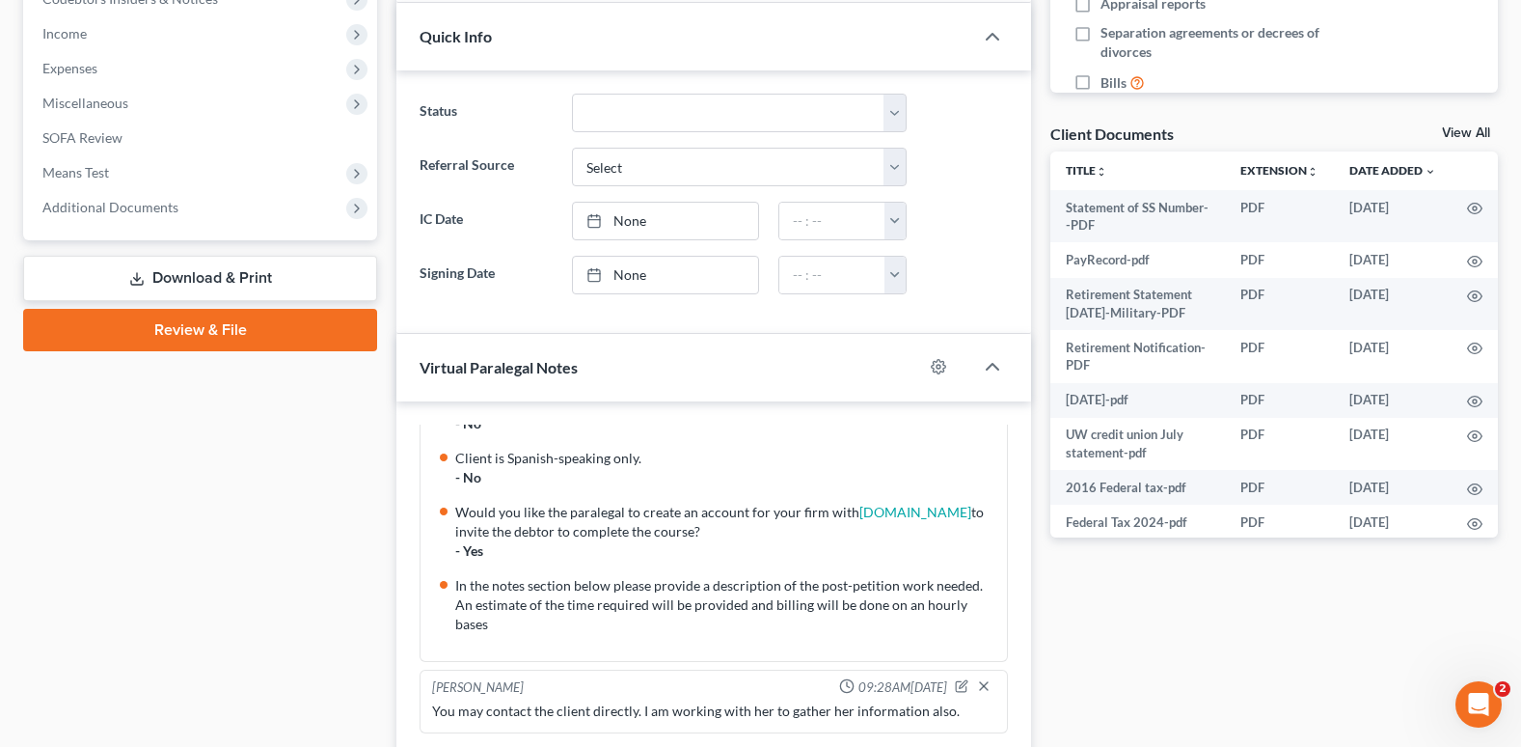
click at [256, 325] on link "Review & File" at bounding box center [200, 330] width 354 height 42
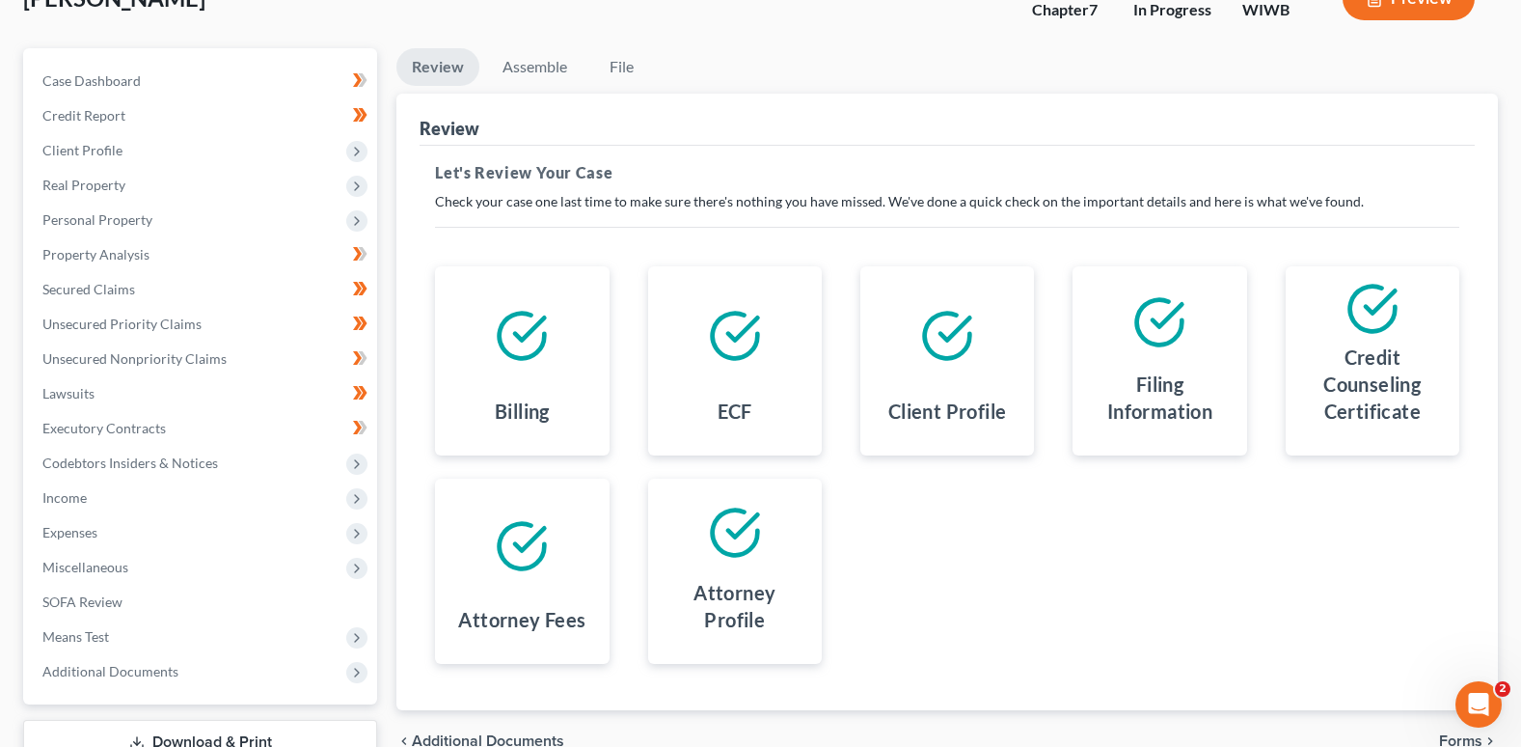
scroll to position [279, 0]
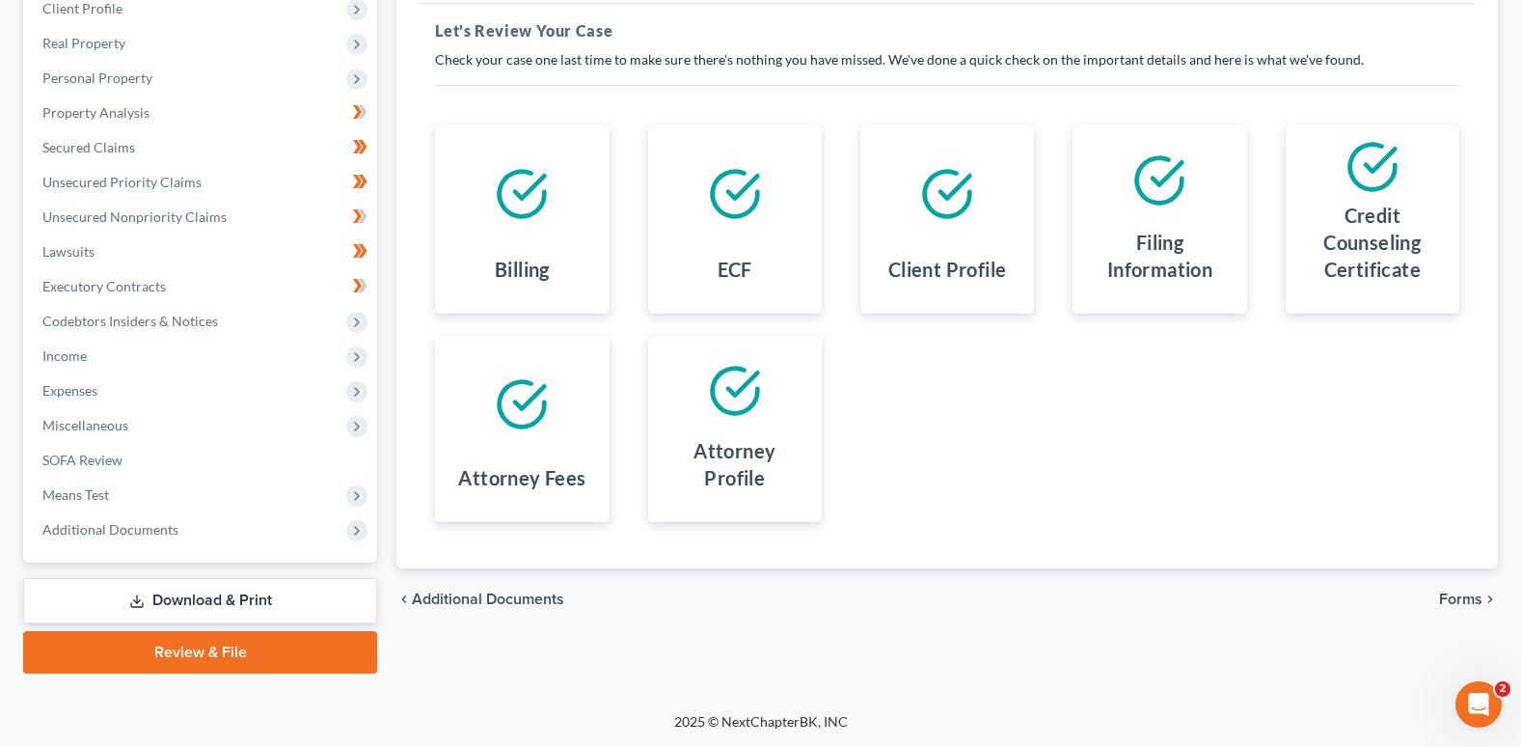
click at [1457, 595] on span "Forms" at bounding box center [1460, 598] width 43 height 15
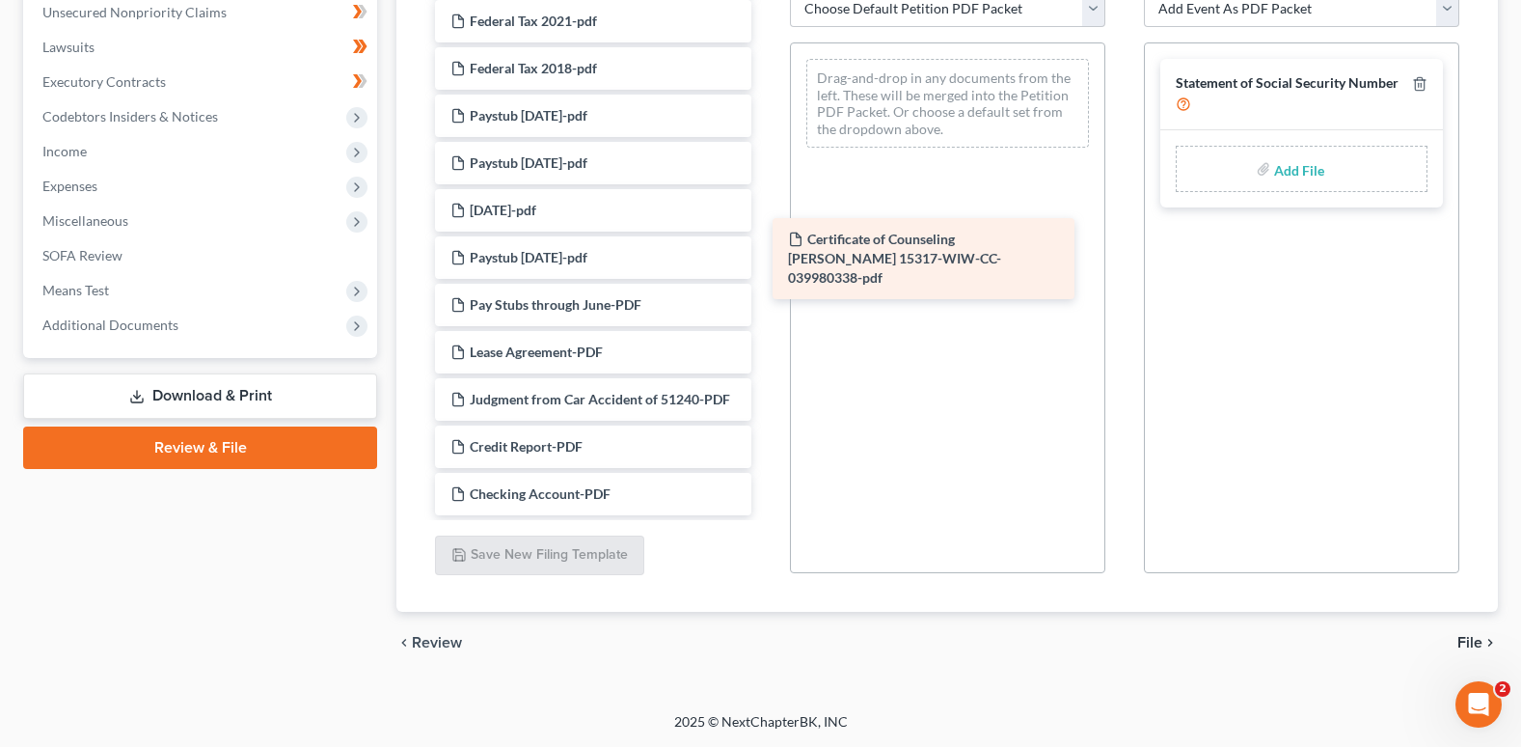
scroll to position [1549, 0]
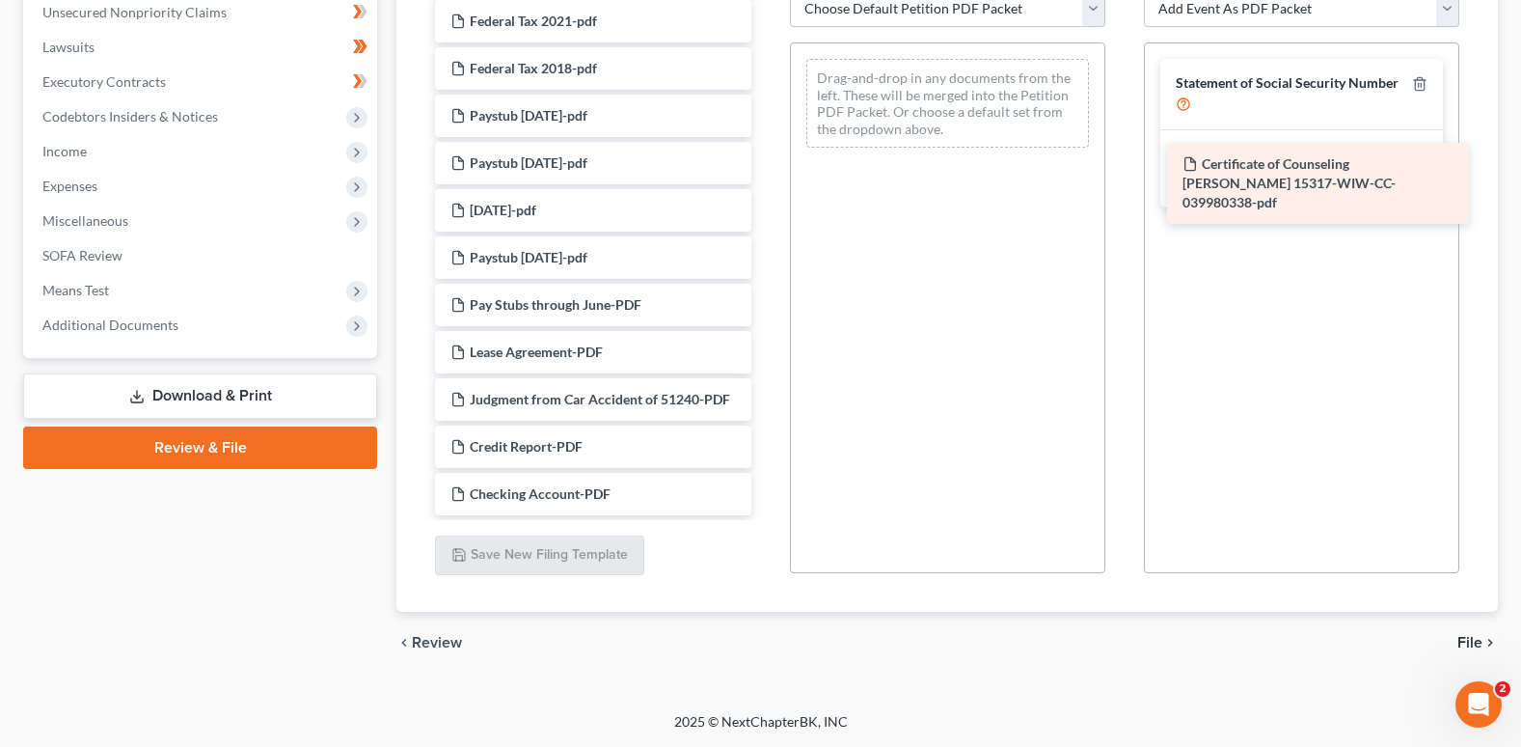
drag, startPoint x: 592, startPoint y: 225, endPoint x: 1325, endPoint y: 170, distance: 734.3
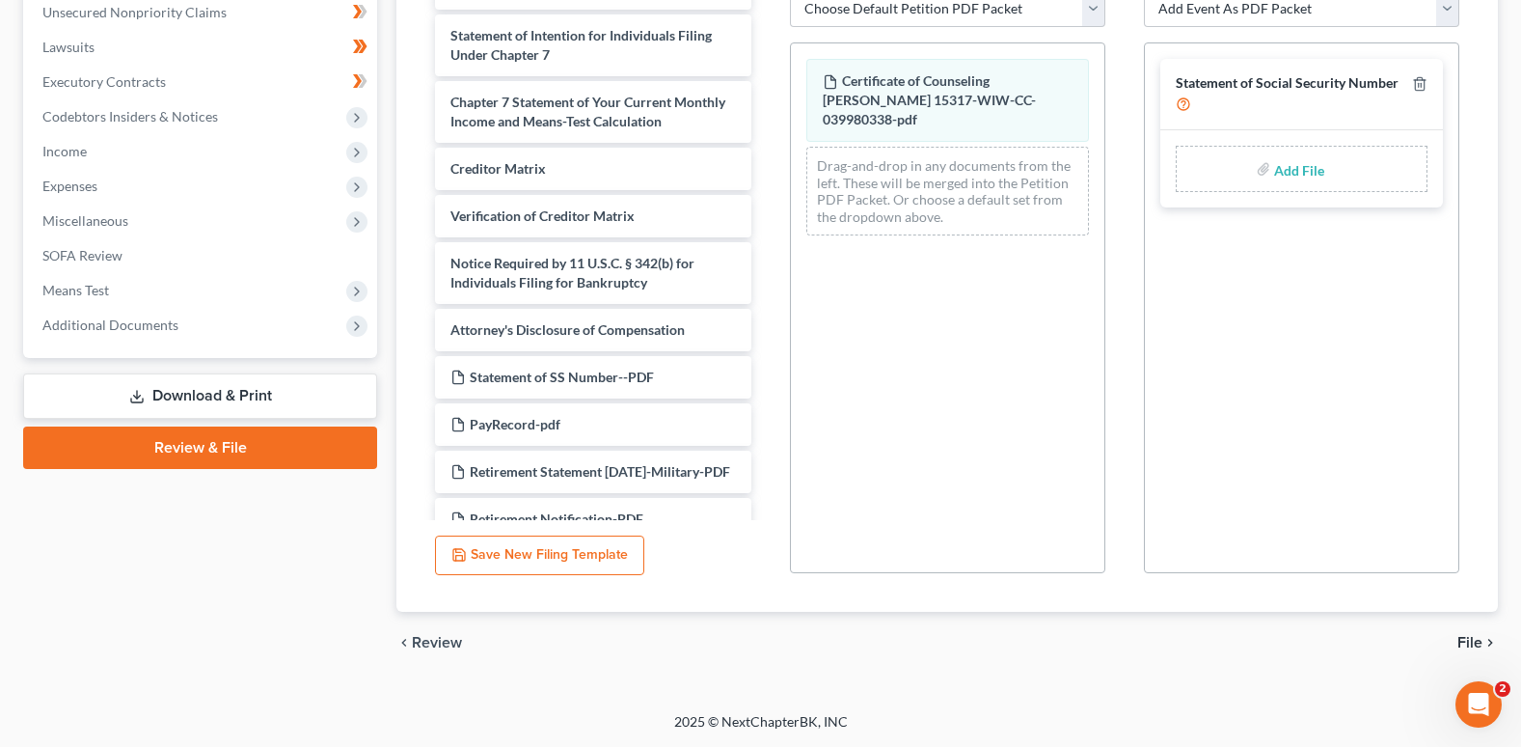
scroll to position [488, 0]
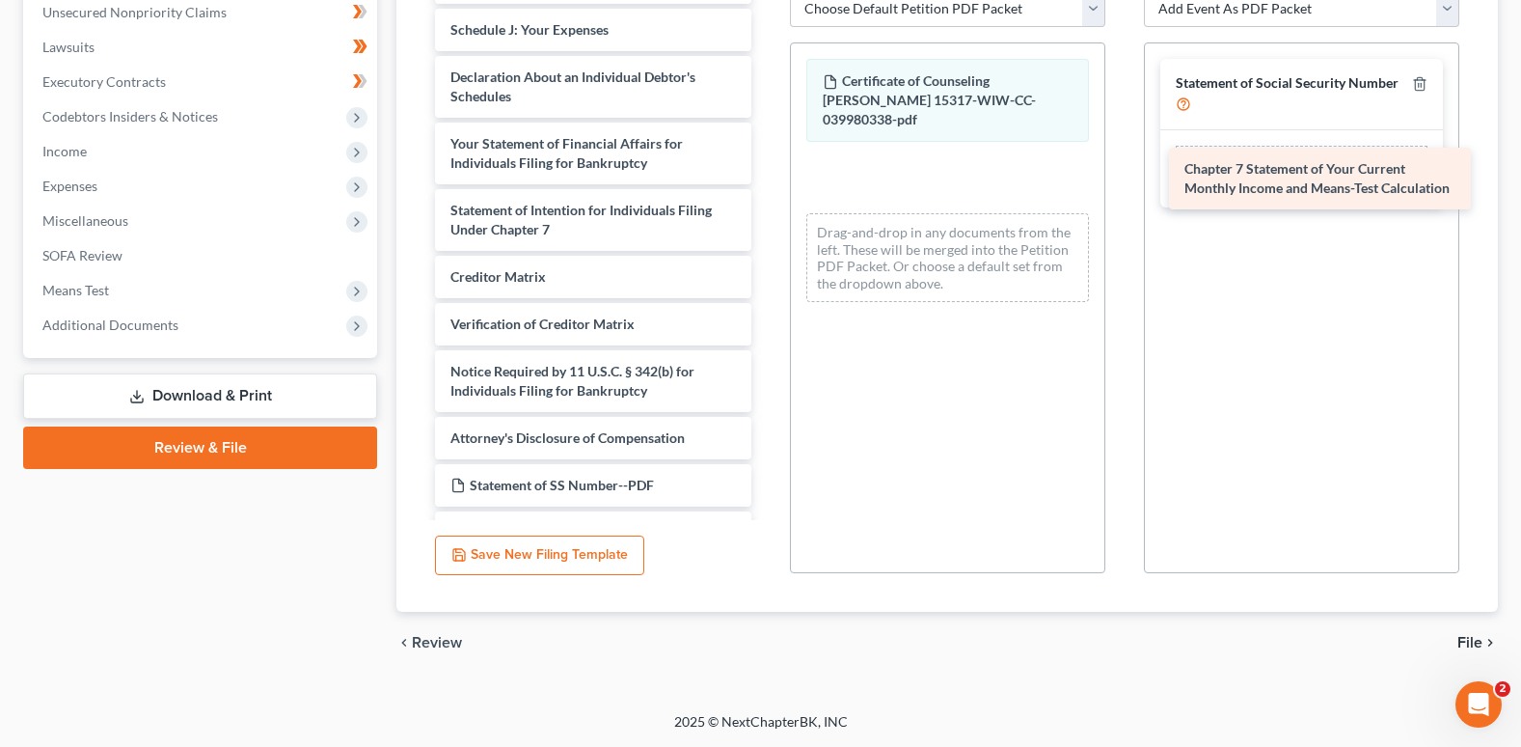
drag, startPoint x: 586, startPoint y: 297, endPoint x: 1319, endPoint y: 171, distance: 744.1
click at [766, 171] on div "Chapter 7 Statement of Your Current Monthly Income and Means-Test Calculation V…" at bounding box center [593, 479] width 346 height 1946
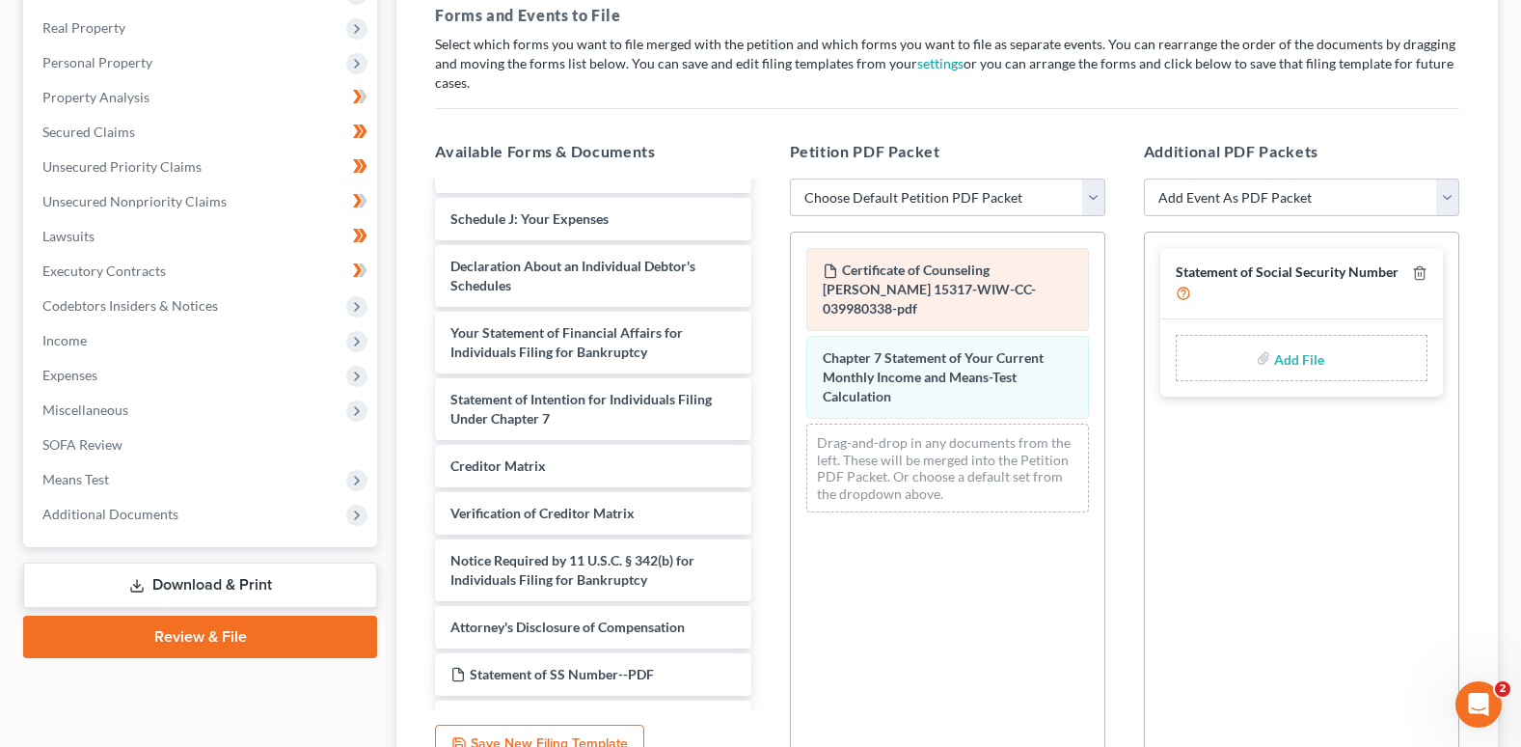
scroll to position [290, 0]
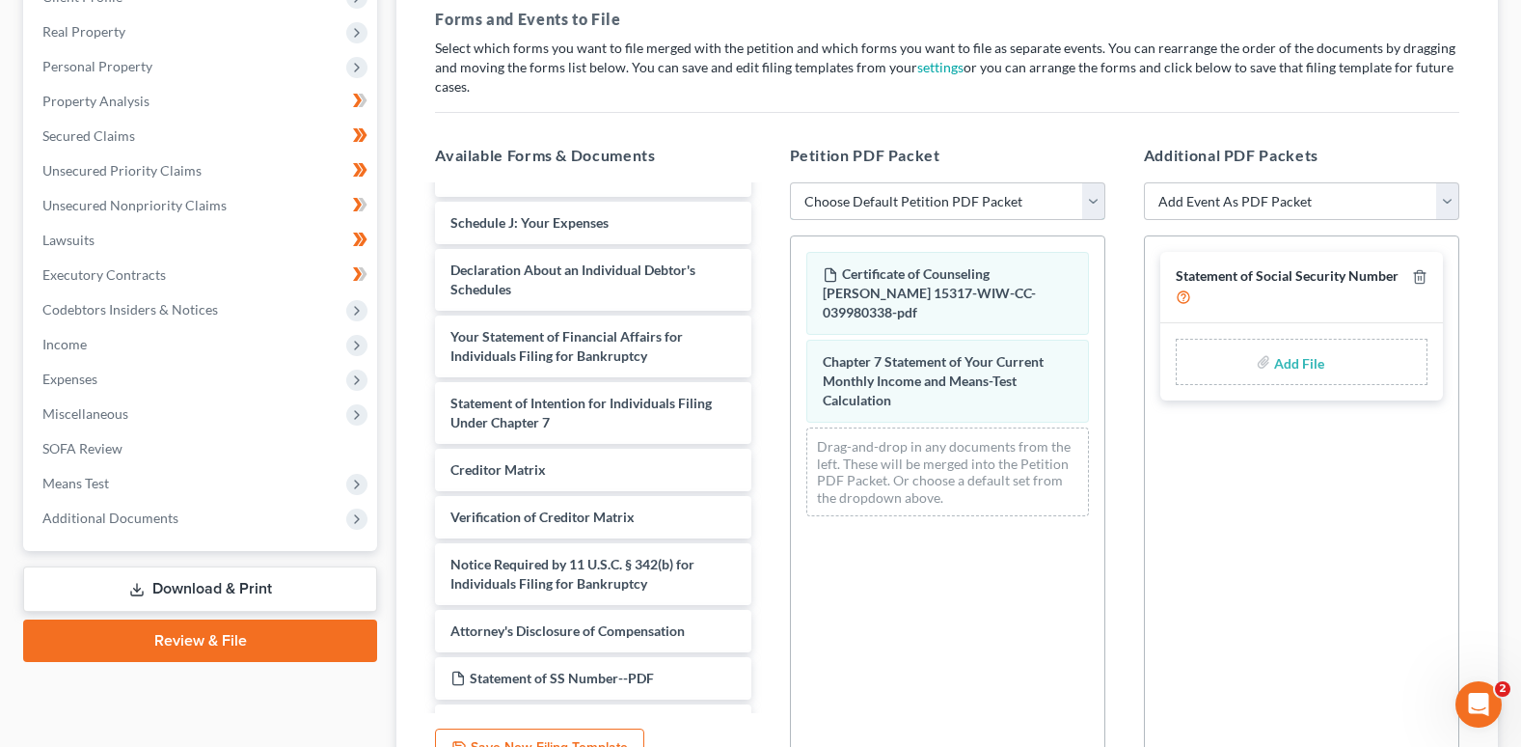
click at [1095, 198] on select "Choose Default Petition PDF Packet Emergency Filing (Voluntary Petition and Cre…" at bounding box center [947, 201] width 315 height 39
select select "1"
click at [790, 182] on select "Choose Default Petition PDF Packet Emergency Filing (Voluntary Petition and Cre…" at bounding box center [947, 201] width 315 height 39
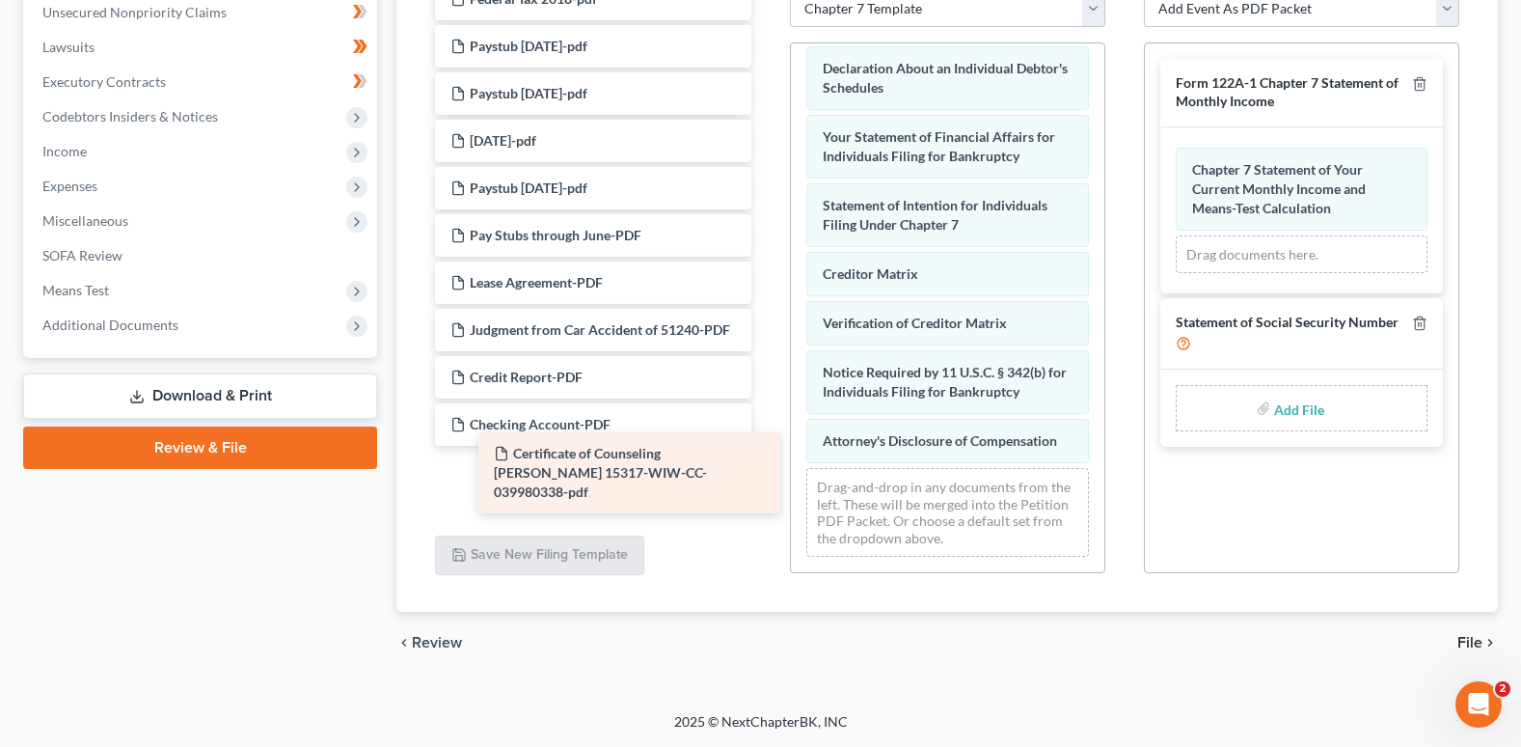
scroll to position [506, 0]
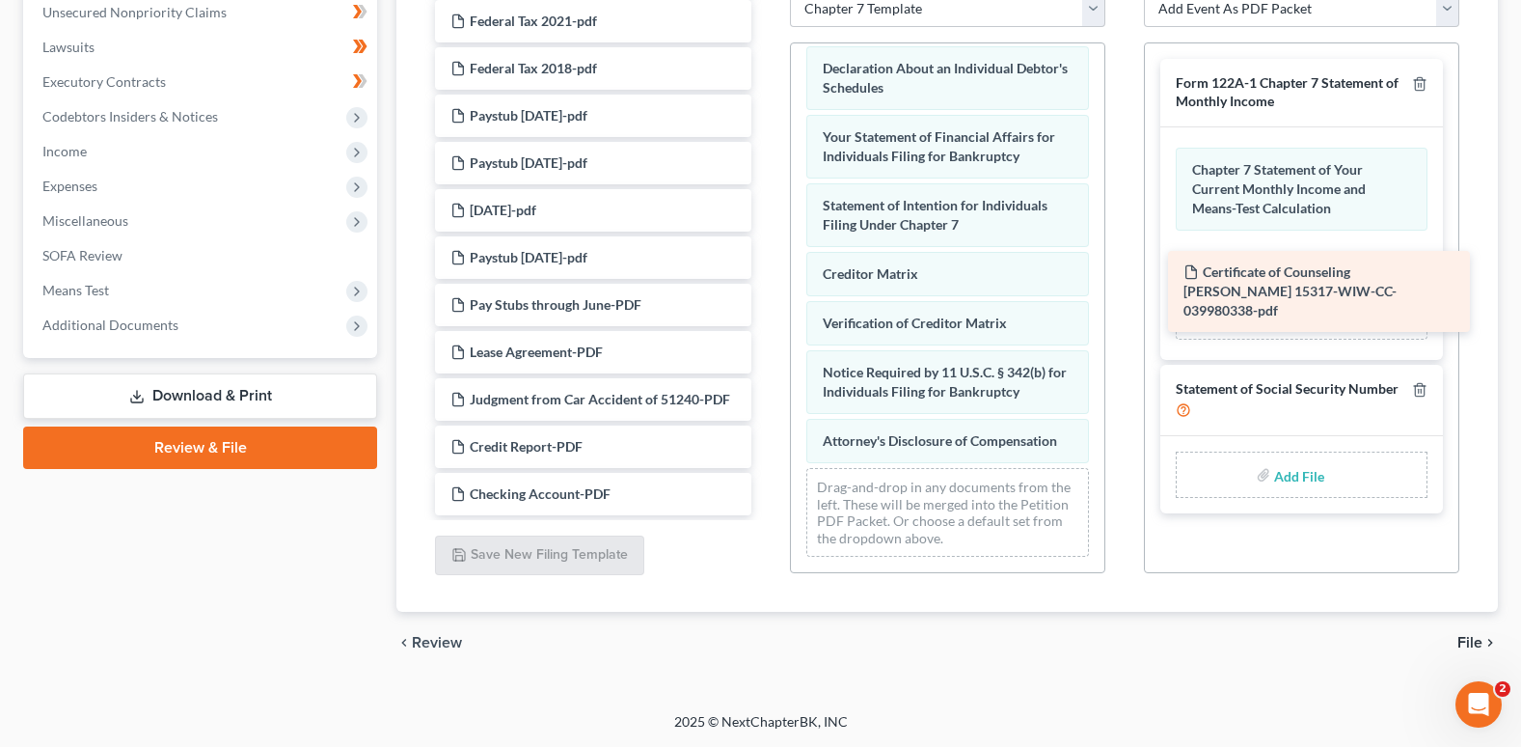
drag, startPoint x: 618, startPoint y: 474, endPoint x: 1352, endPoint y: 271, distance: 760.7
click at [766, 271] on div "Certificate of Counseling Simmons, Susanne 15317-WIW-CC-039980338-pdf Statement…" at bounding box center [593, 21] width 346 height 988
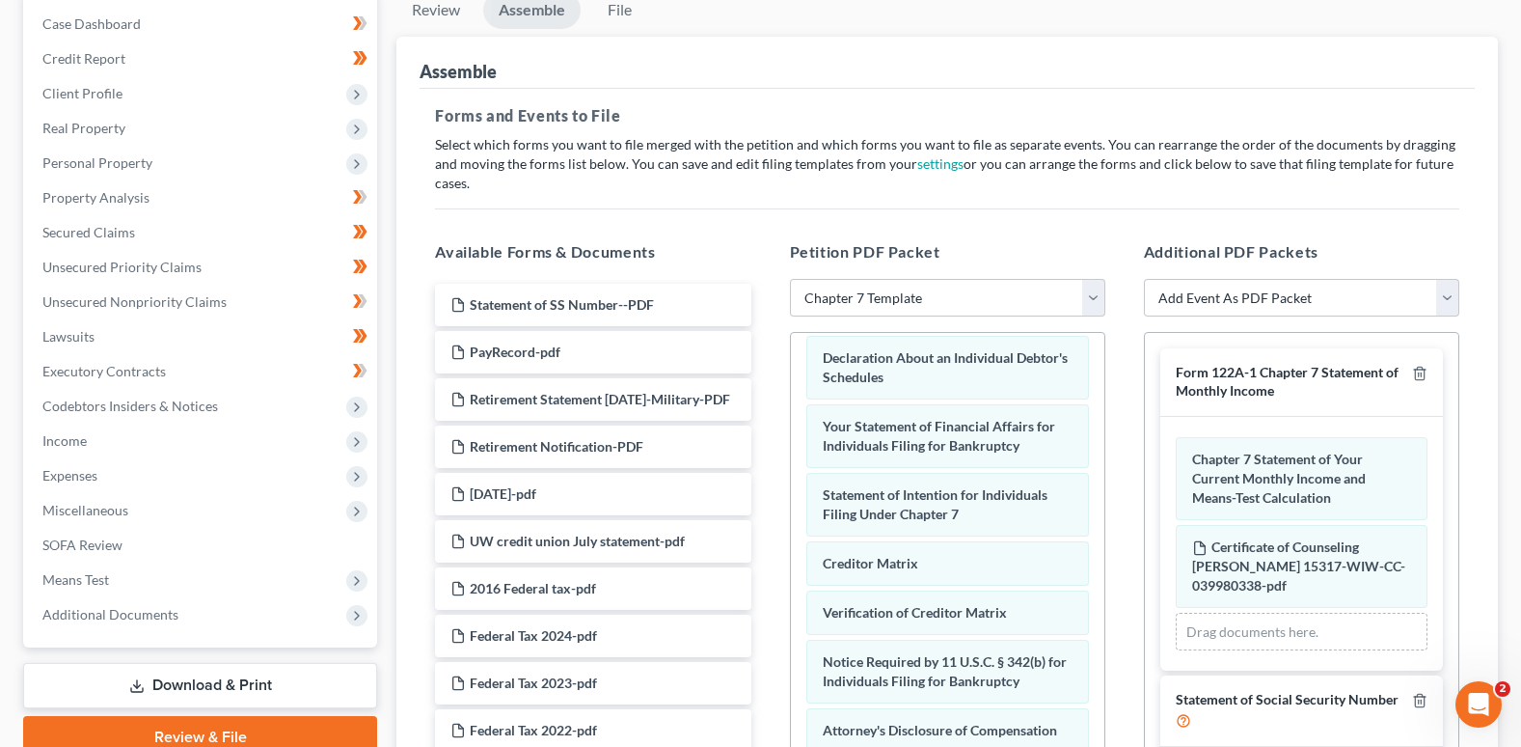
scroll to position [290, 0]
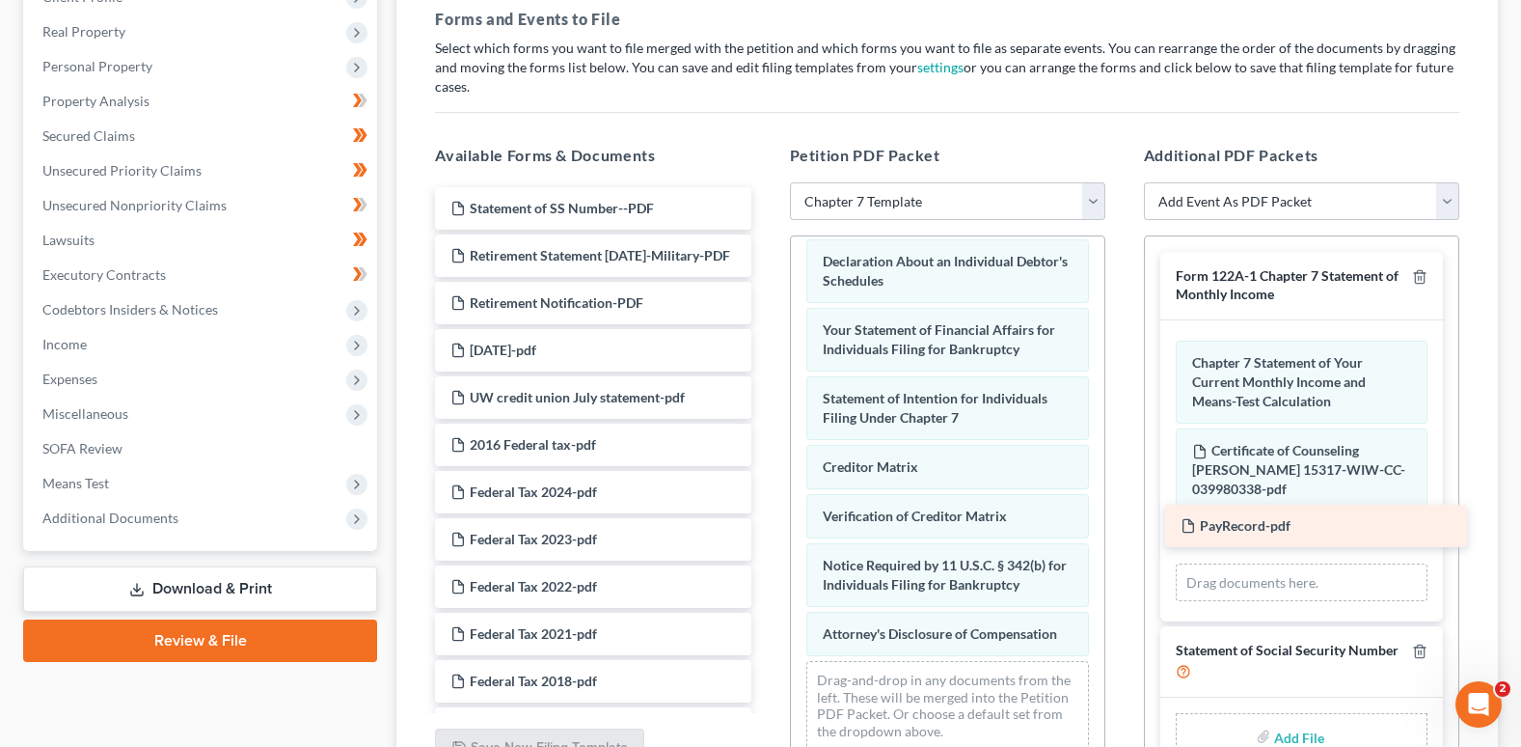
drag, startPoint x: 573, startPoint y: 256, endPoint x: 1303, endPoint y: 526, distance: 778.7
click at [766, 526] on div "PayRecord-pdf Statement of SS Number--PDF PayRecord-pdf Retirement Statement Au…" at bounding box center [593, 657] width 346 height 941
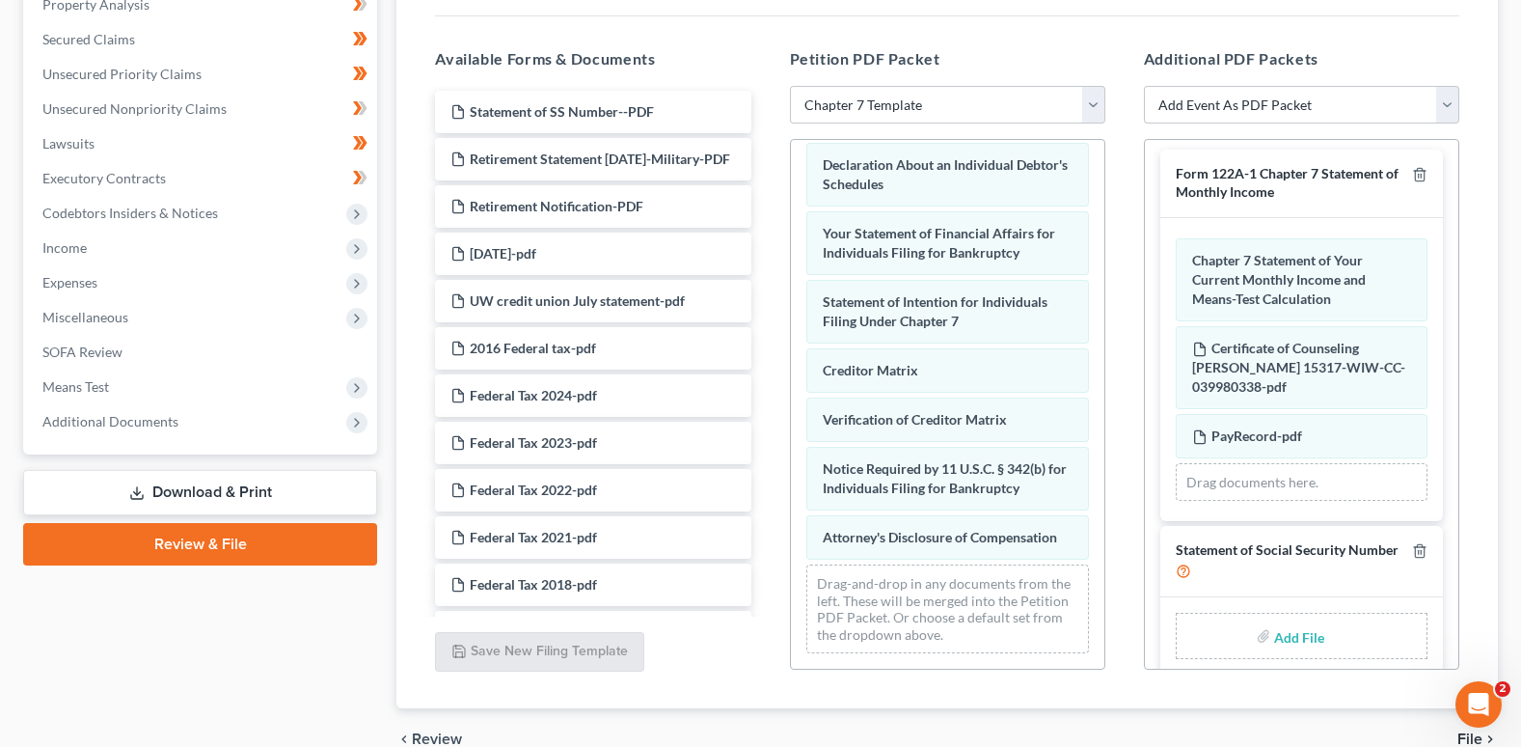
scroll to position [0, 0]
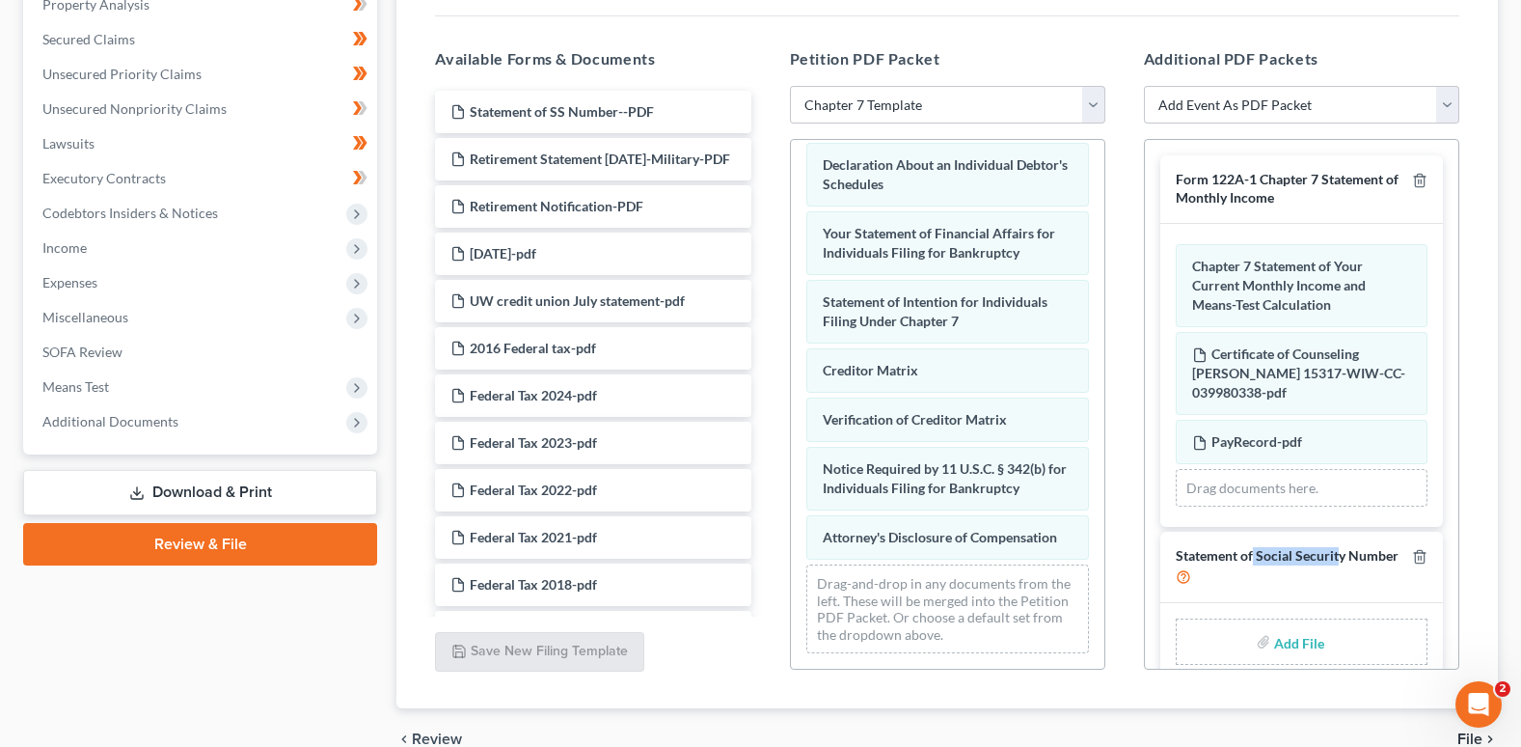
drag, startPoint x: 1255, startPoint y: 562, endPoint x: 1336, endPoint y: 563, distance: 81.1
click at [1336, 563] on span "Statement of Social Security Number" at bounding box center [1287, 555] width 223 height 16
drag, startPoint x: 1335, startPoint y: 563, endPoint x: 1287, endPoint y: 584, distance: 52.3
click at [1287, 584] on div "Statement of Social Security Number" at bounding box center [1290, 566] width 229 height 39
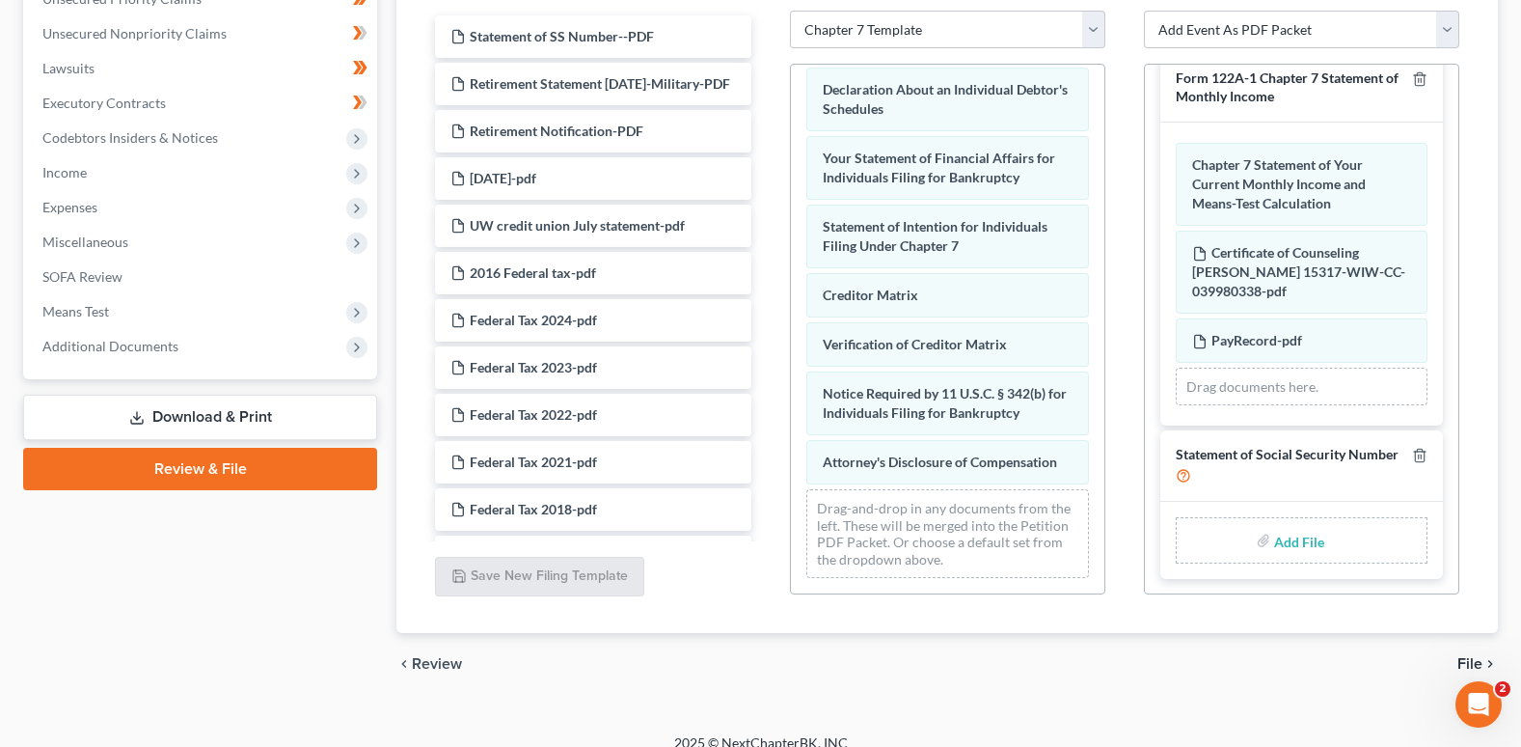
scroll to position [483, 0]
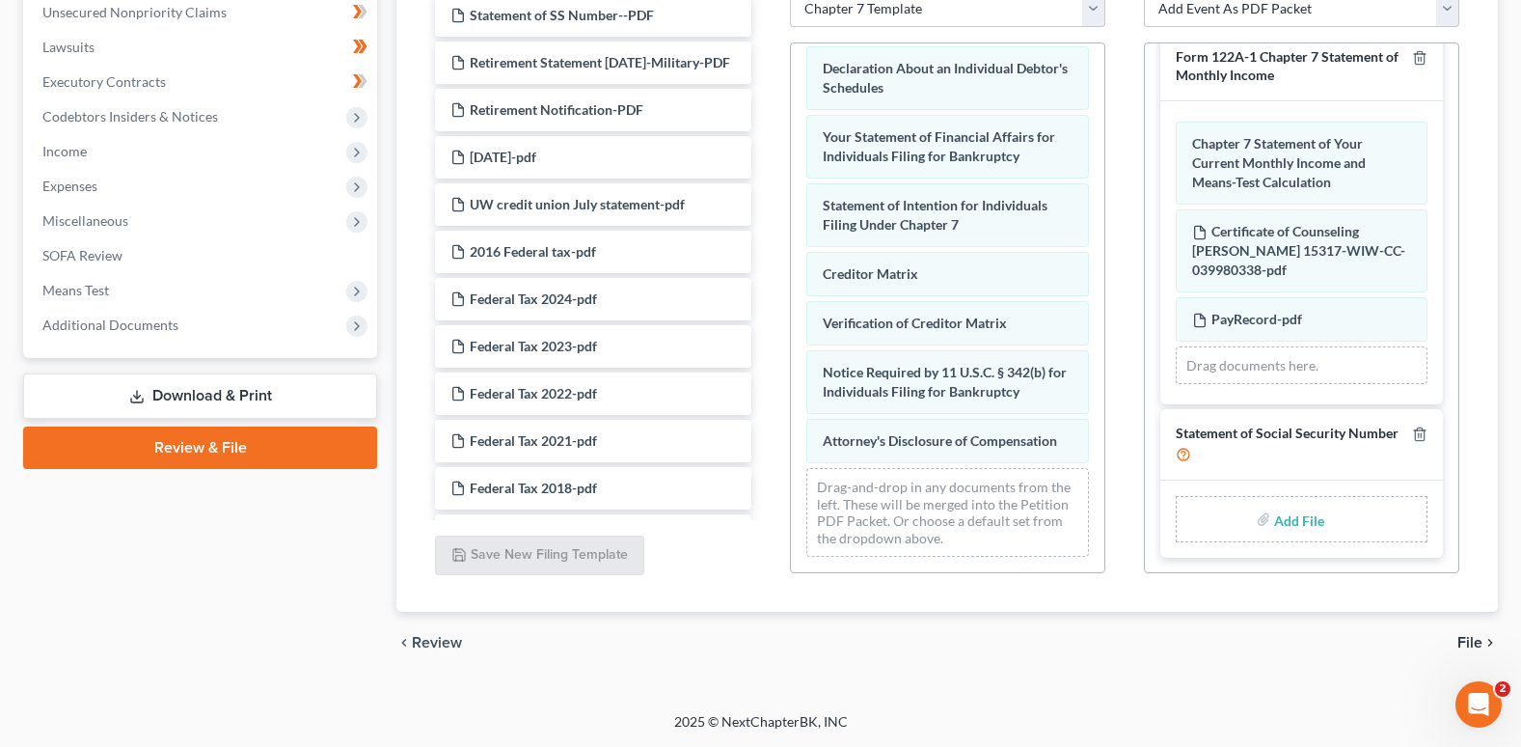
click at [1466, 639] on span "File" at bounding box center [1470, 642] width 25 height 15
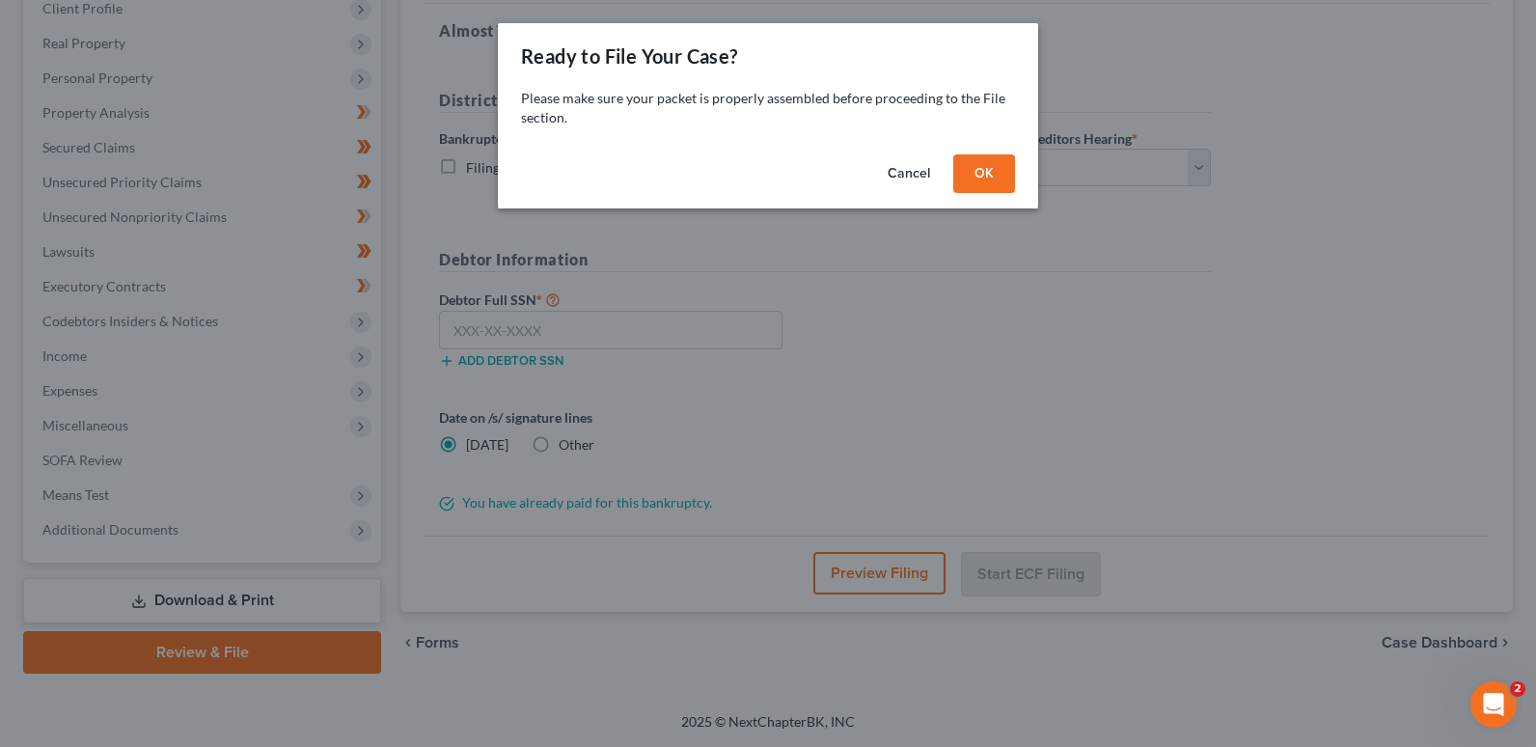
click at [910, 162] on button "Cancel" at bounding box center [908, 173] width 73 height 39
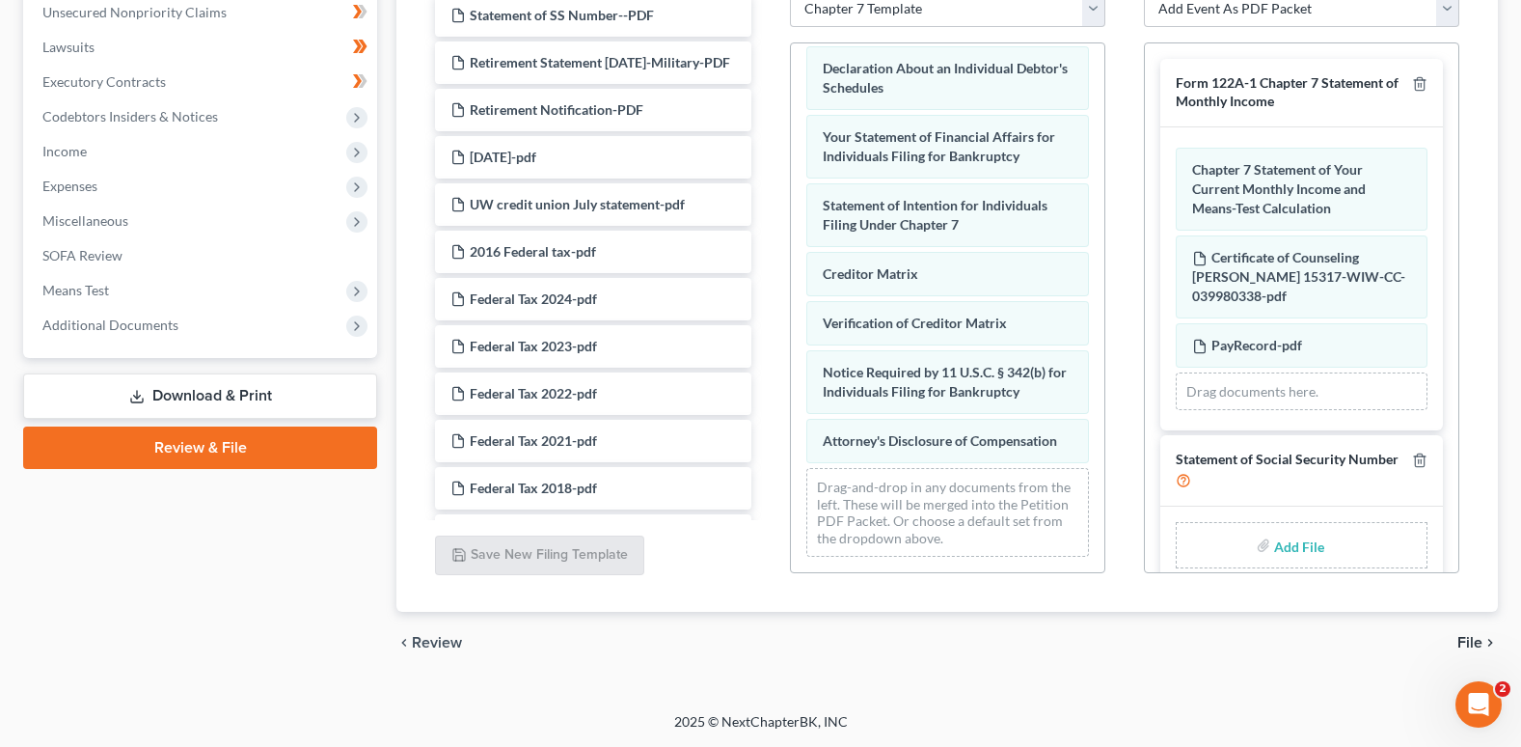
scroll to position [26, 0]
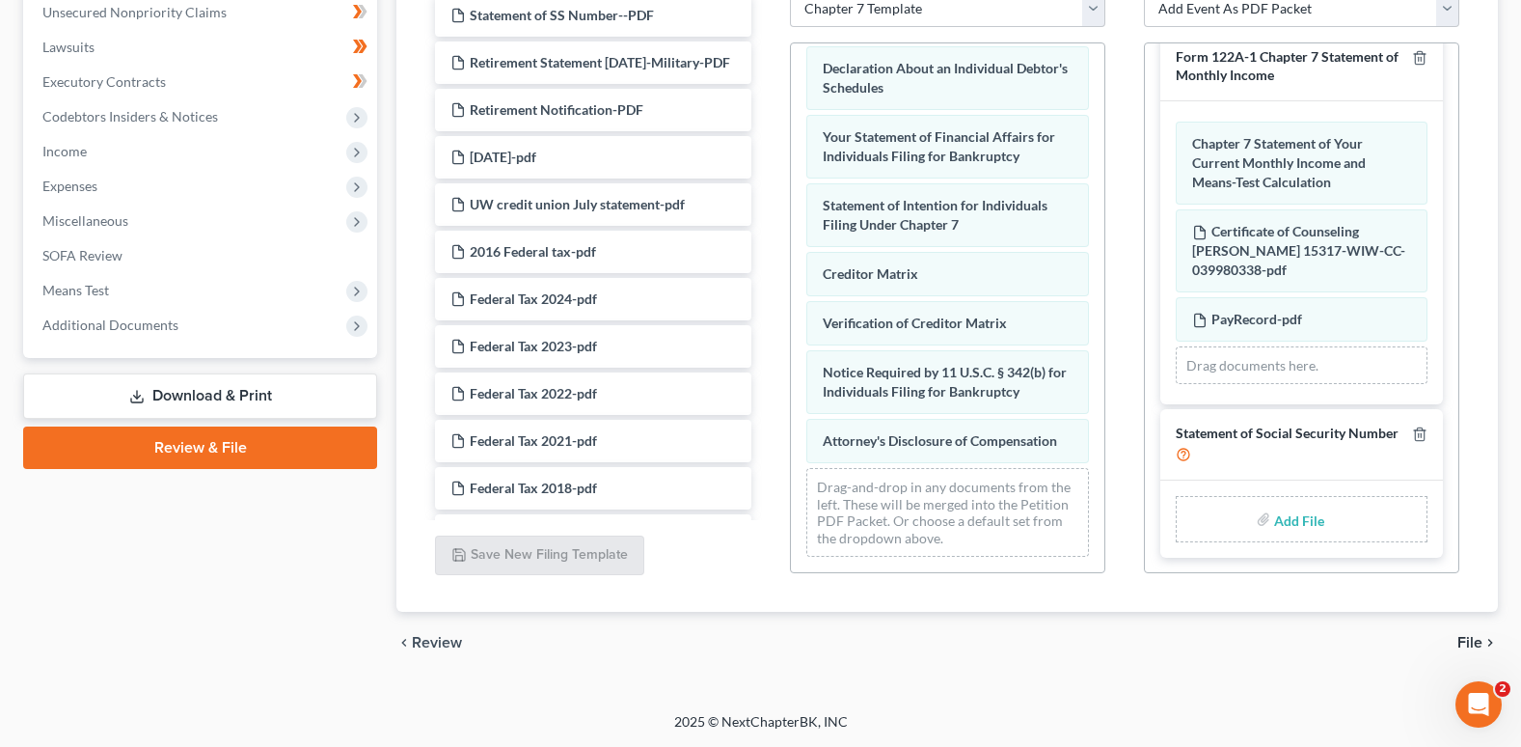
click at [1470, 636] on span "File" at bounding box center [1470, 642] width 25 height 15
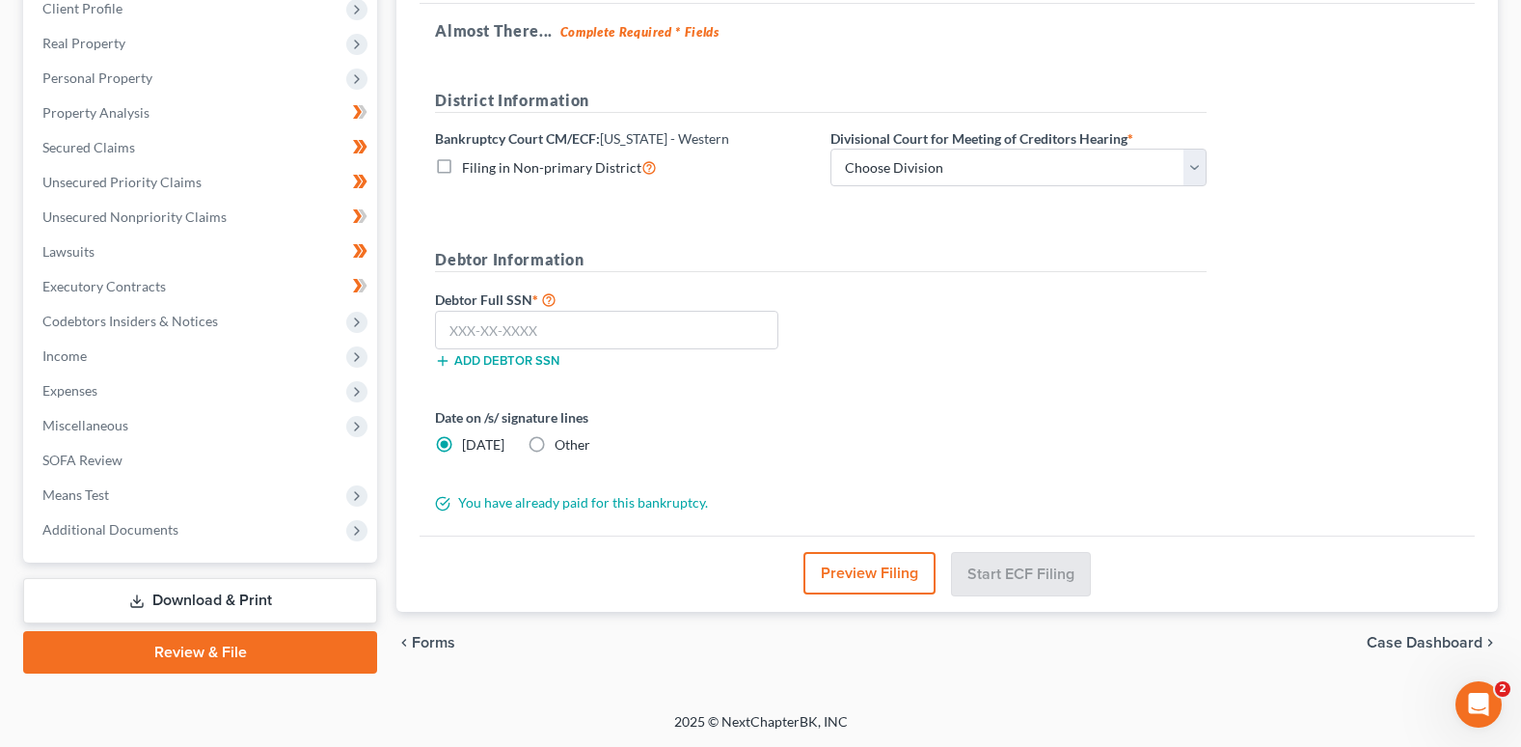
scroll to position [279, 0]
click at [507, 326] on input "text" at bounding box center [606, 330] width 343 height 39
type input "393-80-6135"
click at [475, 359] on button "Add debtor SSN" at bounding box center [497, 360] width 124 height 15
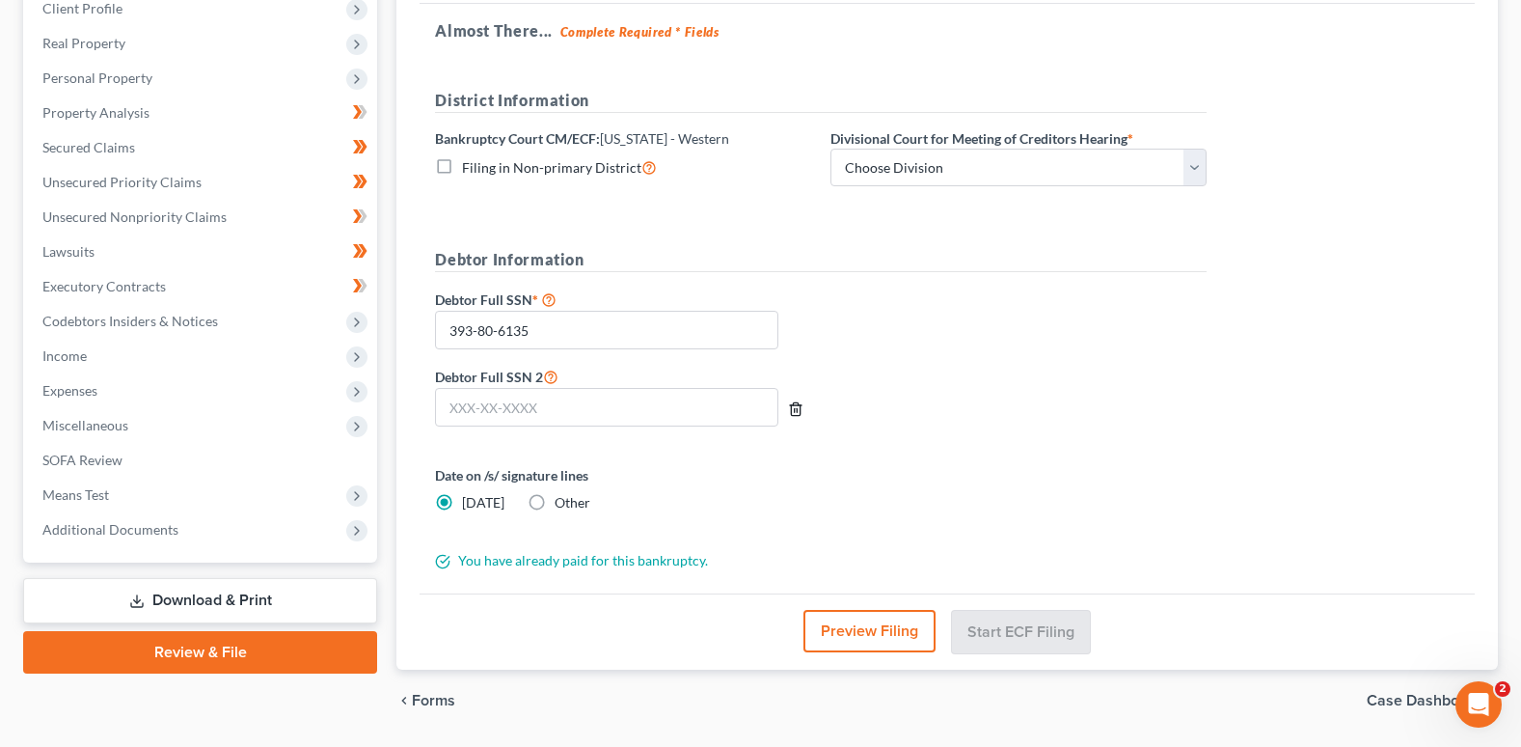
click at [796, 406] on icon "button" at bounding box center [795, 408] width 15 height 15
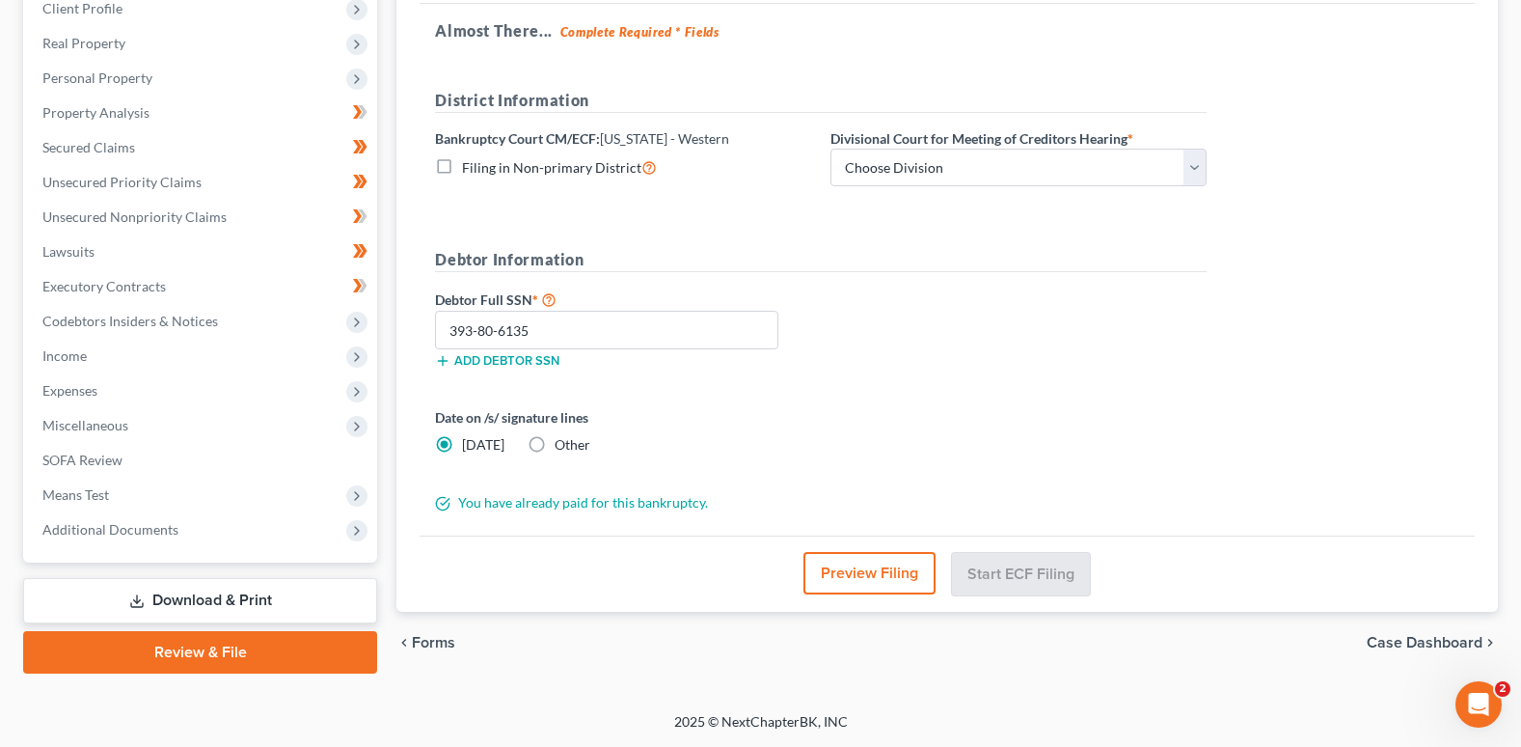
click at [446, 506] on icon at bounding box center [442, 503] width 15 height 15
click at [1192, 165] on select "Choose Division Eau Claire Madison" at bounding box center [1019, 168] width 376 height 39
select select "1"
click at [831, 149] on select "Choose Division Eau Claire Madison" at bounding box center [1019, 168] width 376 height 39
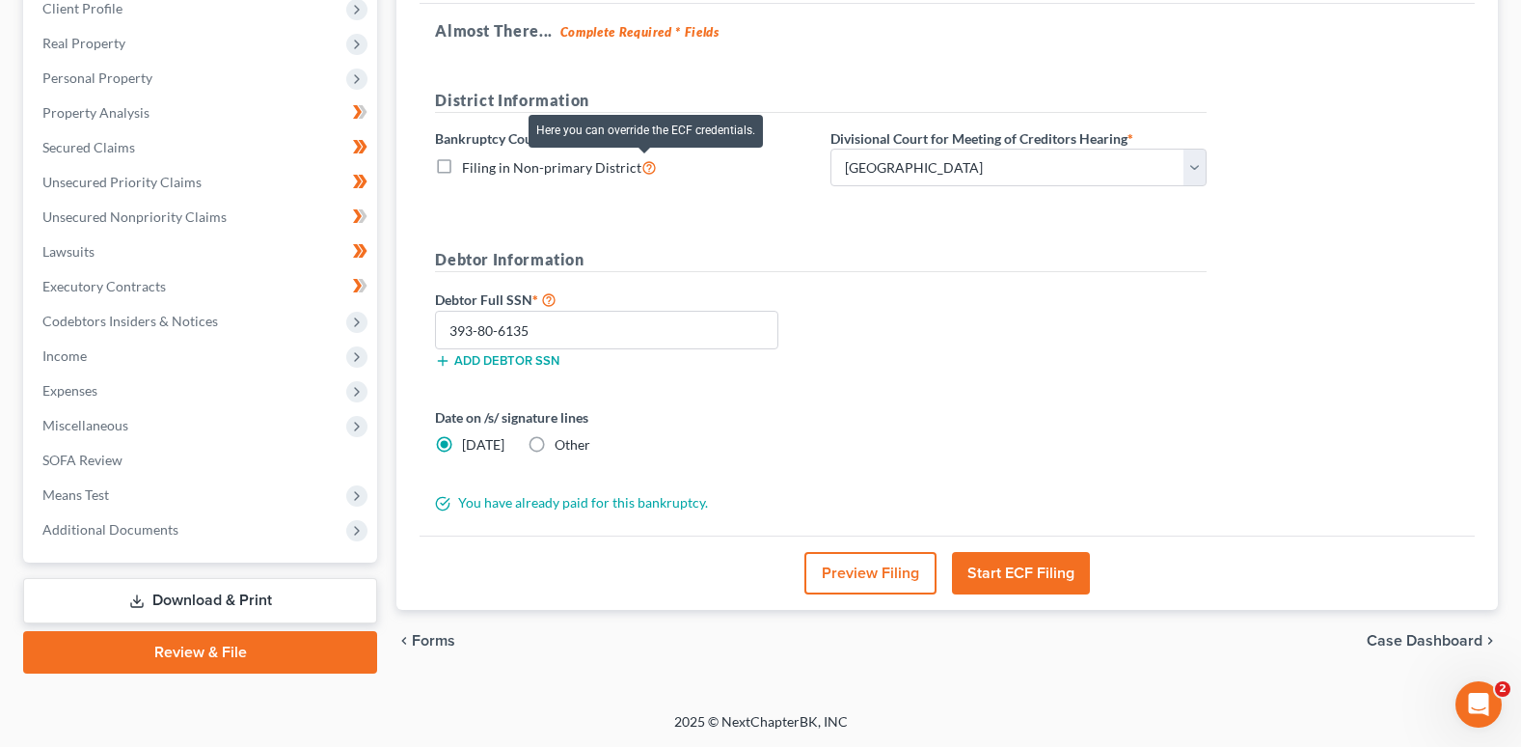
click at [644, 170] on icon at bounding box center [649, 166] width 15 height 18
click at [482, 169] on input "Filing in Non-primary District" at bounding box center [476, 162] width 13 height 13
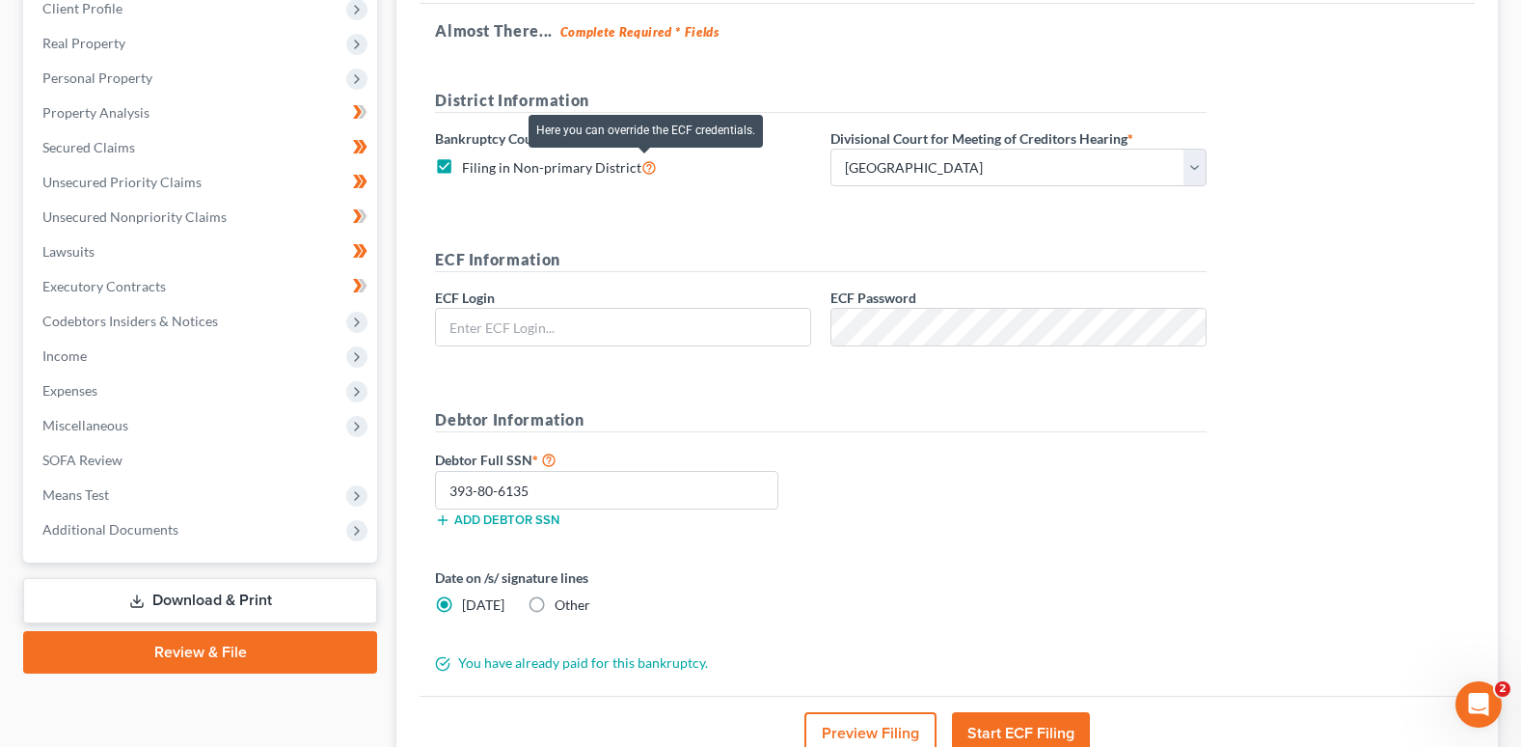
click at [643, 166] on icon at bounding box center [649, 166] width 15 height 18
click at [482, 166] on input "Filing in Non-primary District" at bounding box center [476, 162] width 13 height 13
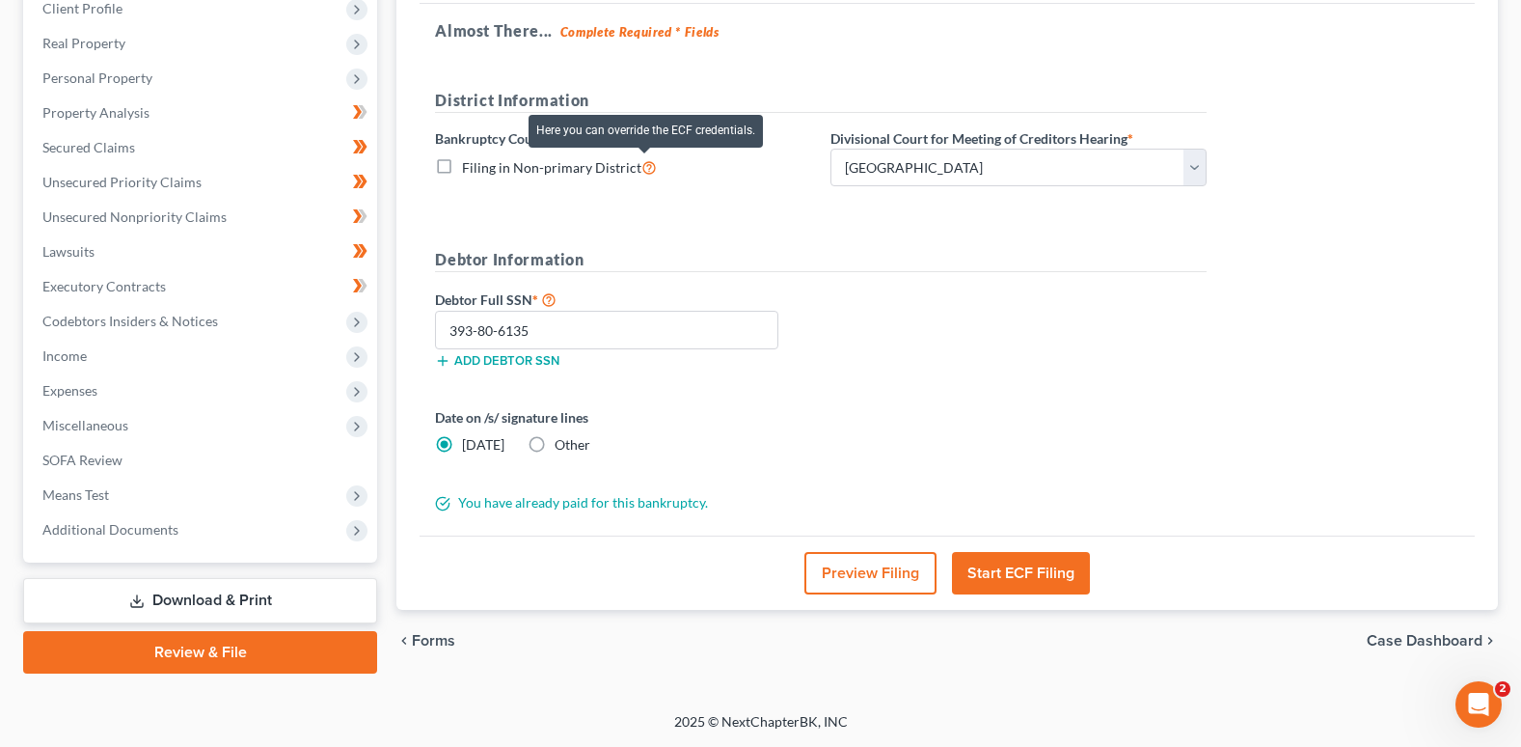
click at [644, 166] on icon at bounding box center [649, 166] width 15 height 18
click at [482, 166] on input "Filing in Non-primary District" at bounding box center [476, 162] width 13 height 13
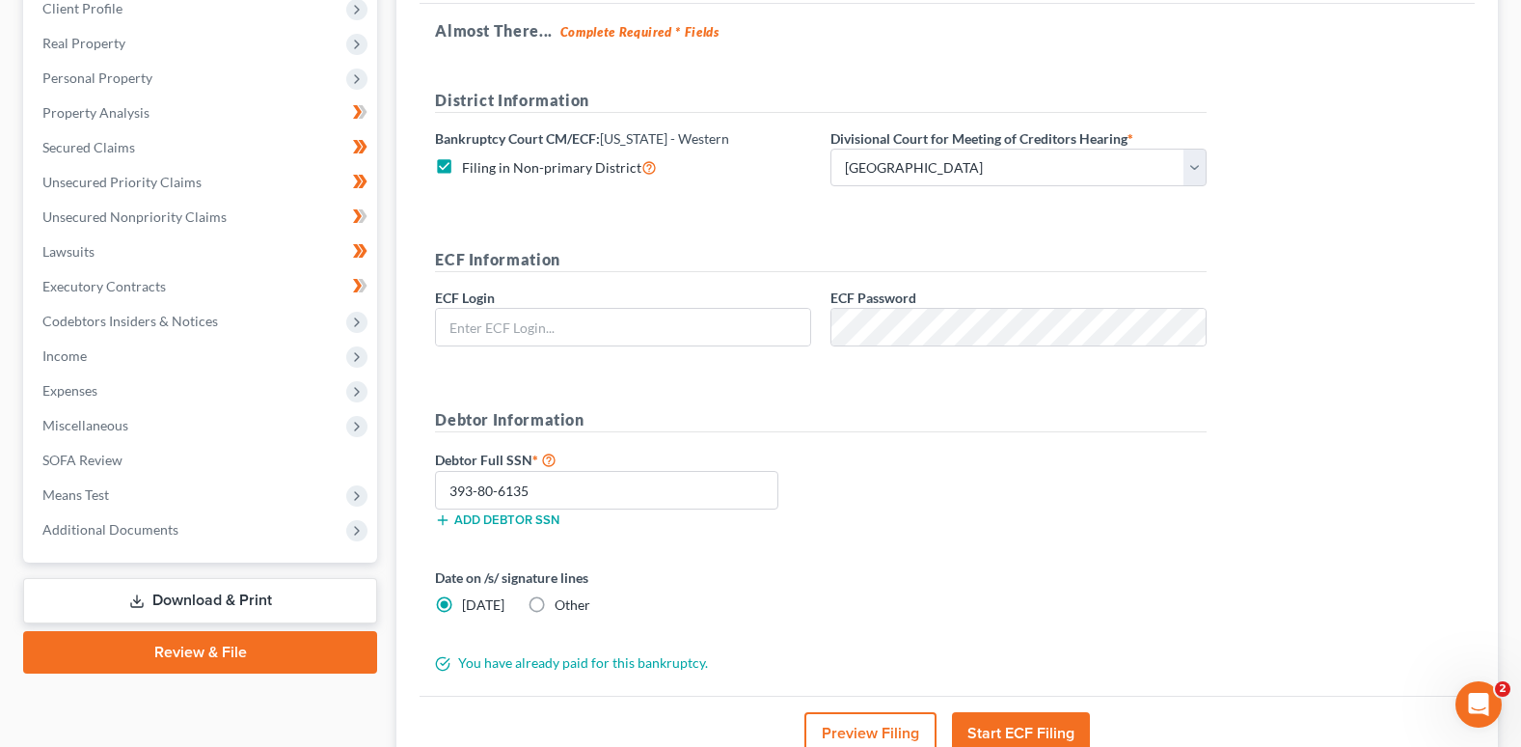
click at [462, 165] on label "Filing in Non-primary District" at bounding box center [559, 167] width 195 height 22
click at [470, 165] on input "Filing in Non-primary District" at bounding box center [476, 162] width 13 height 13
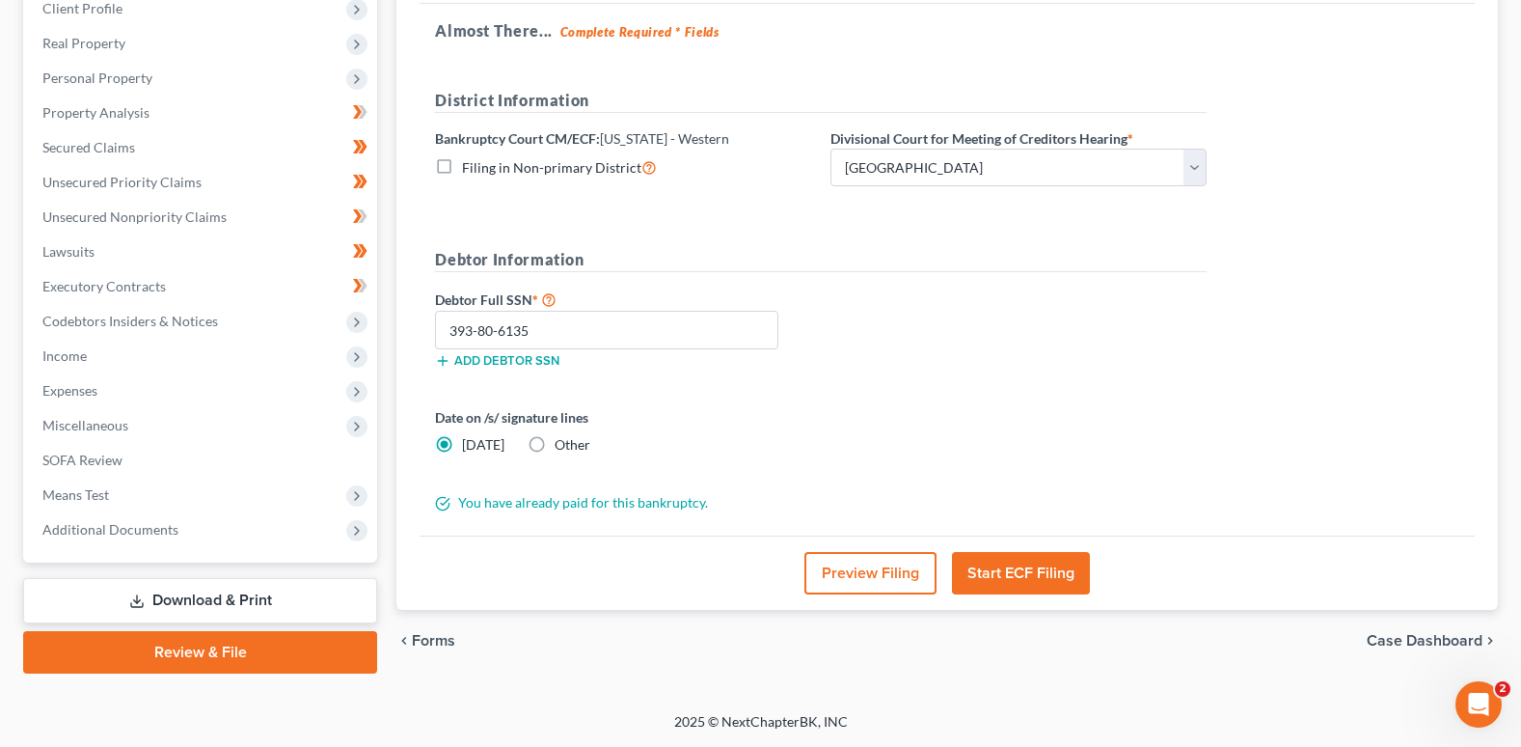
click at [462, 168] on label "Filing in Non-primary District" at bounding box center [559, 167] width 195 height 22
click at [470, 168] on input "Filing in Non-primary District" at bounding box center [476, 162] width 13 height 13
checkbox input "true"
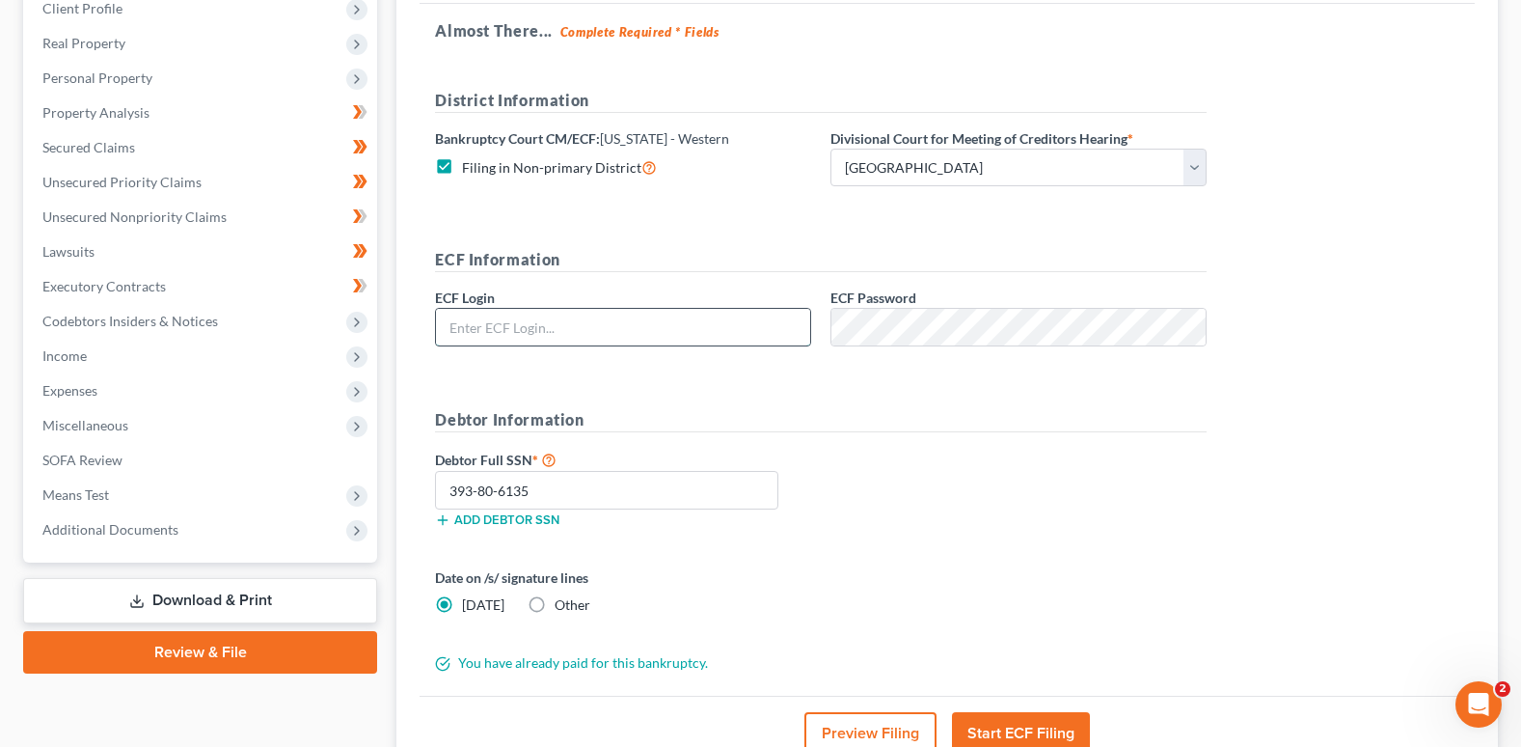
click at [529, 325] on input "text" at bounding box center [623, 327] width 374 height 37
drag, startPoint x: 646, startPoint y: 168, endPoint x: 581, endPoint y: 183, distance: 67.4
click at [581, 183] on div "Bankruptcy Court CM/ECF: Wisconsin - Western Filing in Non-primary District" at bounding box center [623, 157] width 396 height 59
click at [519, 321] on input "text" at bounding box center [623, 327] width 374 height 37
type input "Car1212222"
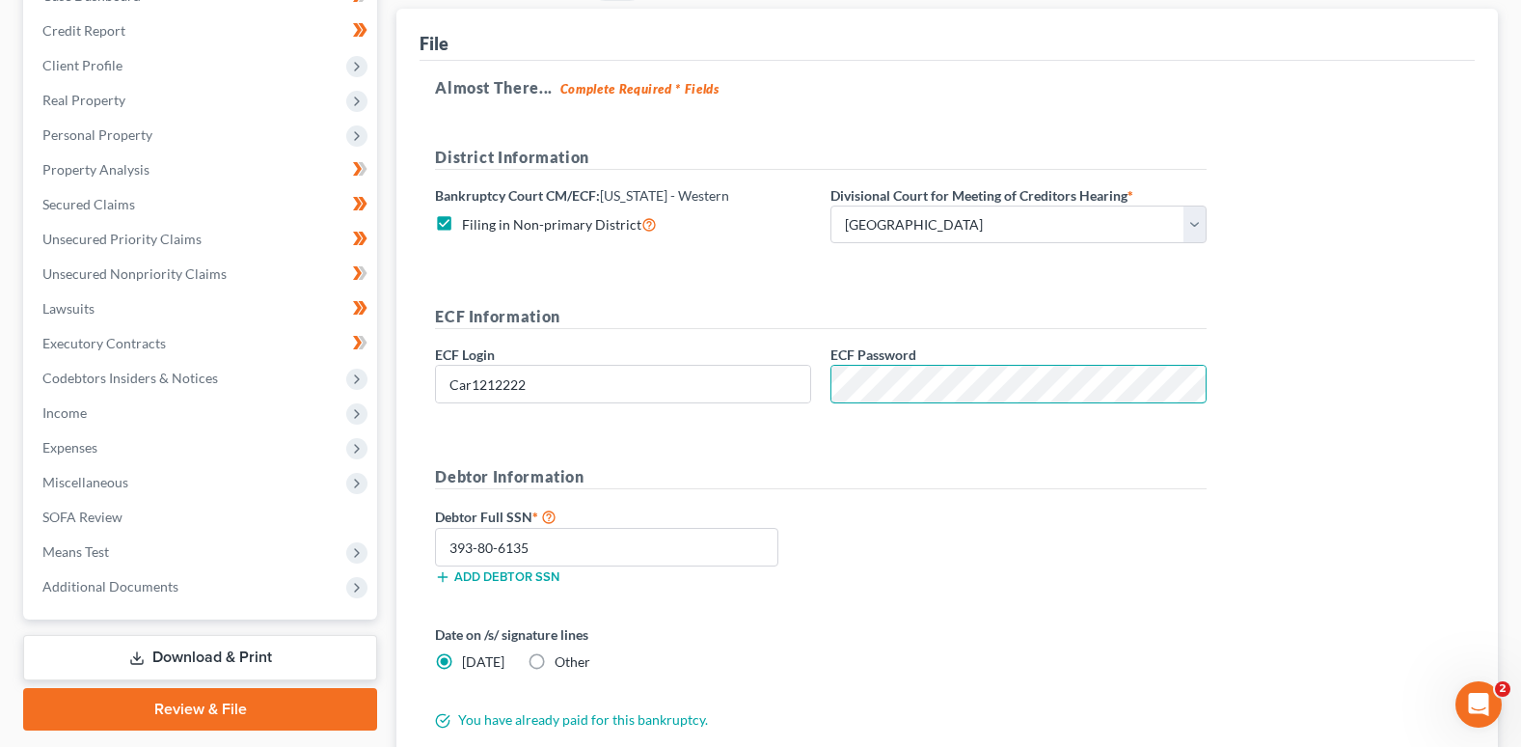
scroll to position [244, 0]
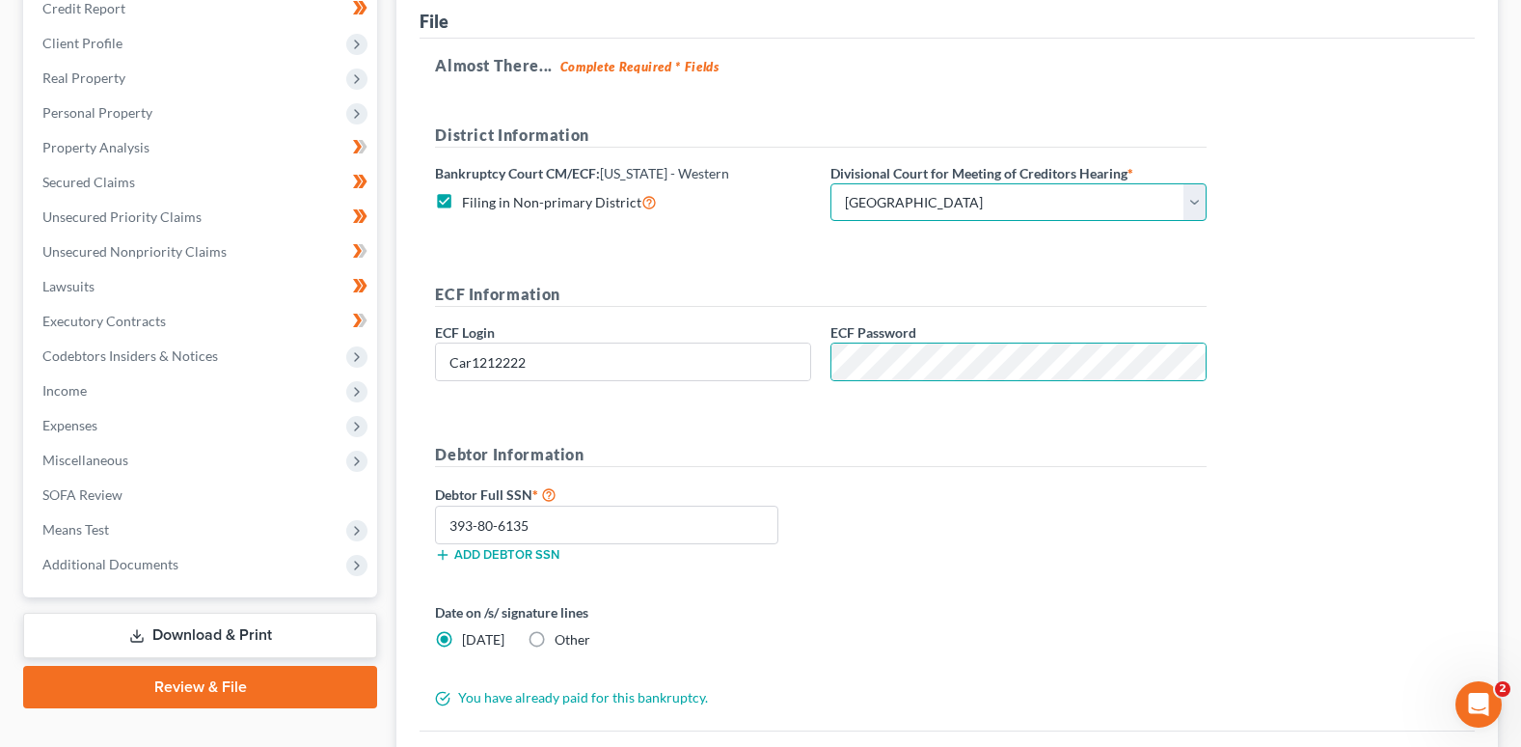
click at [1200, 204] on select "Choose Division Eau Claire Madison" at bounding box center [1019, 202] width 376 height 39
click at [831, 183] on select "Choose Division Eau Claire Madison" at bounding box center [1019, 202] width 376 height 39
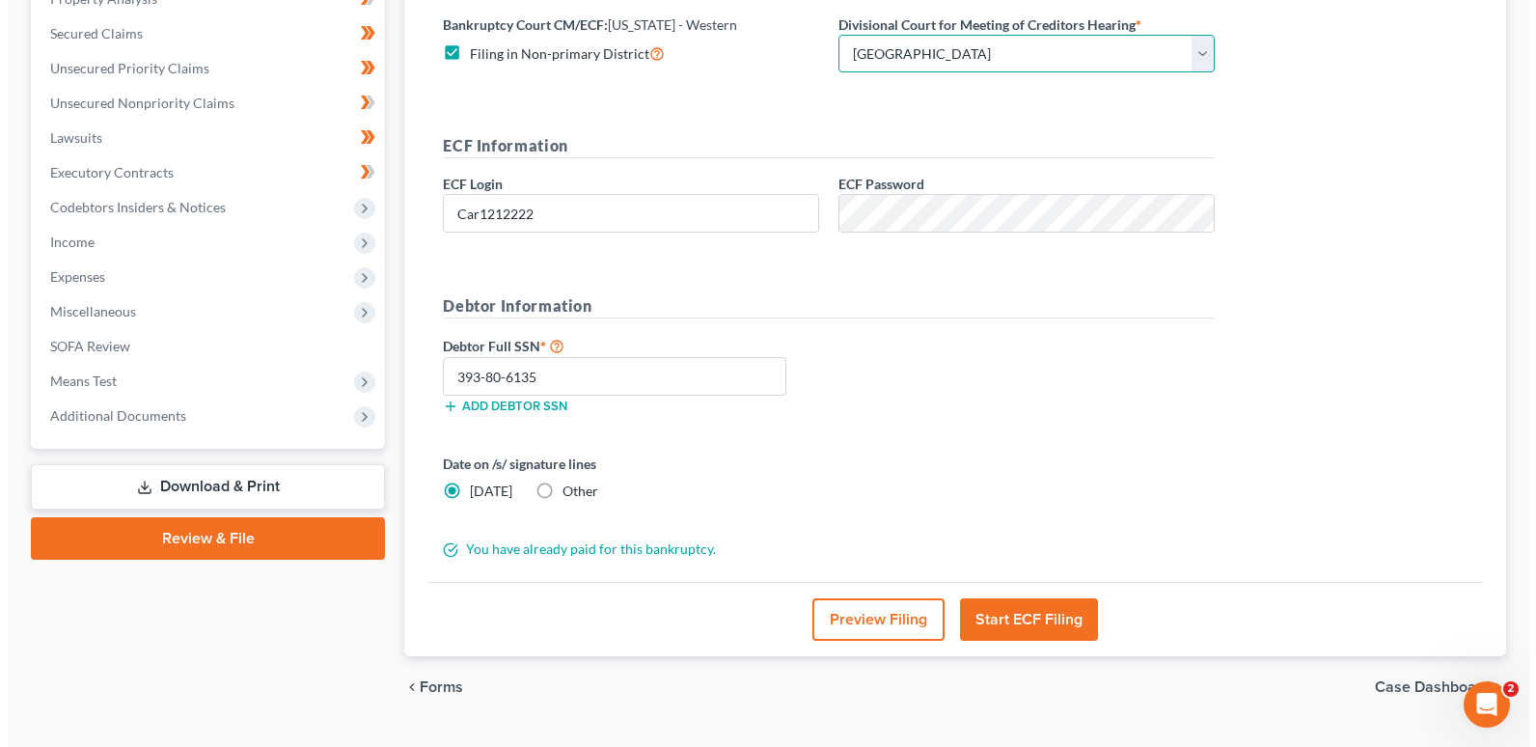
scroll to position [437, 0]
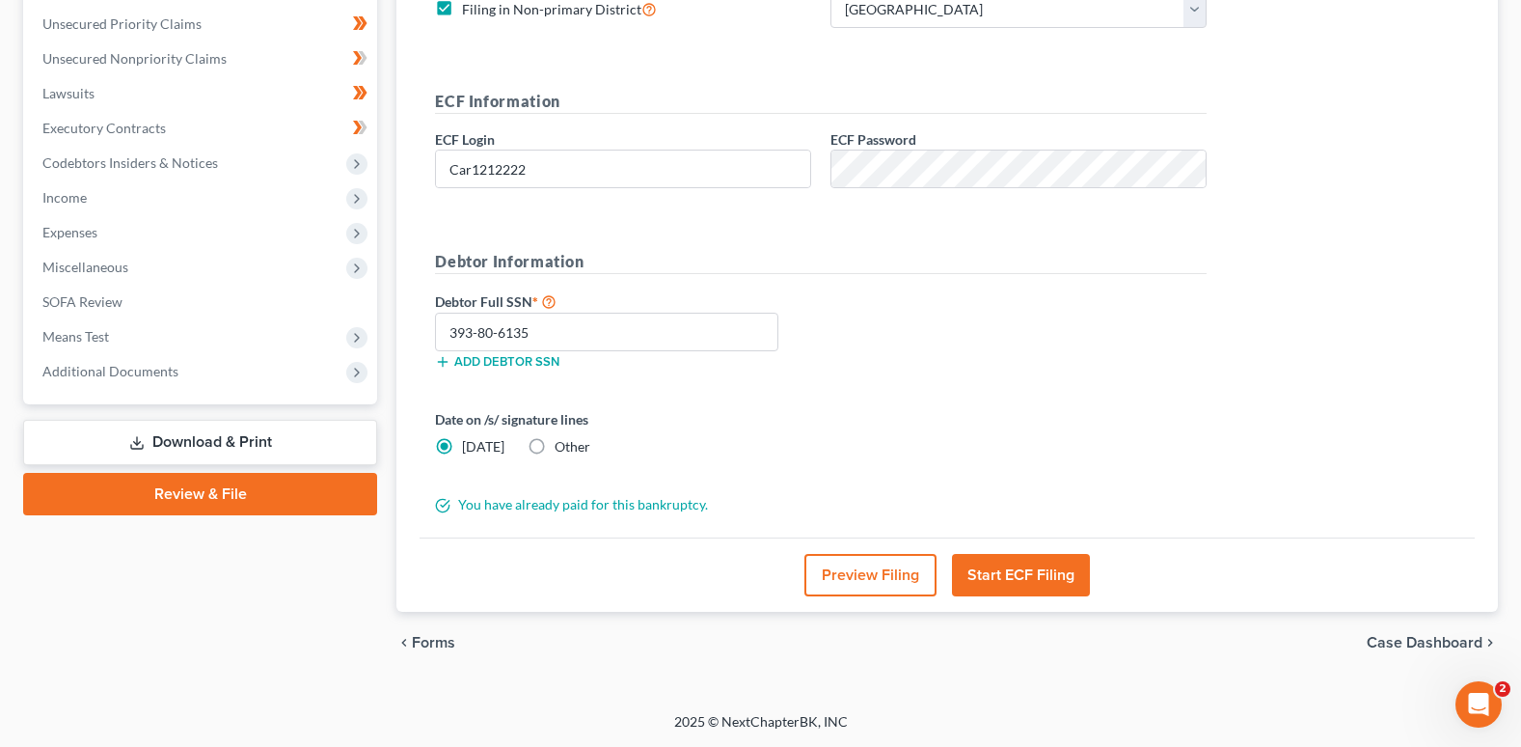
click at [1008, 570] on button "Start ECF Filing" at bounding box center [1021, 575] width 138 height 42
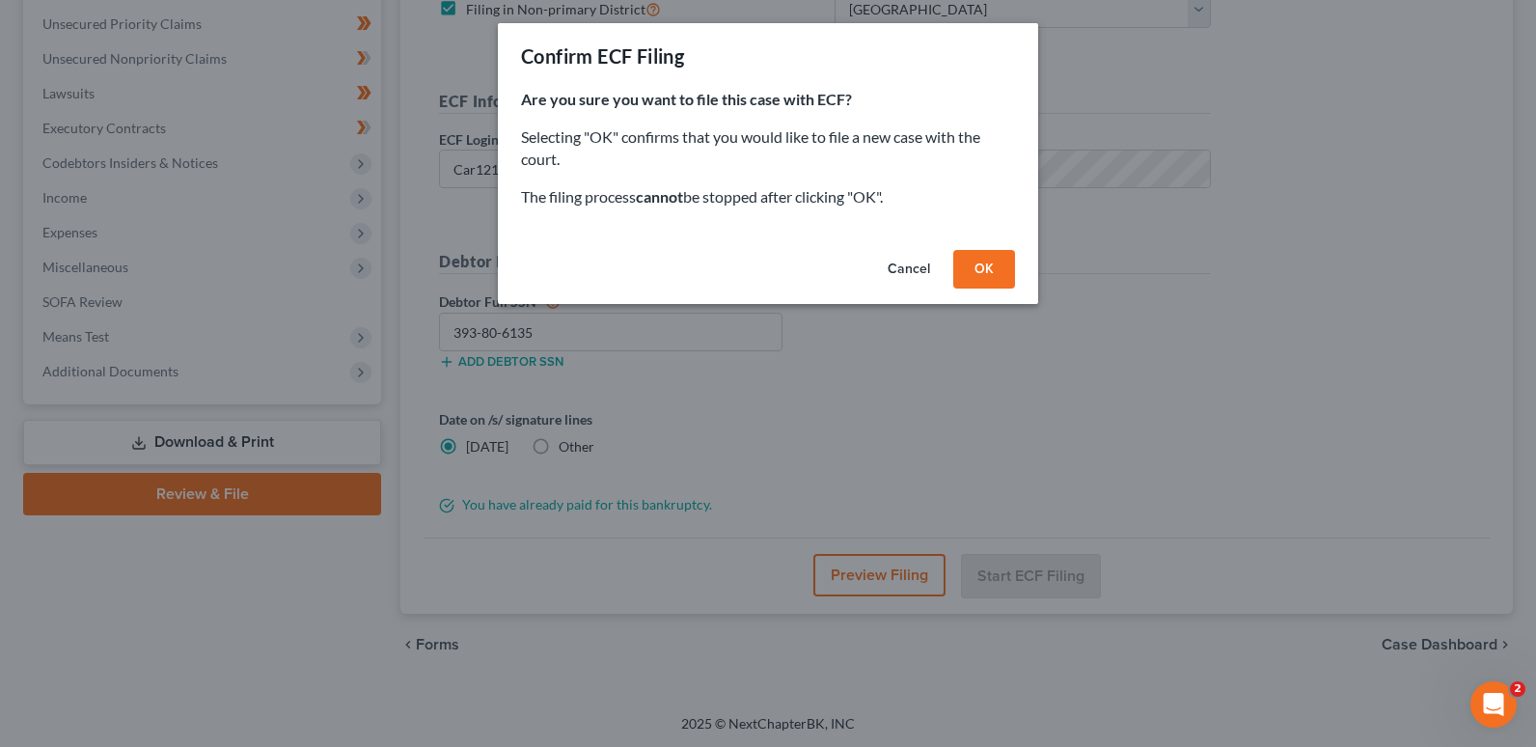
click at [976, 261] on button "OK" at bounding box center [984, 269] width 62 height 39
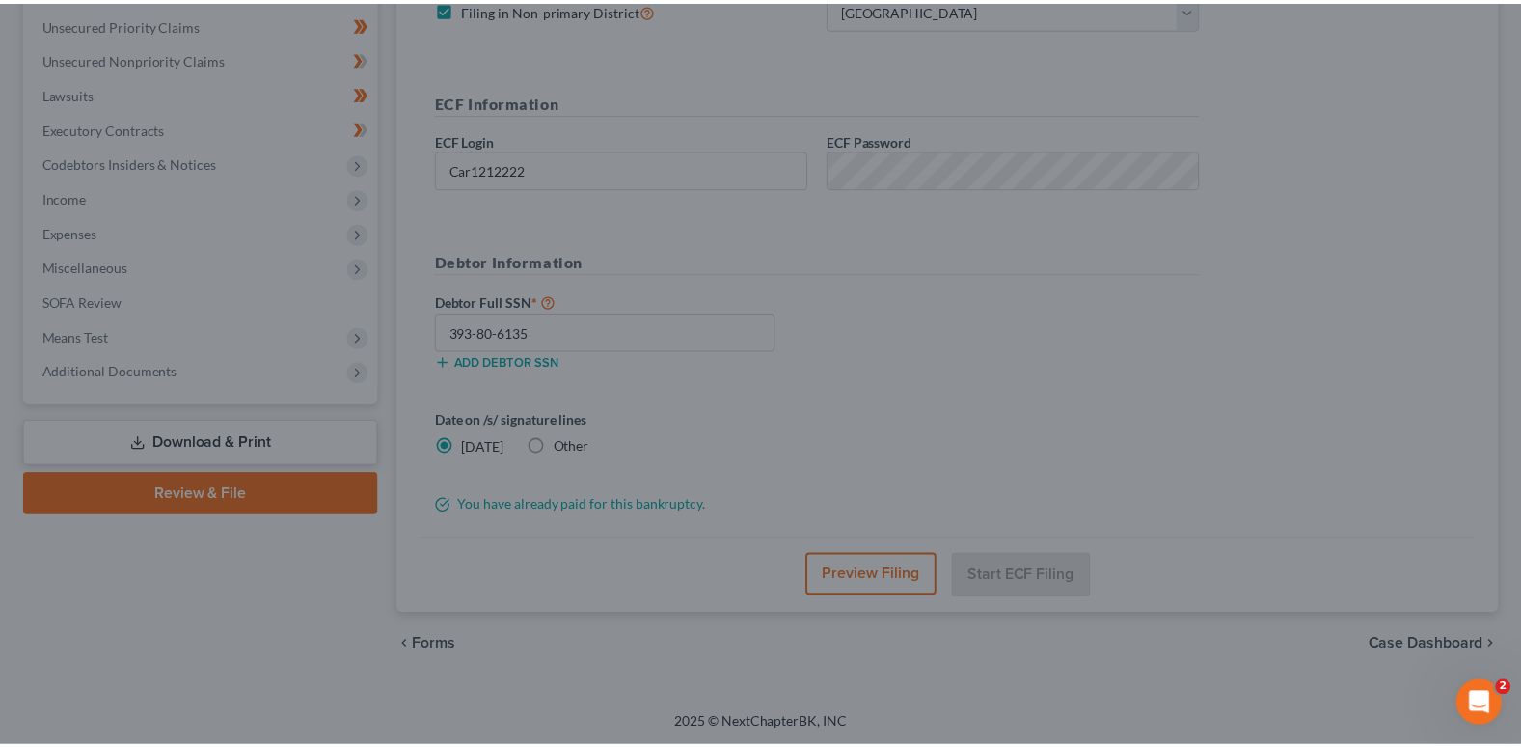
scroll to position [279, 0]
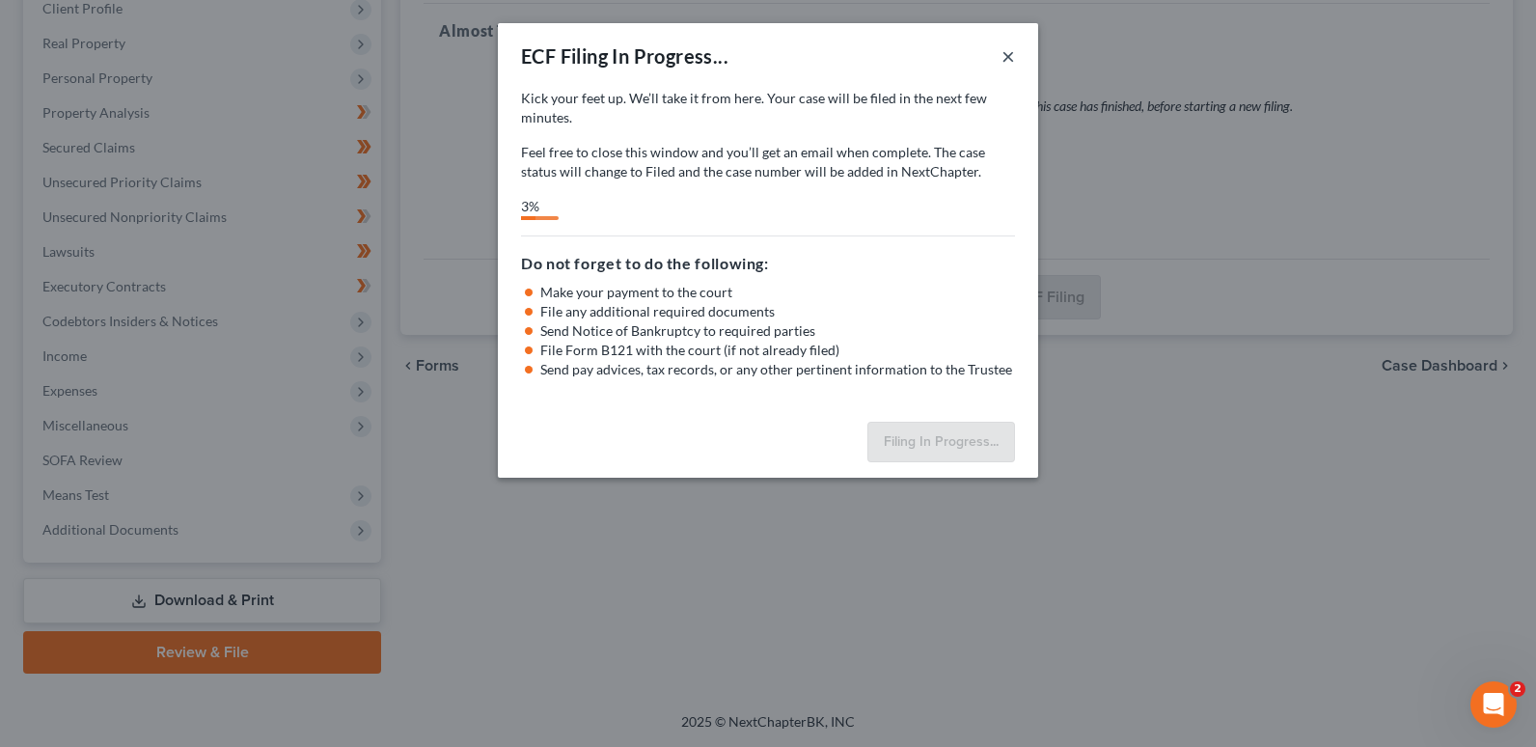
click at [1006, 51] on button "×" at bounding box center [1008, 55] width 14 height 23
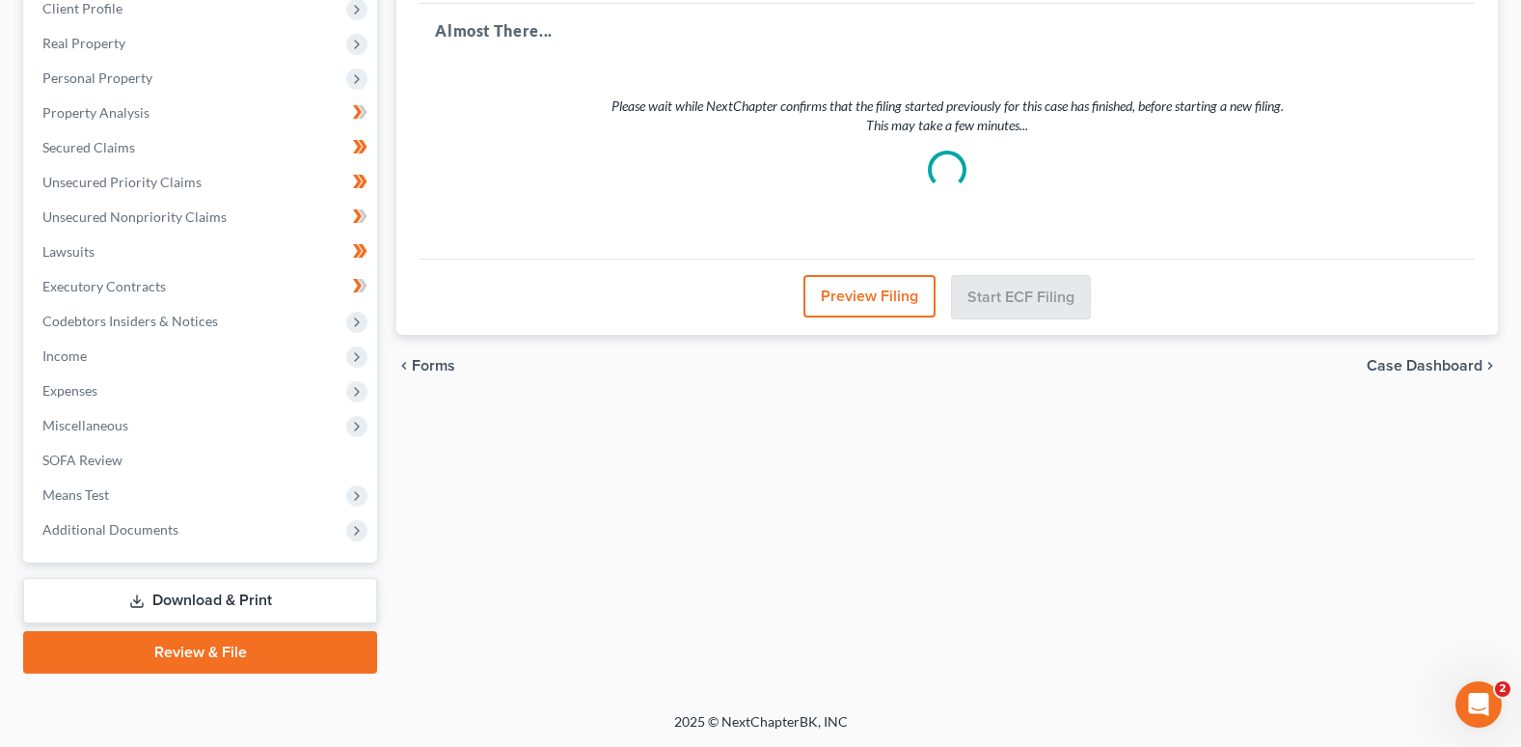
drag, startPoint x: 1201, startPoint y: 146, endPoint x: 1188, endPoint y: 151, distance: 14.3
select select "1"
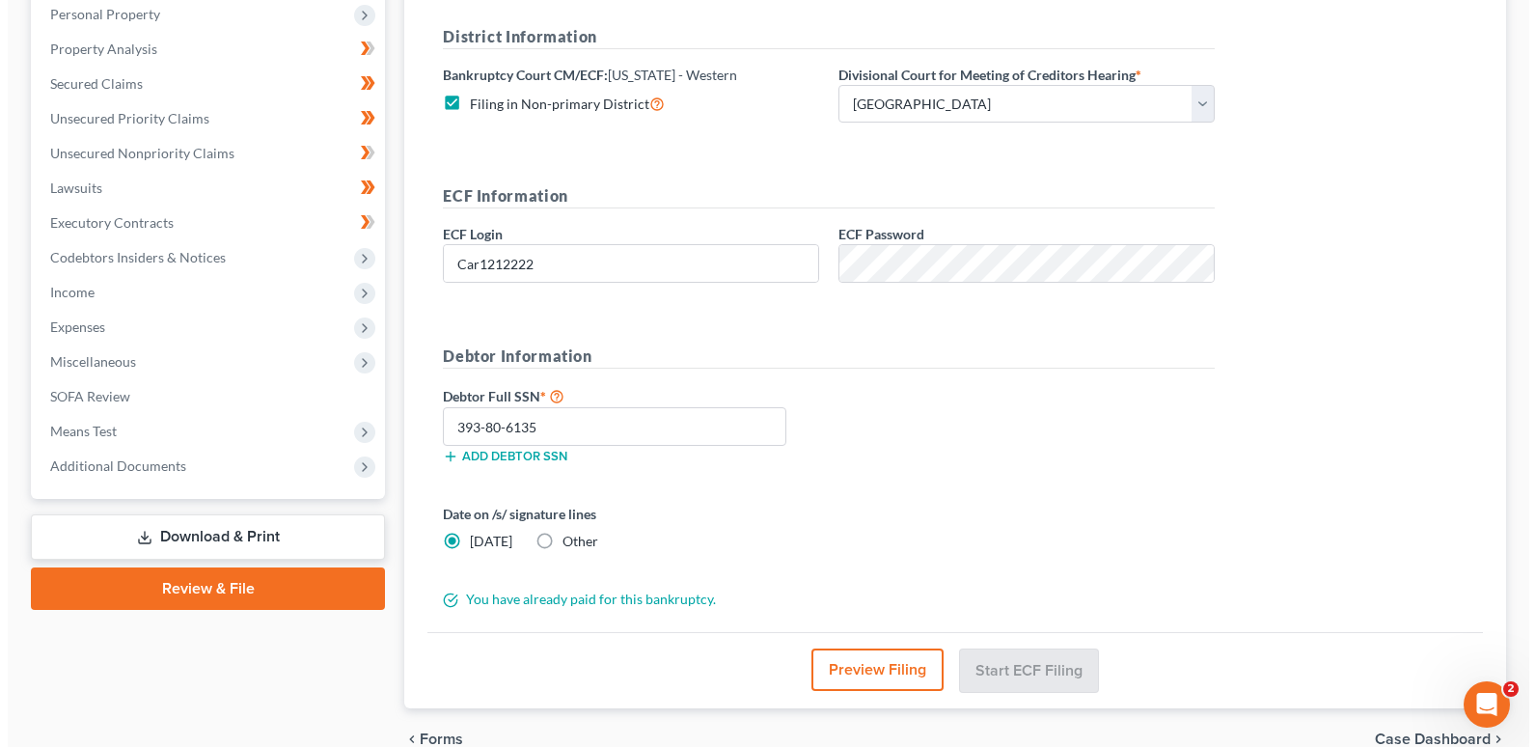
scroll to position [439, 0]
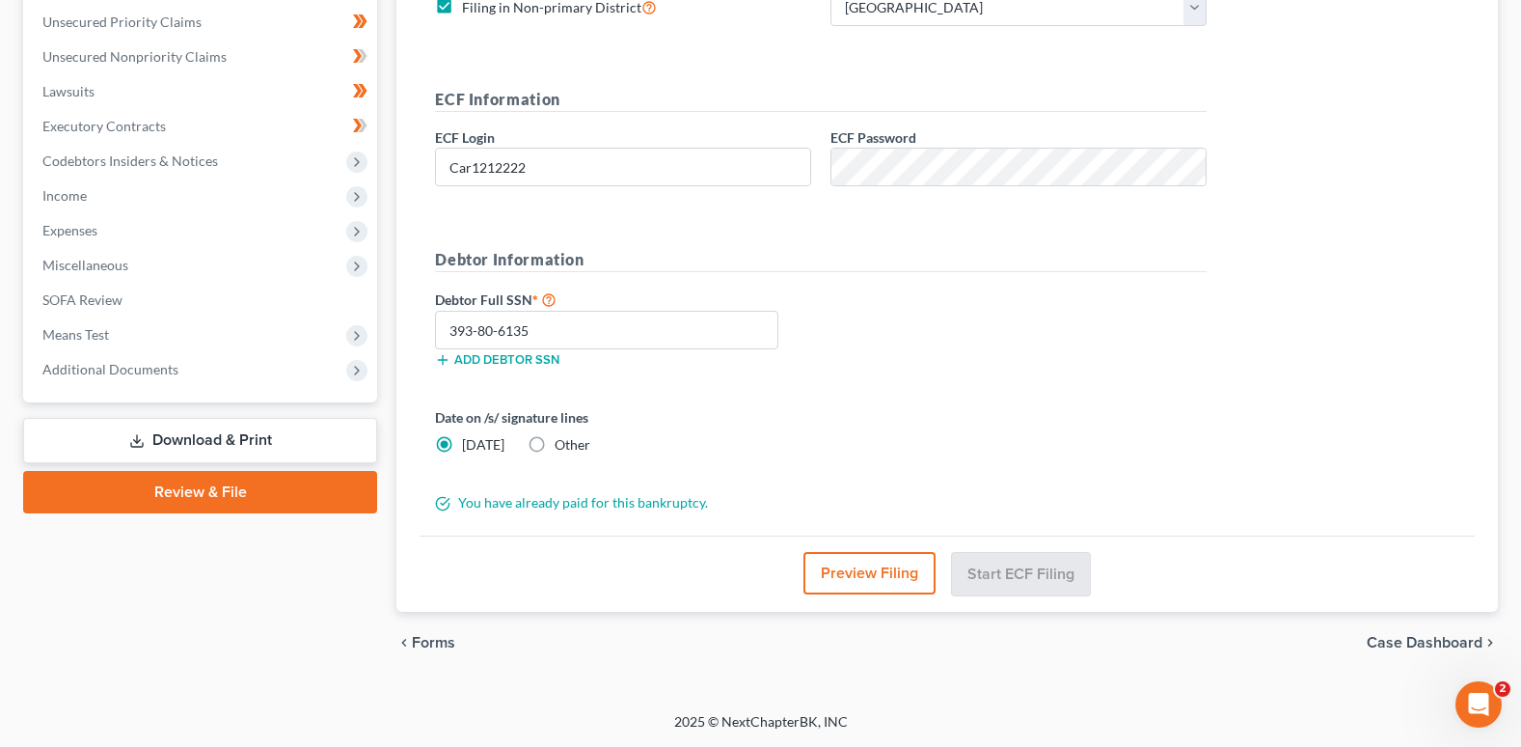
click at [882, 568] on button "Preview Filing" at bounding box center [870, 573] width 132 height 42
